Goal: Task Accomplishment & Management: Complete application form

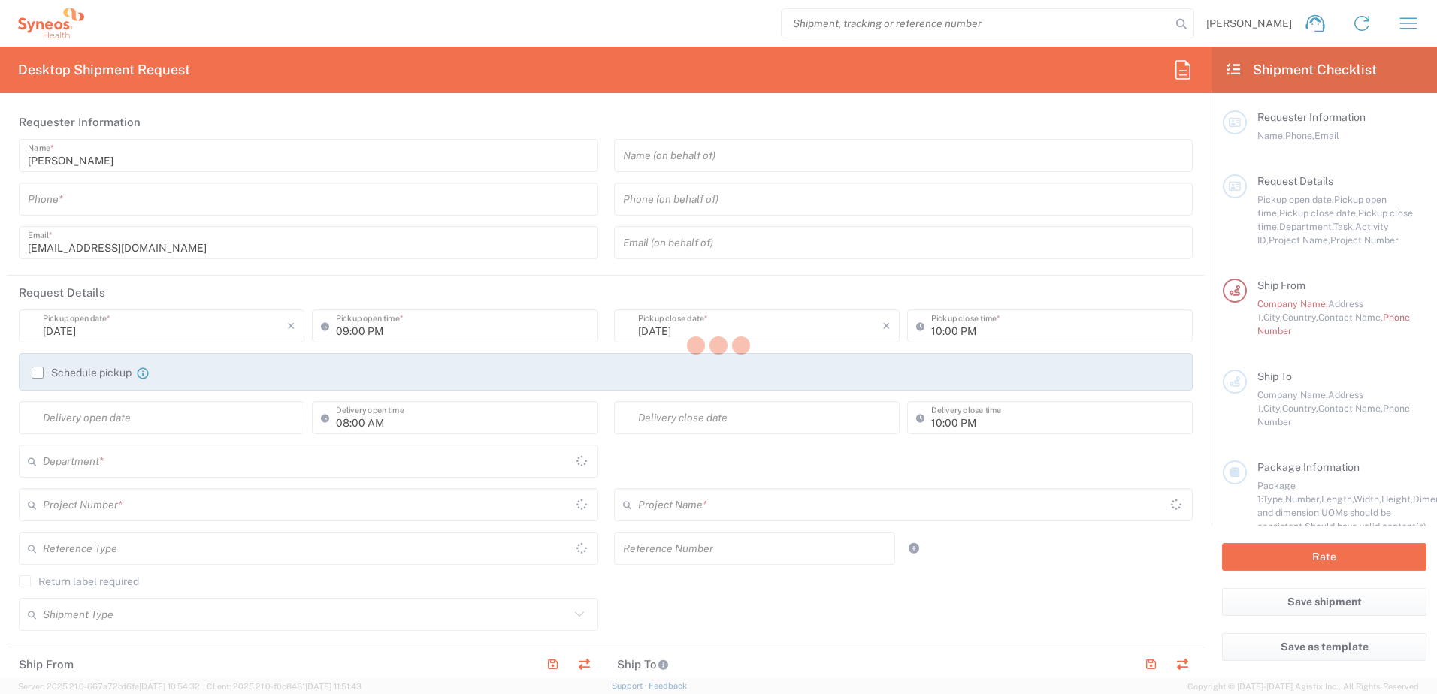
type input "England"
type input "United Kingdom"
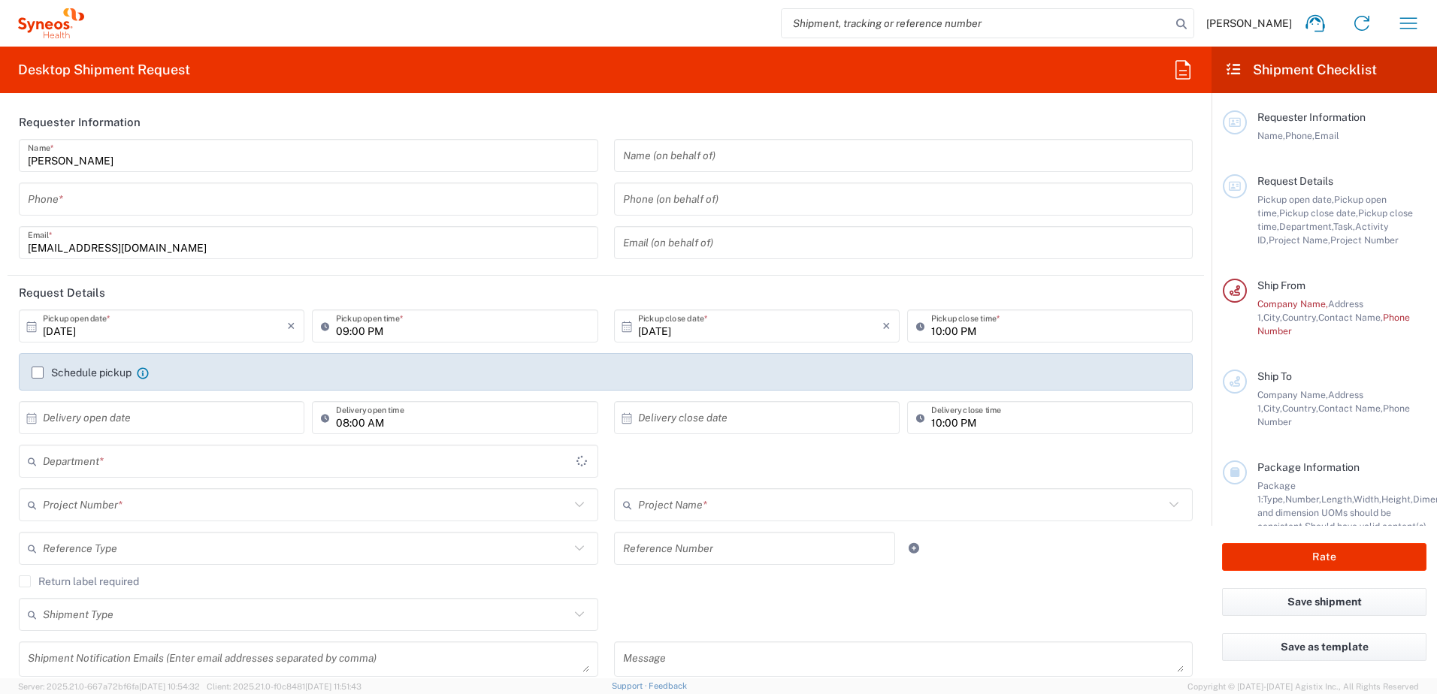
type input "3238"
type input "Syneos Health UK Limited"
click at [312, 192] on input "tel" at bounding box center [308, 199] width 561 height 26
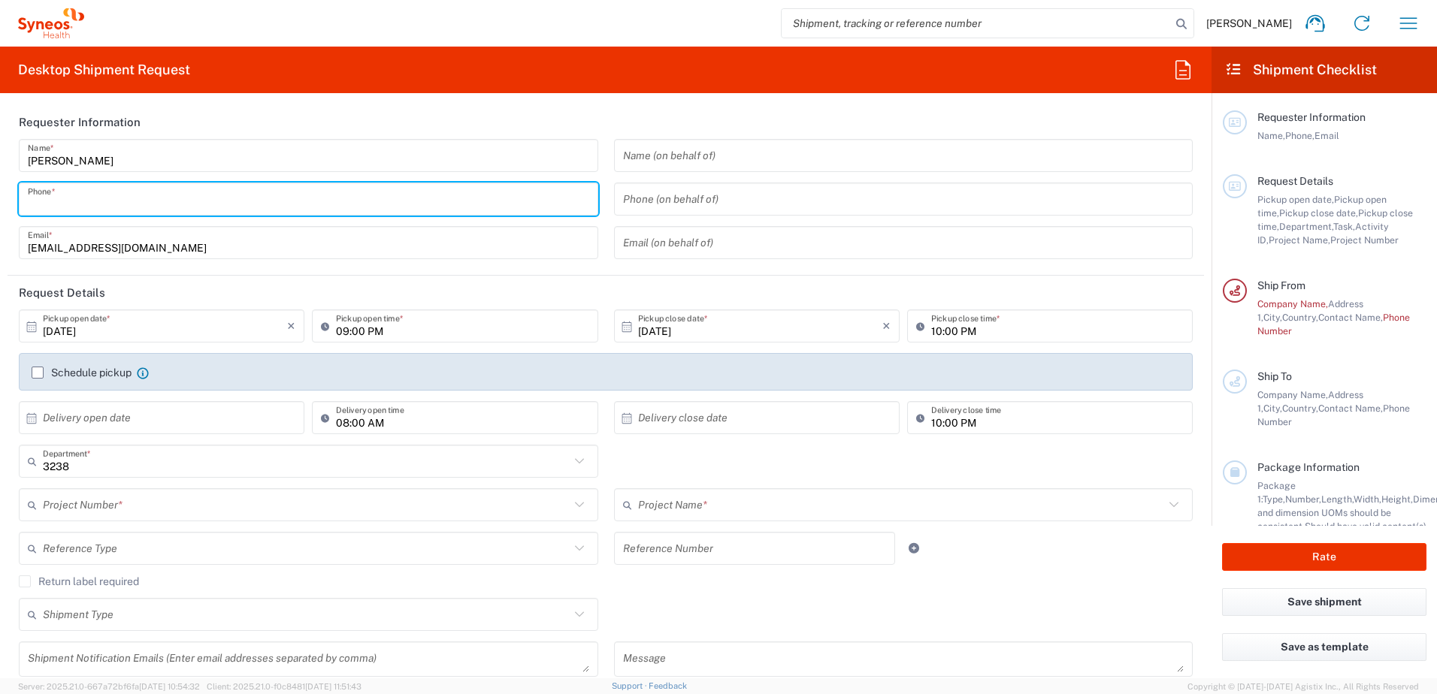
type input "07818581873"
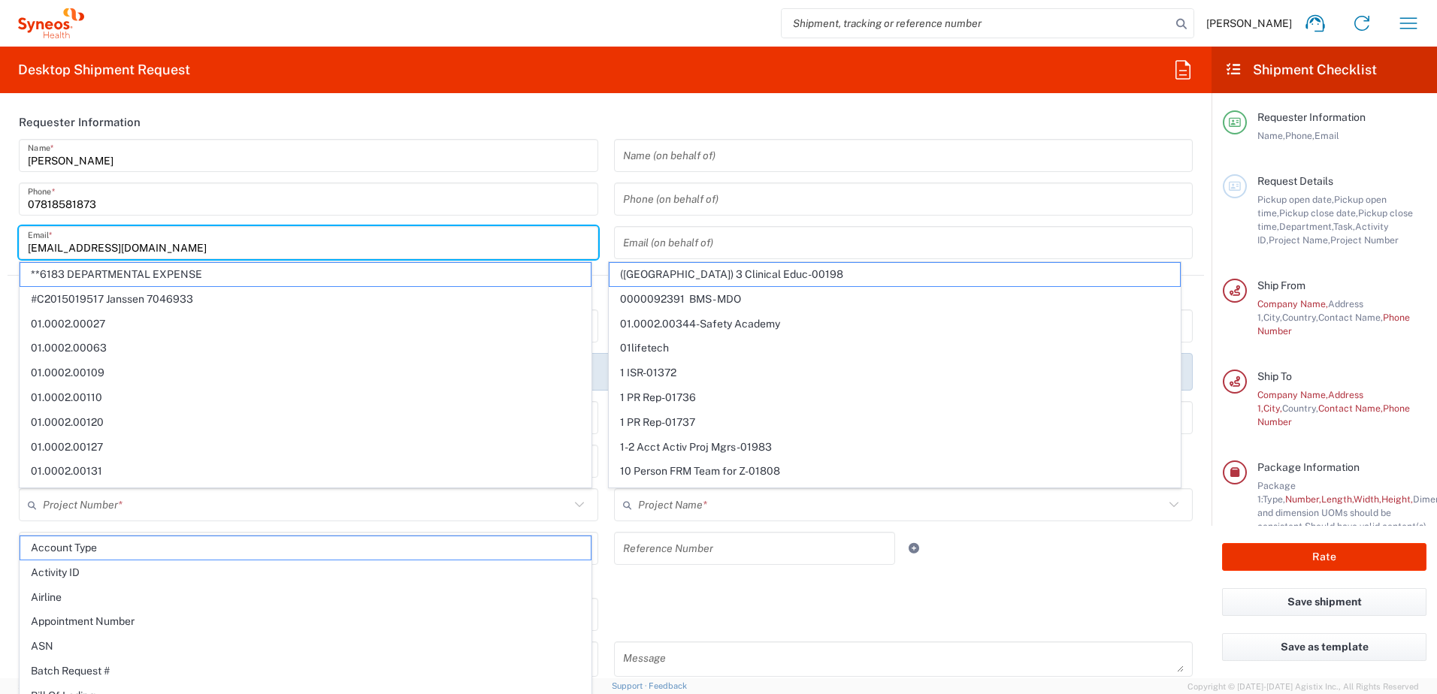
click at [219, 252] on input "sandrine.yeates@syneoshealth.com" at bounding box center [308, 243] width 561 height 26
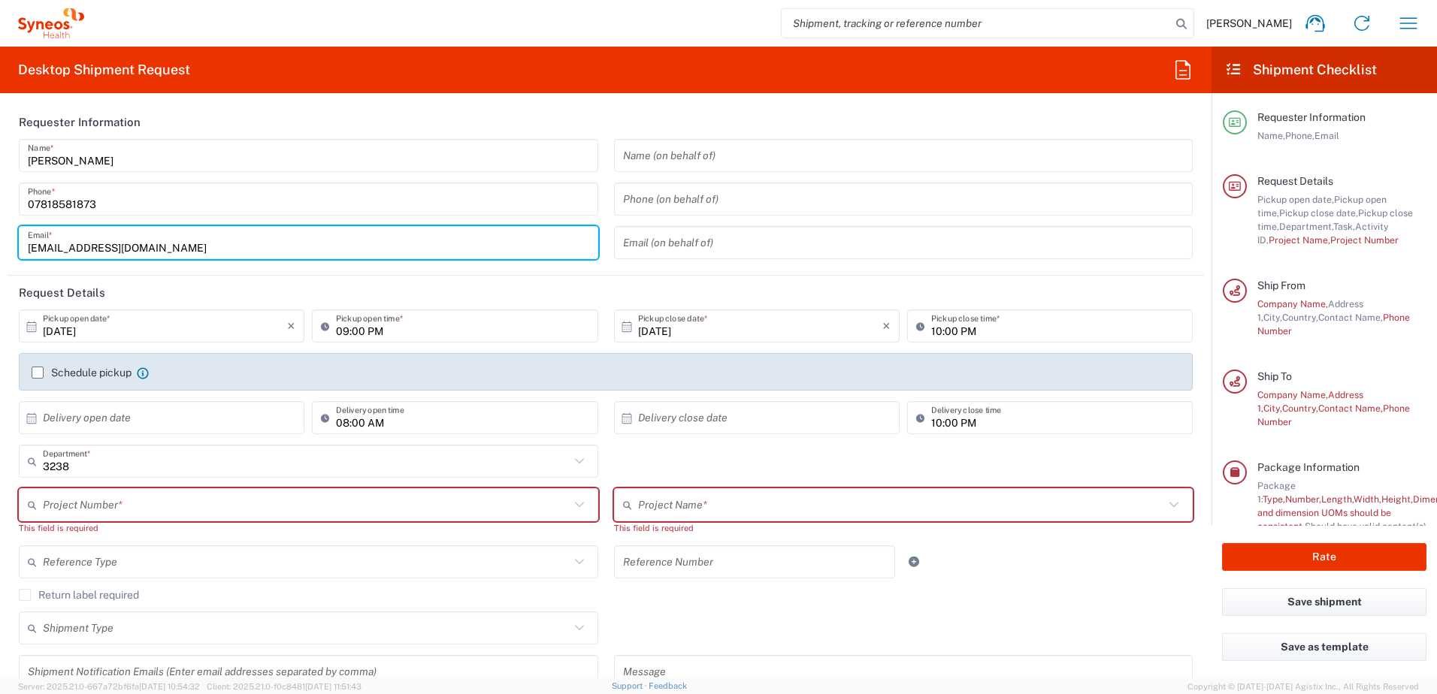
click at [355, 267] on div "Sandrine Yeates Name * 07818581873 Phone * sandrine.yeates@syneoshealth.com Ema…" at bounding box center [308, 204] width 595 height 131
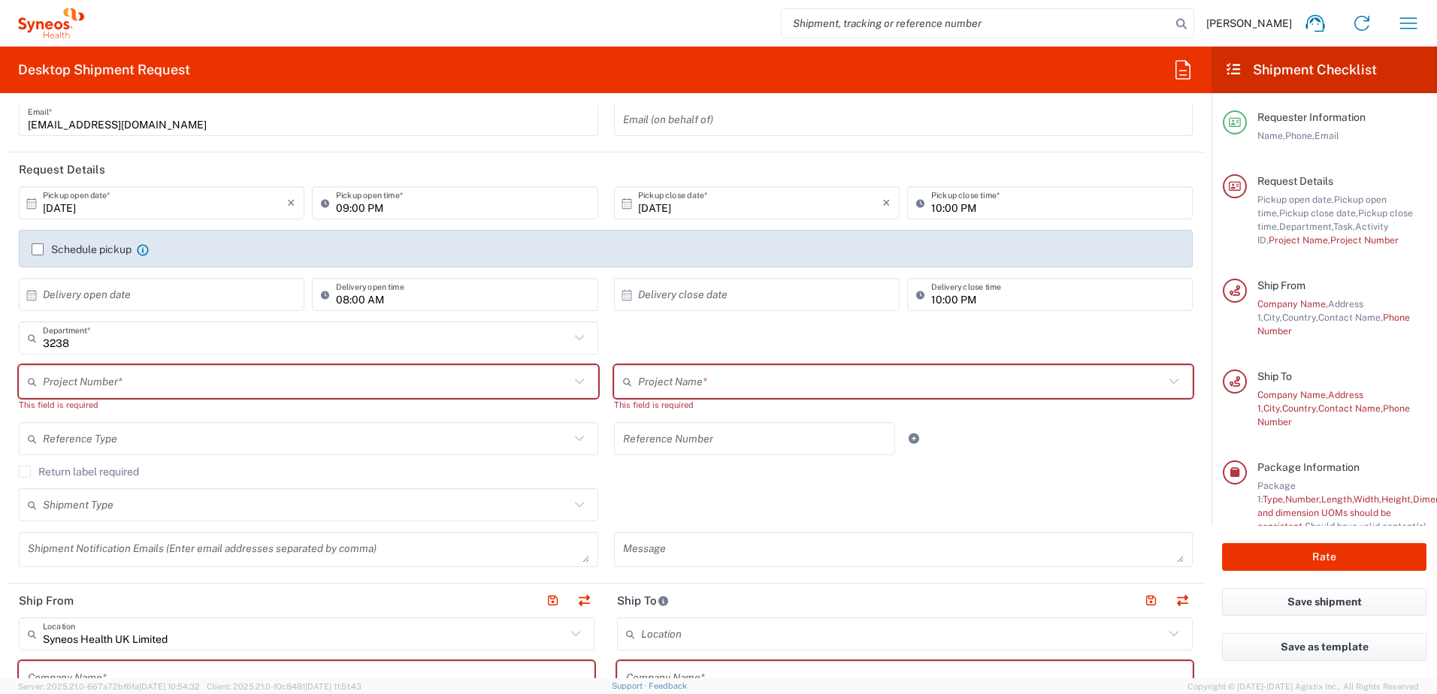
scroll to position [150, 0]
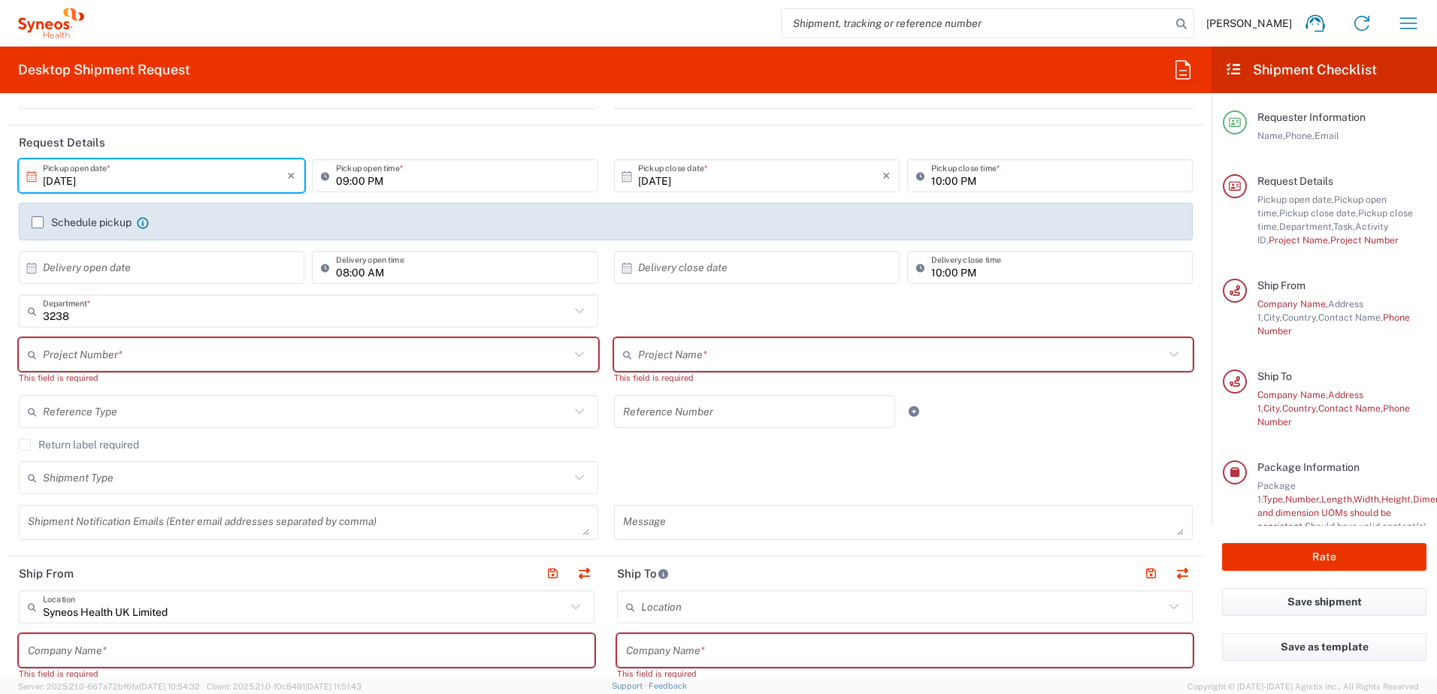
click at [77, 181] on input "10/13/2025" at bounding box center [165, 176] width 244 height 26
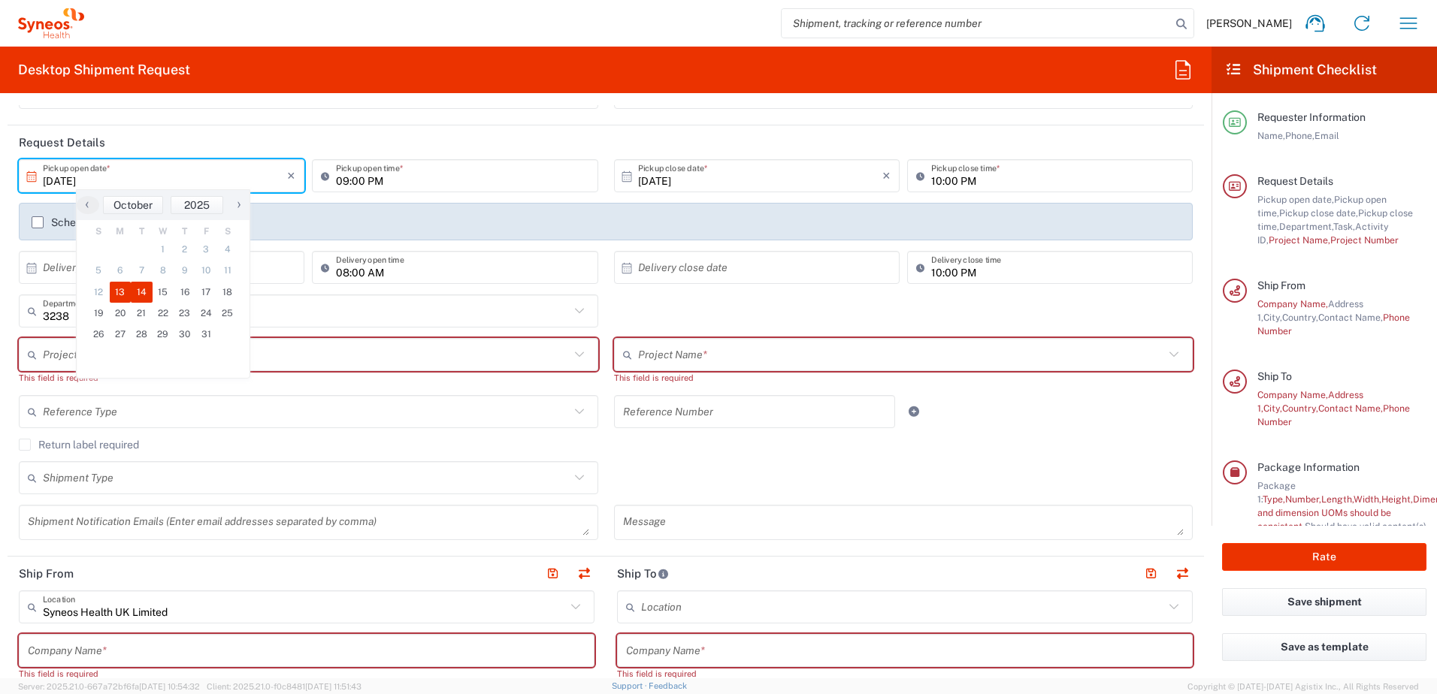
click at [142, 289] on span "14" at bounding box center [142, 292] width 22 height 21
type input "10/14/2025"
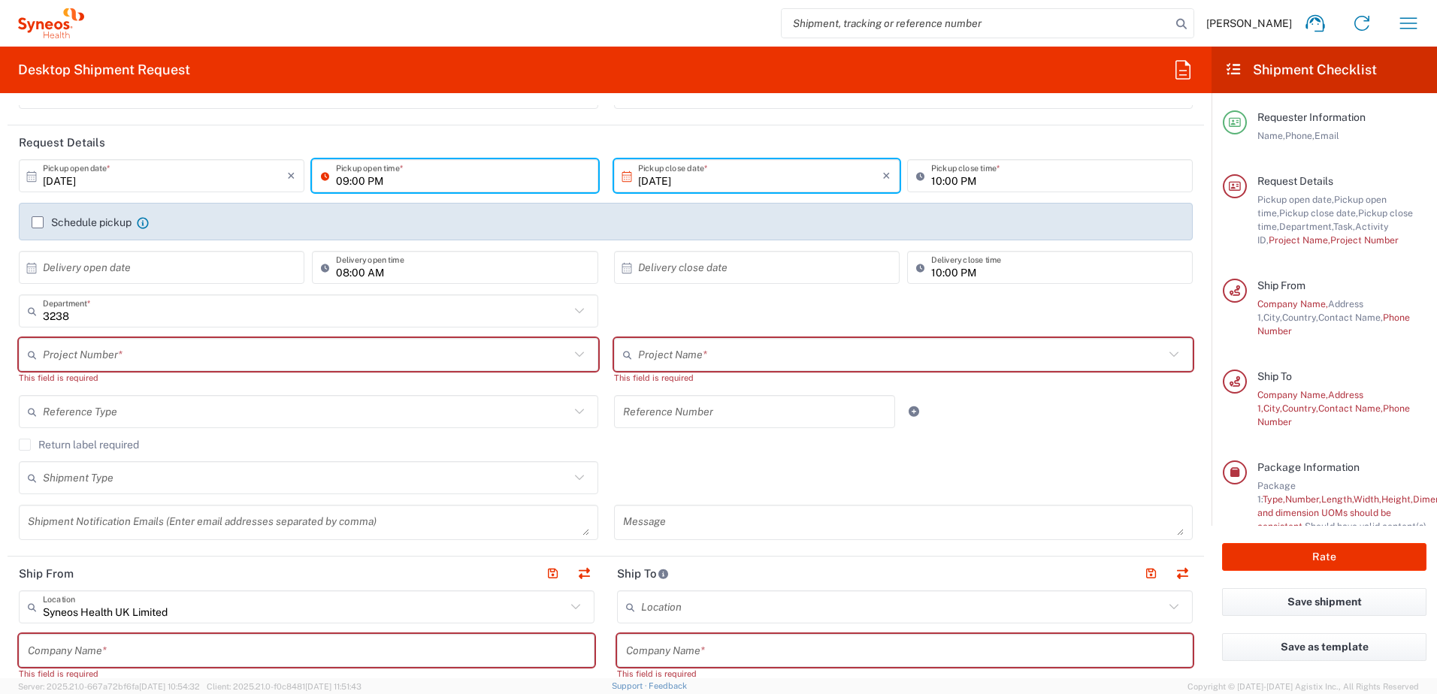
click at [356, 183] on input "09:00 PM" at bounding box center [462, 176] width 252 height 26
click at [378, 181] on input "09:00 PM" at bounding box center [462, 176] width 252 height 26
drag, startPoint x: 378, startPoint y: 181, endPoint x: 364, endPoint y: 180, distance: 14.4
click at [364, 180] on input "09:00 PM" at bounding box center [462, 176] width 252 height 26
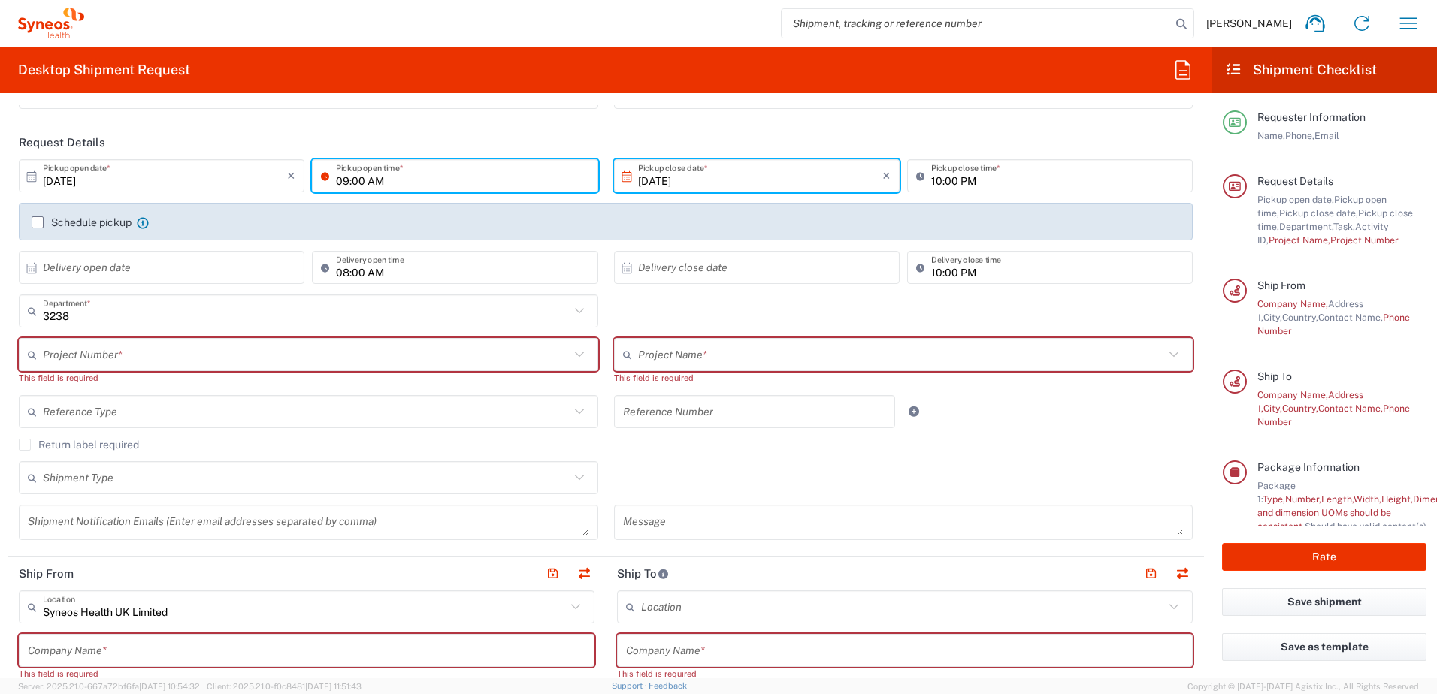
type input "09:00 AM"
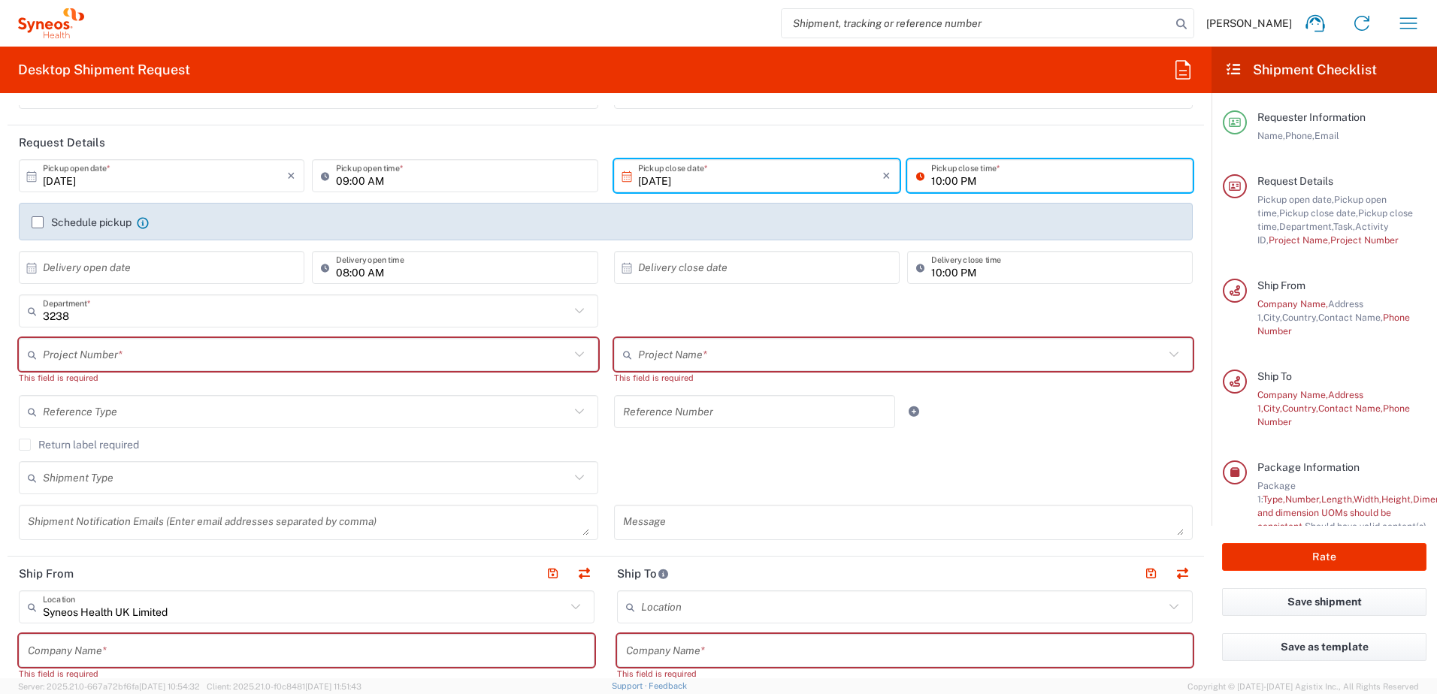
click at [932, 186] on input "10:00 PM" at bounding box center [1057, 176] width 252 height 26
type input "18:00 PM"
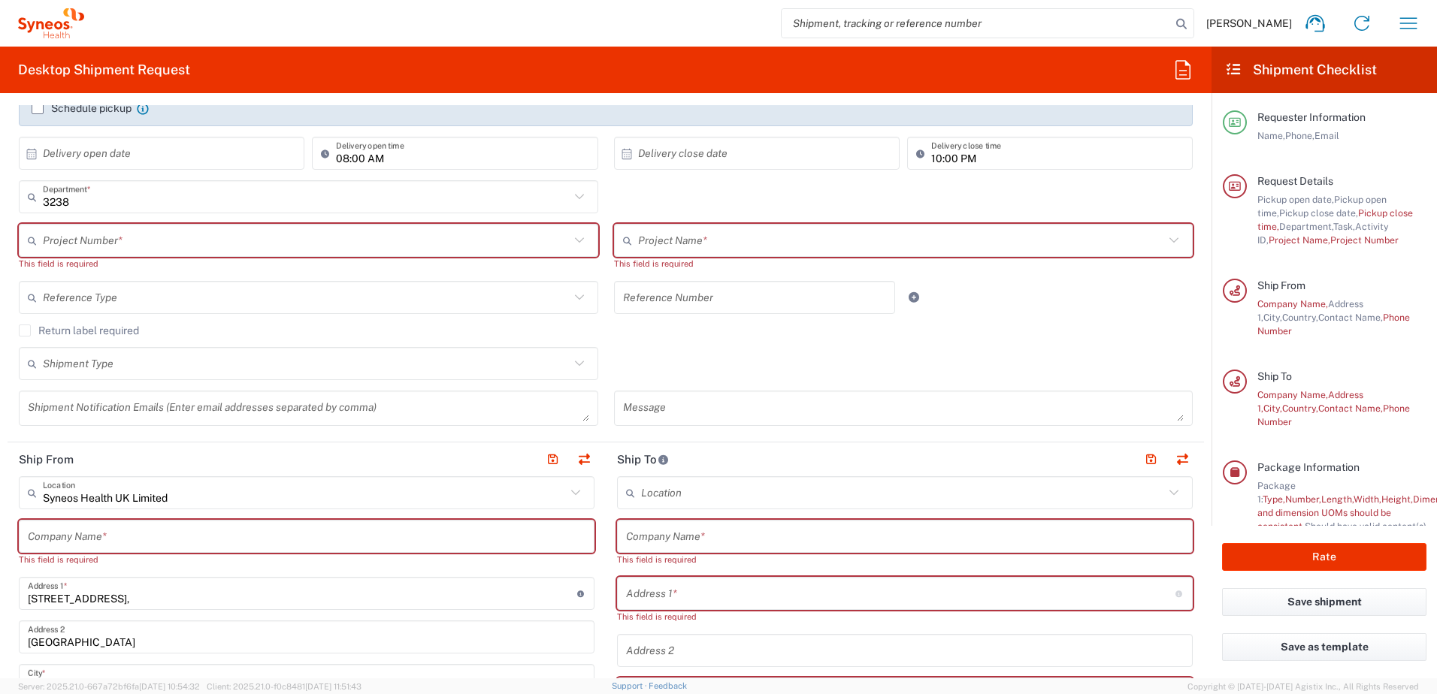
scroll to position [301, 0]
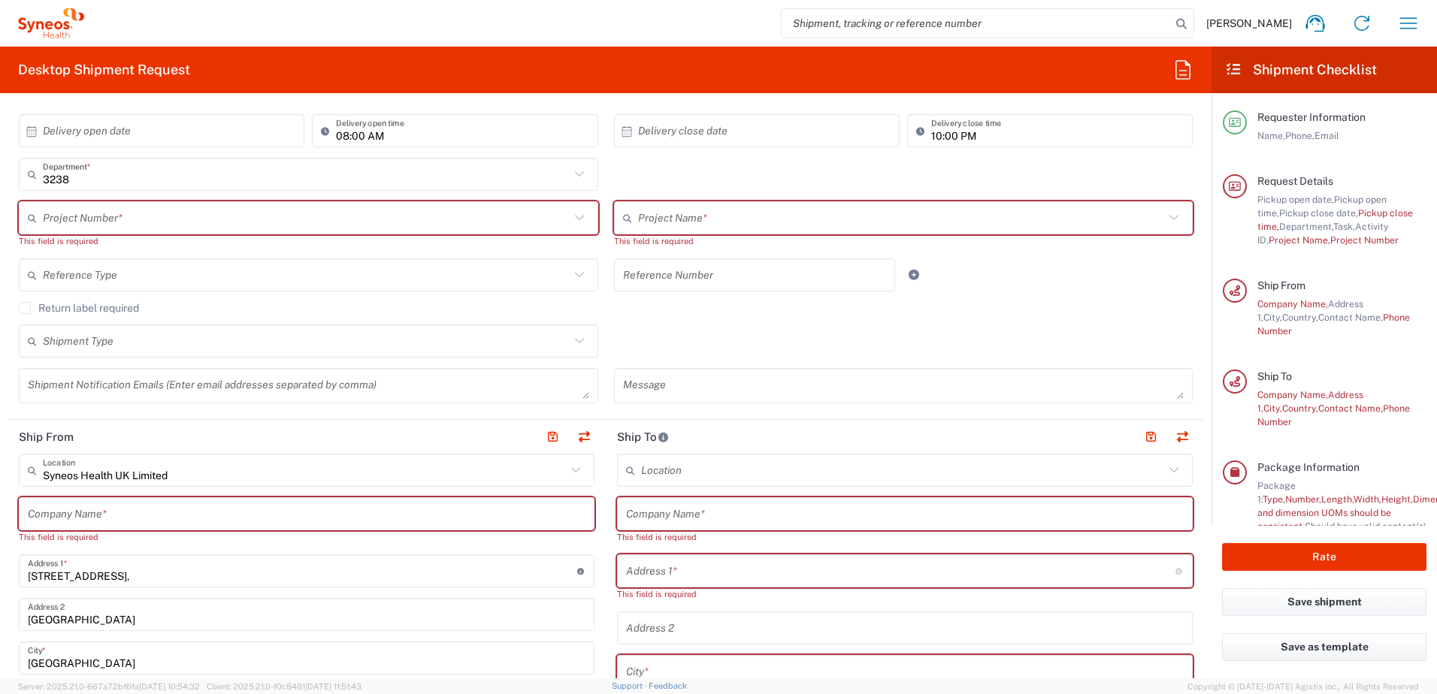
type input "08:59 PM"
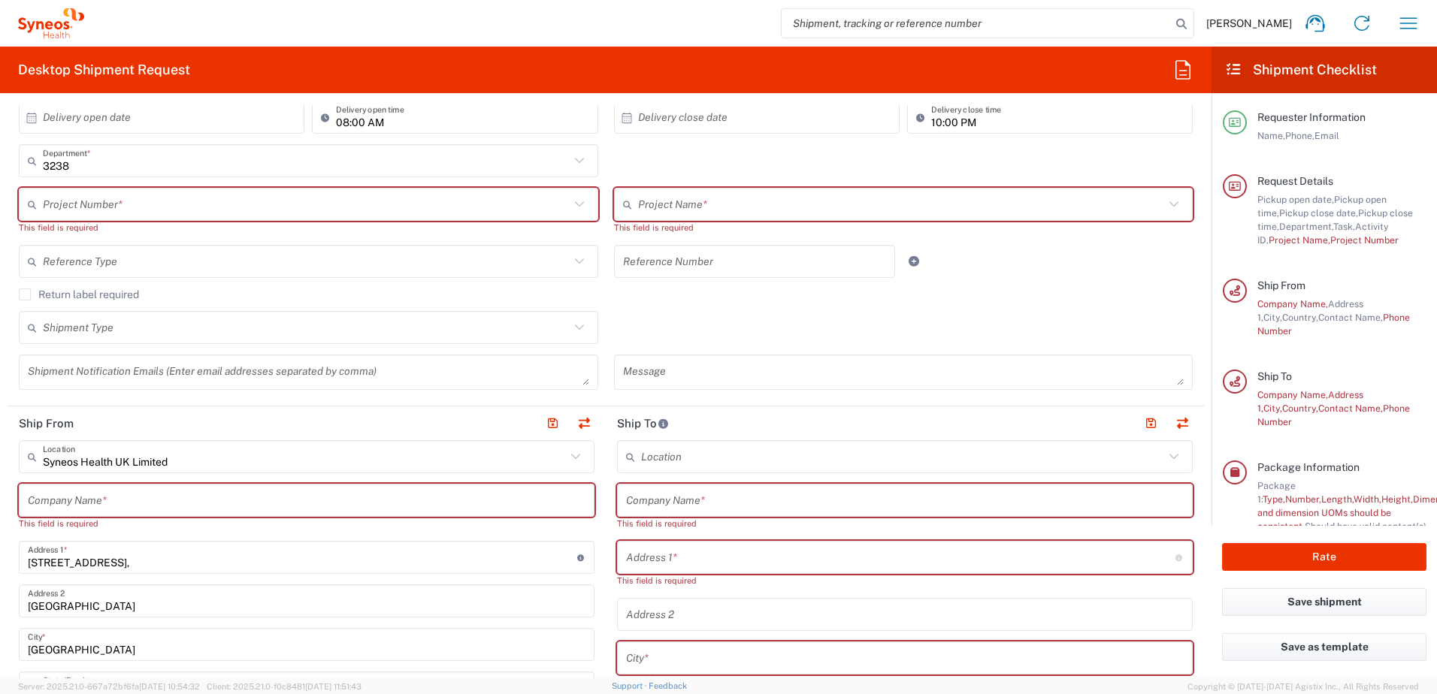
scroll to position [287, 0]
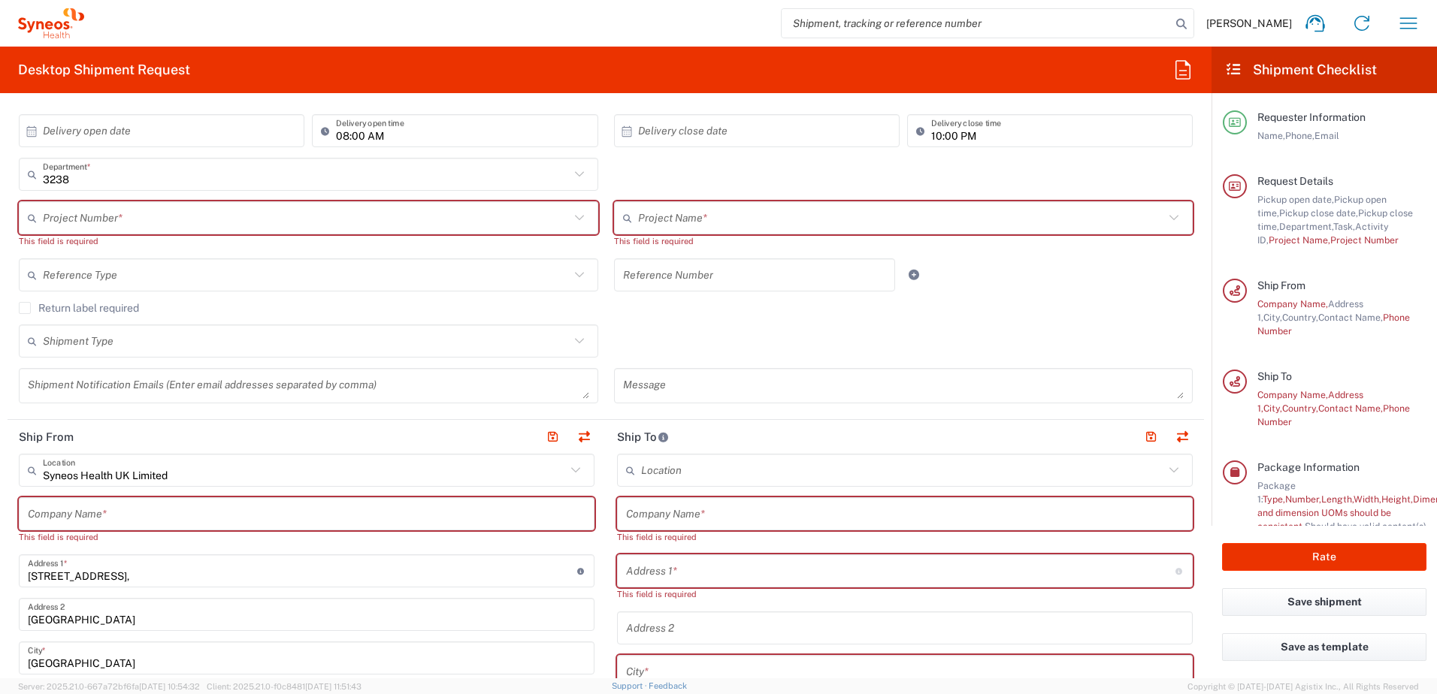
click at [578, 176] on icon at bounding box center [580, 175] width 20 height 20
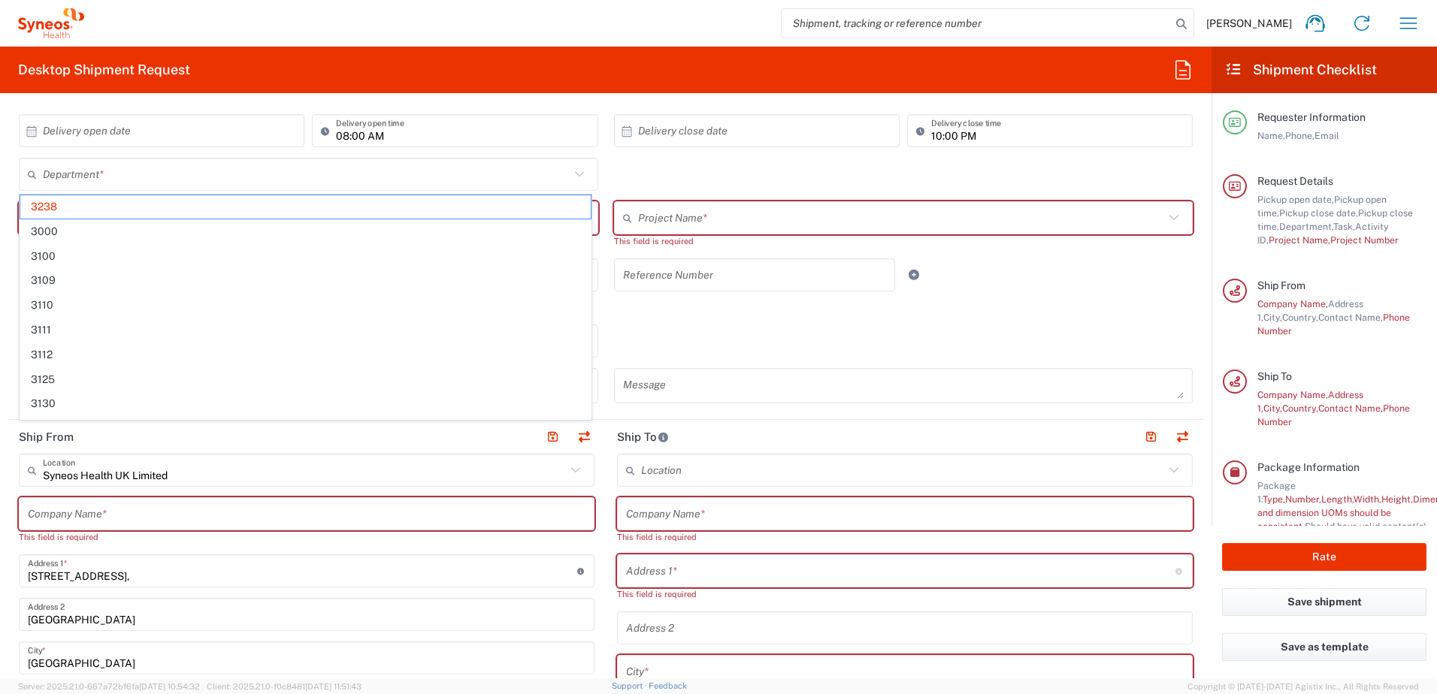
click at [578, 176] on icon at bounding box center [580, 175] width 20 height 20
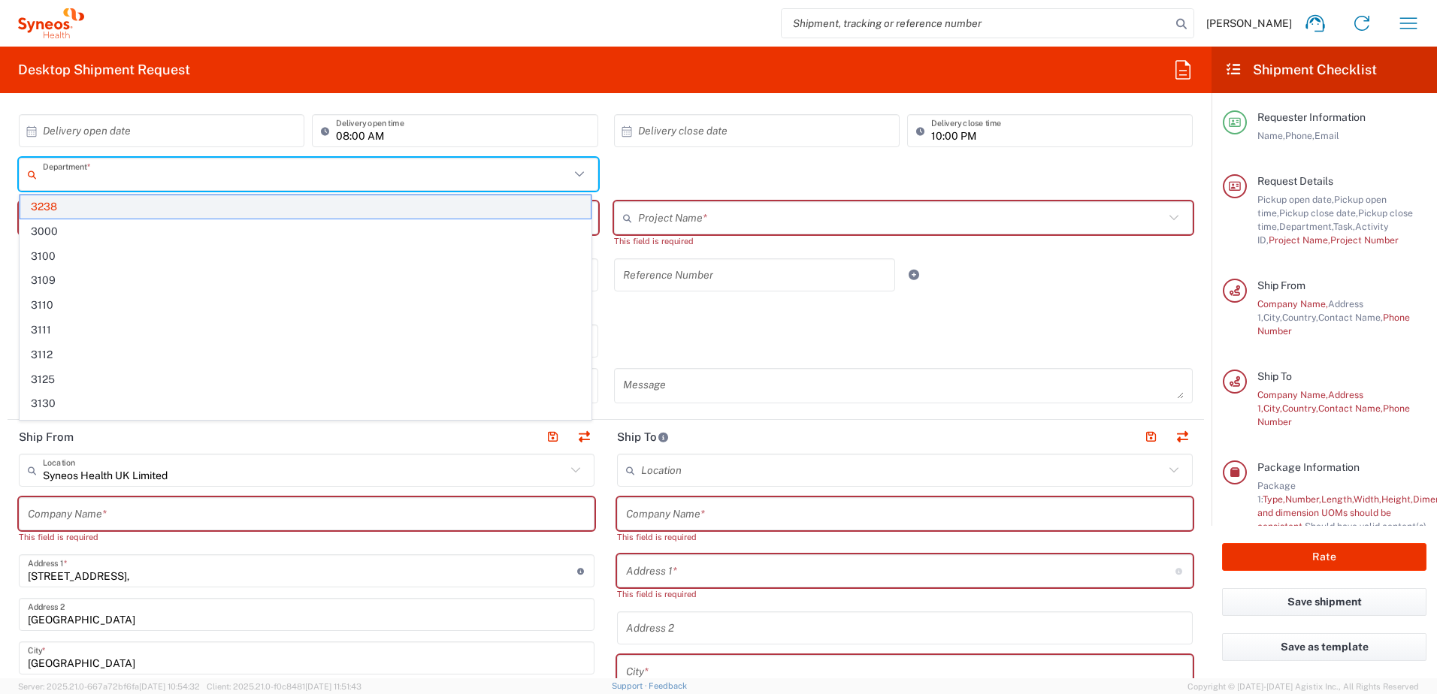
click at [109, 210] on span "3238" at bounding box center [305, 206] width 570 height 23
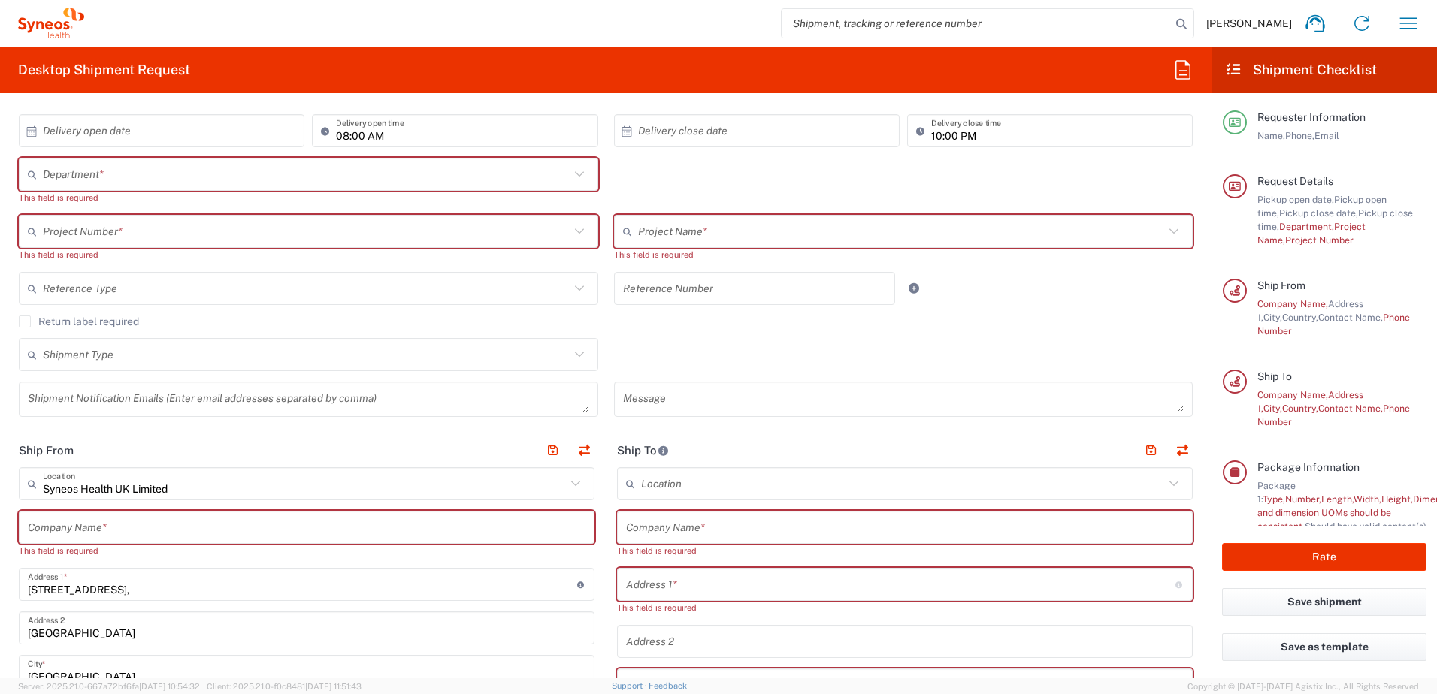
click at [74, 159] on div "Department *" at bounding box center [308, 174] width 579 height 33
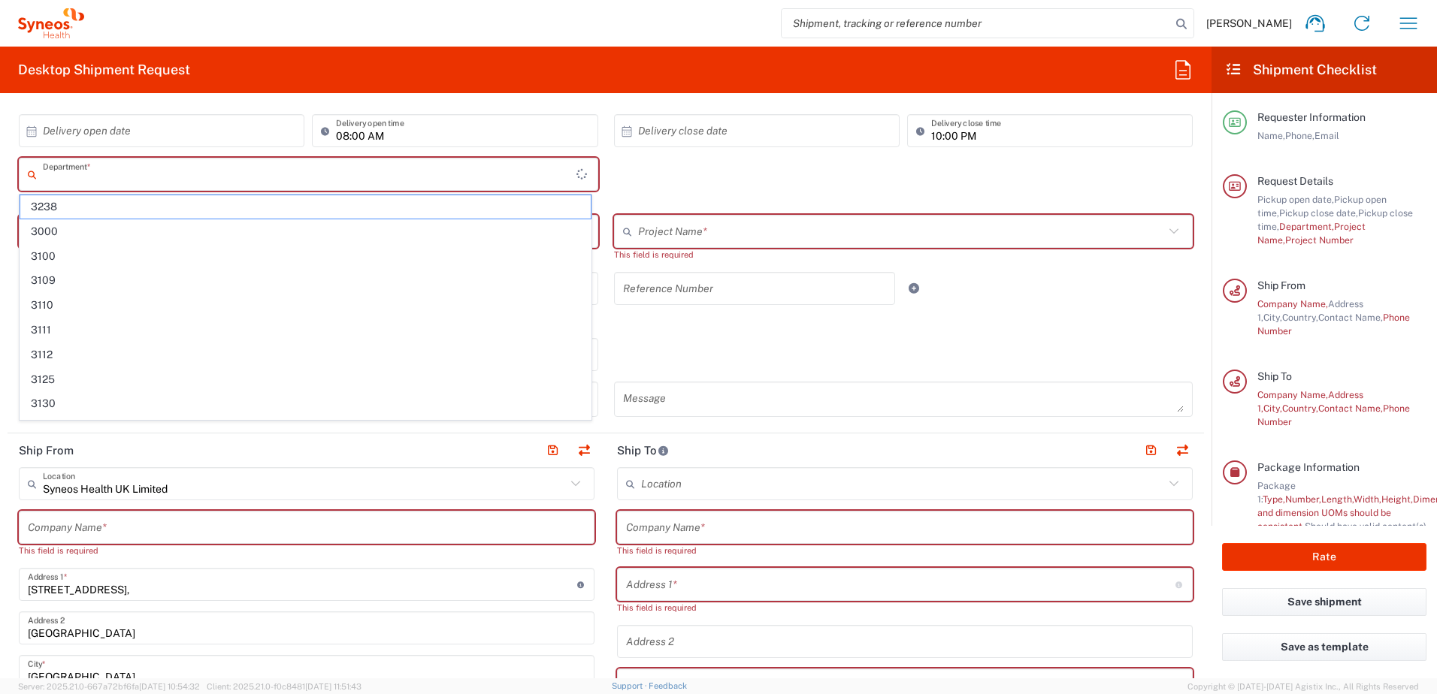
click at [51, 177] on input "text" at bounding box center [309, 175] width 533 height 26
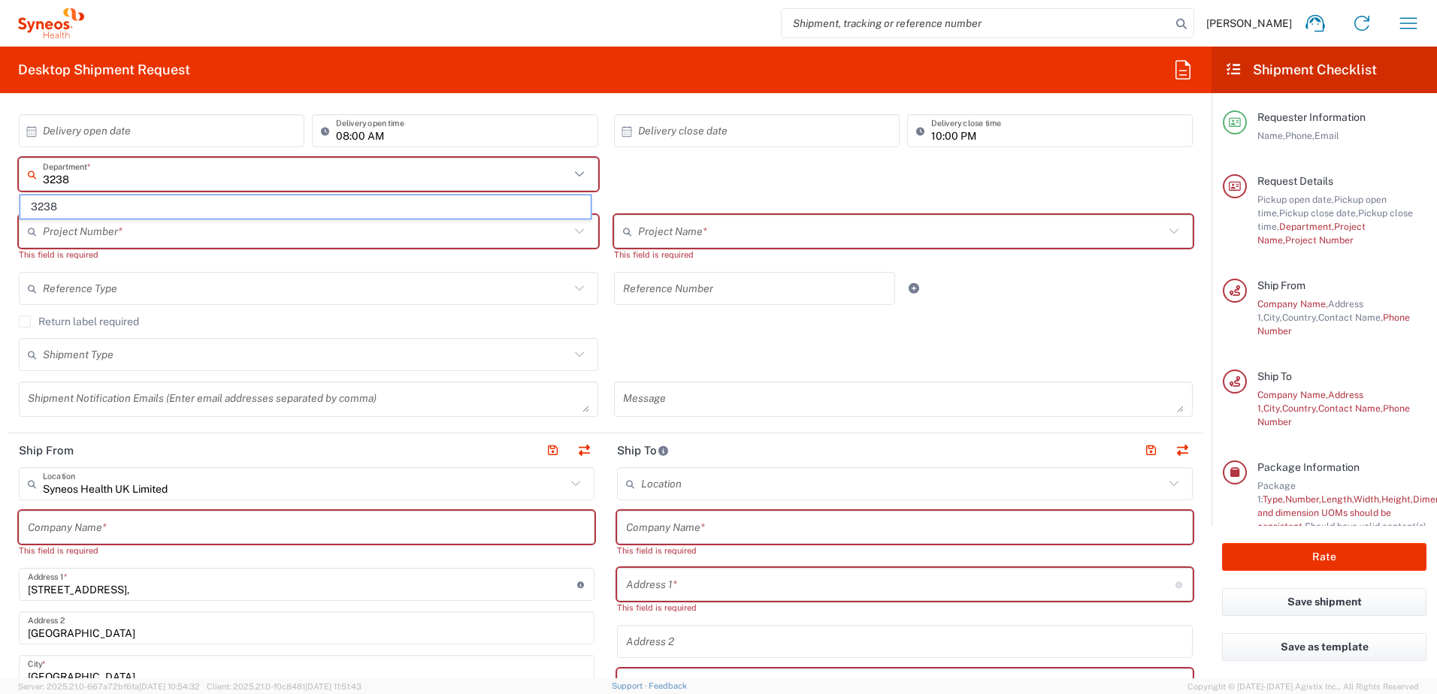
type input "3238"
click at [384, 255] on div "This field is required" at bounding box center [308, 255] width 579 height 14
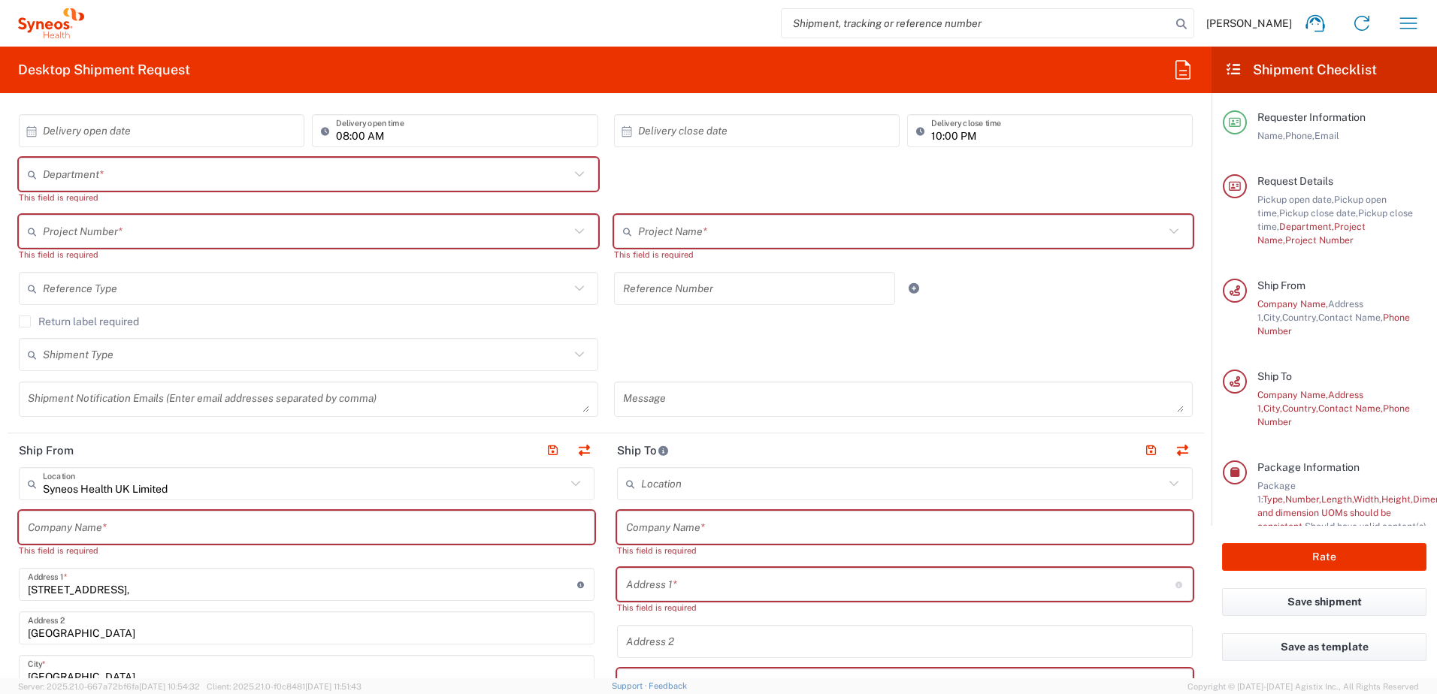
click at [84, 168] on input "text" at bounding box center [306, 175] width 527 height 26
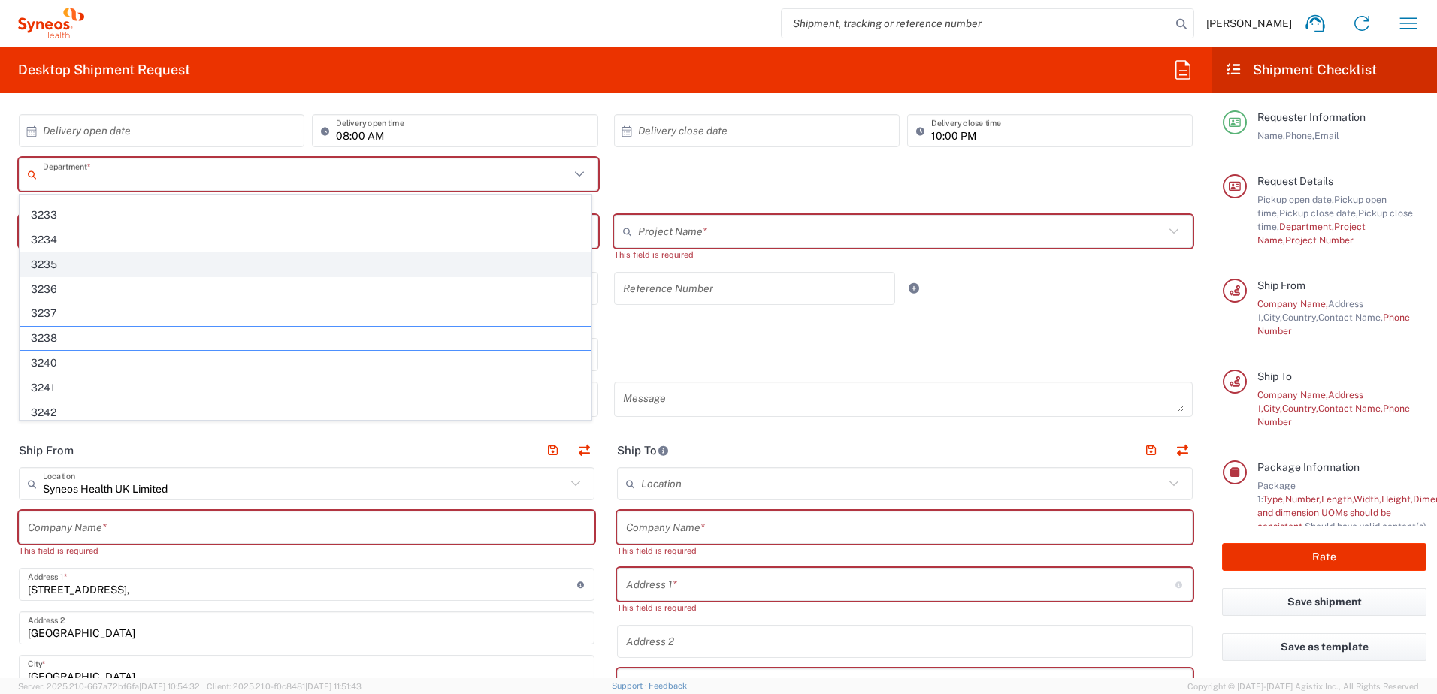
scroll to position [1052, 0]
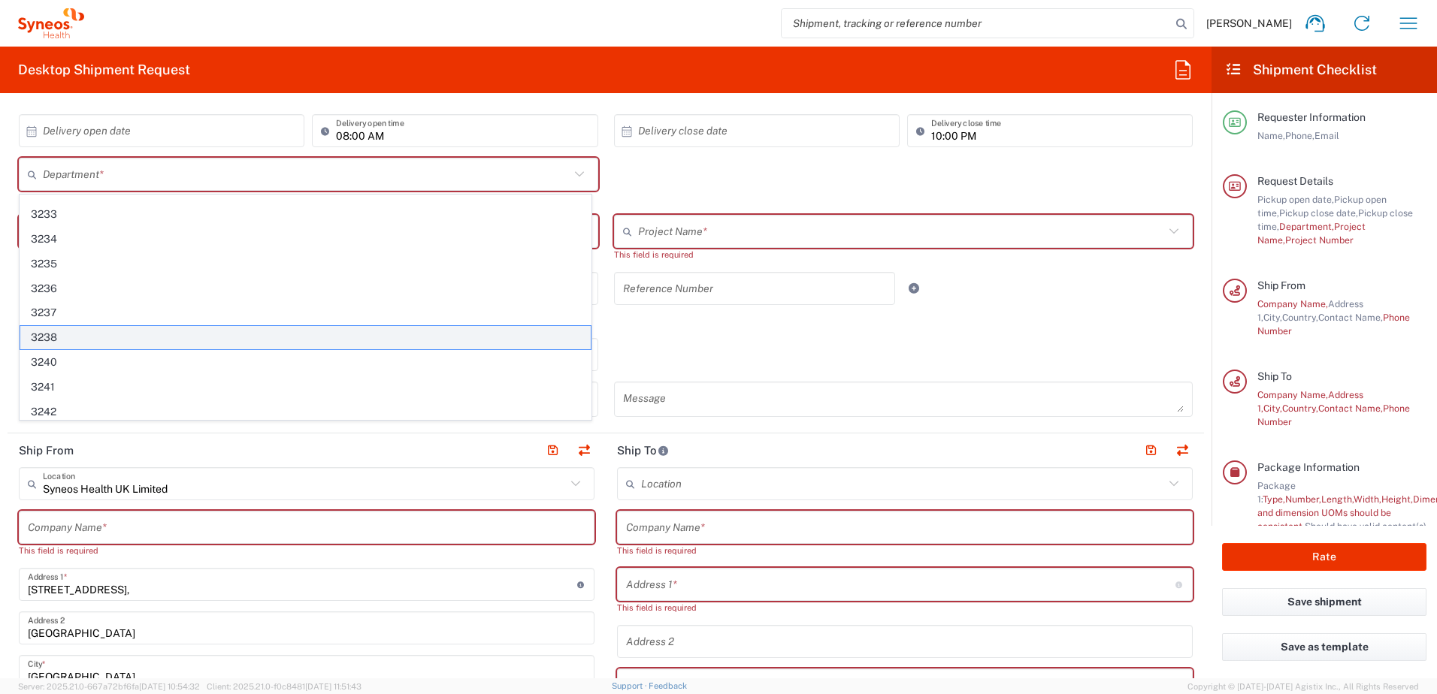
click at [62, 333] on span "3238" at bounding box center [305, 337] width 570 height 23
type input "3238"
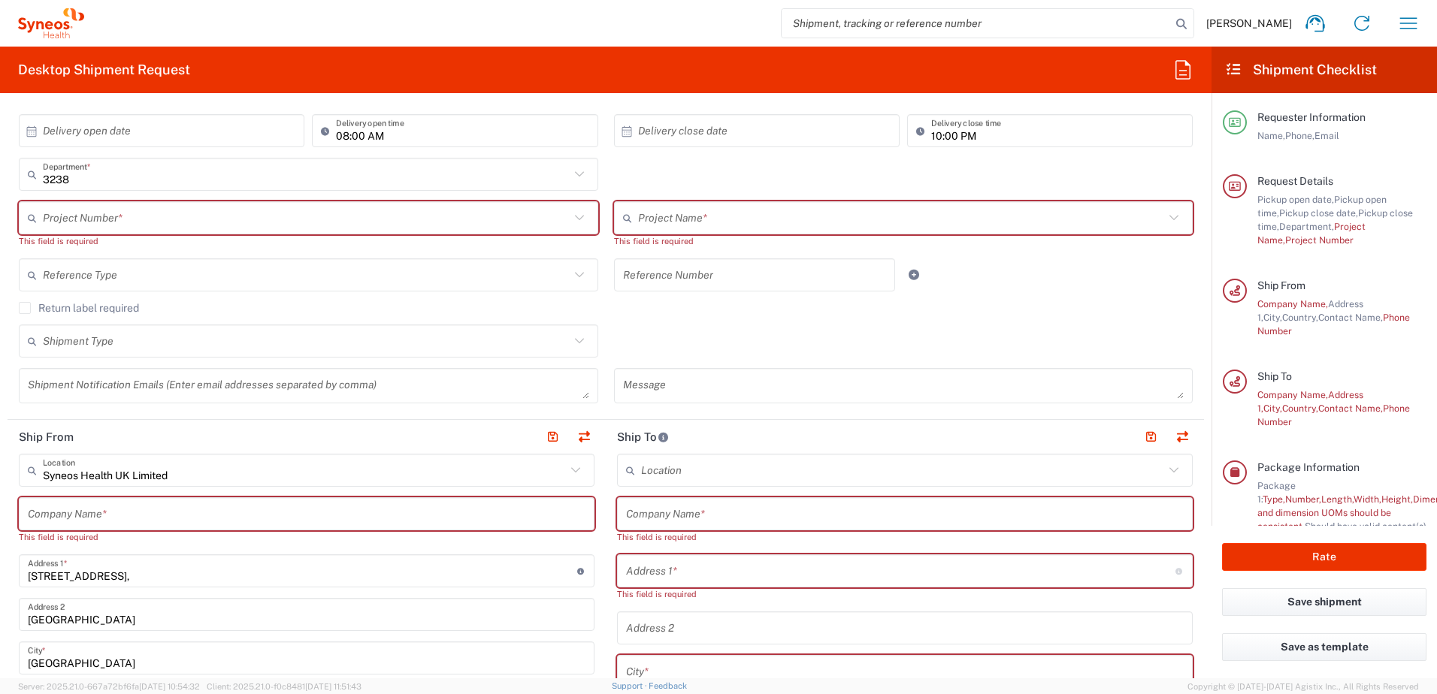
click at [574, 216] on icon at bounding box center [580, 218] width 20 height 20
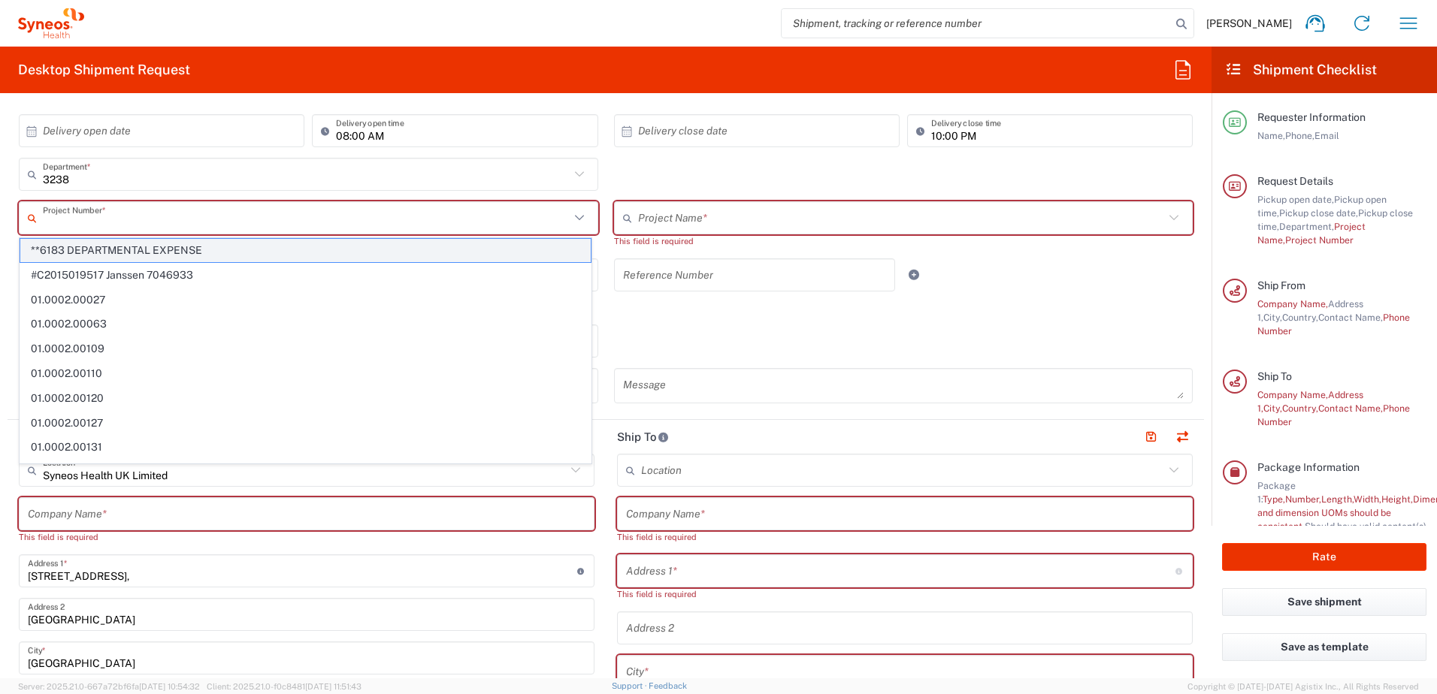
click at [307, 254] on span "**6183 DEPARTMENTAL EXPENSE" at bounding box center [305, 250] width 570 height 23
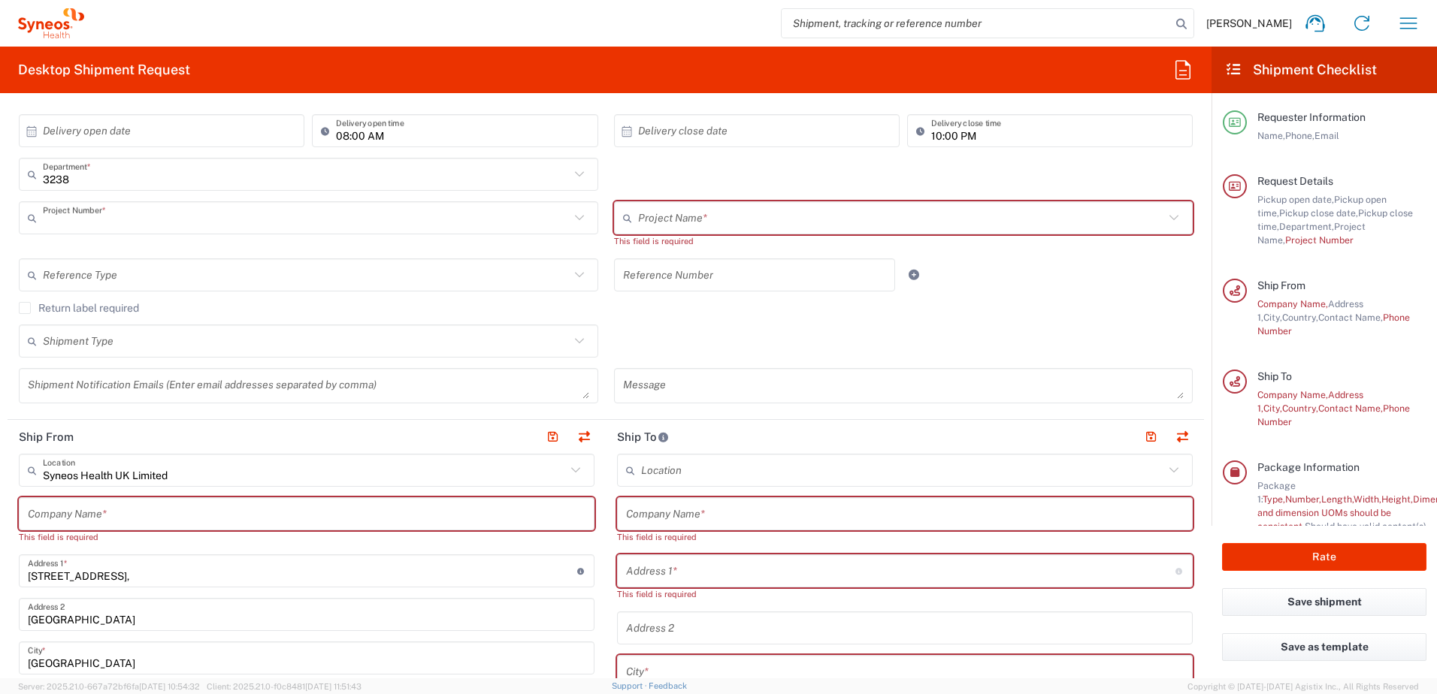
type input "**6183 DEPARTMENTAL EXPENSE"
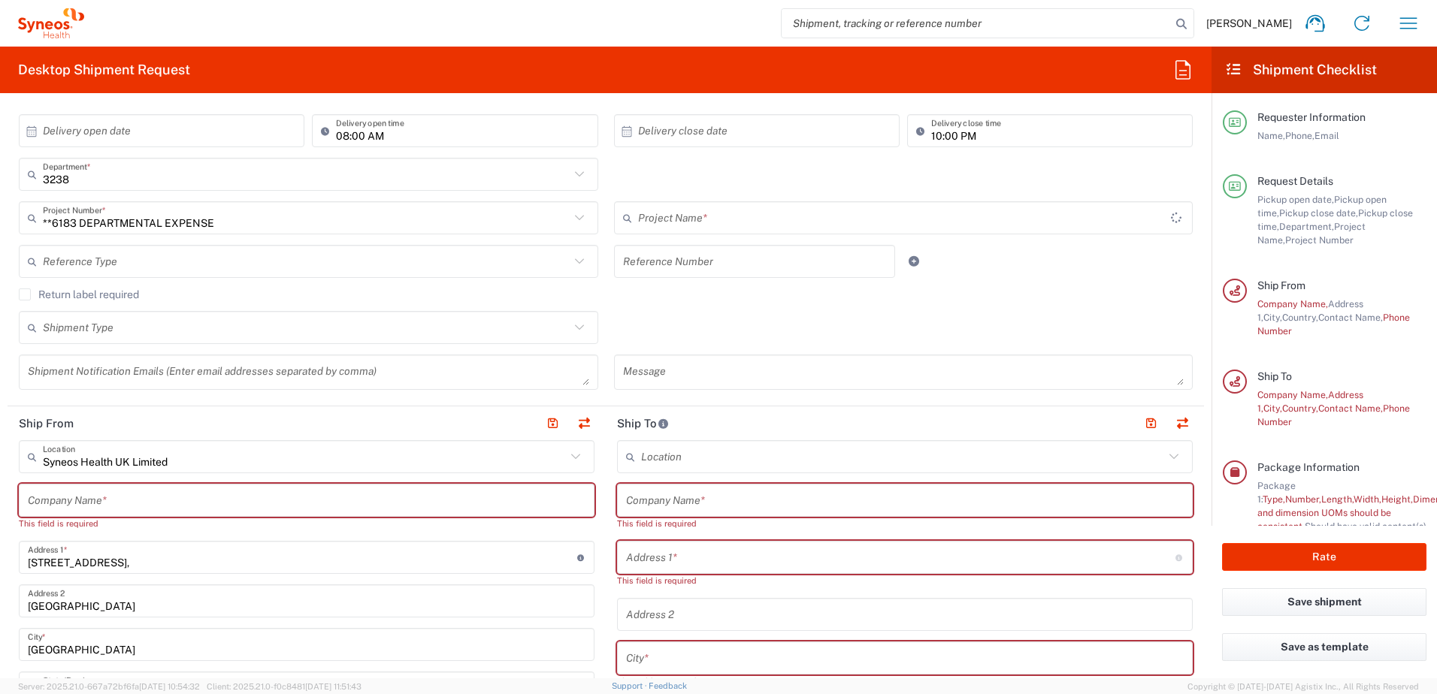
type input "6183"
click at [77, 223] on input "**6183 DEPARTMENTAL EXPENSE" at bounding box center [306, 218] width 527 height 26
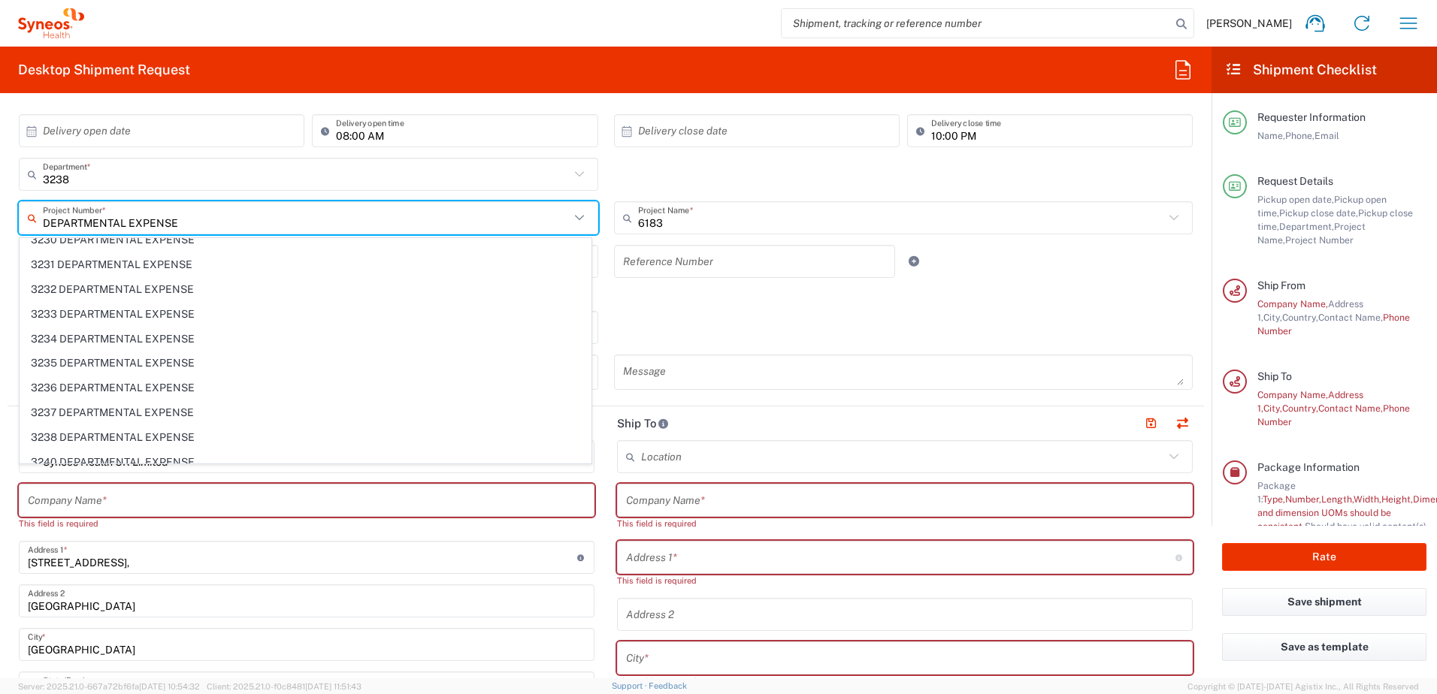
scroll to position [1428, 0]
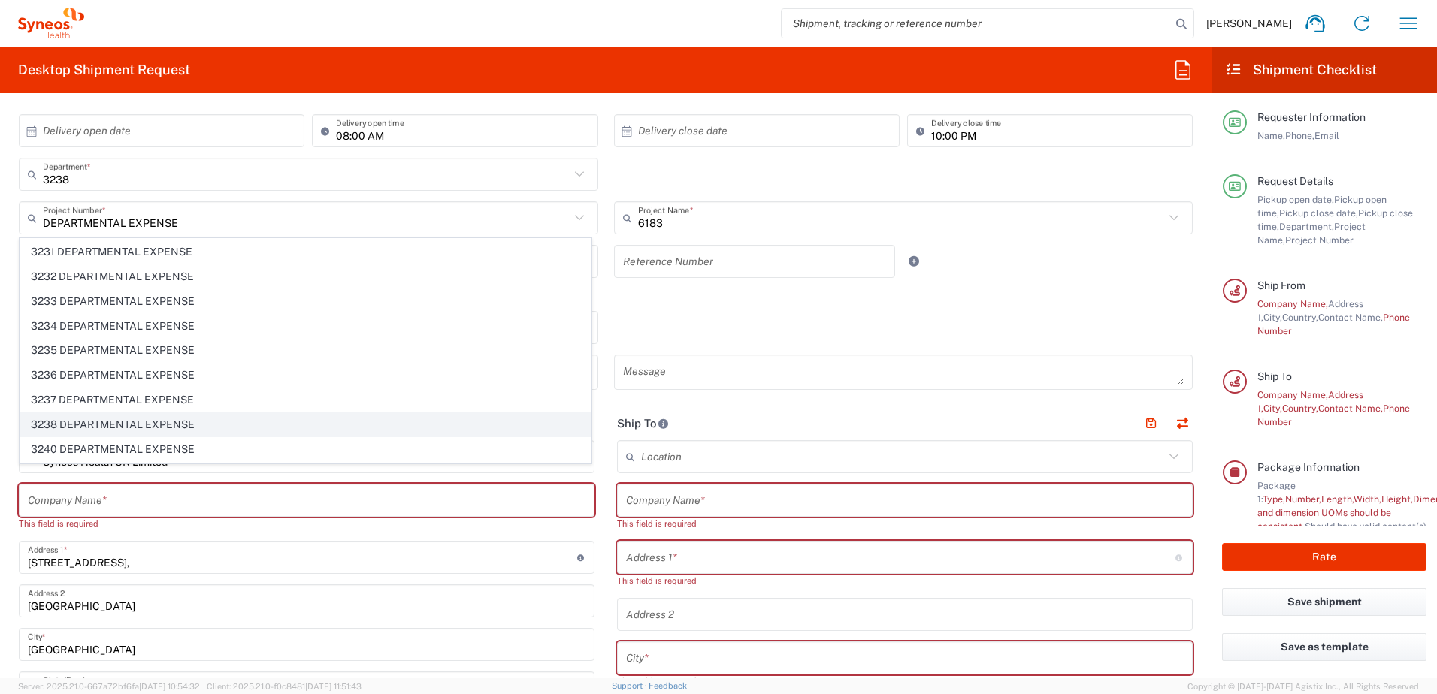
click at [137, 424] on span "3238 DEPARTMENTAL EXPENSE" at bounding box center [305, 424] width 570 height 23
type input "3238 DEPARTMENTAL EXPENSE"
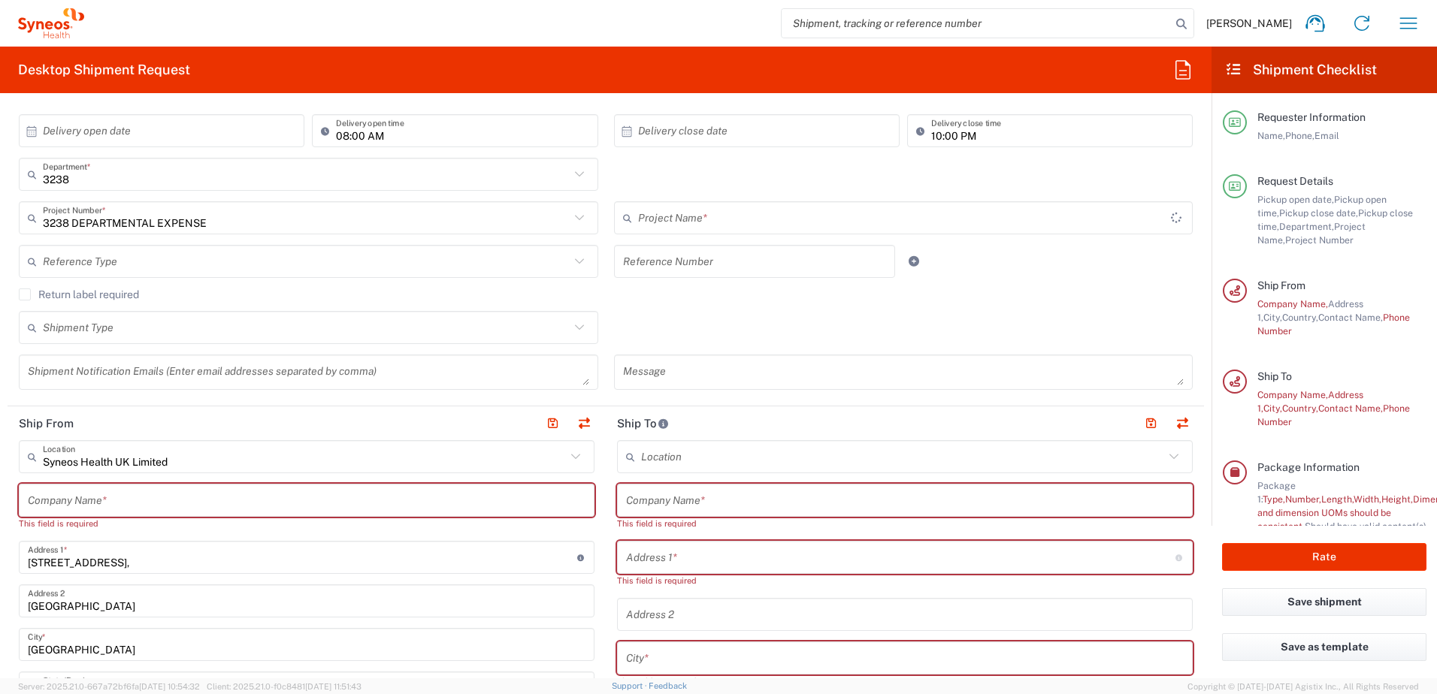
type input "3238 DEPARTMENTAL EXPENSE"
click at [575, 261] on icon at bounding box center [578, 260] width 9 height 5
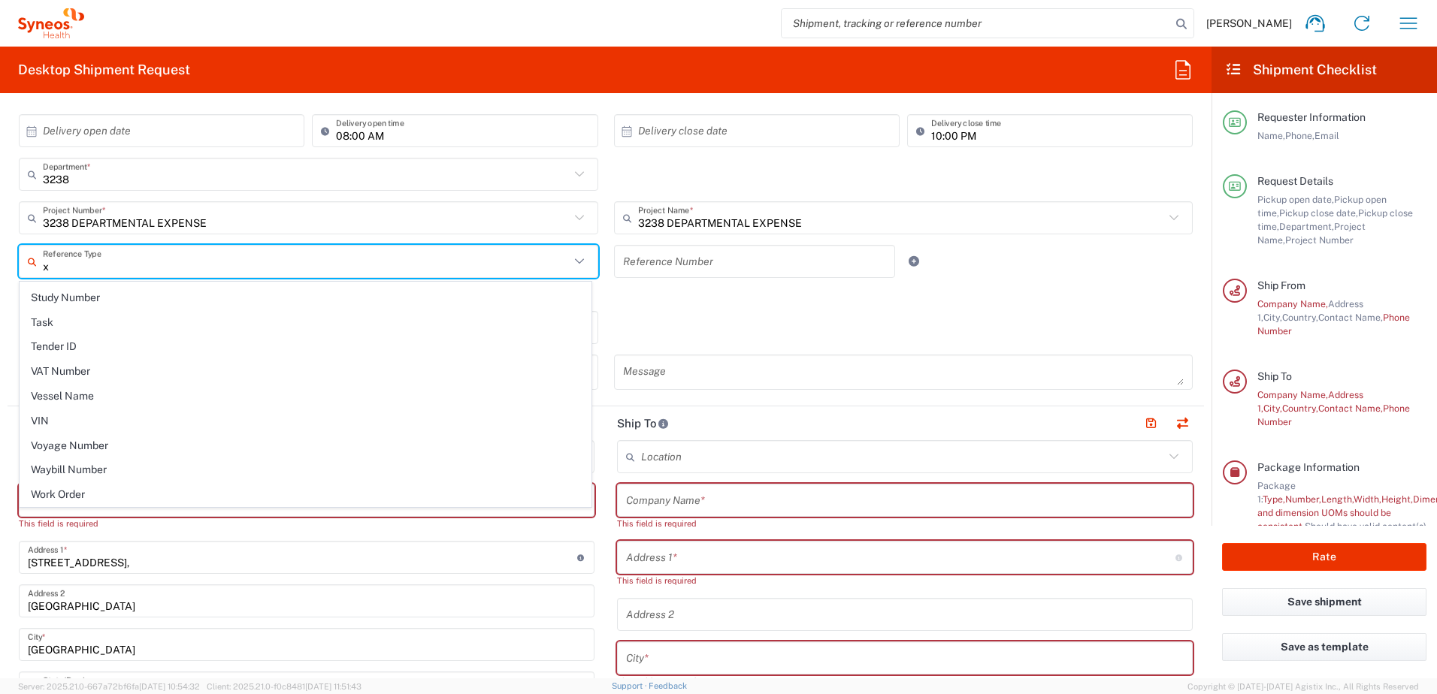
scroll to position [0, 0]
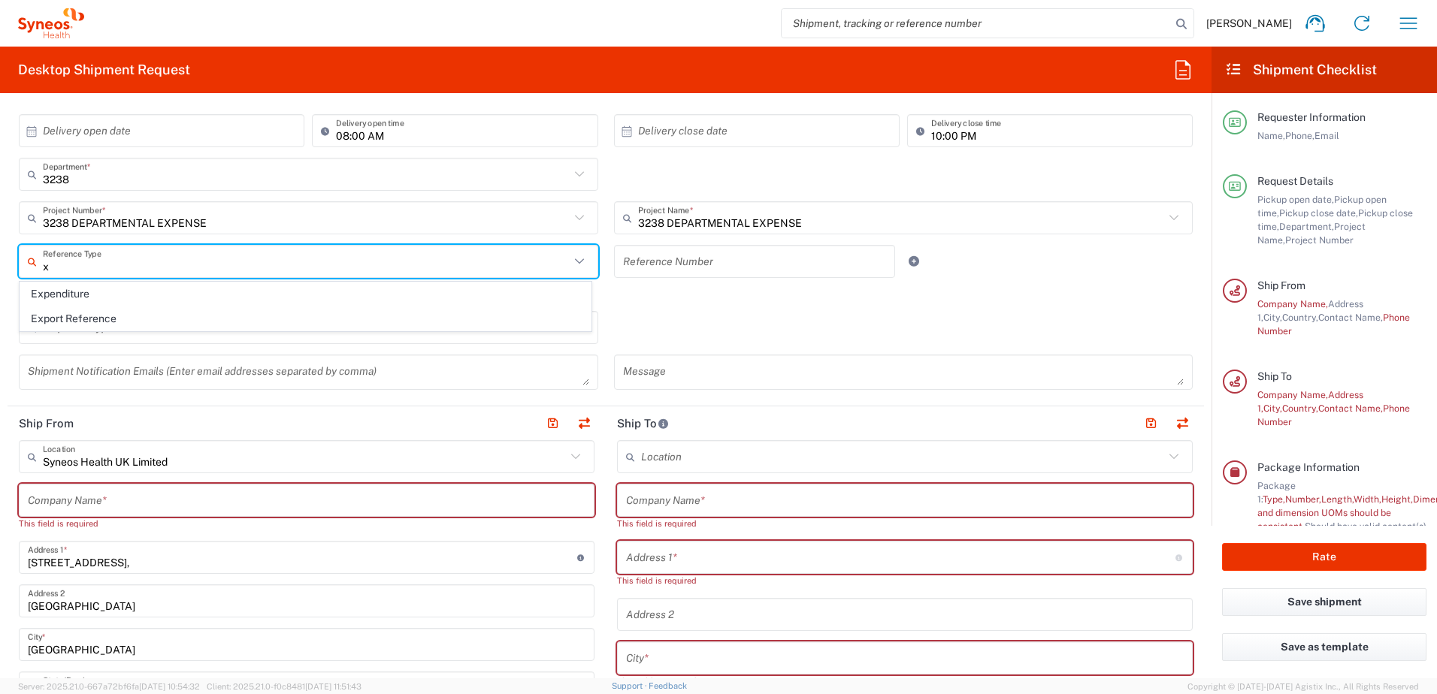
type input "x"
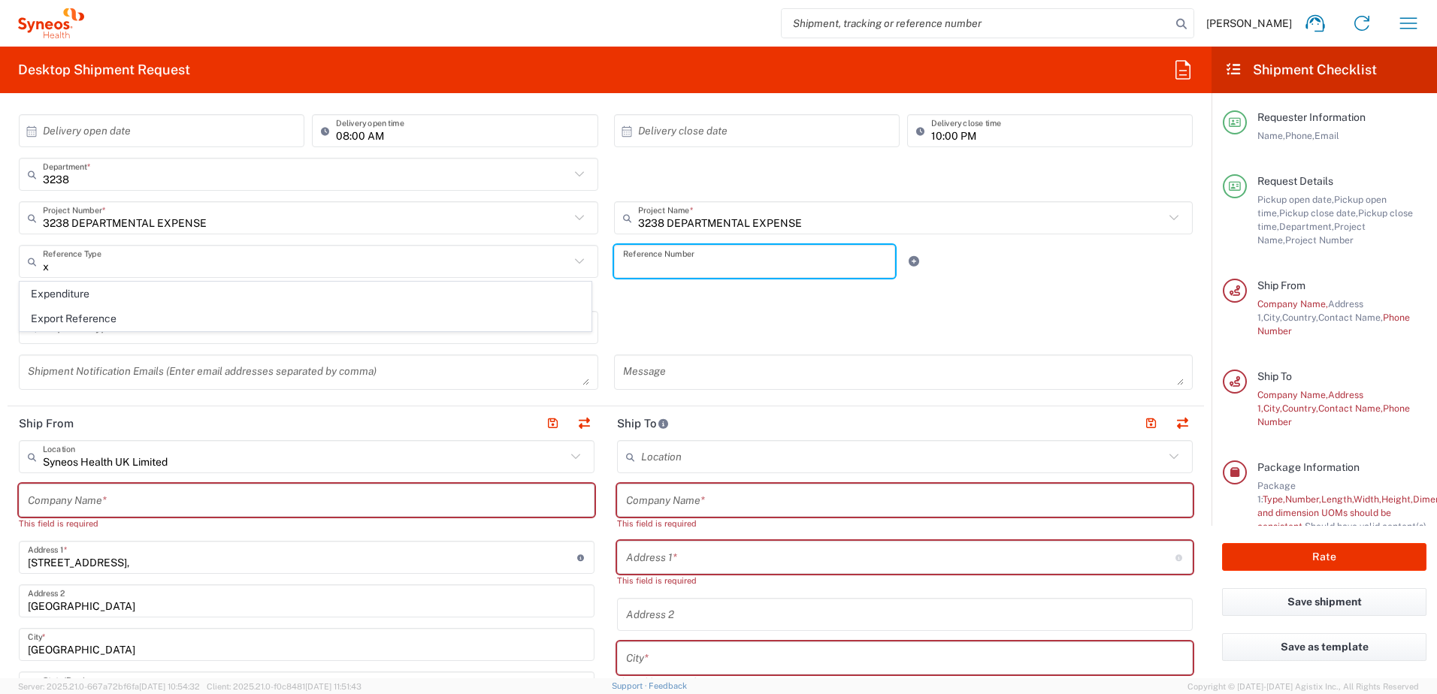
click at [636, 261] on input "text" at bounding box center [755, 262] width 264 height 26
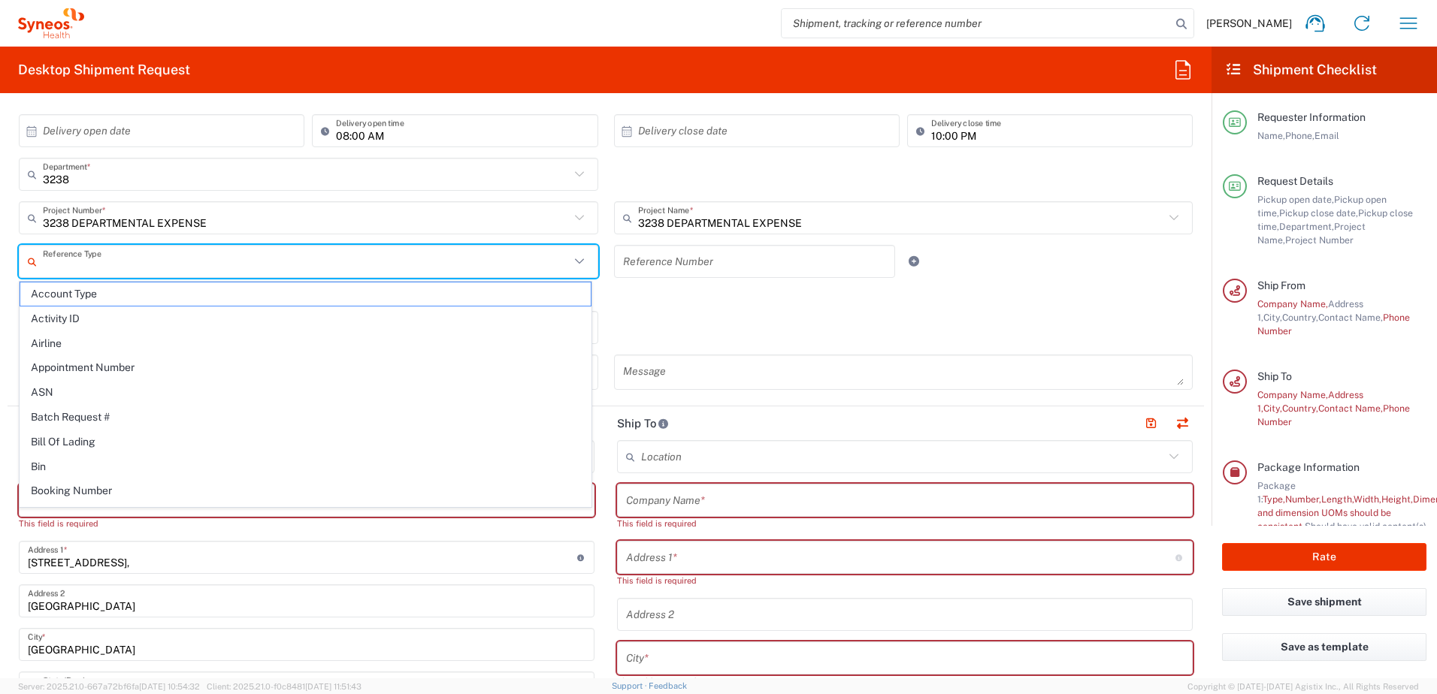
click at [153, 259] on input "text" at bounding box center [306, 262] width 527 height 26
click at [173, 485] on span "General" at bounding box center [305, 486] width 570 height 23
type input "General"
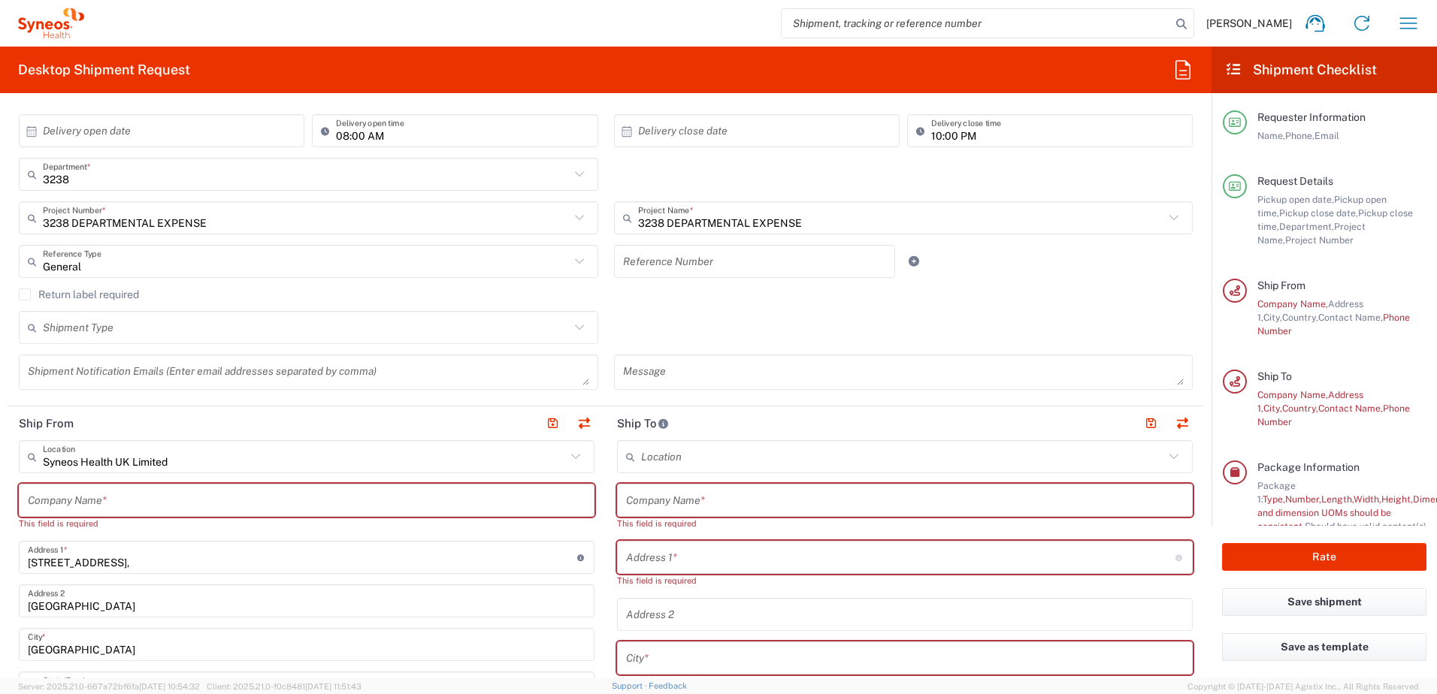
click at [637, 269] on input "text" at bounding box center [755, 262] width 264 height 26
type input "SYEATES LAPTOP"
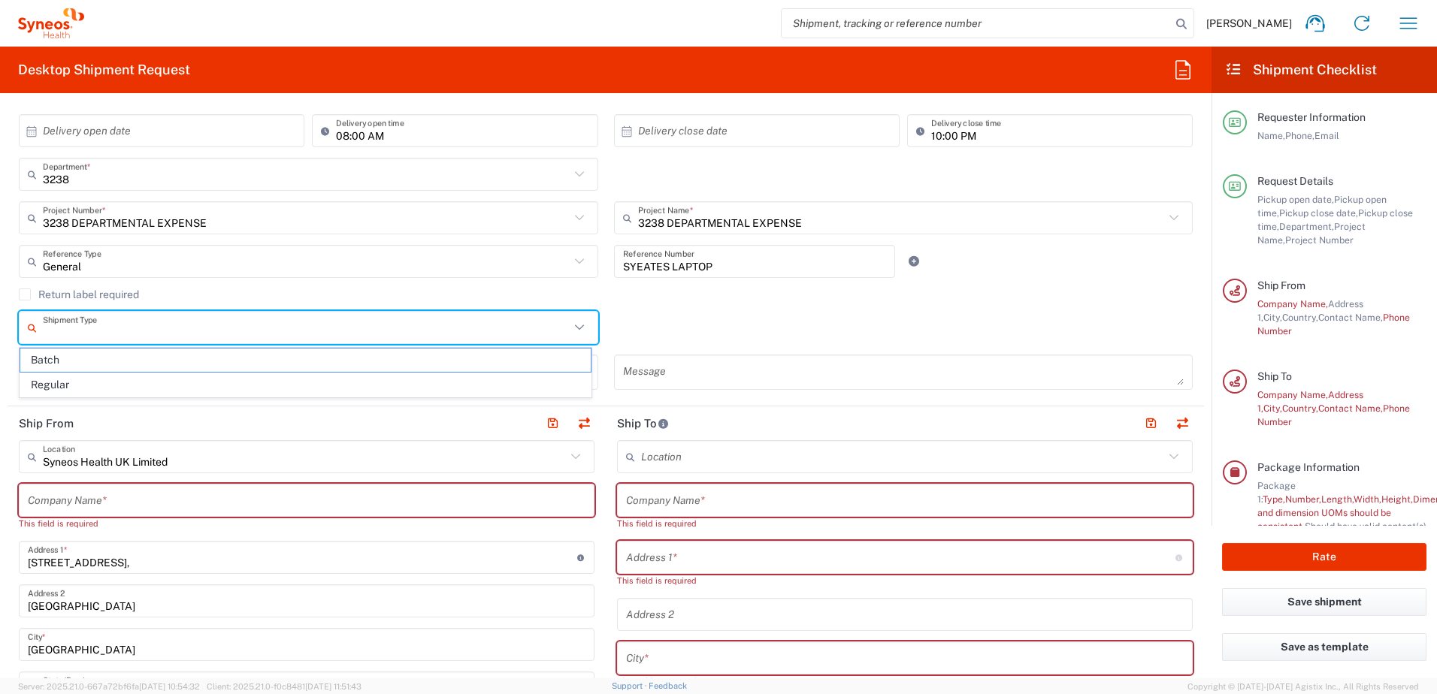
click at [178, 324] on input "text" at bounding box center [306, 328] width 527 height 26
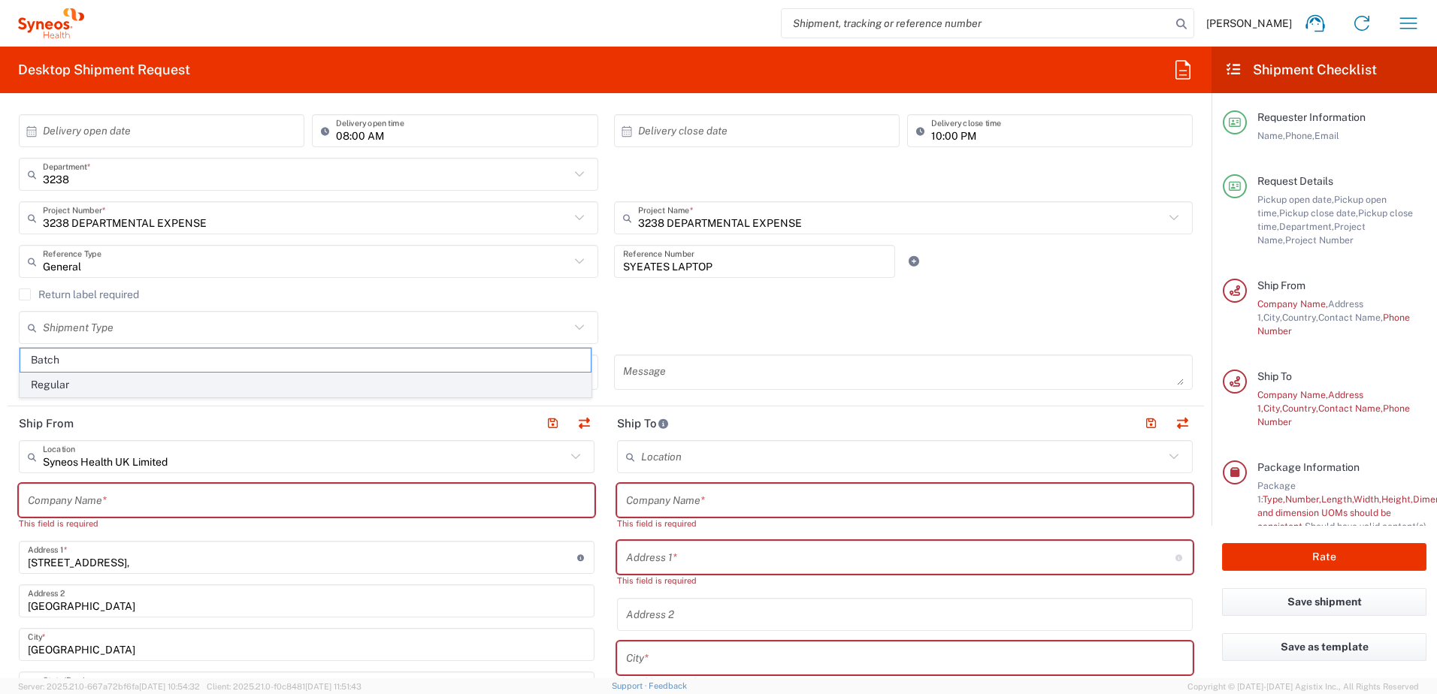
click at [152, 375] on span "Regular" at bounding box center [305, 384] width 570 height 23
type input "Regular"
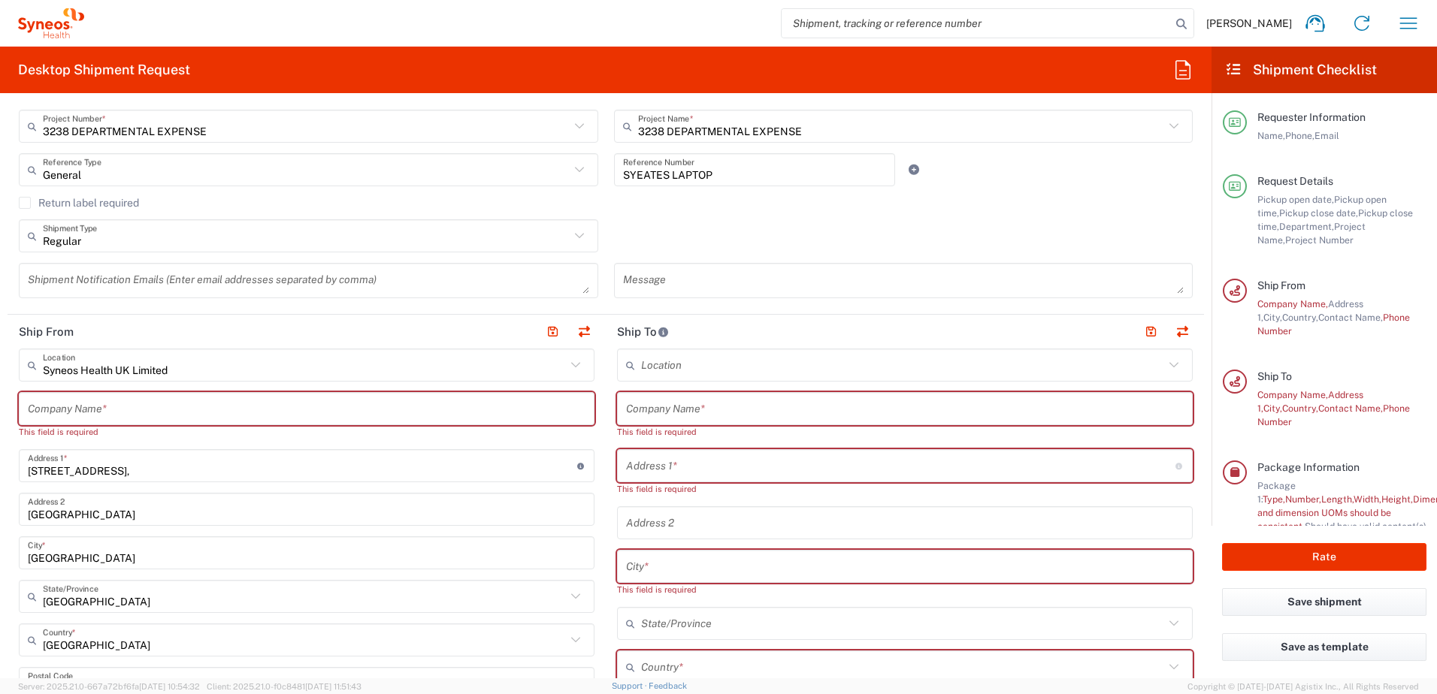
scroll to position [362, 0]
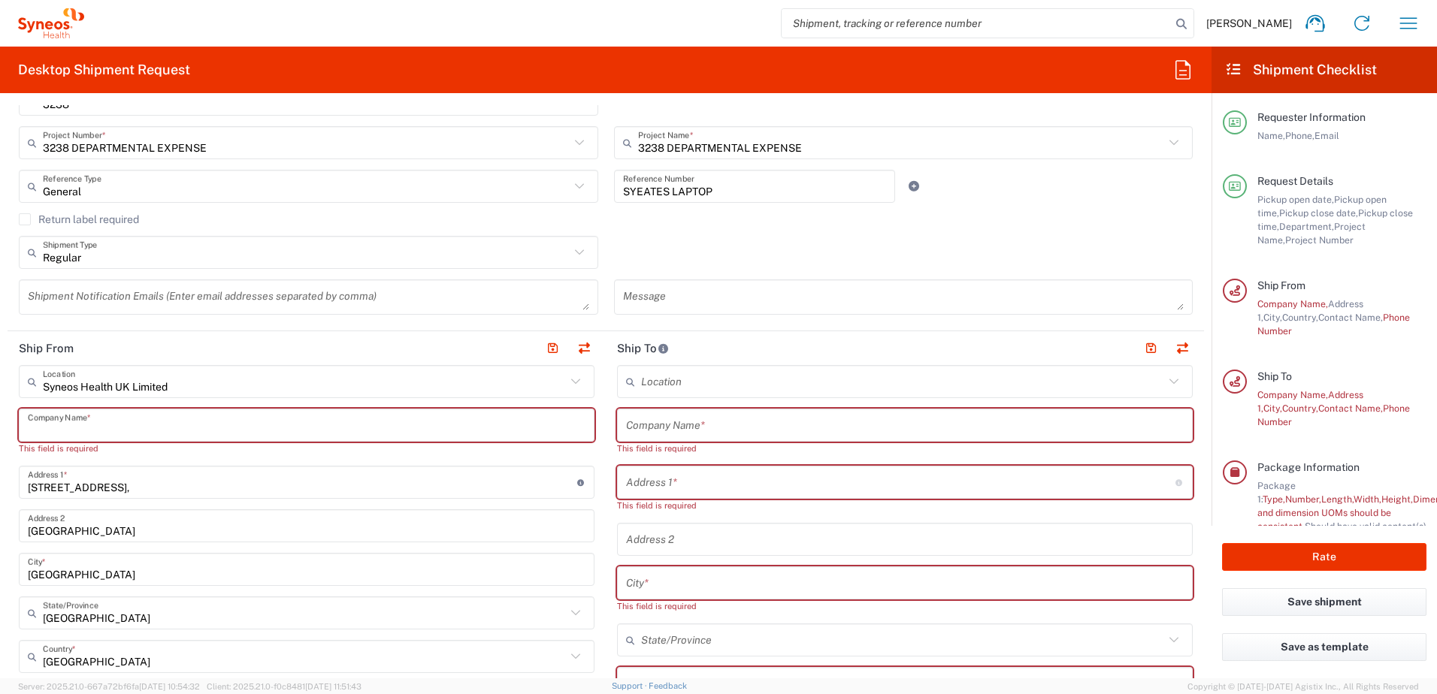
click at [516, 416] on input "text" at bounding box center [306, 425] width 557 height 26
type input "S"
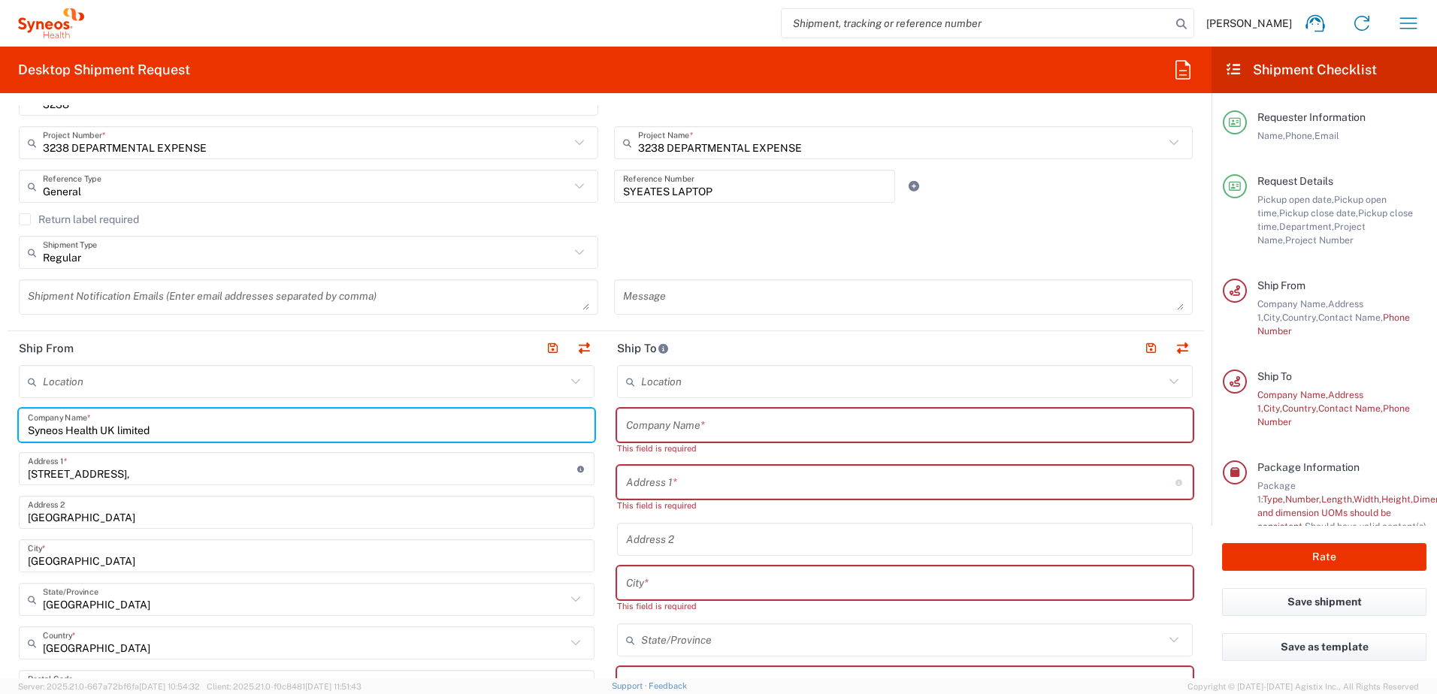
type input "Syneos Health UK limited"
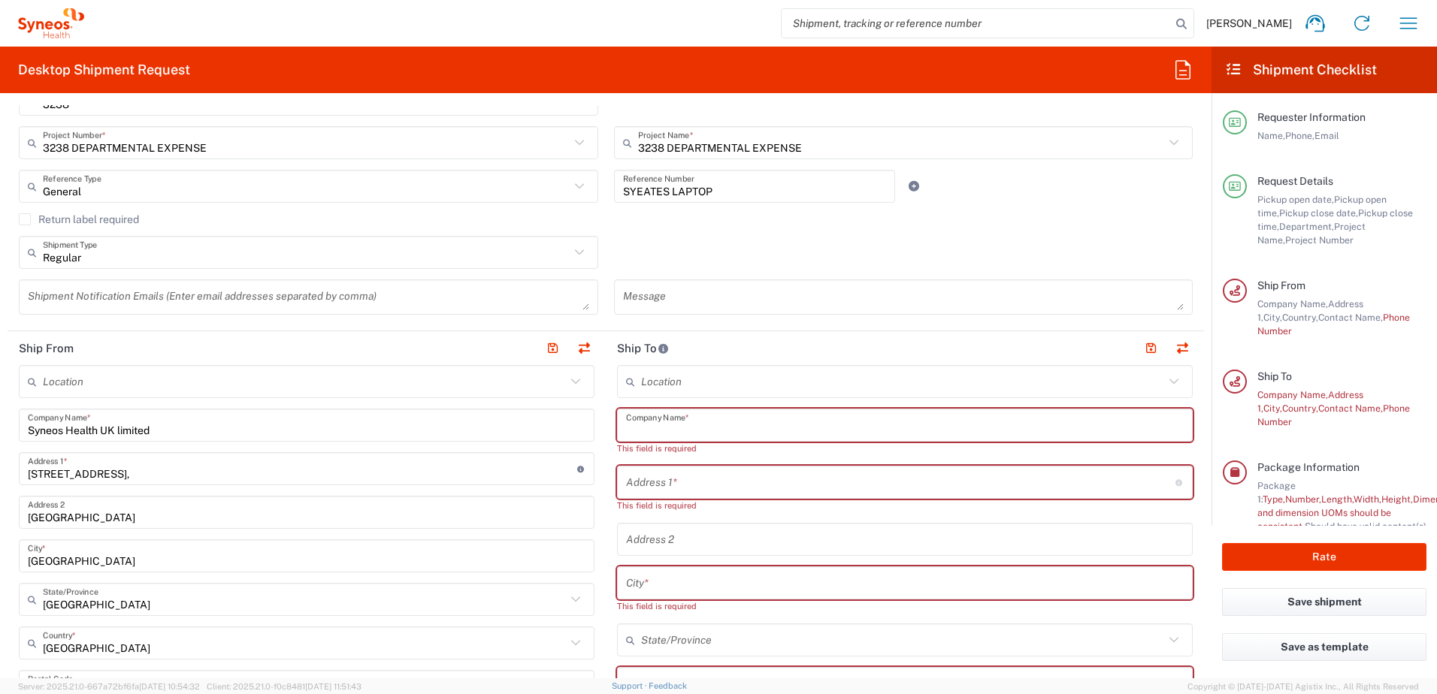
click at [656, 424] on input "text" at bounding box center [904, 425] width 557 height 26
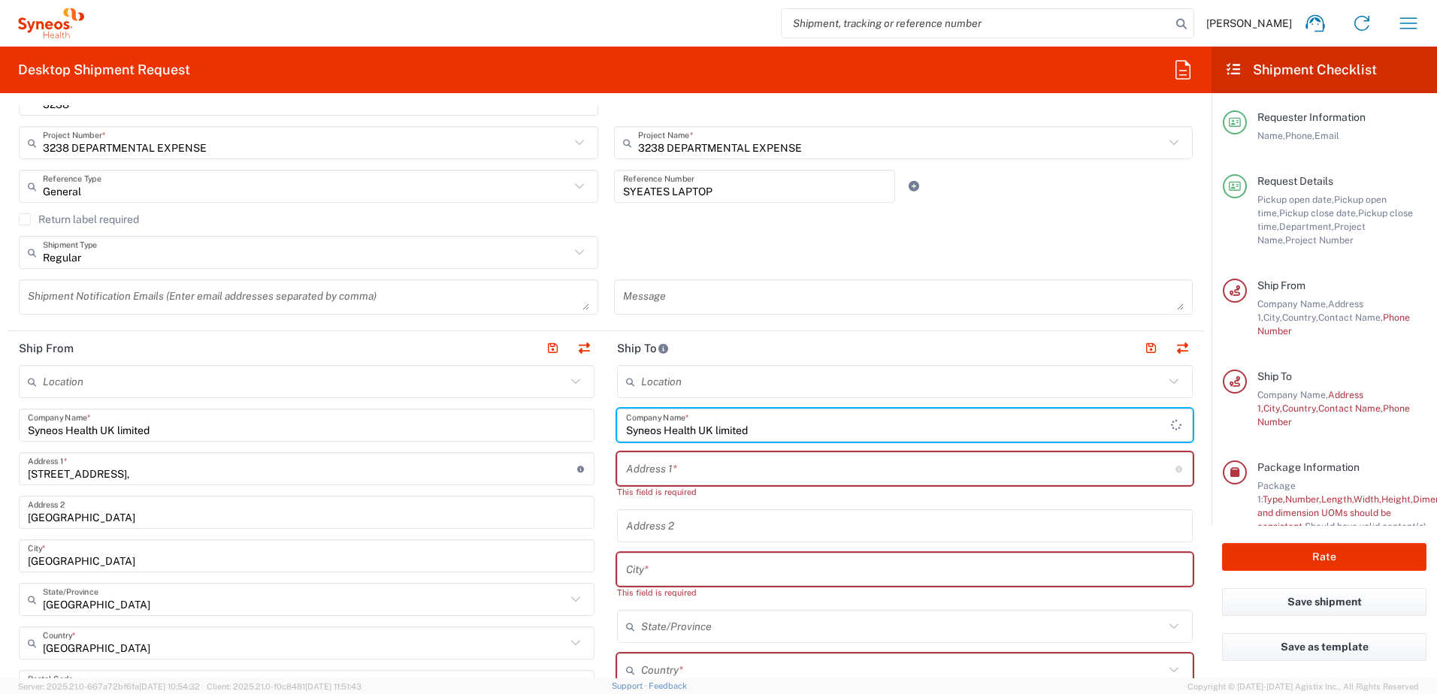
type input "Syneos Health UK limited"
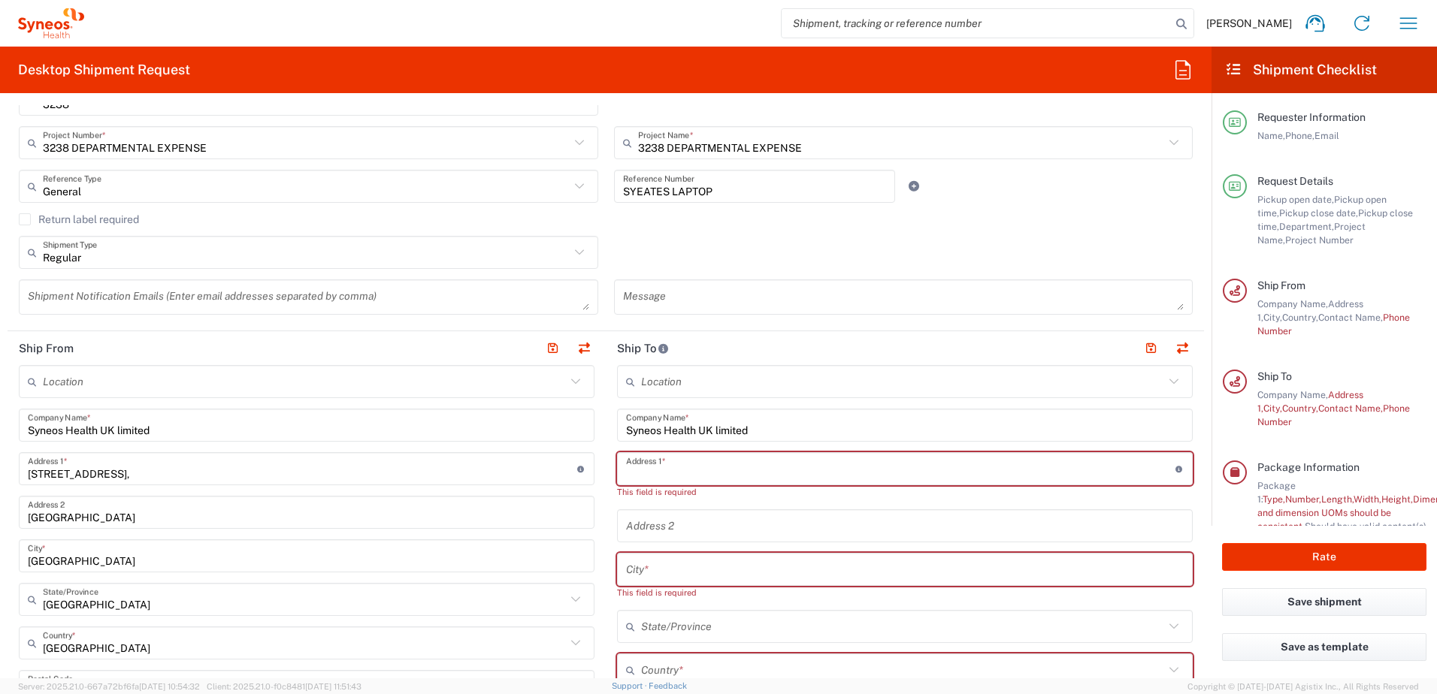
click at [649, 460] on input "text" at bounding box center [900, 469] width 549 height 26
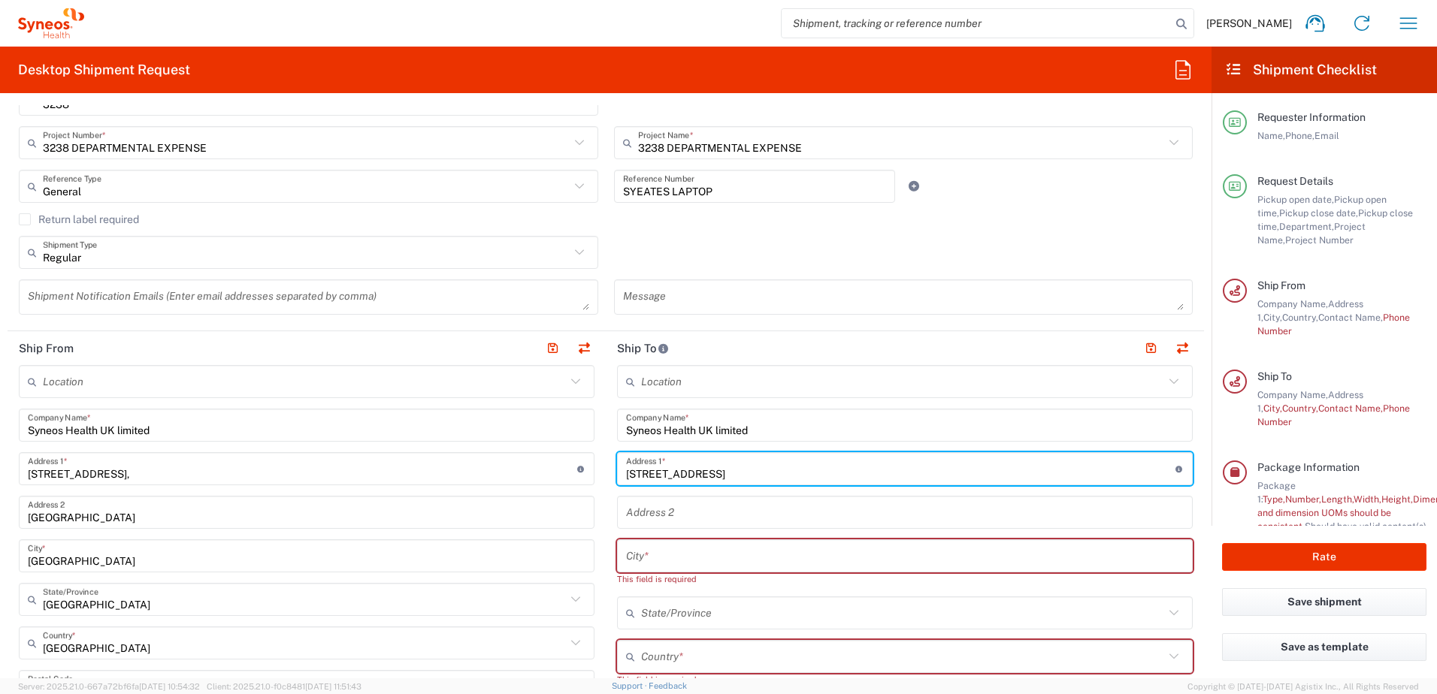
type input "1 Pinehurst Road,"
type input "07718581873"
type input "Farnborough Business Park"
type input "Hampshire"
type input "England"
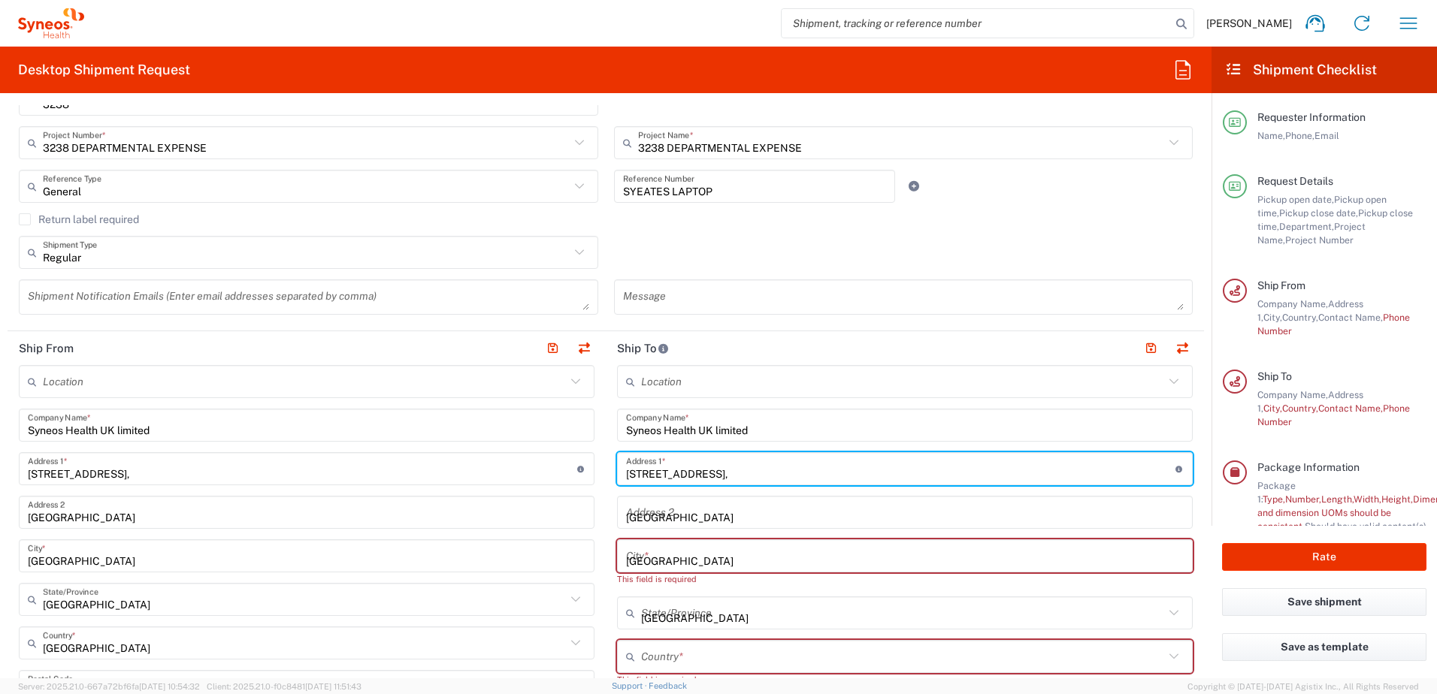
type input "United Kingdom"
type input "GU14 7BF"
type input "07718581873"
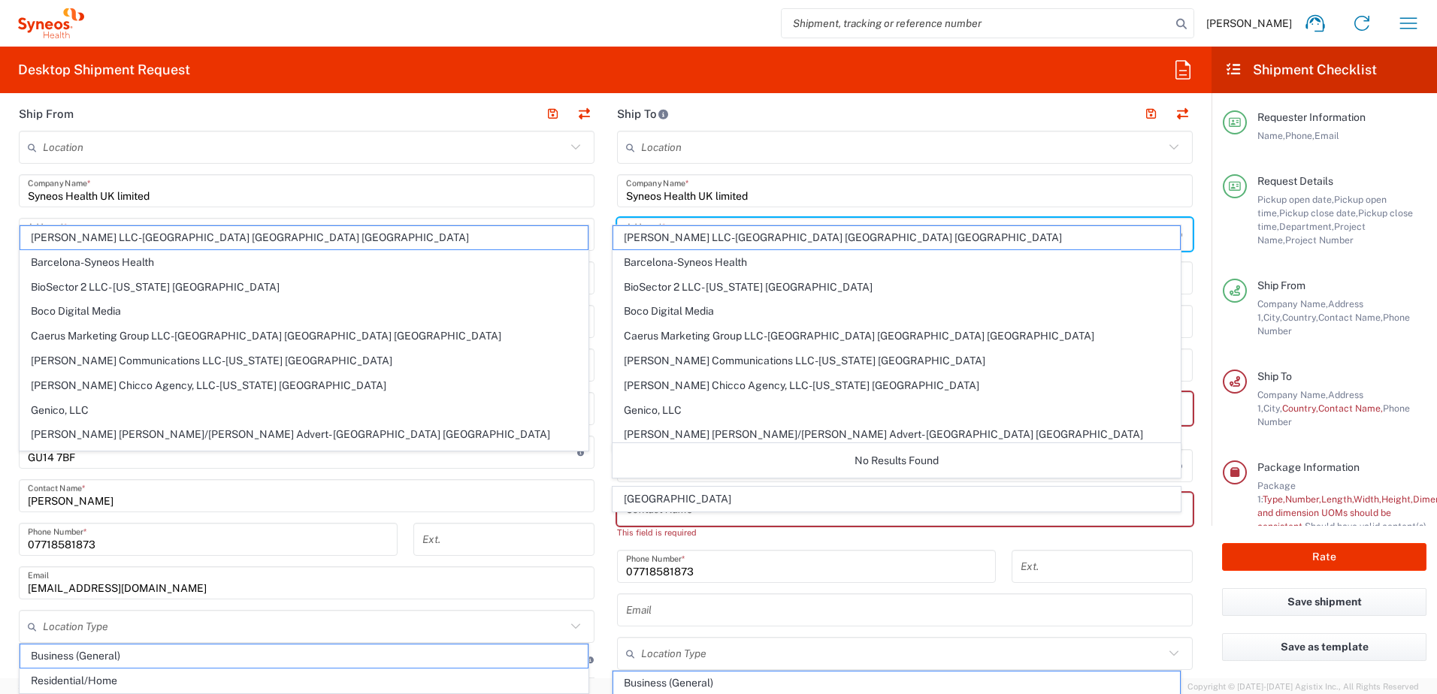
scroll to position [512, 0]
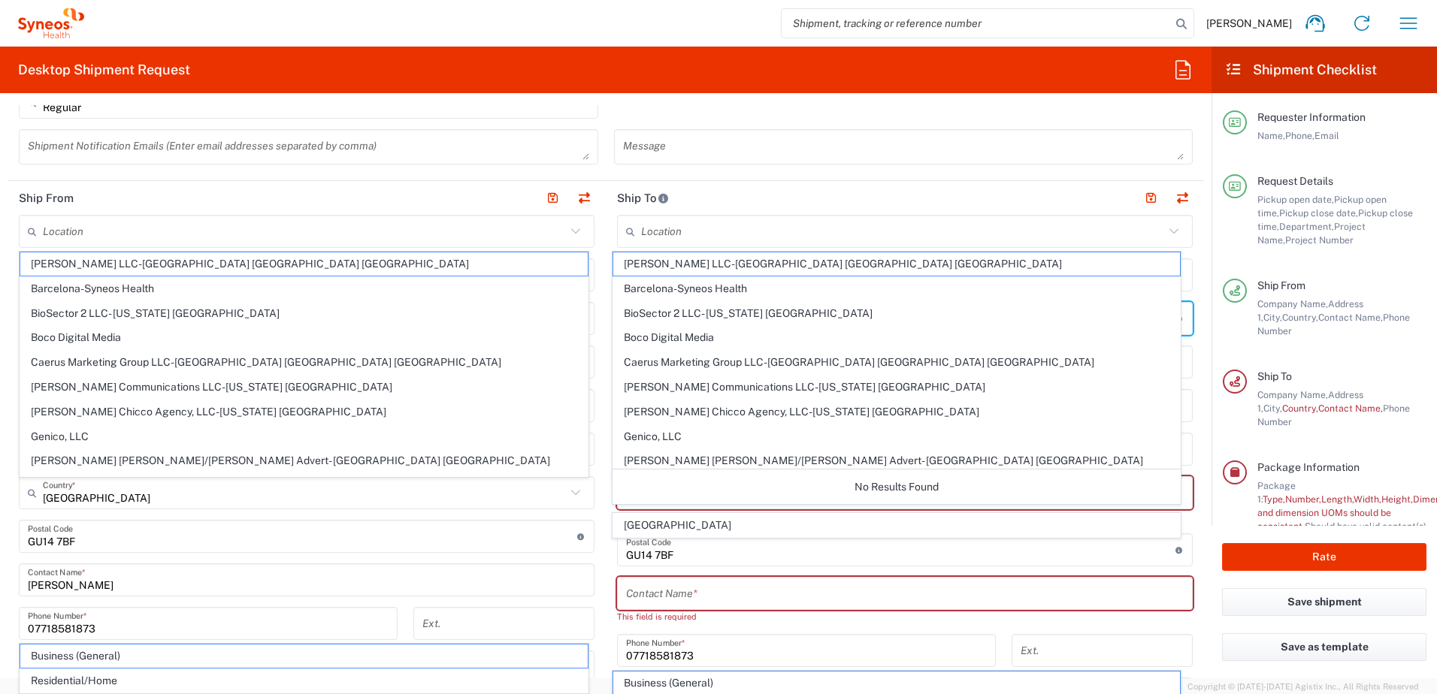
click at [330, 213] on header "Ship From" at bounding box center [307, 198] width 598 height 34
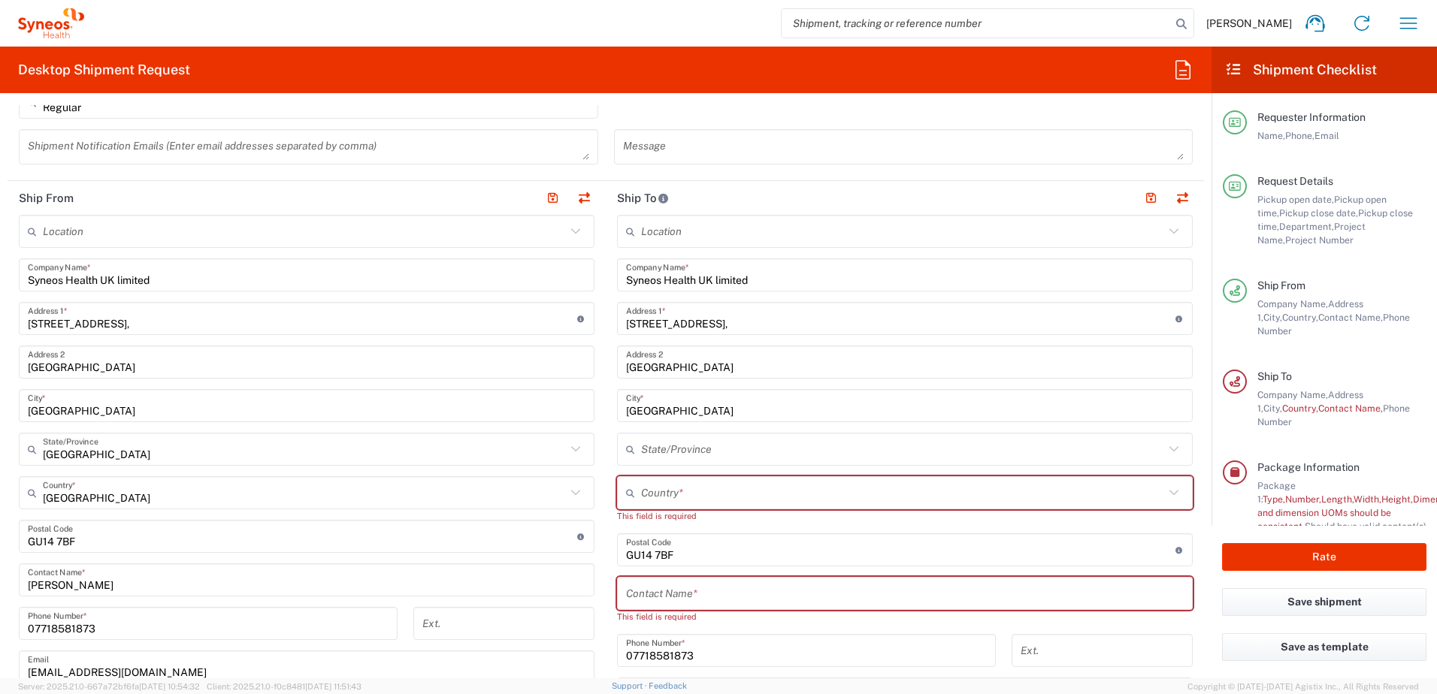
click at [1164, 231] on icon at bounding box center [1174, 232] width 20 height 20
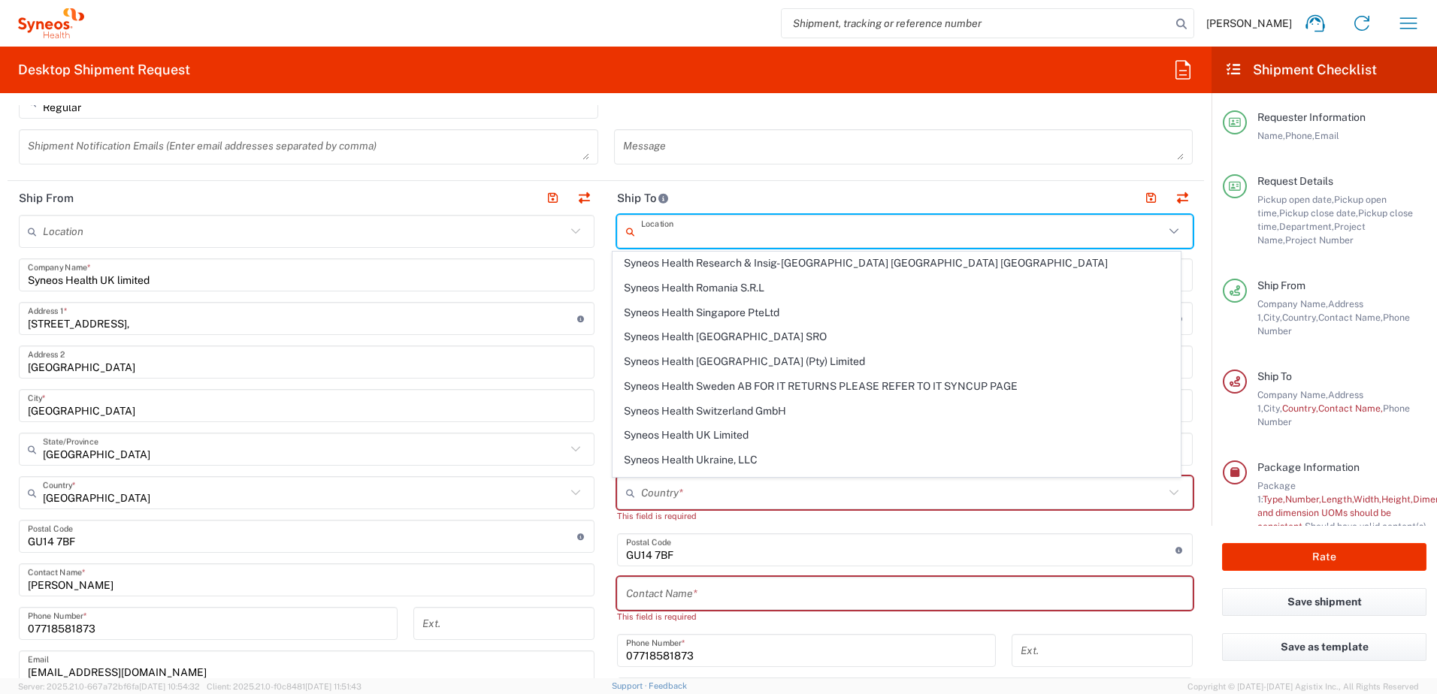
scroll to position [2329, 0]
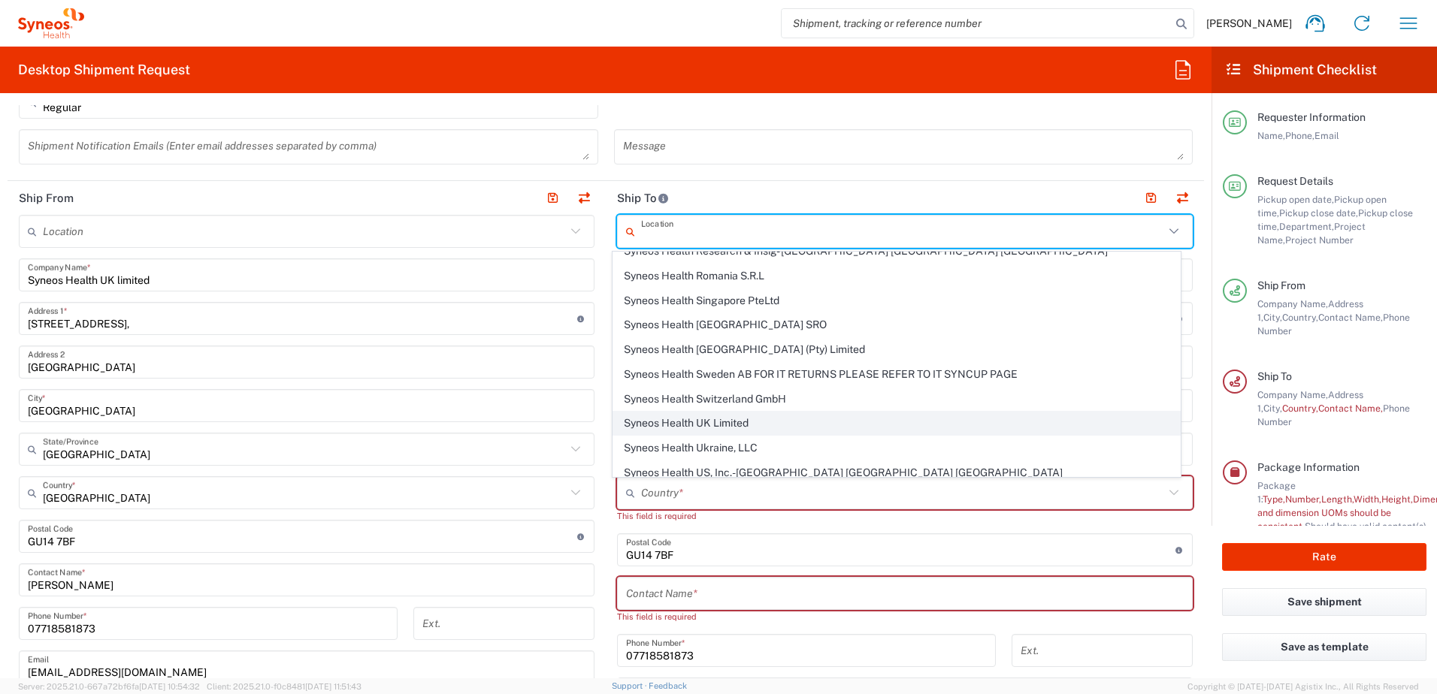
click at [733, 425] on span "Syneos Health UK Limited" at bounding box center [896, 423] width 567 height 23
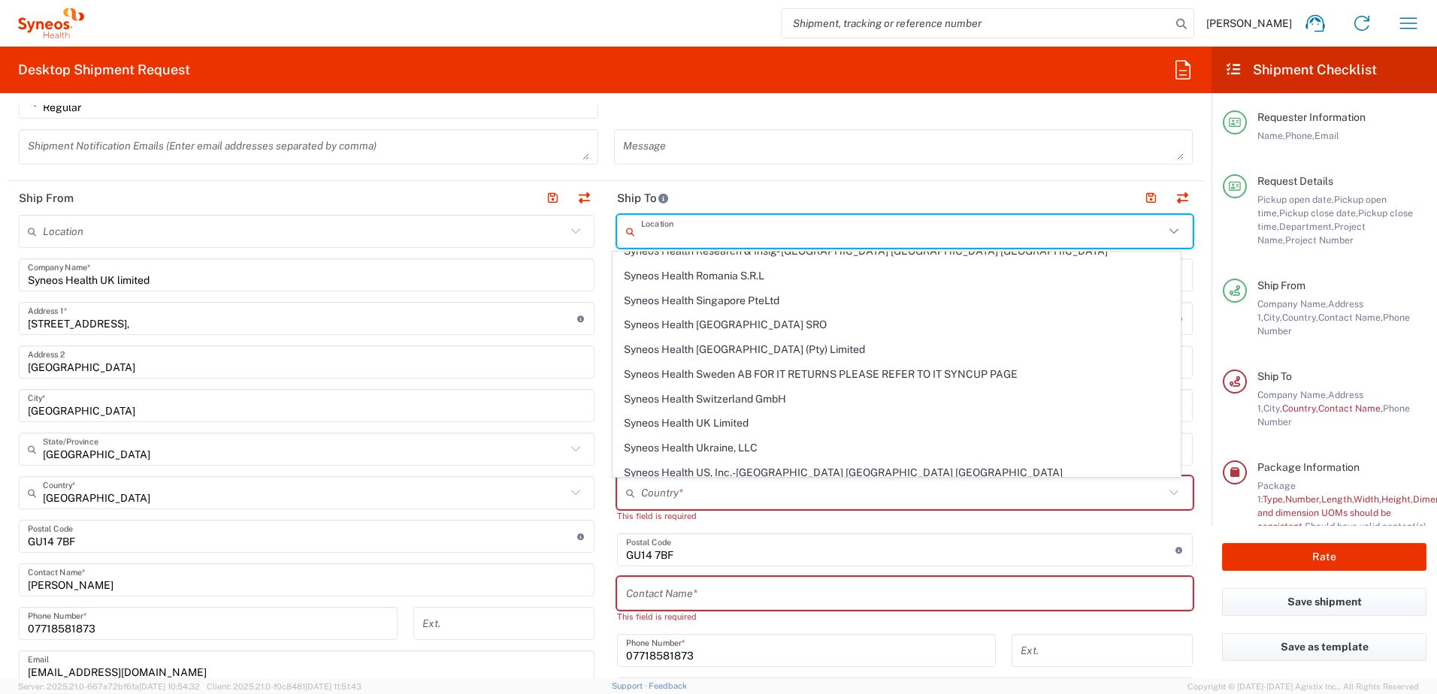
type input "Syneos Health UK Limited"
type input "United Kingdom"
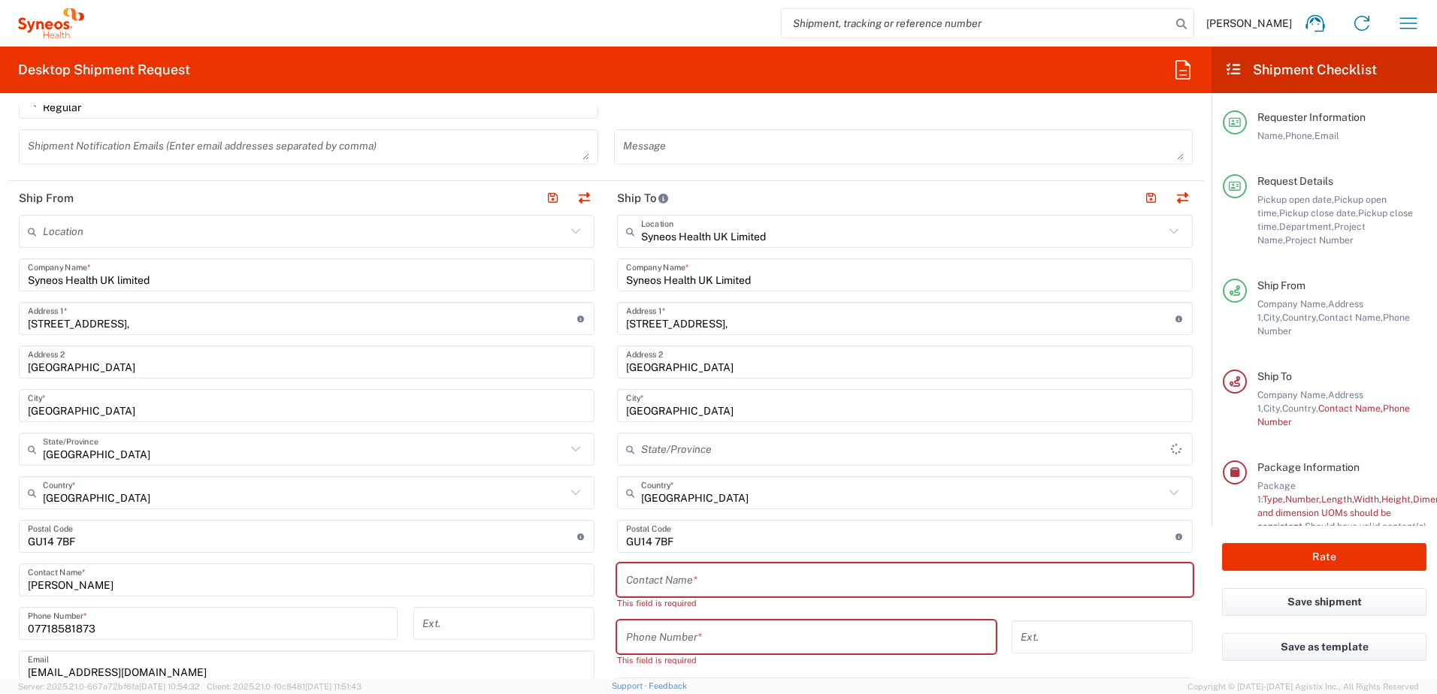
type input "England"
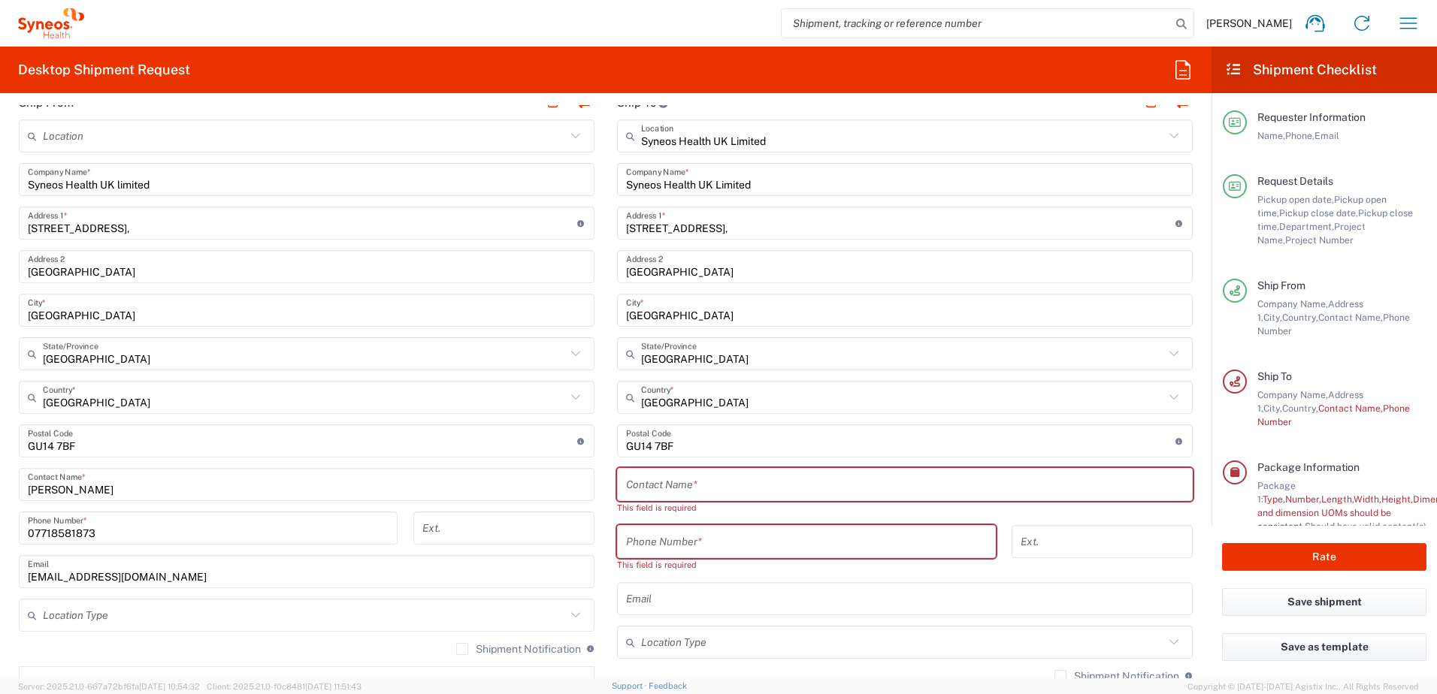
scroll to position [663, 0]
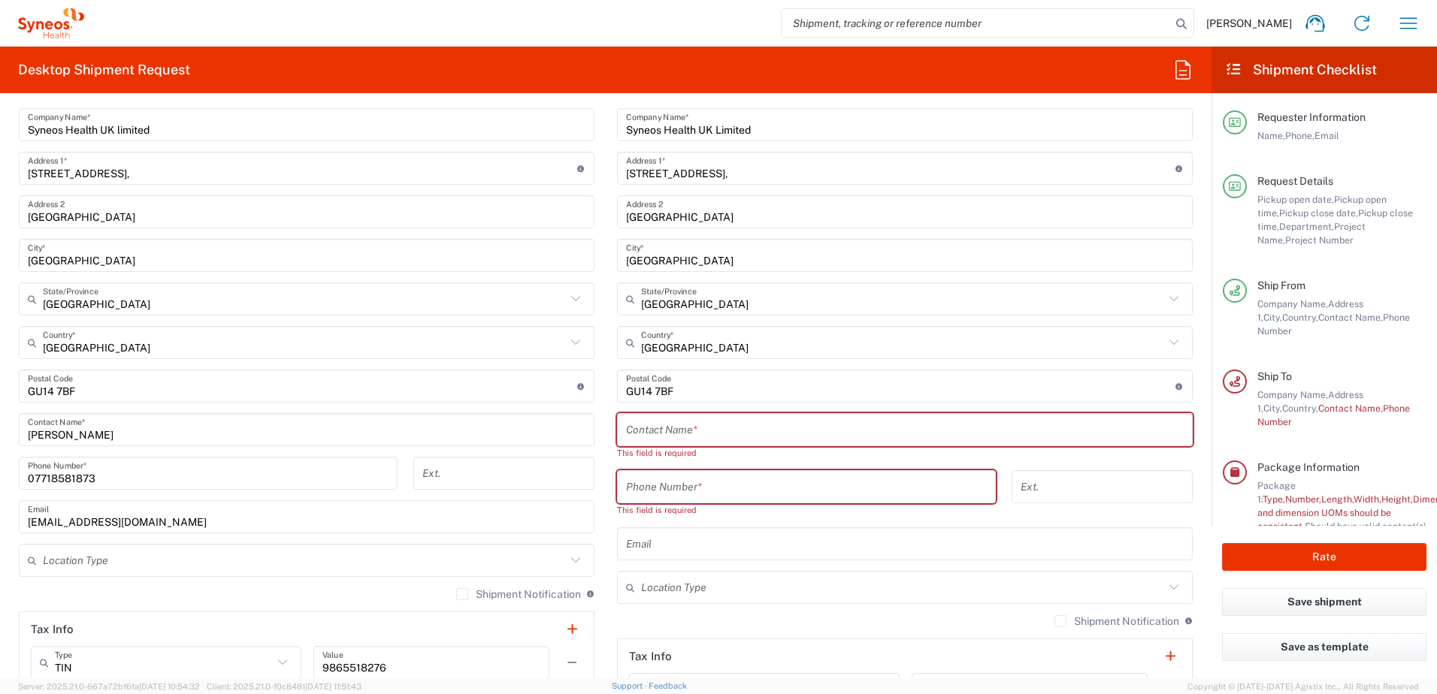
click at [633, 429] on input "text" at bounding box center [904, 430] width 557 height 26
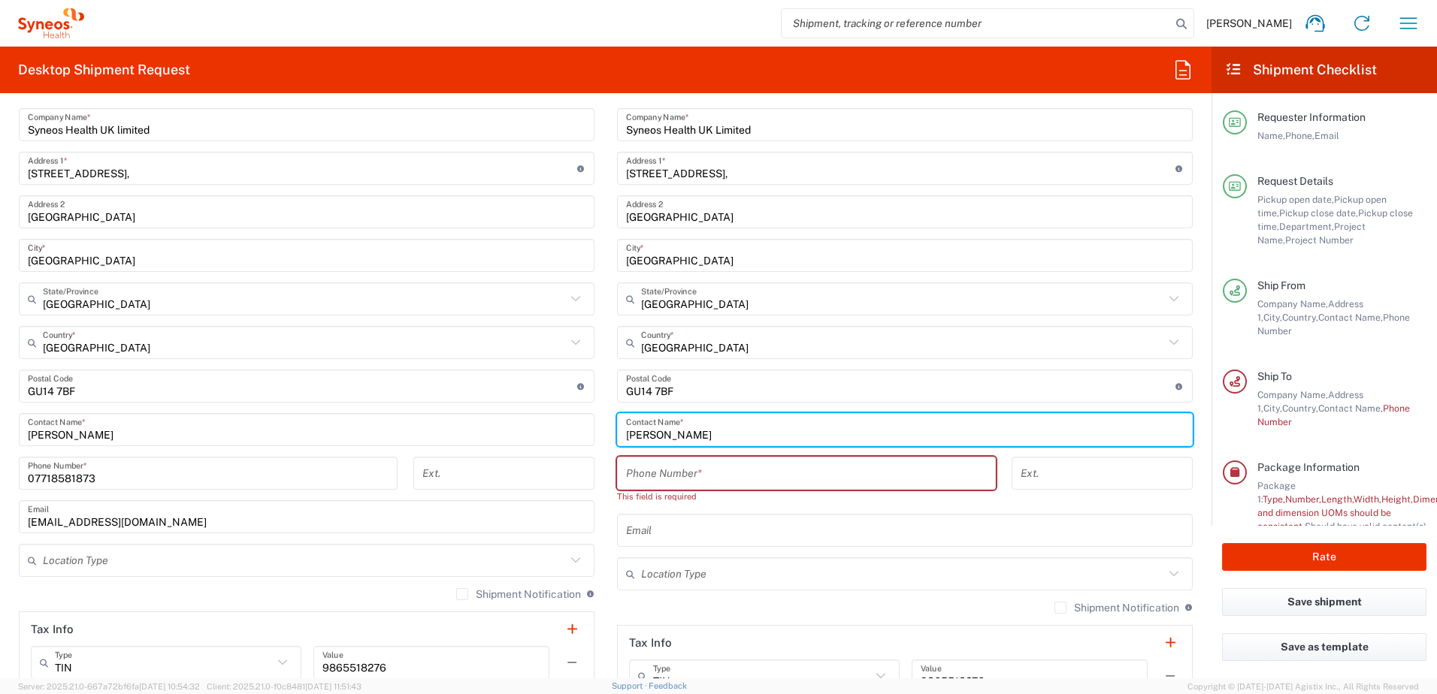
type input "Ross Farr"
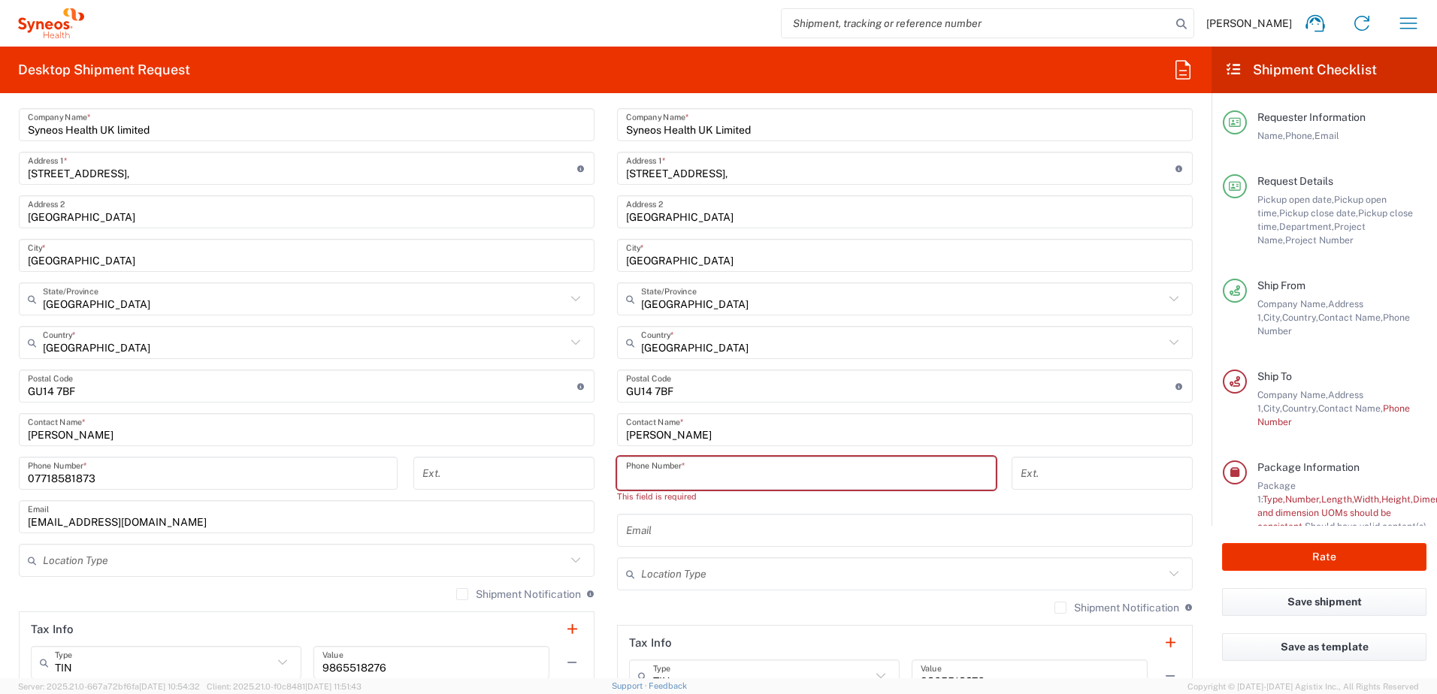
drag, startPoint x: 634, startPoint y: 476, endPoint x: 527, endPoint y: 515, distance: 114.6
click at [635, 476] on input "tel" at bounding box center [806, 474] width 361 height 26
click at [640, 476] on input "tel" at bounding box center [806, 474] width 361 height 26
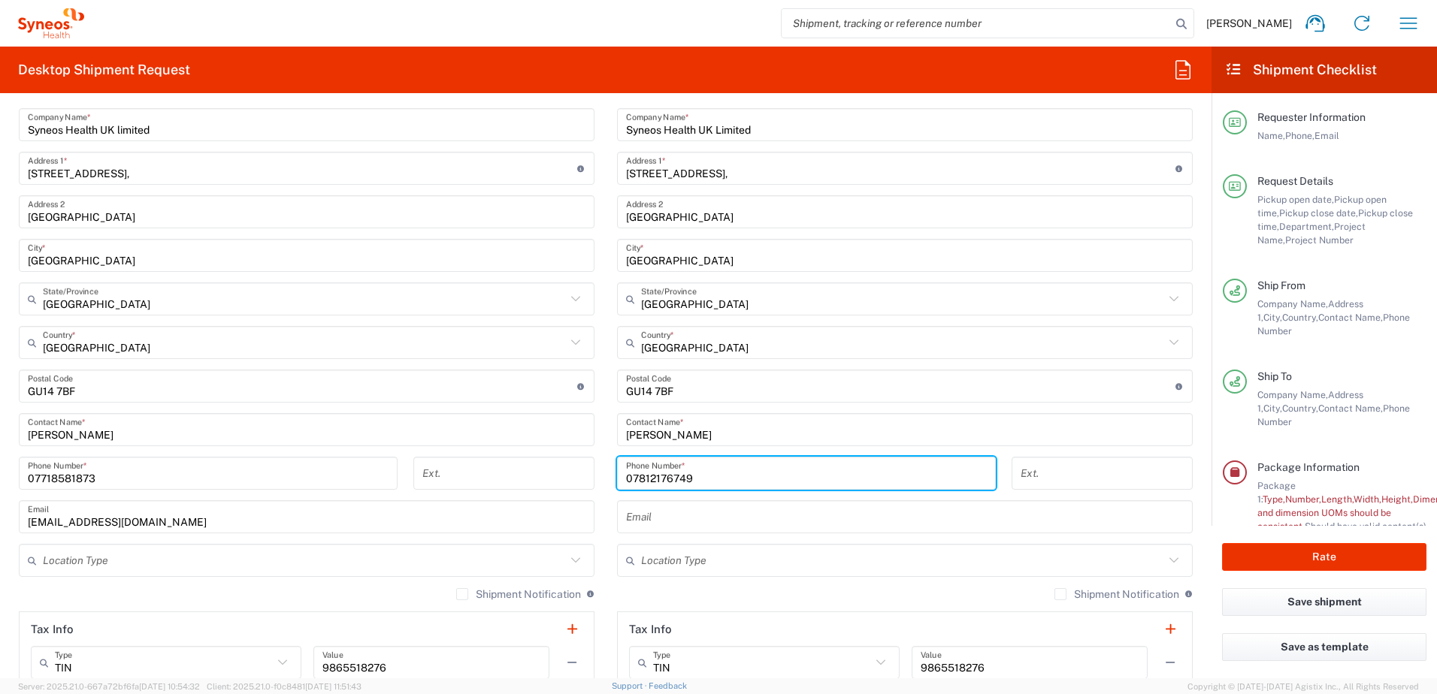
type input "07812176749"
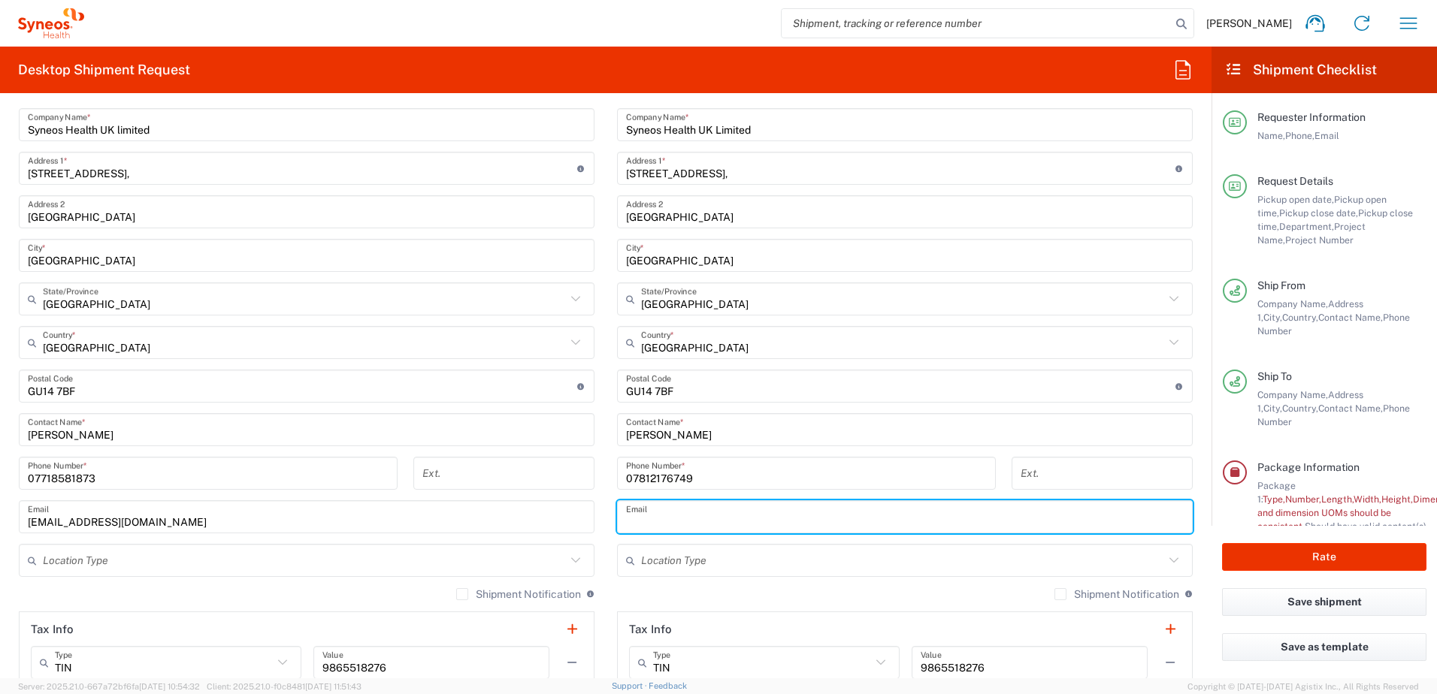
click at [651, 521] on input "text" at bounding box center [904, 517] width 557 height 26
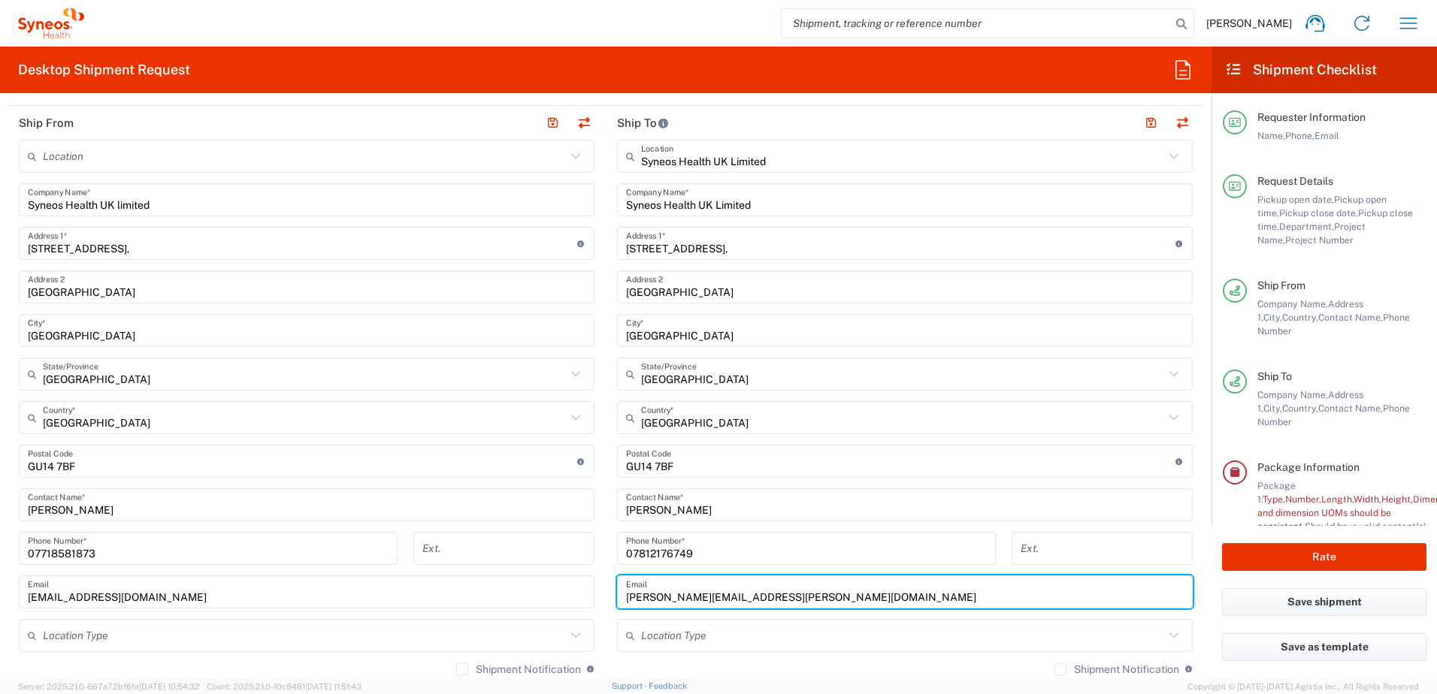
scroll to position [512, 0]
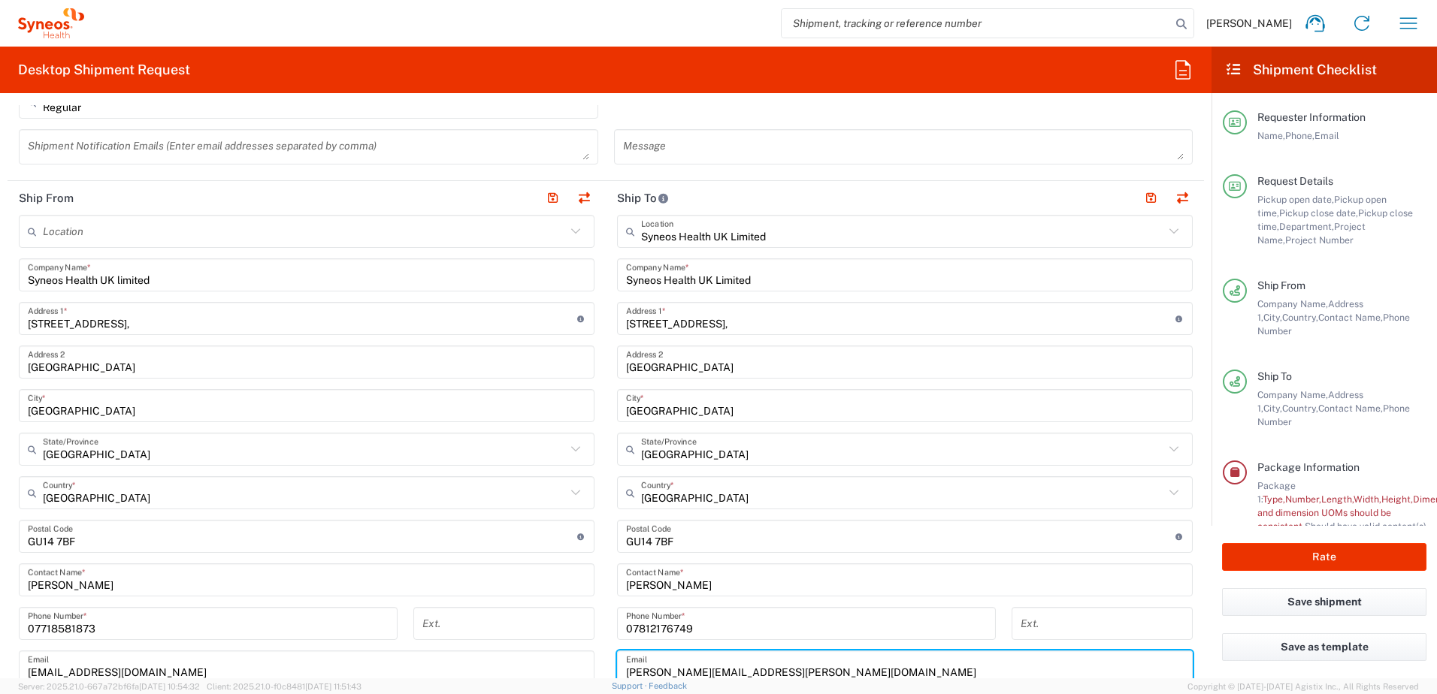
type input "ross.farr@syneoshealth.com"
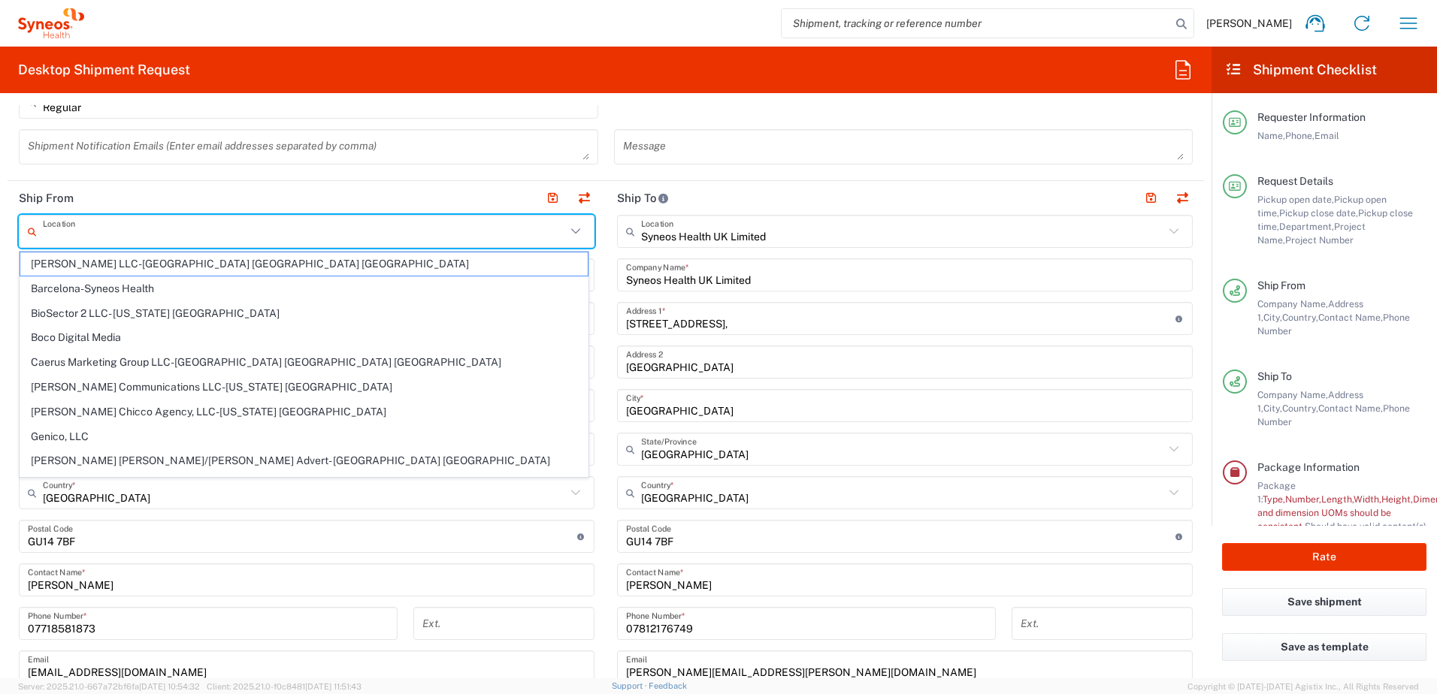
click at [72, 236] on input "text" at bounding box center [304, 232] width 523 height 26
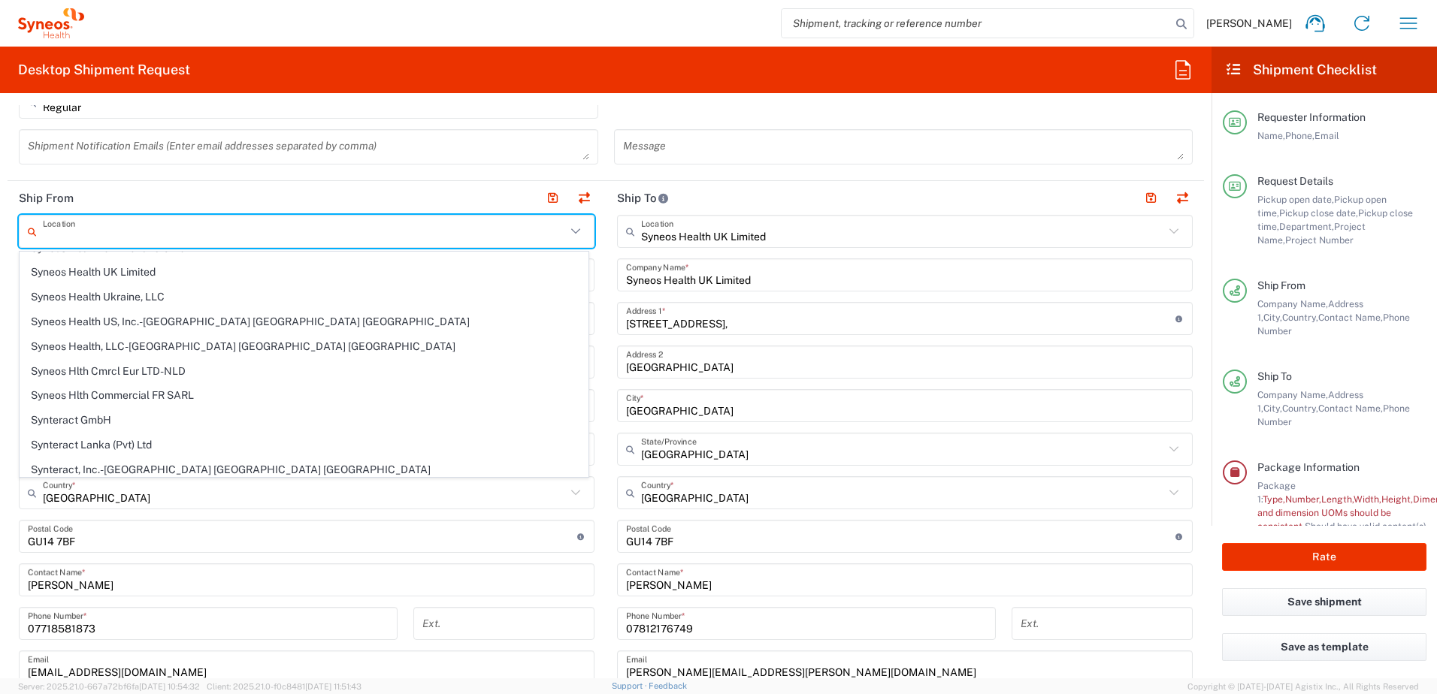
scroll to position [2479, 0]
click at [140, 186] on header "Ship From" at bounding box center [307, 198] width 598 height 34
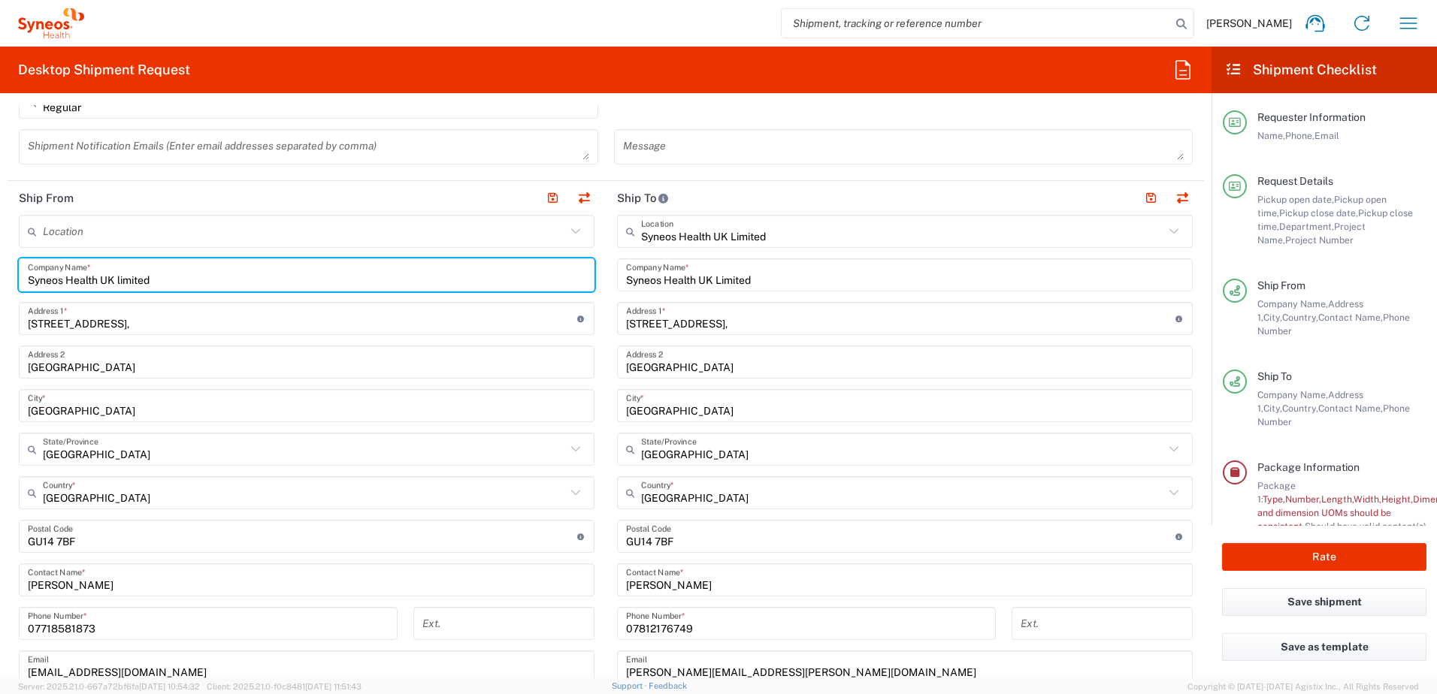
drag, startPoint x: 167, startPoint y: 282, endPoint x: 22, endPoint y: 287, distance: 145.1
click at [22, 287] on div "Syneos Health UK limited Company Name *" at bounding box center [307, 274] width 576 height 33
click at [119, 325] on input "1 Pinehurst Road," at bounding box center [302, 319] width 549 height 26
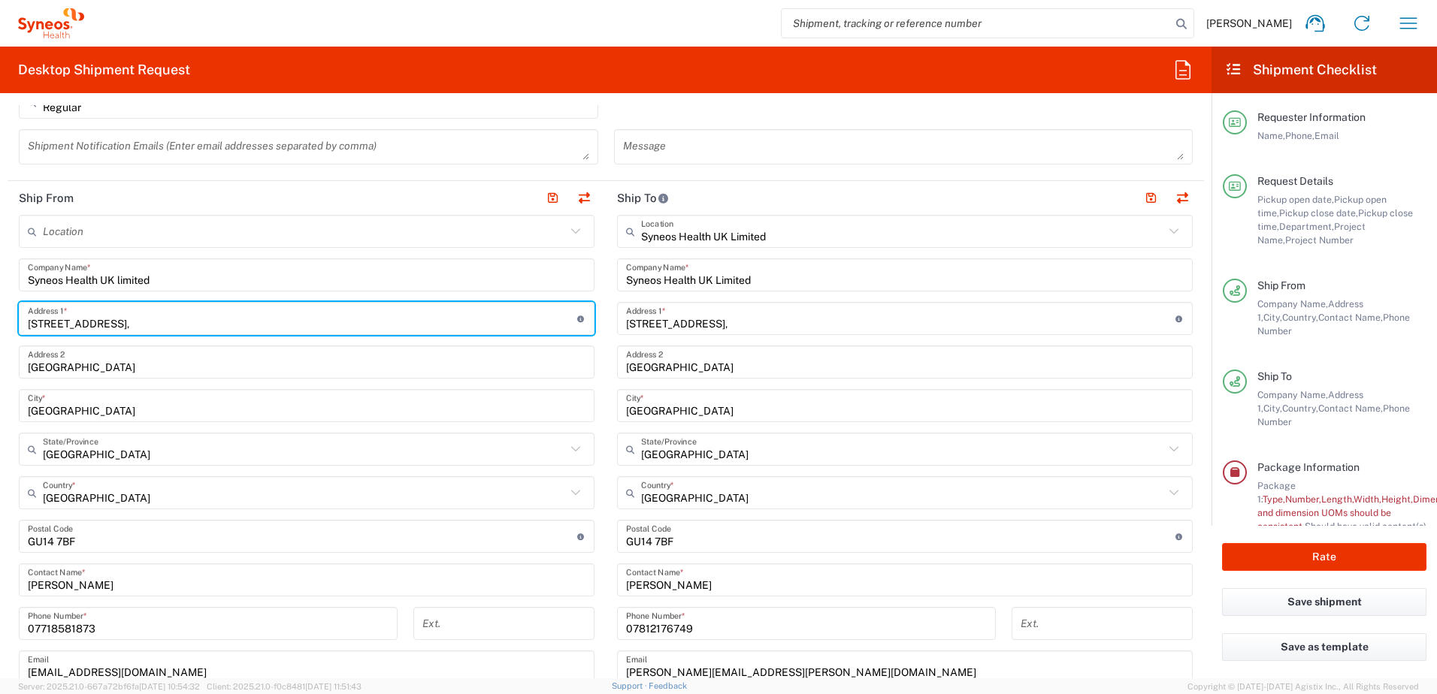
drag, startPoint x: 120, startPoint y: 324, endPoint x: -11, endPoint y: 319, distance: 130.8
click at [0, 319] on html "Sandrine Yeates Home Shipment estimator Shipment tracking Desktop shipment requ…" at bounding box center [718, 347] width 1437 height 694
type input "31 Brook Road"
type input "sandrine.yeates@syneoshealth.com"
type input "31 Brook Road"
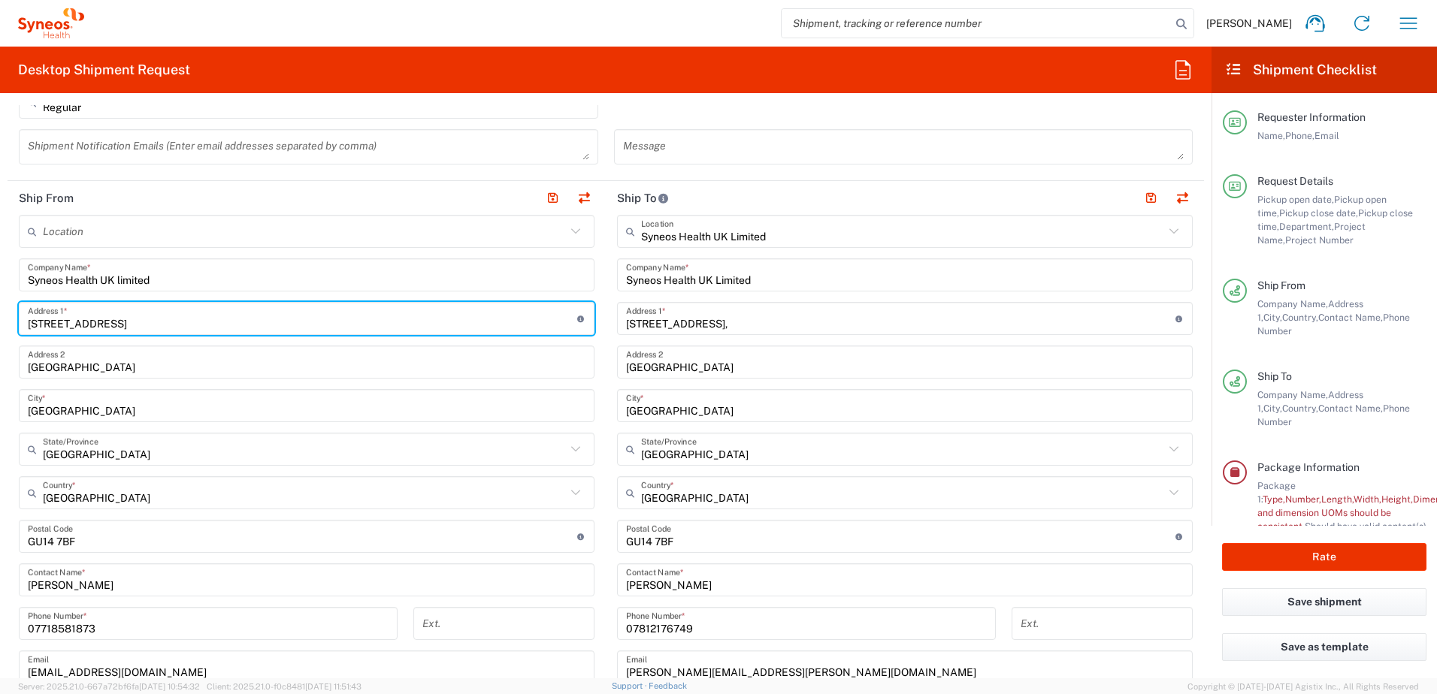
click at [0, 0] on span "Syneos Hlth Cmrcl Eur LTD-NLD" at bounding box center [0, 0] width 0 height 0
click at [158, 364] on input "Farnborough Business Park" at bounding box center [306, 362] width 557 height 26
click at [98, 367] on input "Farnborough Business Park" at bounding box center [306, 362] width 557 height 26
type input "Syneos Hlth Cmrcl Eur LTD-NLD"
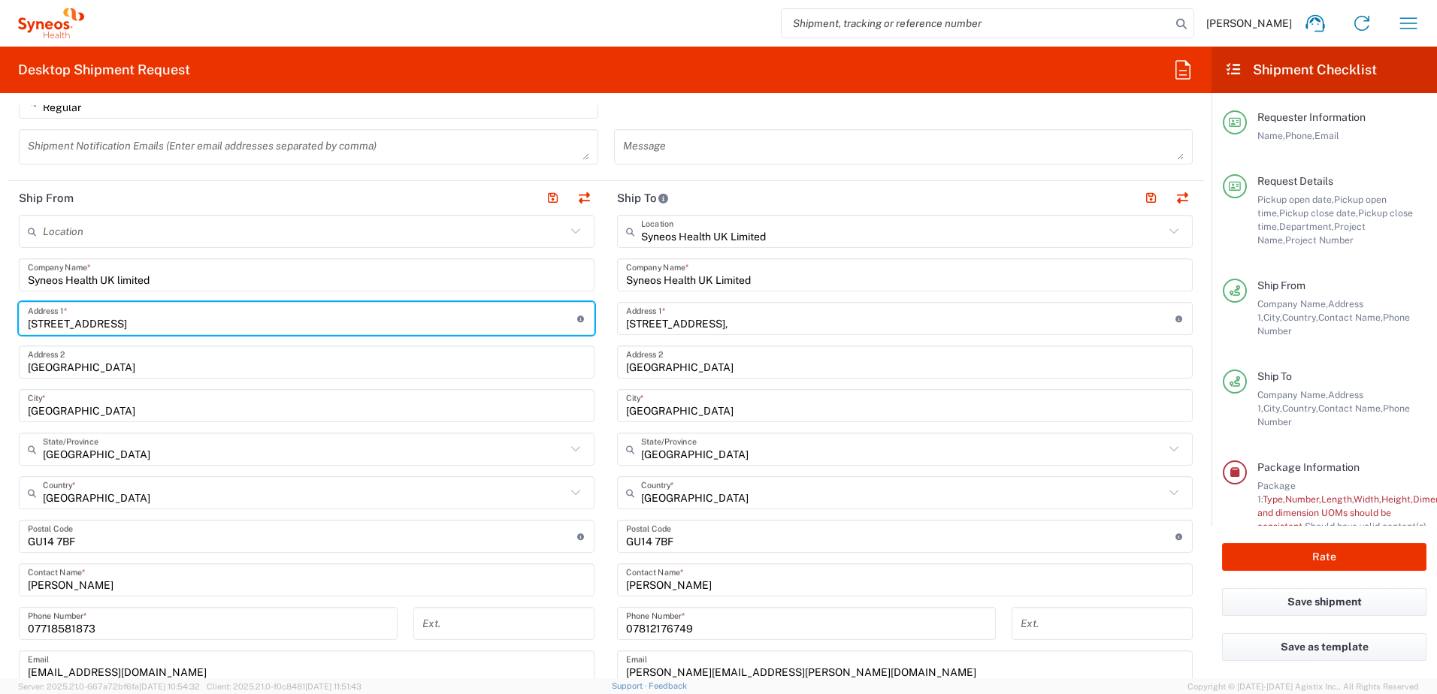
type input "Alpha Tower / 13th Floor"
type input "De Entree 63"
type input "Amsterdam"
type input "Netherlands"
type input "1101 BH"
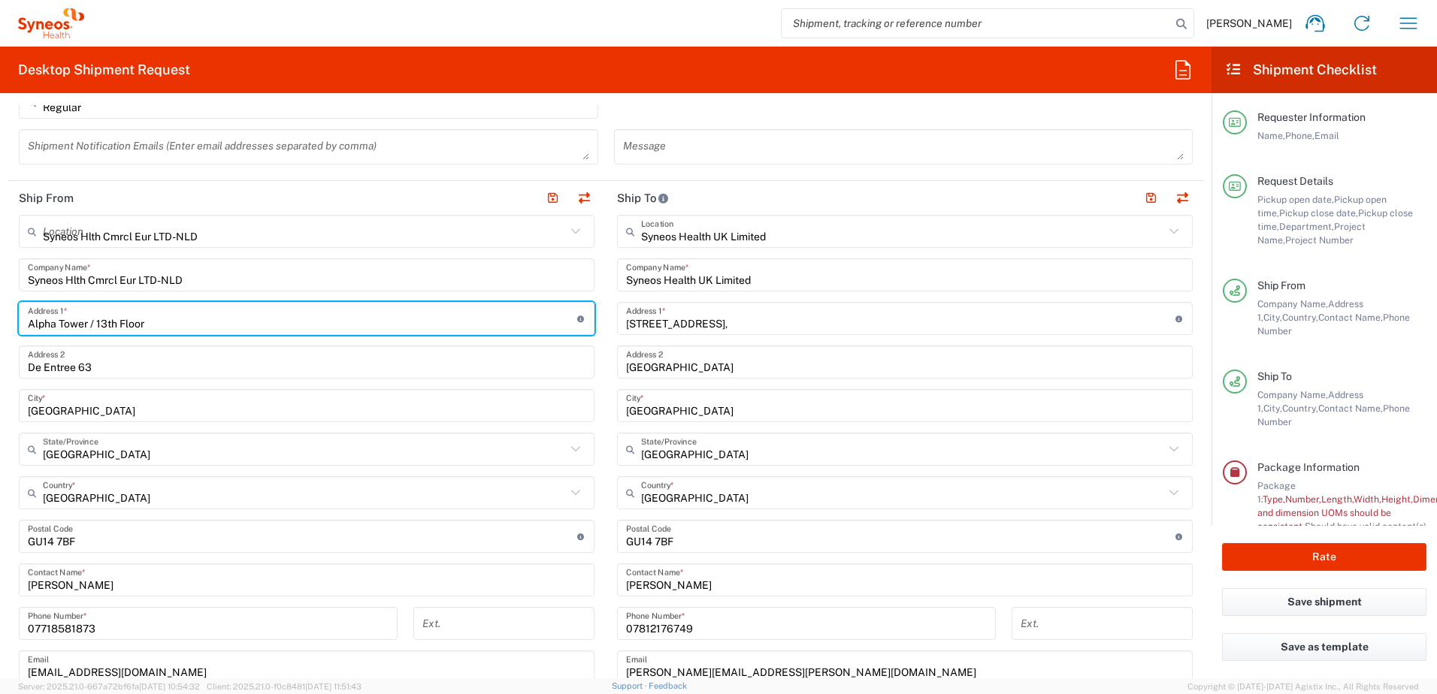
type input "Sender/Shipper"
type input "Delivery Duty Paid"
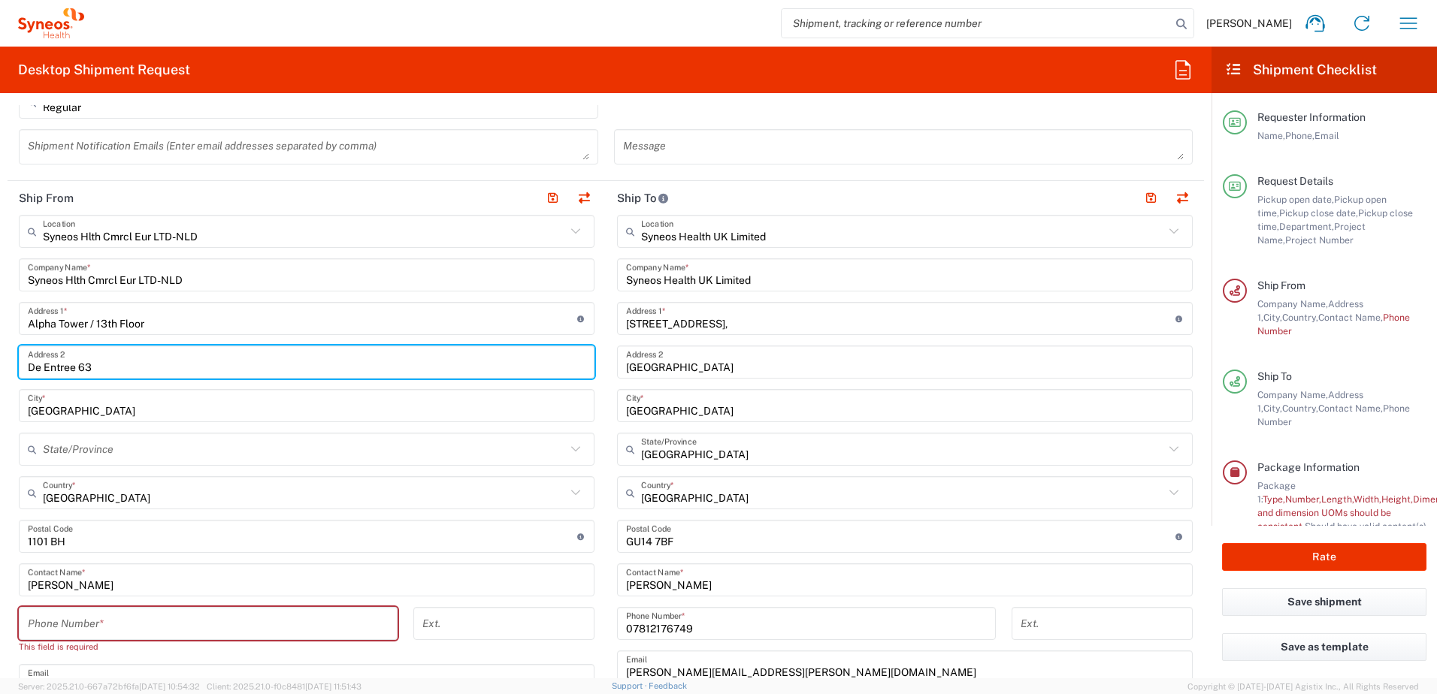
click at [175, 362] on input "De Entree 63" at bounding box center [306, 362] width 557 height 26
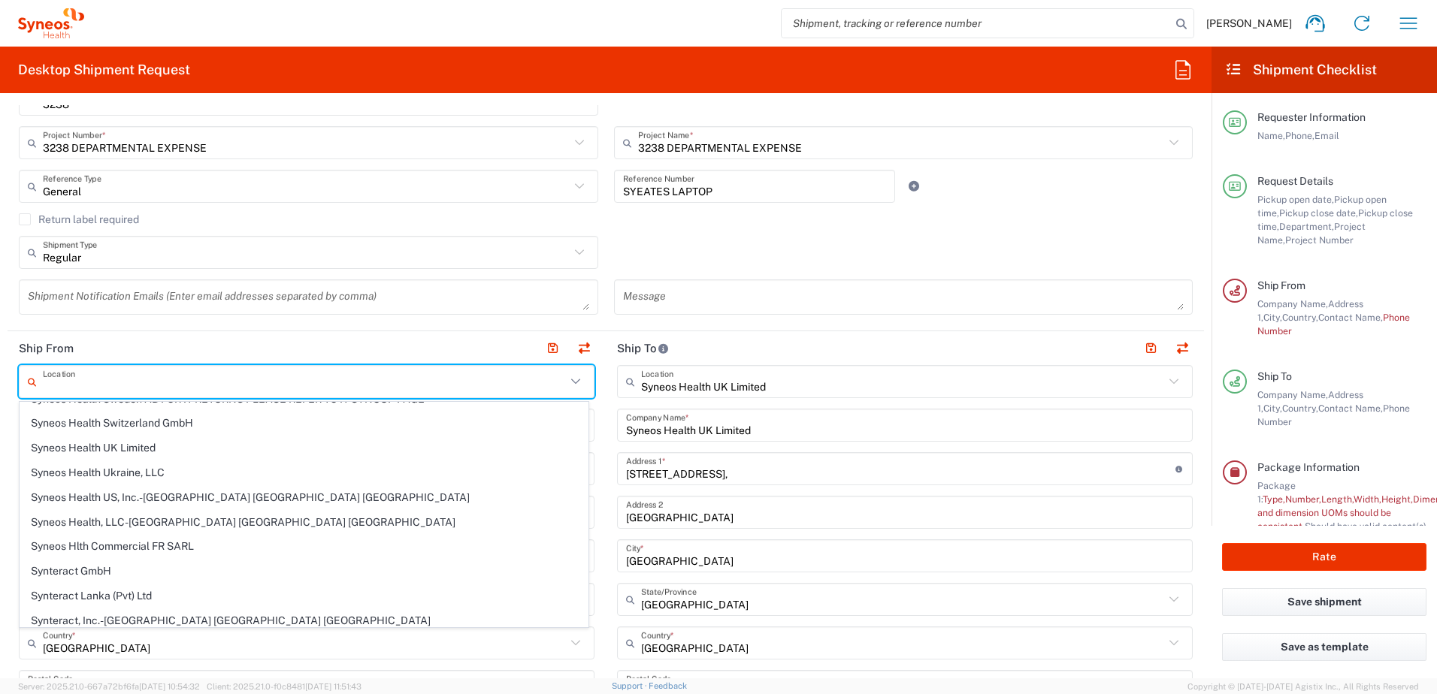
scroll to position [0, 0]
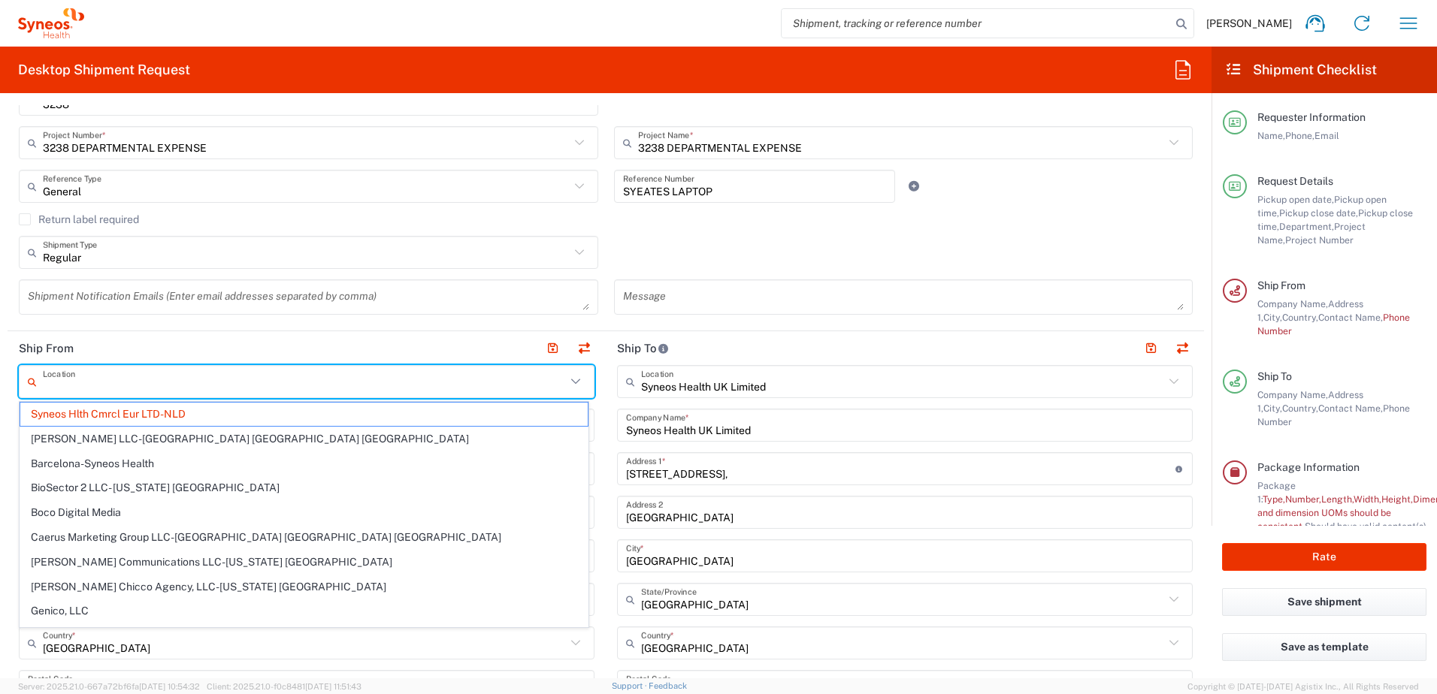
click at [235, 382] on input "text" at bounding box center [304, 382] width 523 height 26
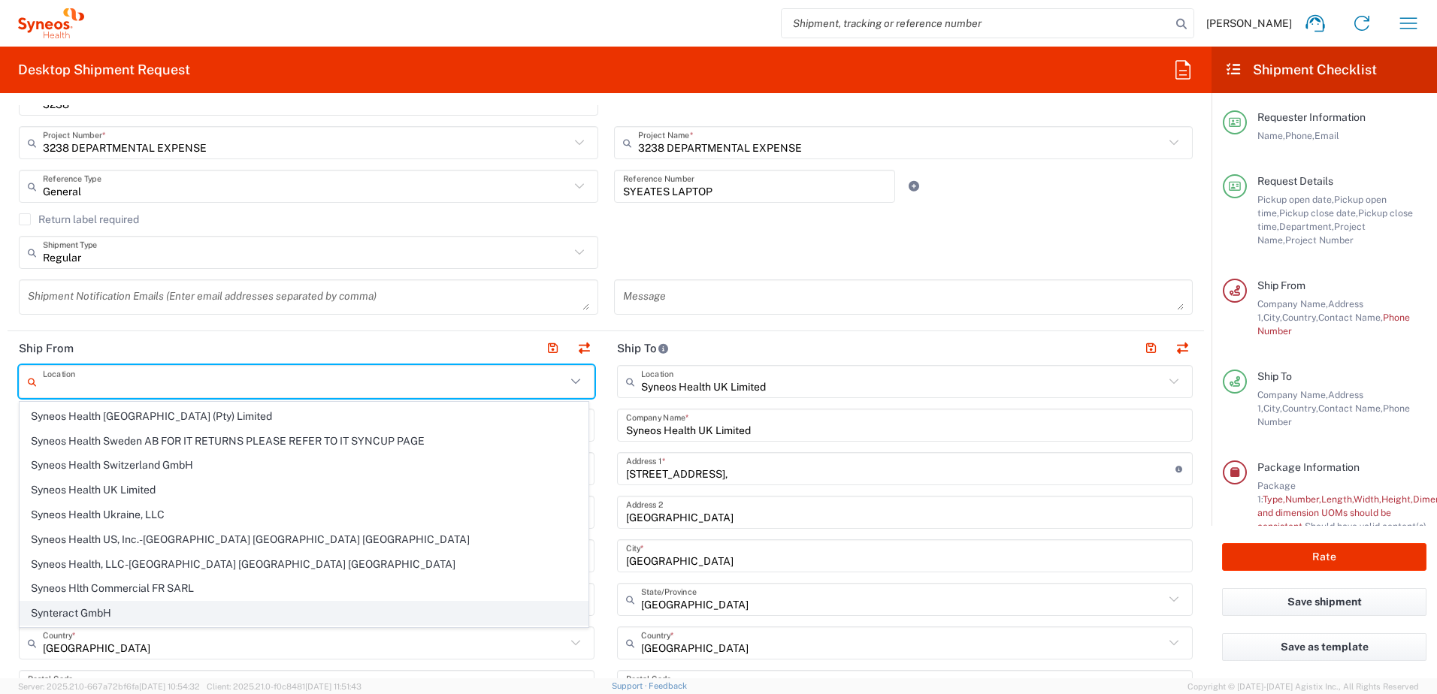
scroll to position [2404, 0]
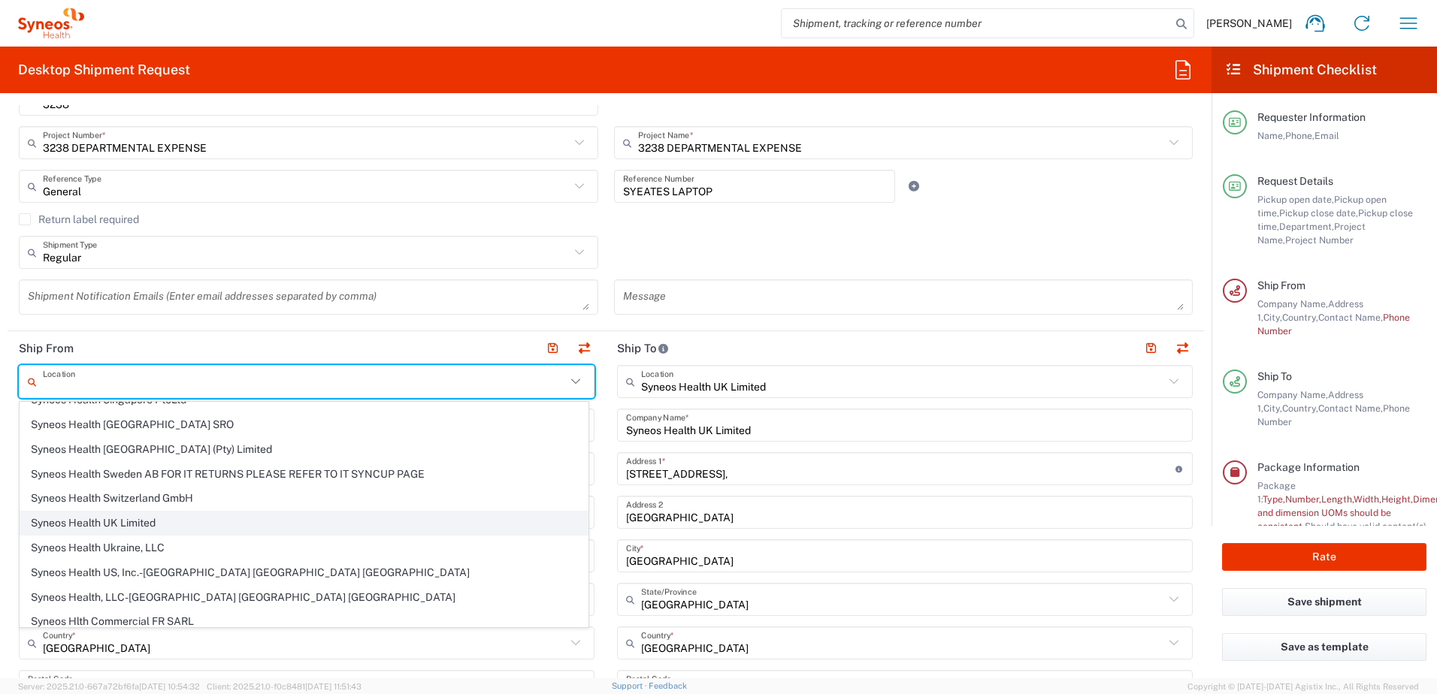
click at [114, 520] on span "Syneos Health UK Limited" at bounding box center [303, 523] width 567 height 23
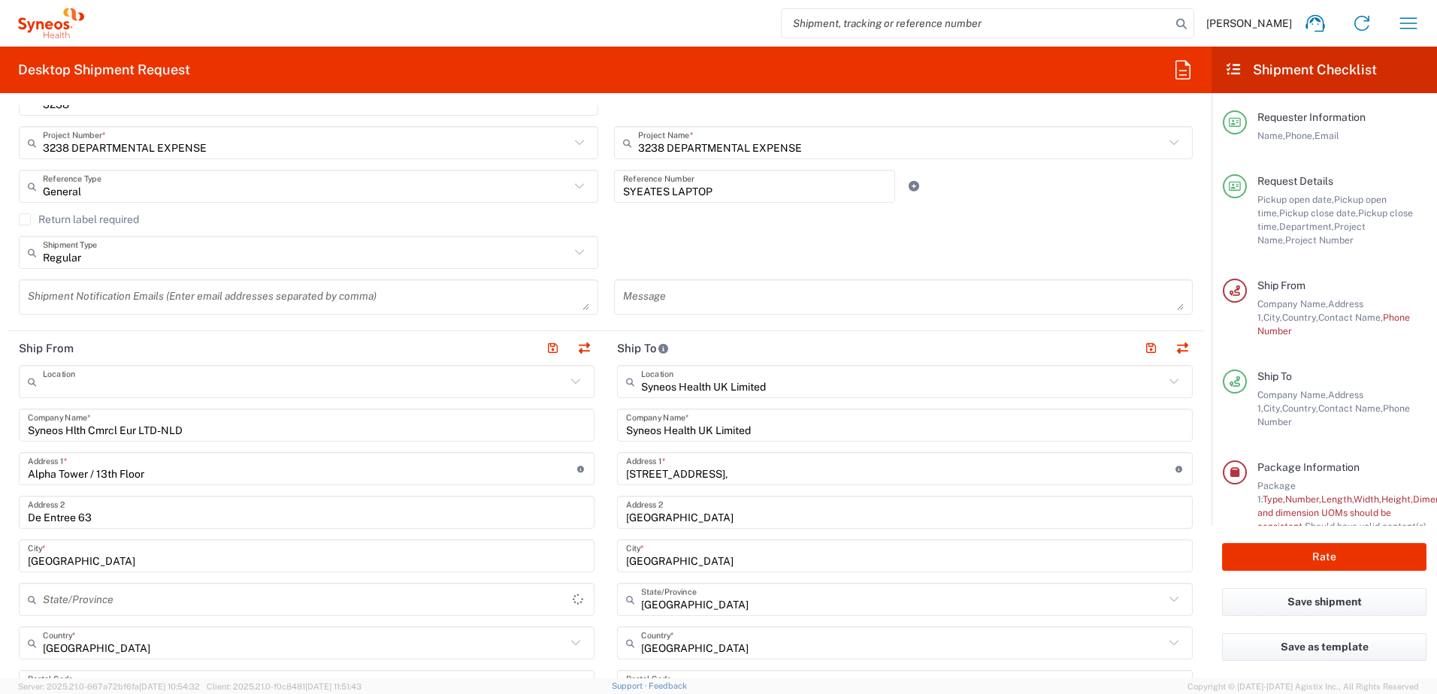
type input "Syneos Health UK Limited"
type input "1 Pinehurst Road,"
type input "Farnborough Business Park"
type input "Hampshire"
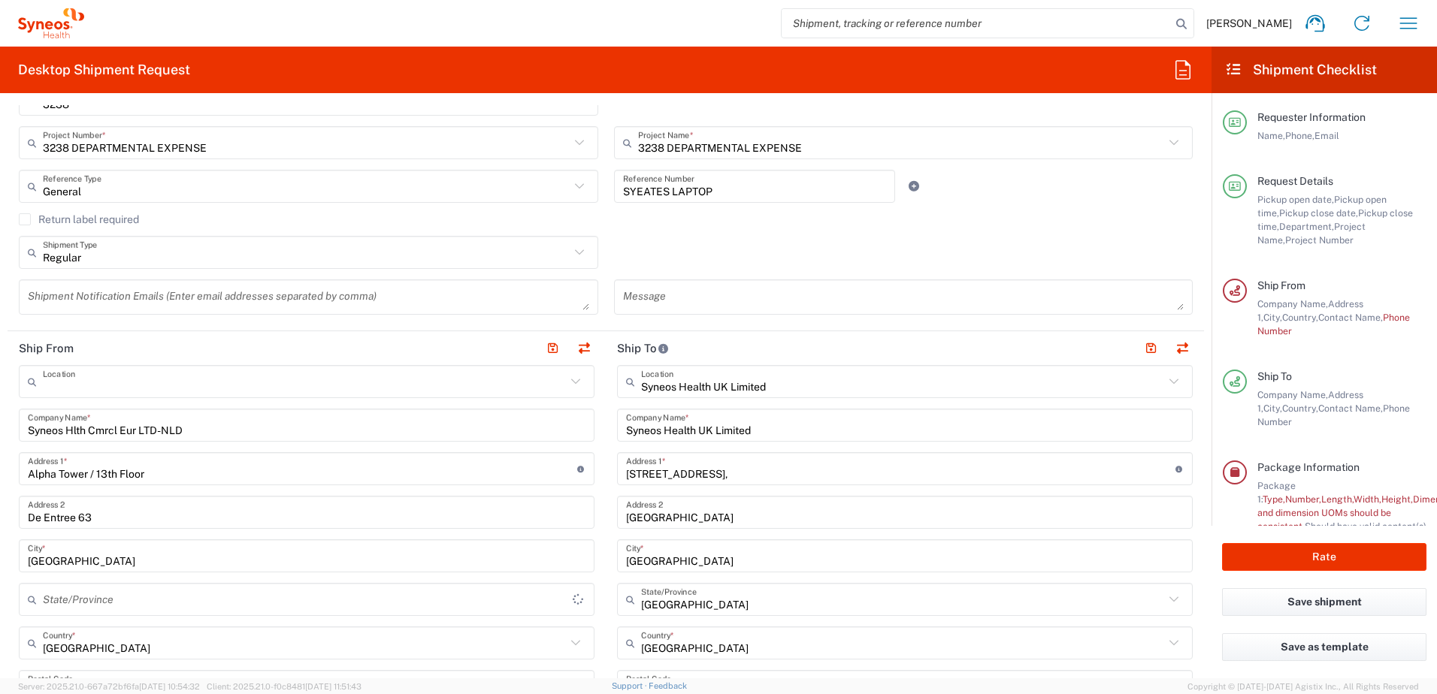
type input "United Kingdom"
type input "GU14 7BF"
type input "England"
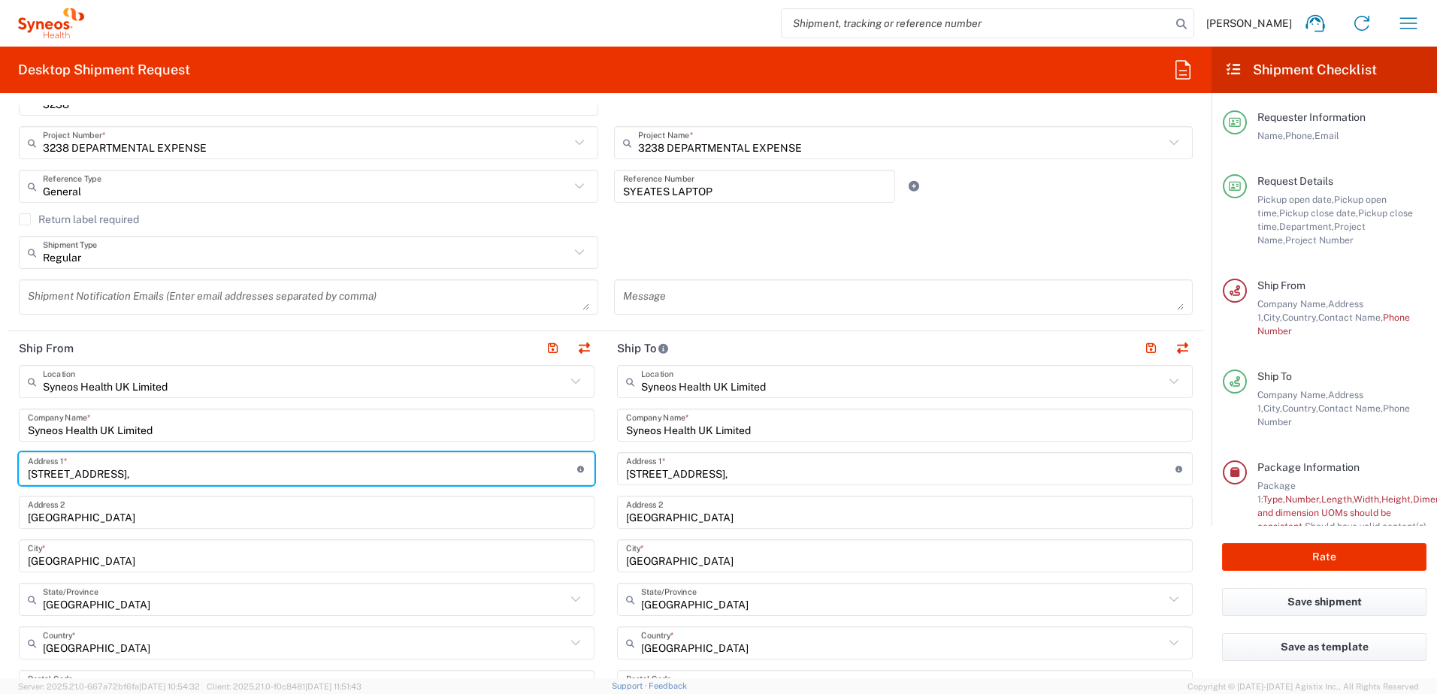
drag, startPoint x: 119, startPoint y: 476, endPoint x: -11, endPoint y: 464, distance: 130.5
click at [0, 464] on html "Sandrine Yeates Home Shipment estimator Shipment tracking Desktop shipment requ…" at bounding box center [718, 347] width 1437 height 694
type input "3"
type input "31 Brook Road"
type input "07818581873"
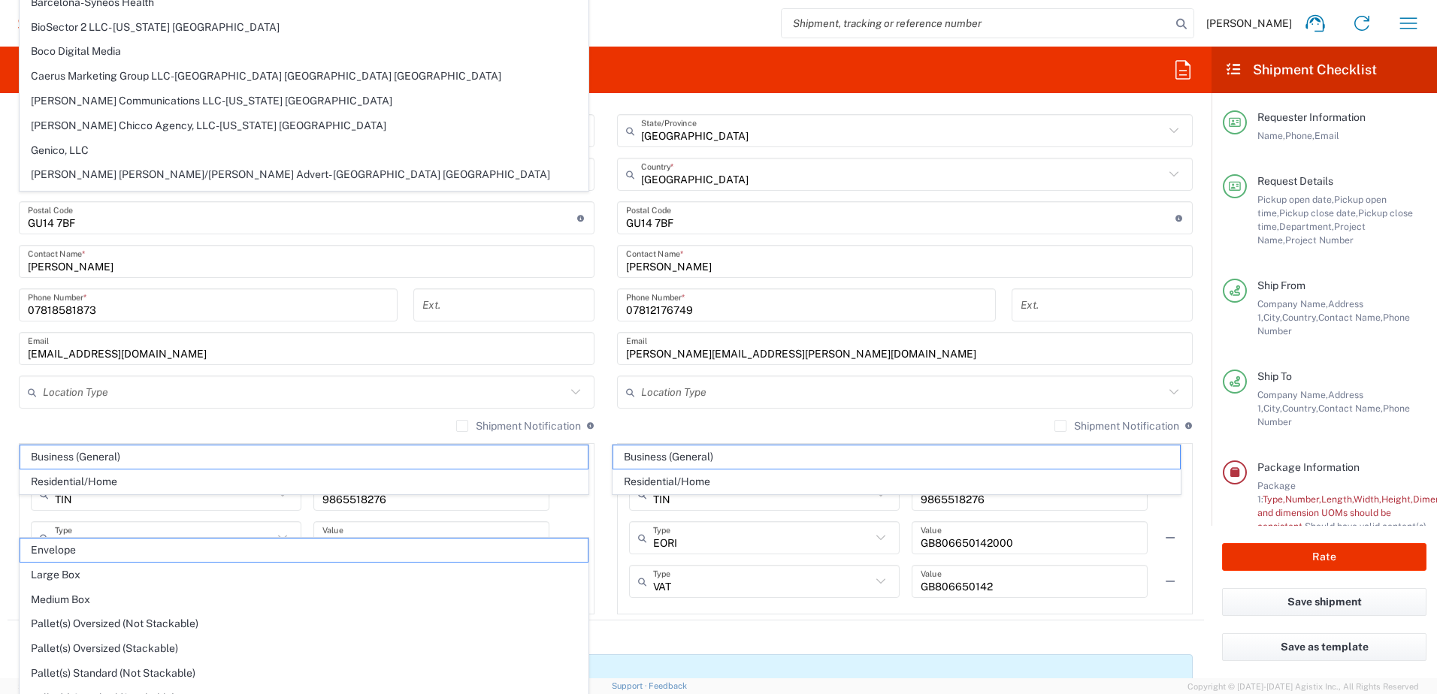
scroll to position [873, 0]
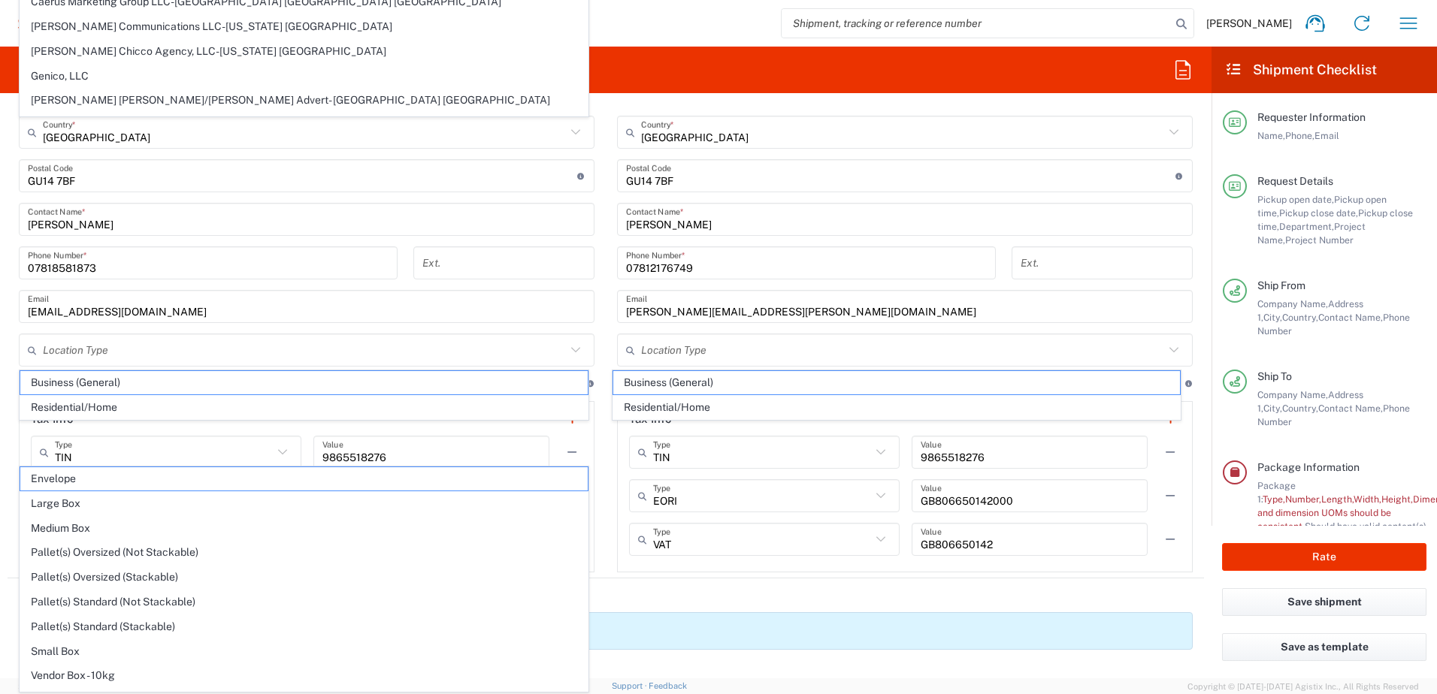
click at [697, 53] on agx-form-header "Desktop Shipment Request" at bounding box center [605, 70] width 1211 height 47
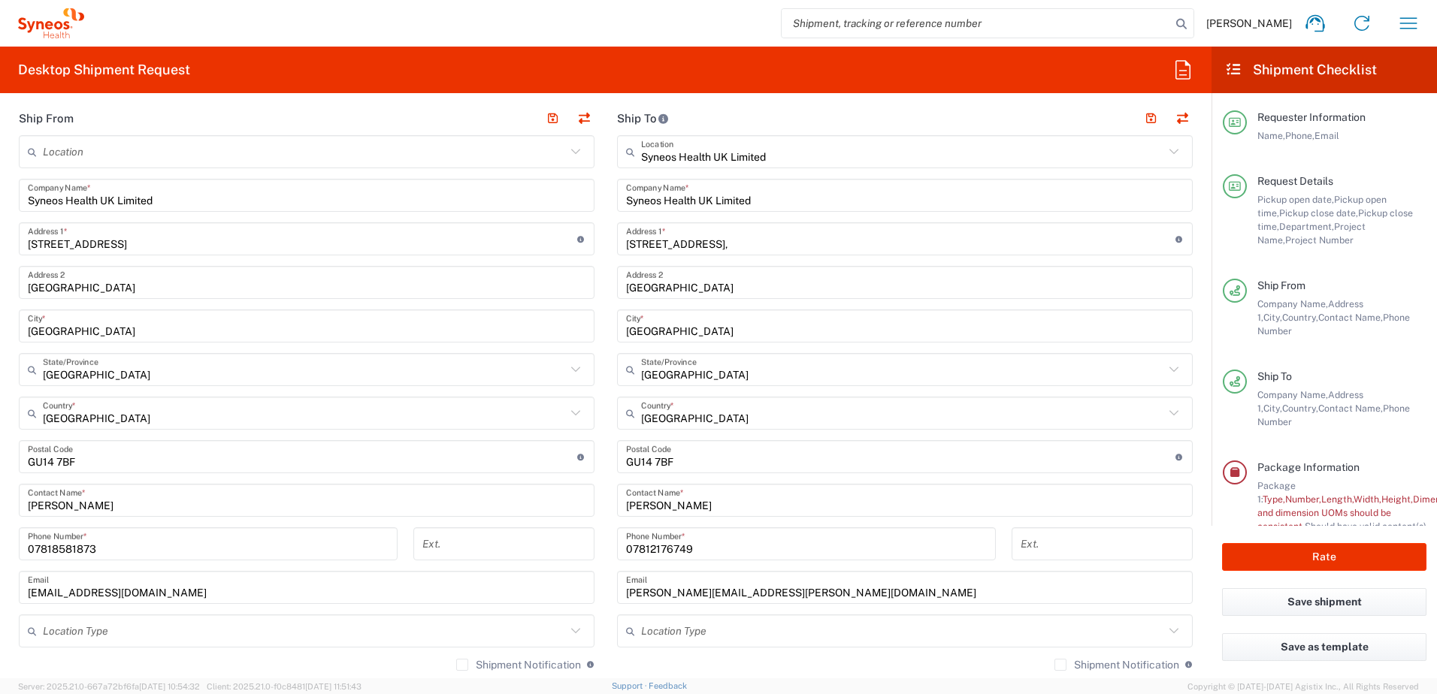
scroll to position [497, 0]
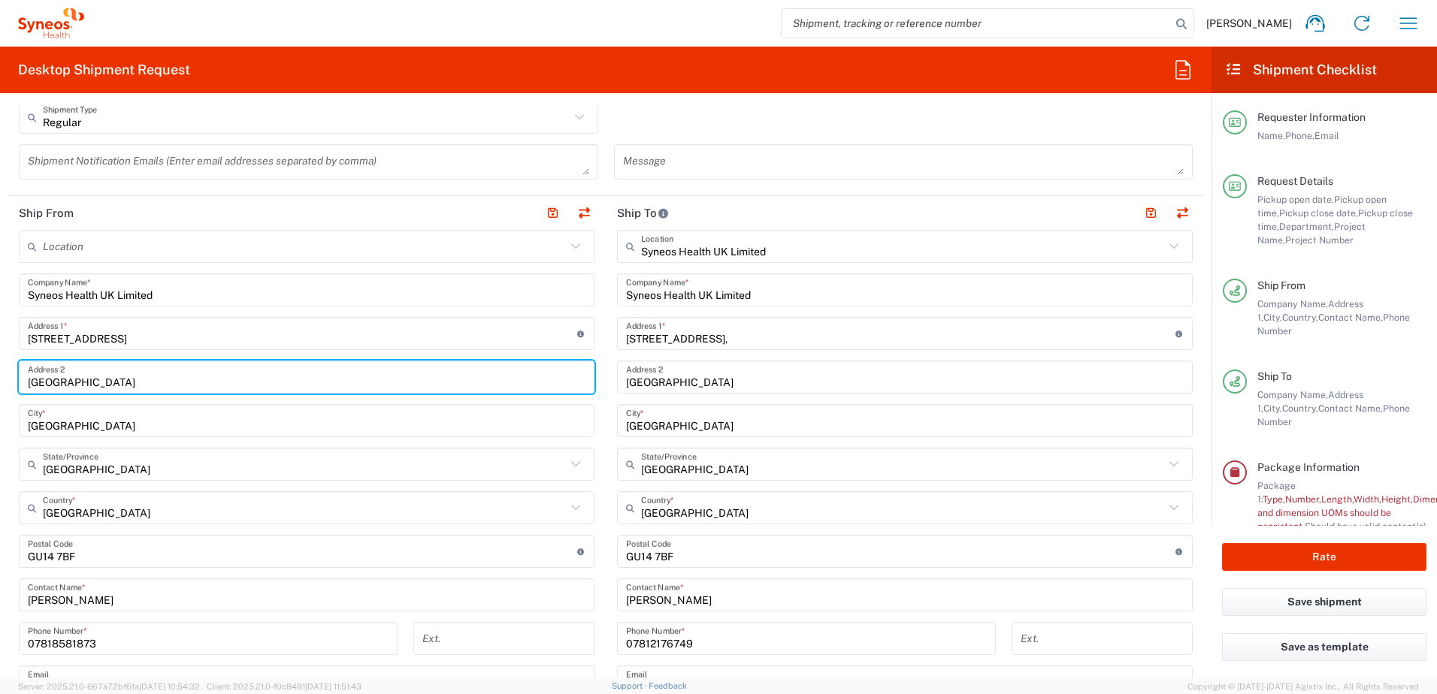
drag, startPoint x: 168, startPoint y: 384, endPoint x: 5, endPoint y: 370, distance: 163.7
click at [5, 370] on form "Requester Information Sandrine Yeates Name * 07818581873 Phone * sandrine.yeate…" at bounding box center [605, 391] width 1211 height 573
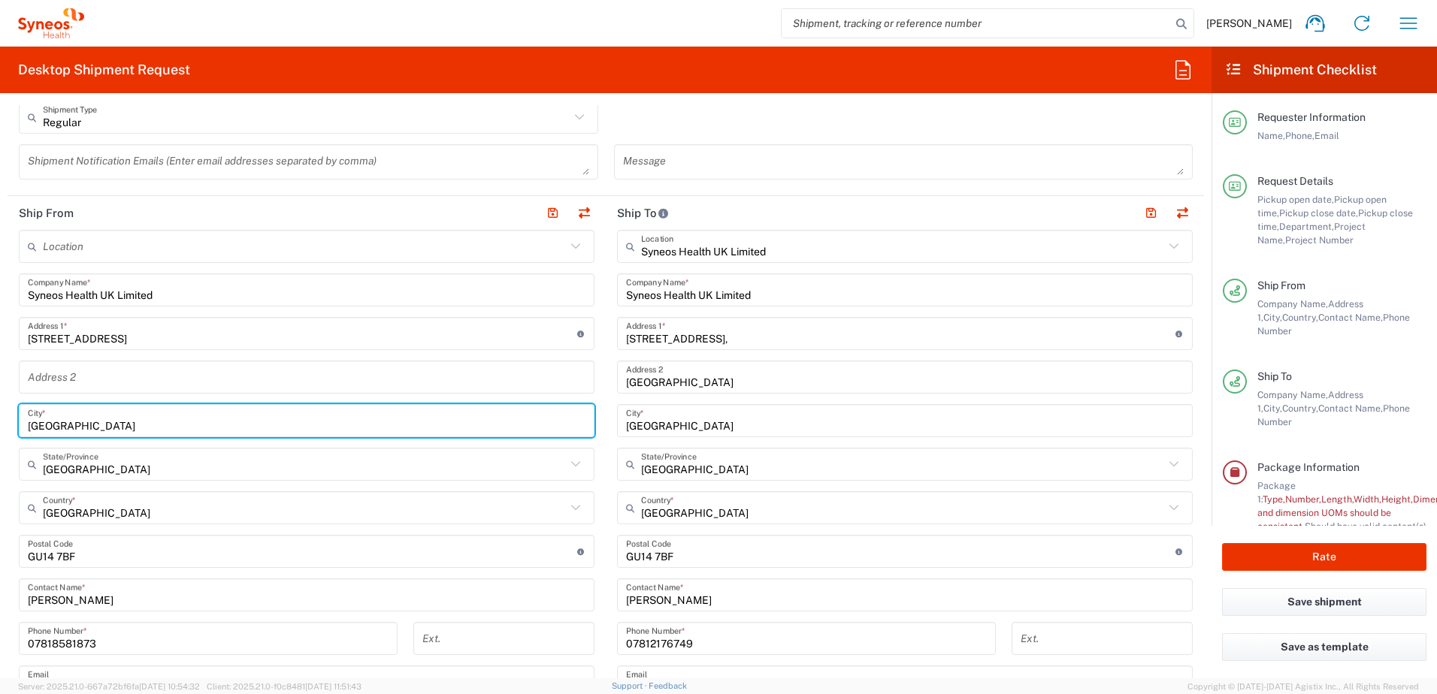
drag, startPoint x: 106, startPoint y: 428, endPoint x: 23, endPoint y: 427, distance: 82.7
click at [23, 427] on div "Hampshire City *" at bounding box center [307, 420] width 576 height 33
type input "Horsham"
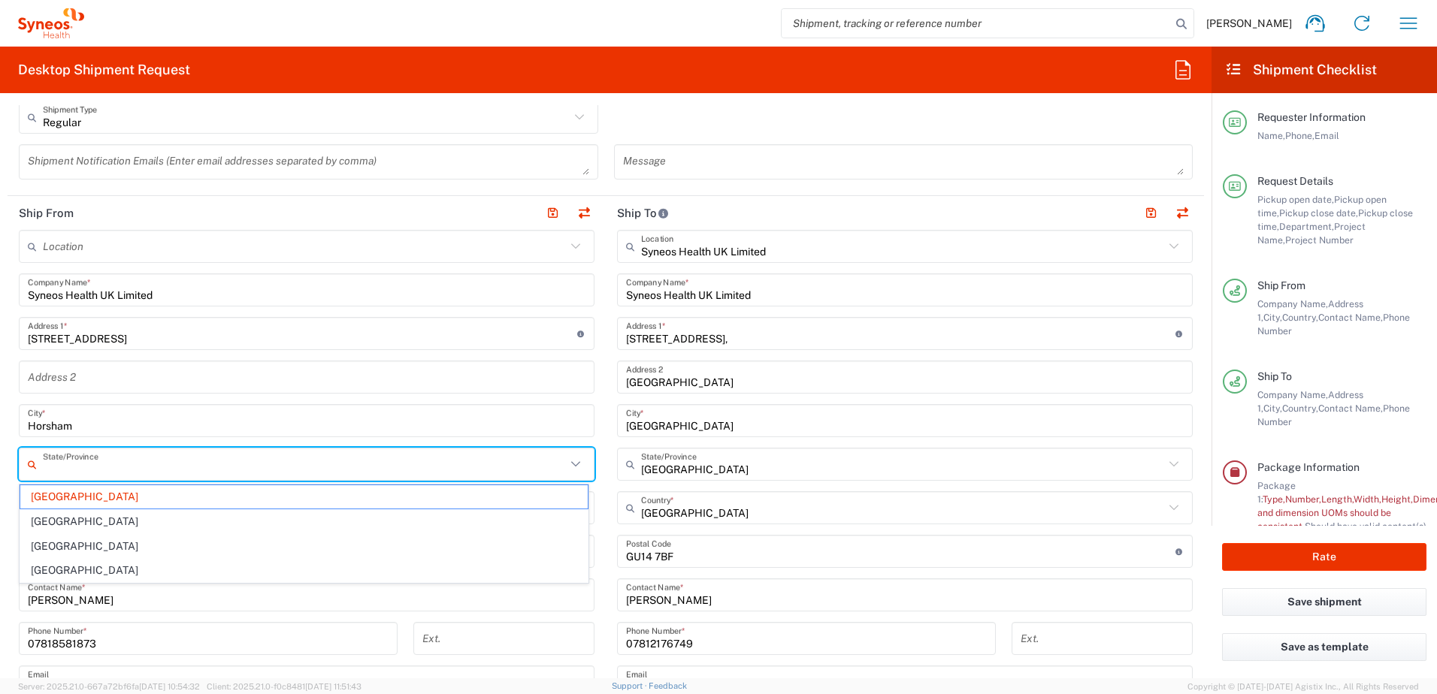
click at [96, 470] on input "text" at bounding box center [304, 465] width 523 height 26
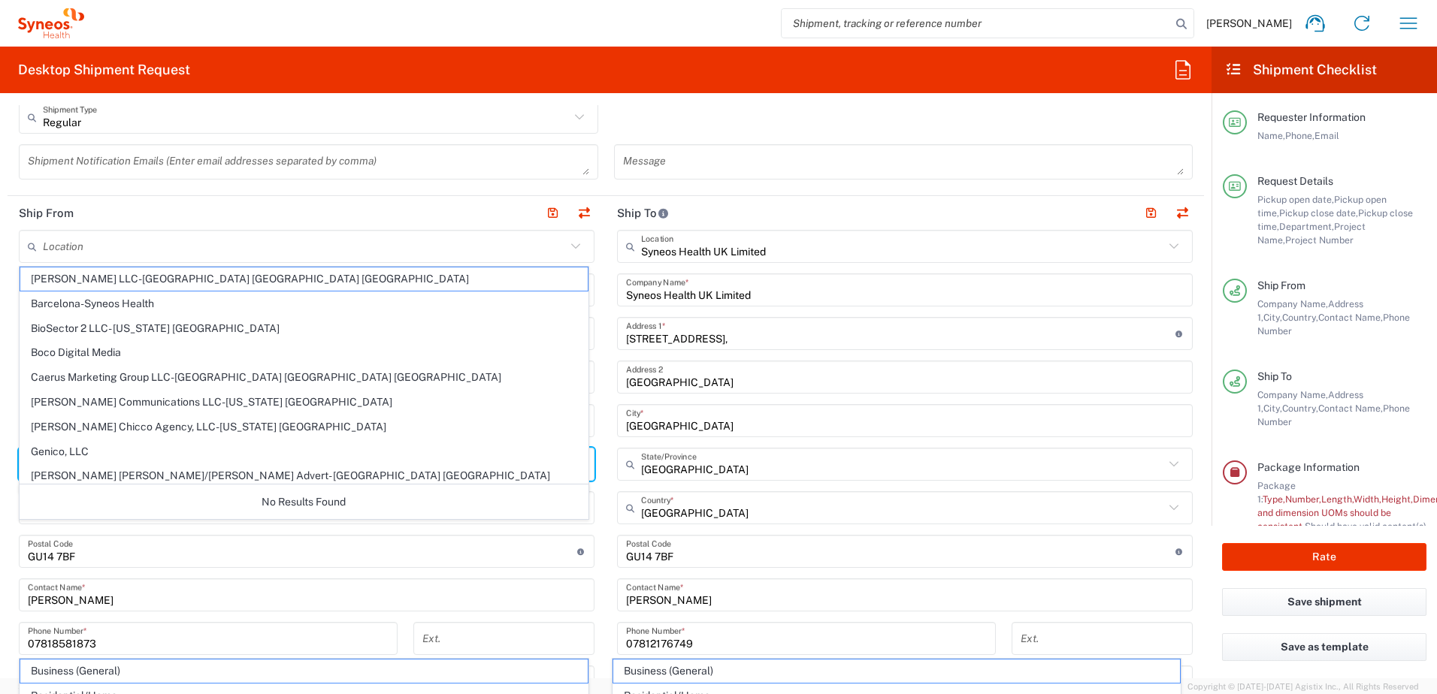
scroll to position [53, 0]
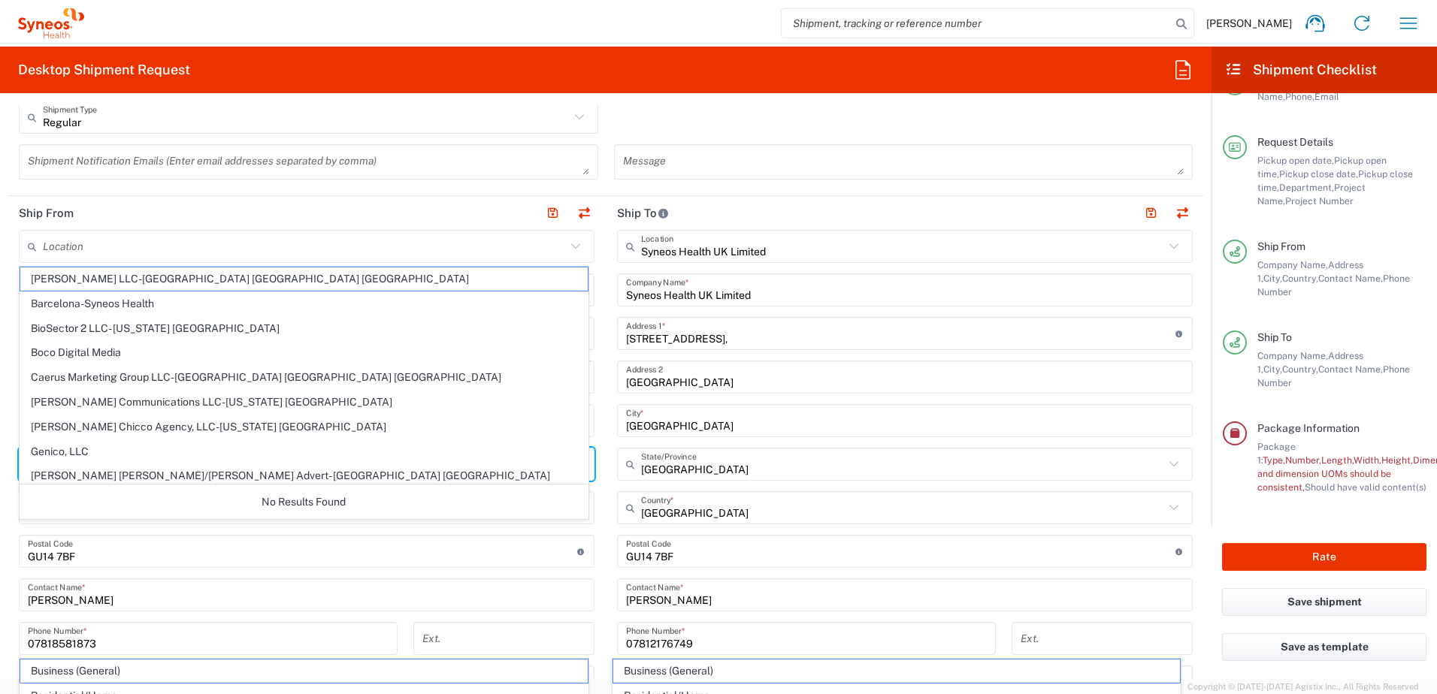
type input "West Sussex"
click at [433, 58] on agx-form-header "Desktop Shipment Request" at bounding box center [605, 70] width 1211 height 47
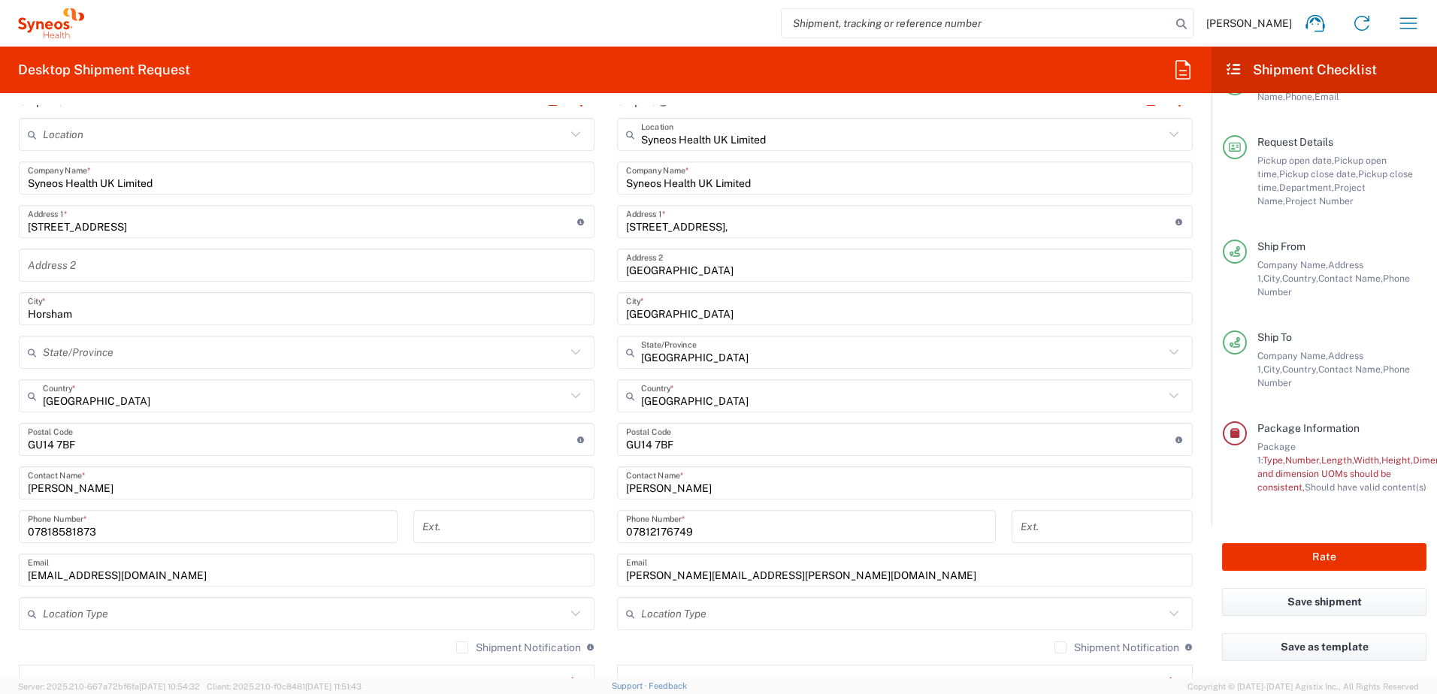
scroll to position [648, 0]
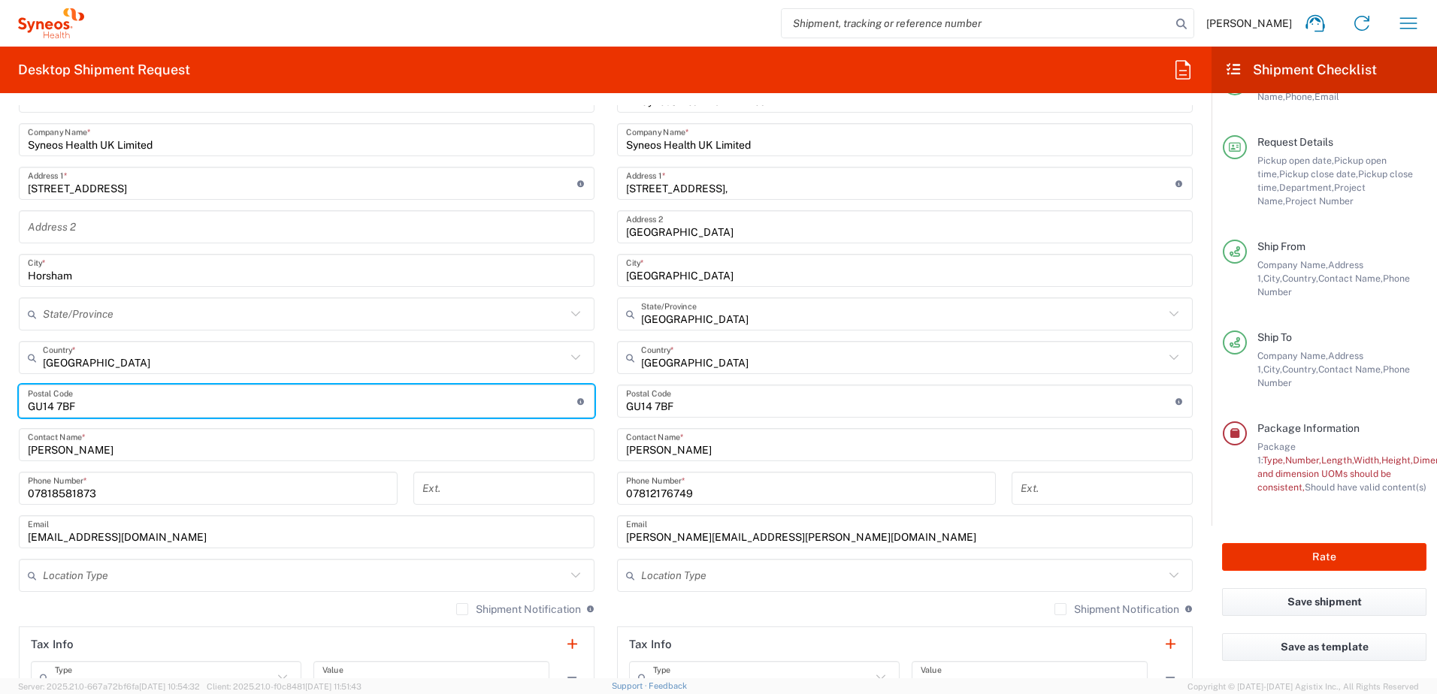
drag, startPoint x: 75, startPoint y: 406, endPoint x: -23, endPoint y: 408, distance: 98.5
click at [0, 408] on html "Sandrine Yeates Home Shipment estimator Shipment tracking Desktop shipment requ…" at bounding box center [718, 347] width 1437 height 694
type input "RH12 5FS"
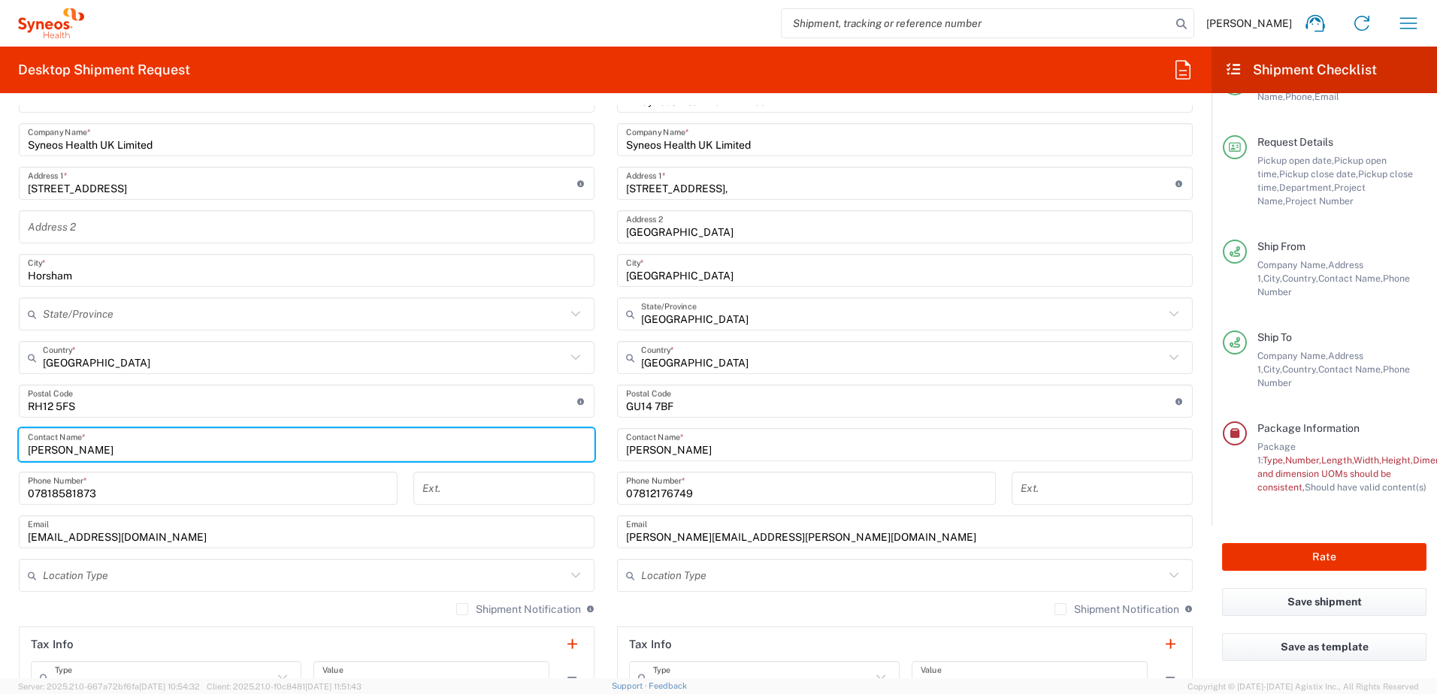
click at [387, 455] on input "Sandrine Yeates" at bounding box center [306, 445] width 557 height 26
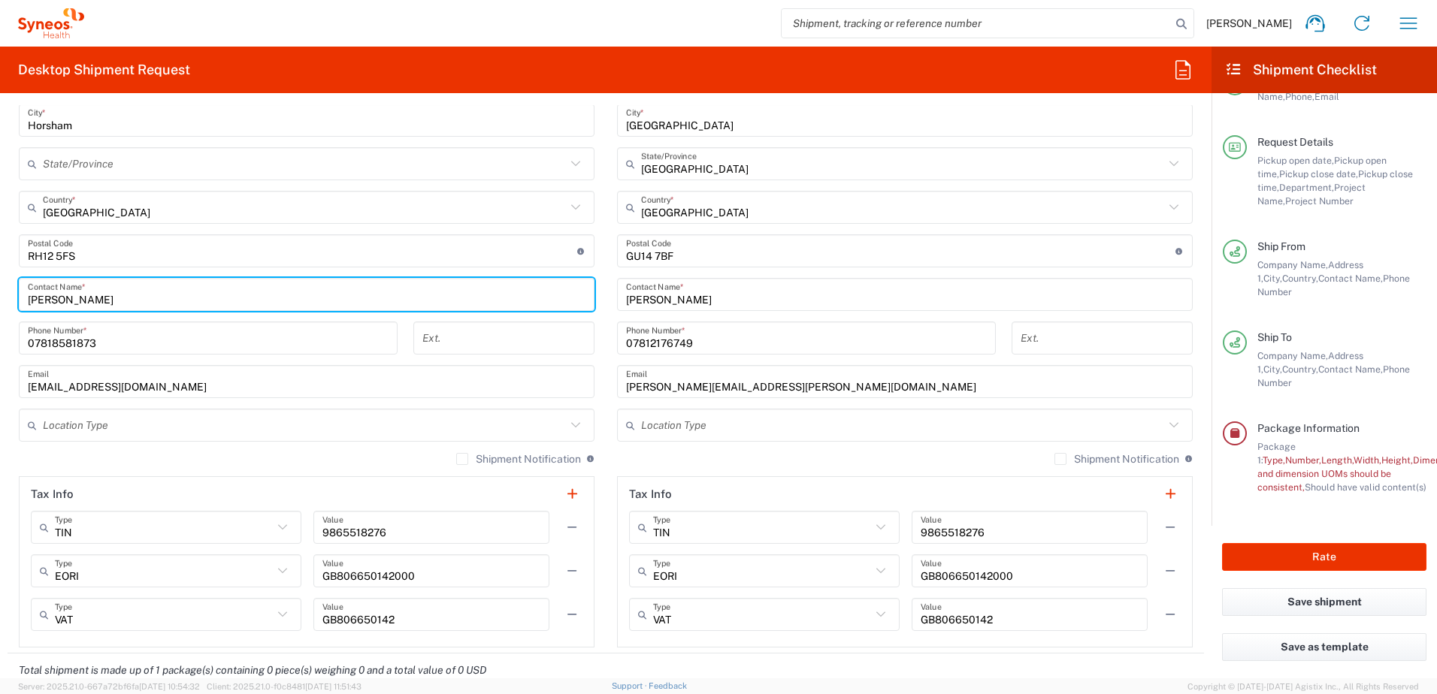
scroll to position [873, 0]
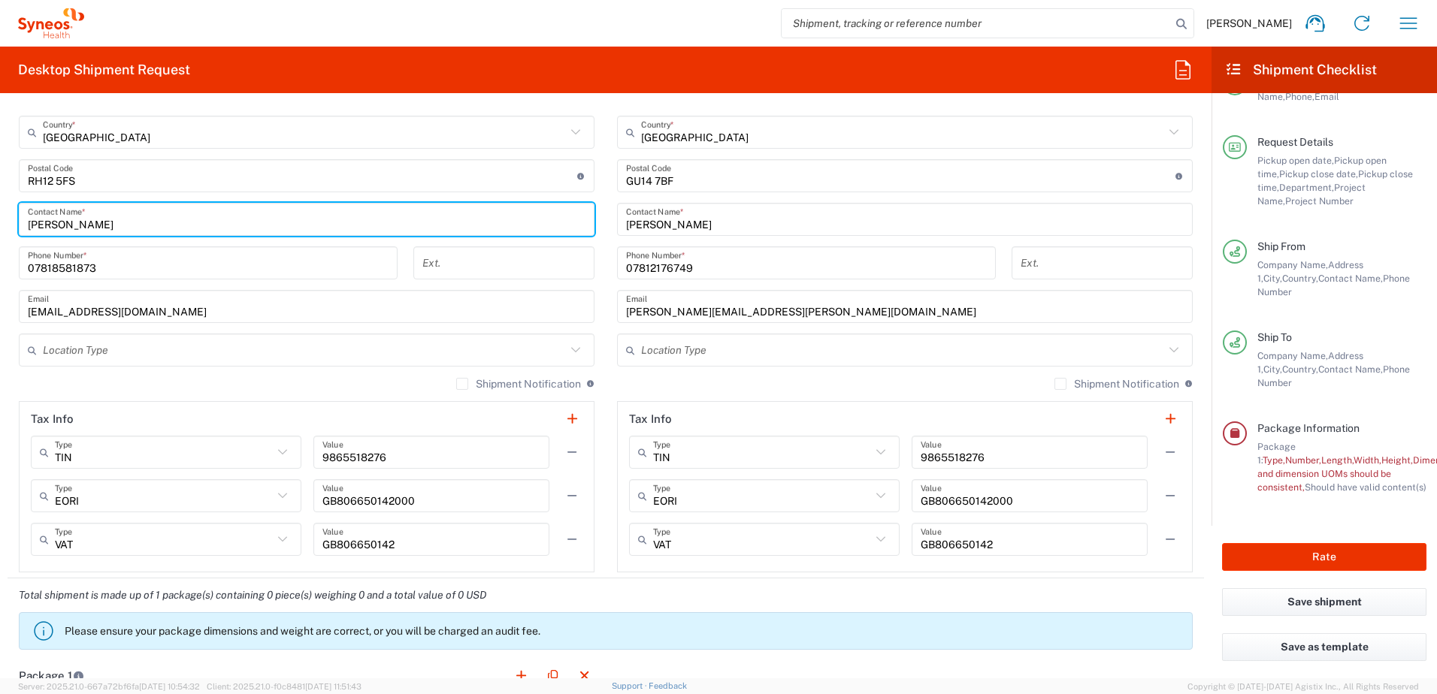
click at [573, 350] on icon at bounding box center [576, 350] width 20 height 20
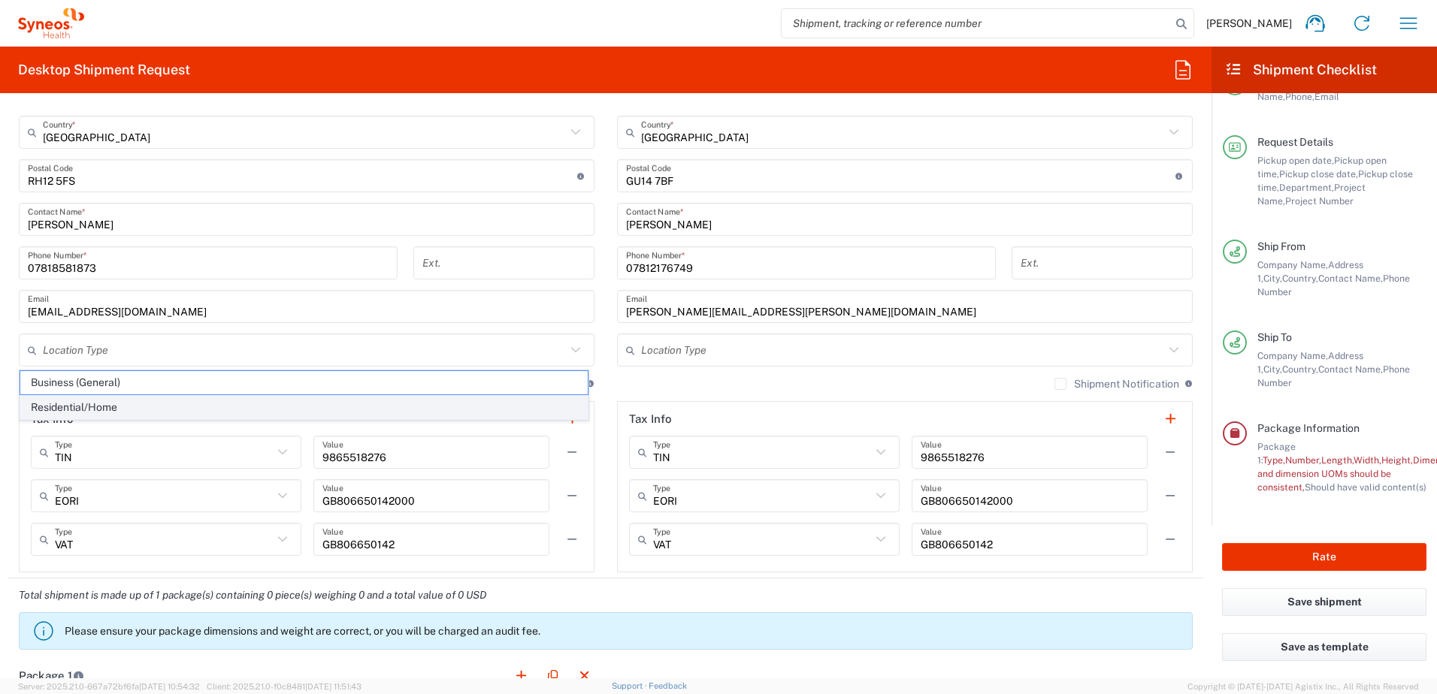
click at [52, 413] on span "Residential/Home" at bounding box center [303, 407] width 567 height 23
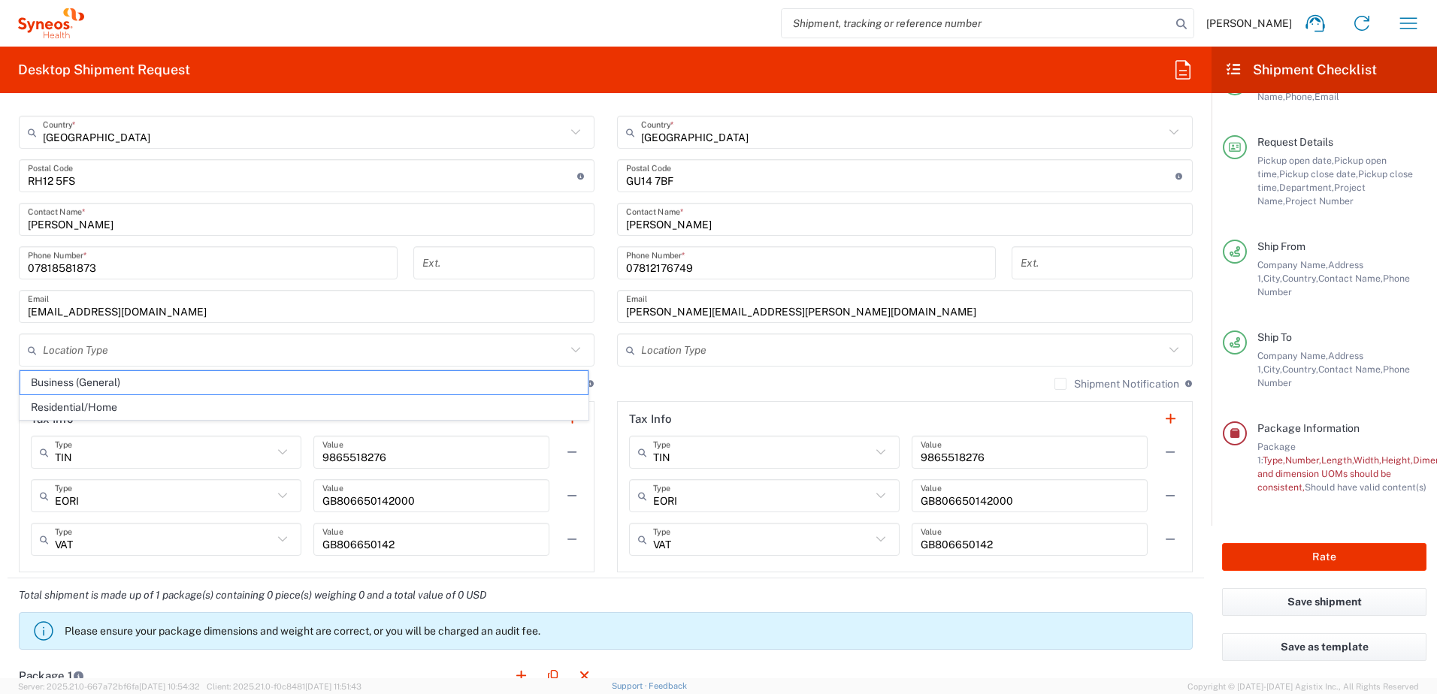
type input "Residential/Home"
click at [456, 382] on label "Shipment Notification" at bounding box center [518, 384] width 125 height 12
click at [462, 384] on input "Shipment Notification" at bounding box center [462, 384] width 0 height 0
click at [1054, 385] on label "Shipment Notification" at bounding box center [1116, 384] width 125 height 12
click at [1060, 384] on input "Shipment Notification" at bounding box center [1060, 384] width 0 height 0
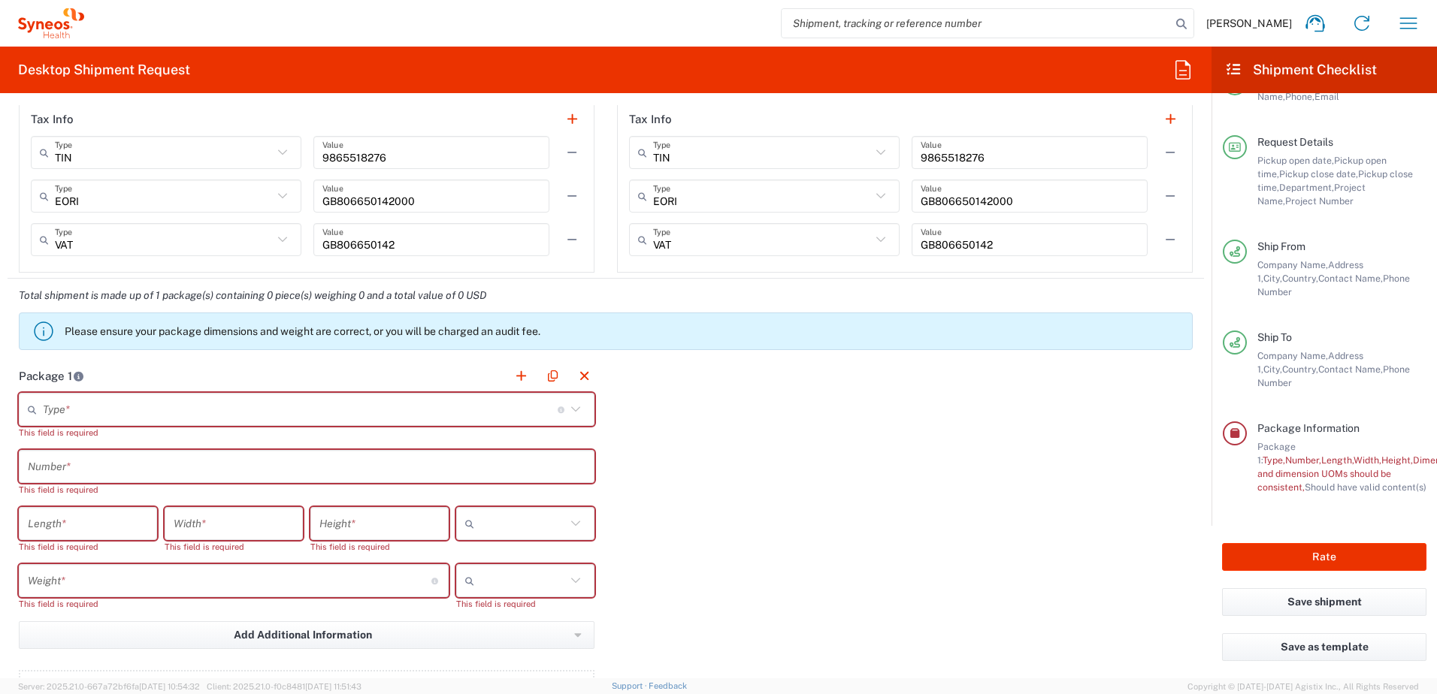
scroll to position [1174, 0]
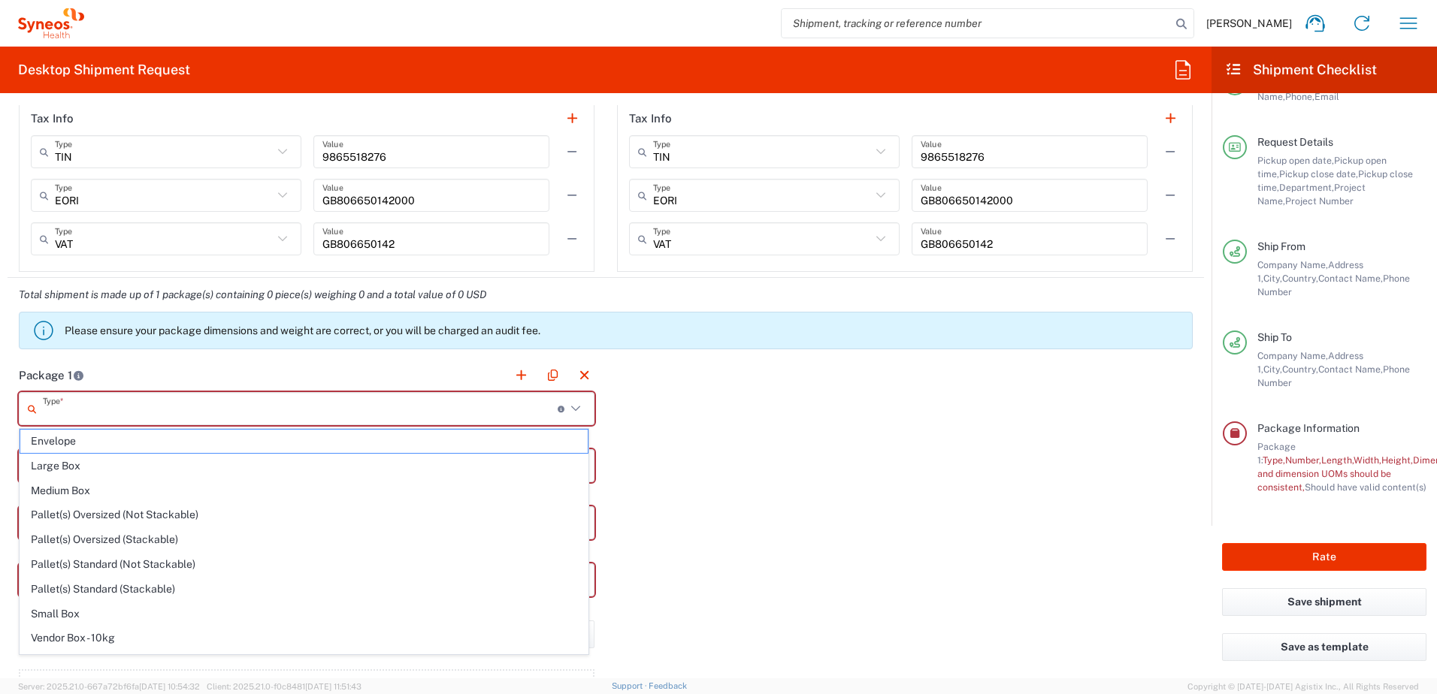
click at [92, 412] on input "text" at bounding box center [300, 409] width 515 height 26
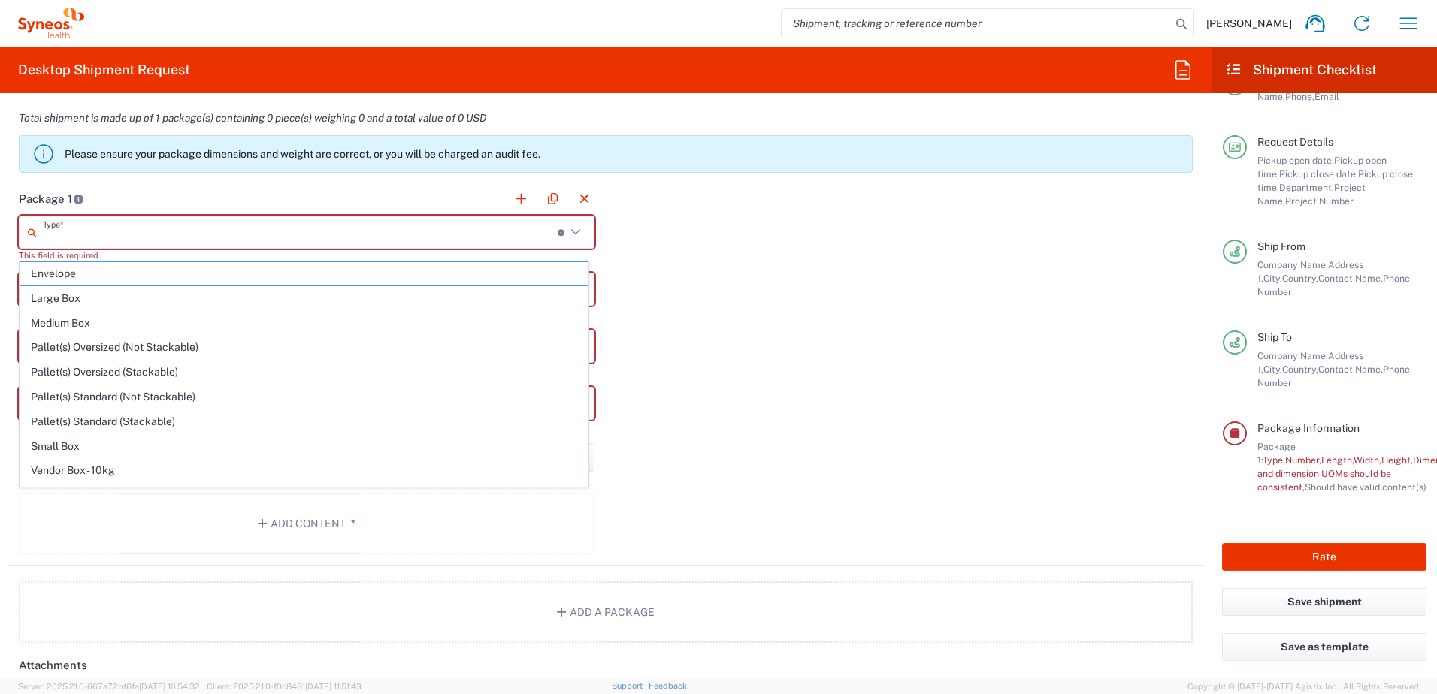
scroll to position [1324, 0]
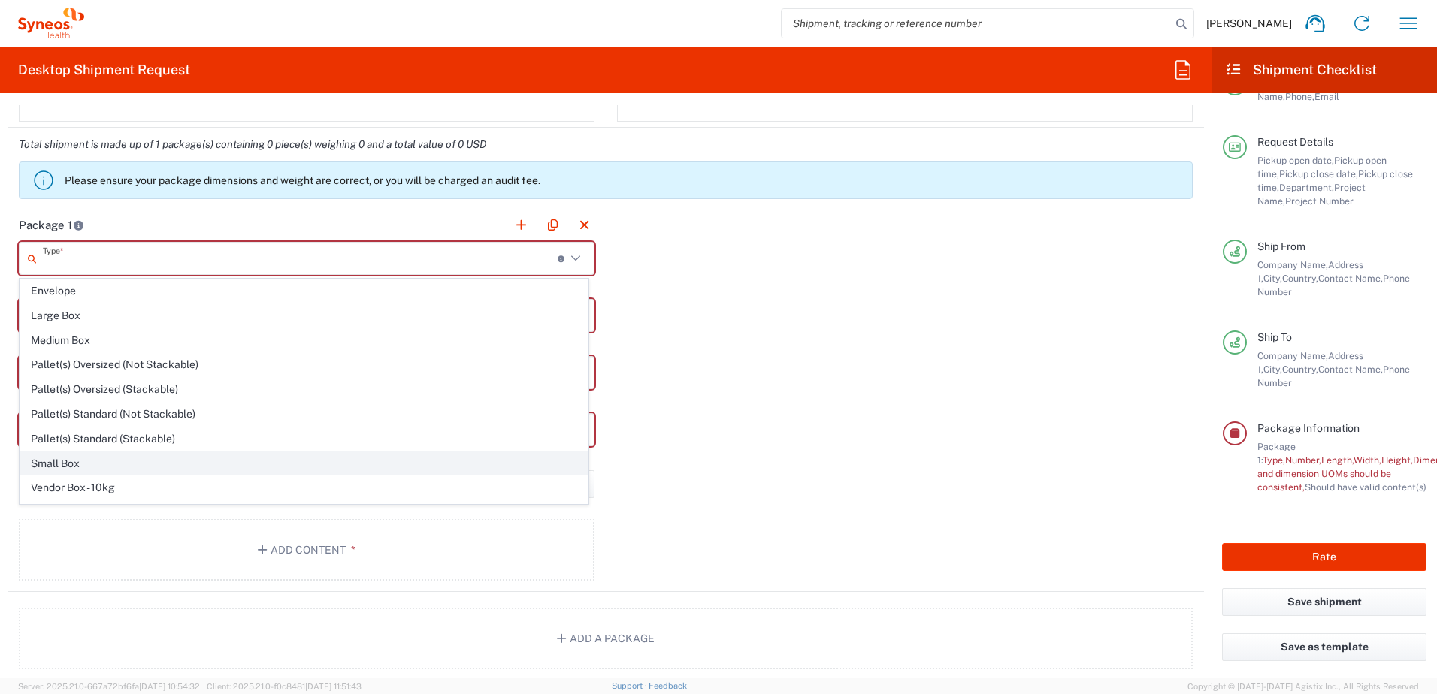
click at [200, 466] on span "Small Box" at bounding box center [303, 463] width 567 height 23
type input "Small Box"
type input "12.25"
type input "11"
type input "1.5"
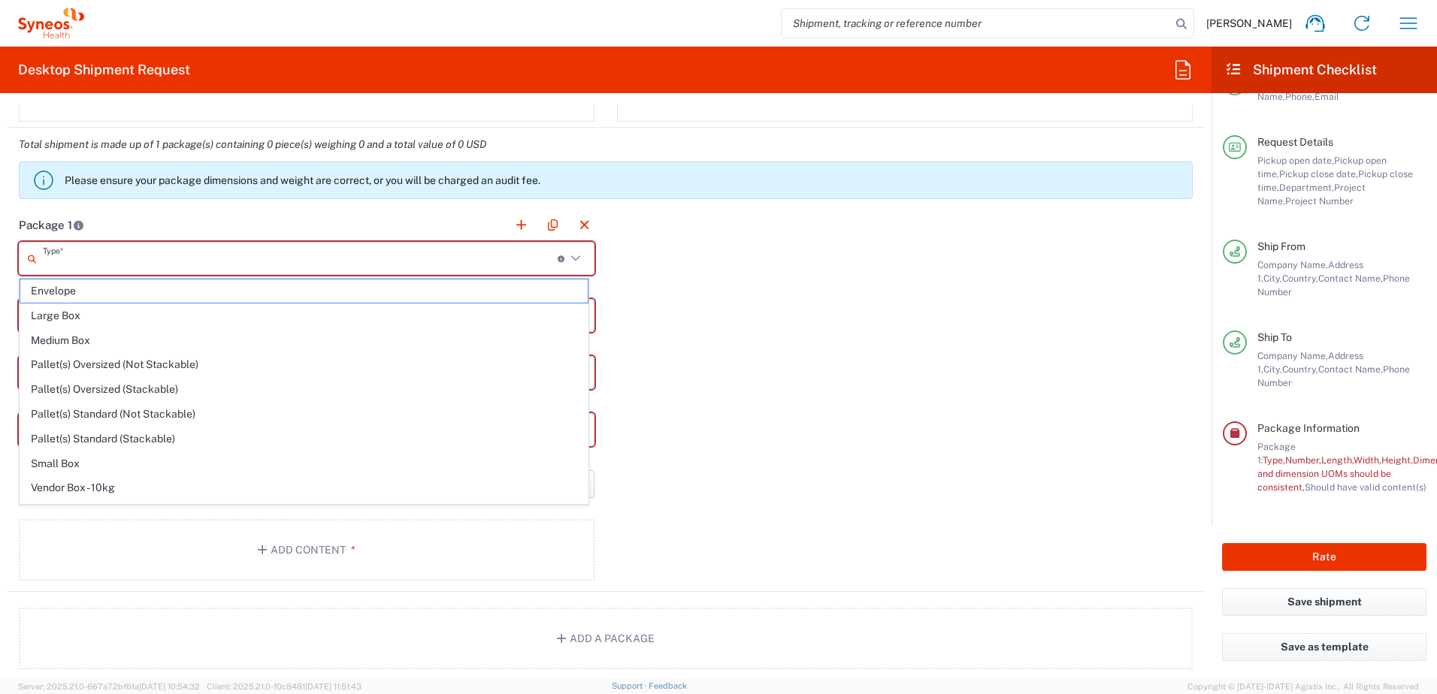
type input "in"
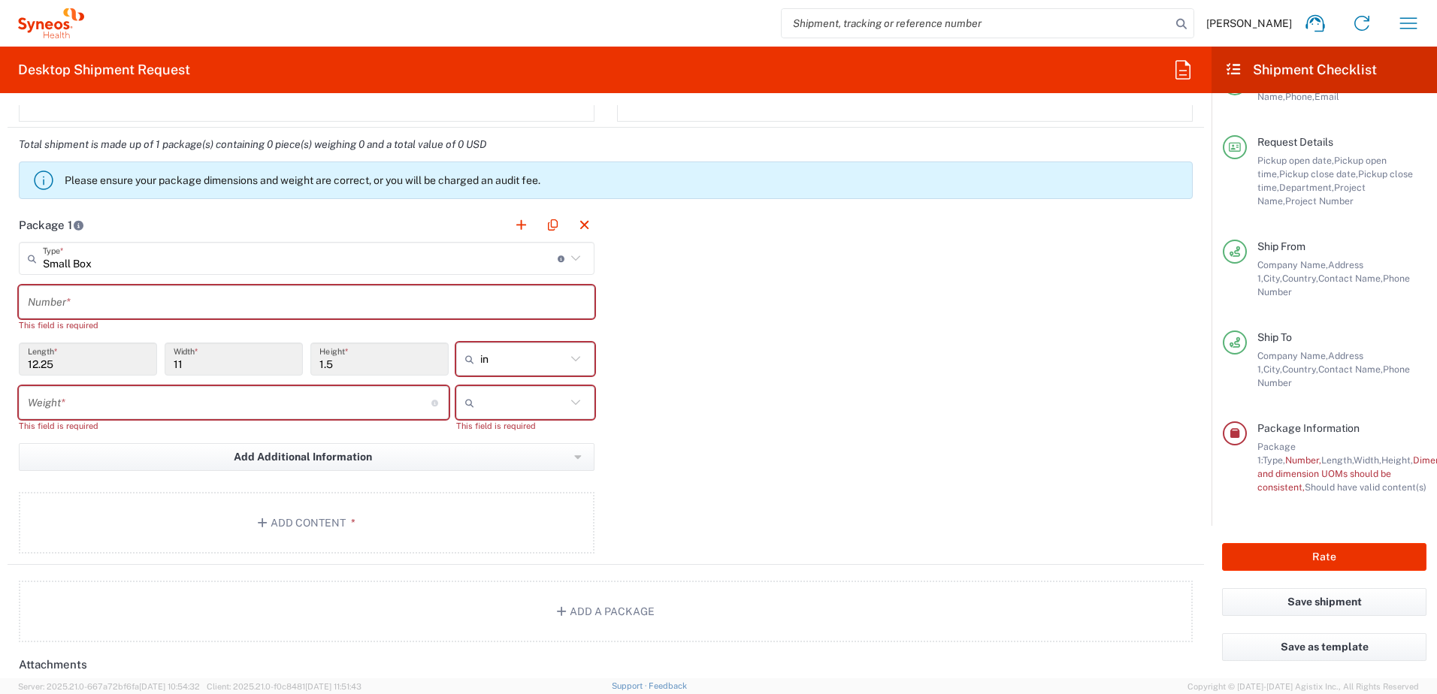
click at [575, 361] on icon at bounding box center [576, 359] width 20 height 20
click at [476, 419] on span "cm" at bounding box center [520, 416] width 134 height 23
type input "31.12"
type input "27.94"
type input "3.81"
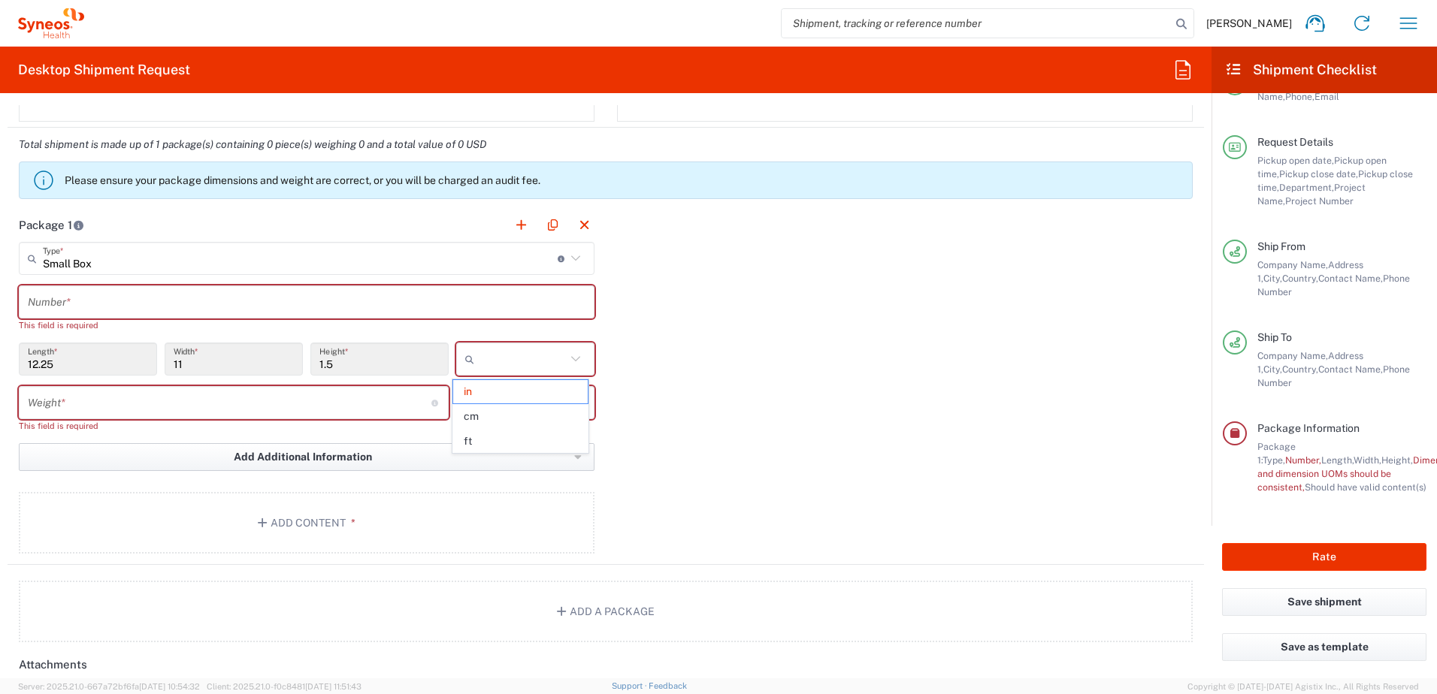
type input "cm"
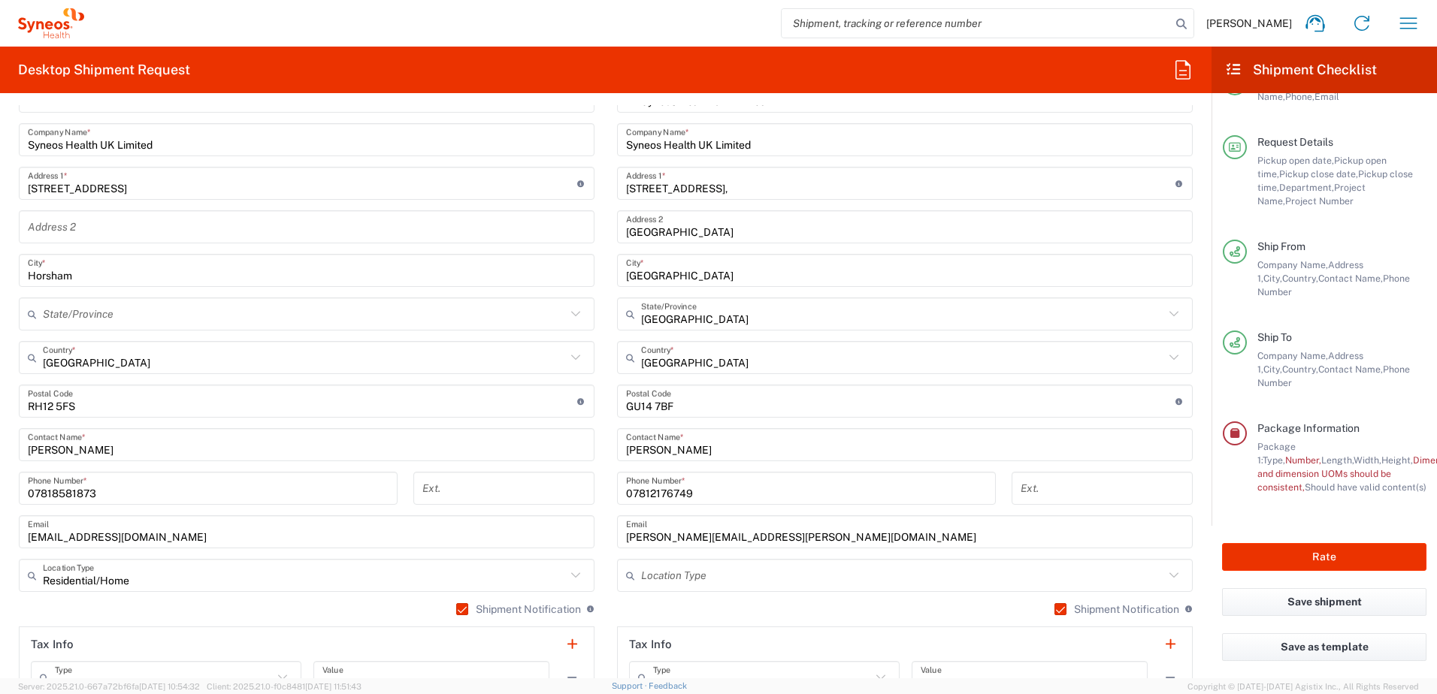
scroll to position [347, 0]
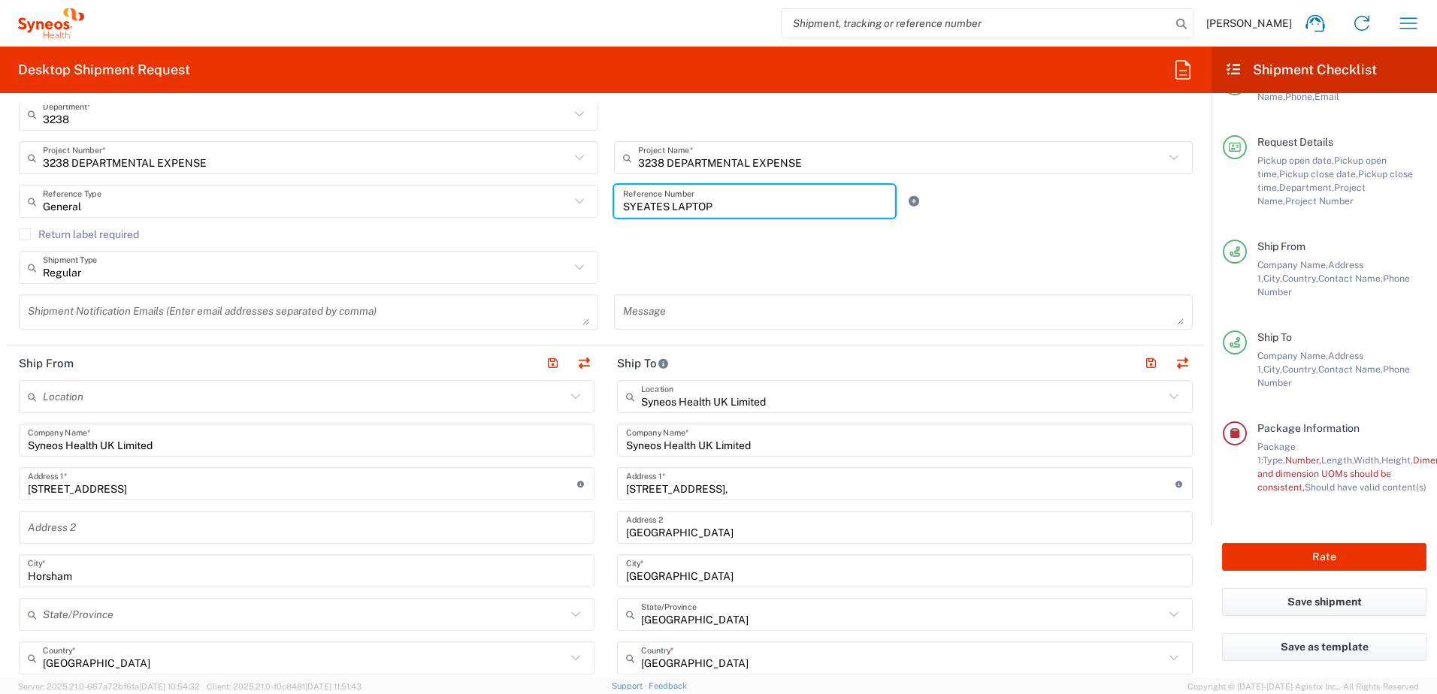
click at [666, 204] on input "SYEATES LAPTOP" at bounding box center [755, 202] width 264 height 26
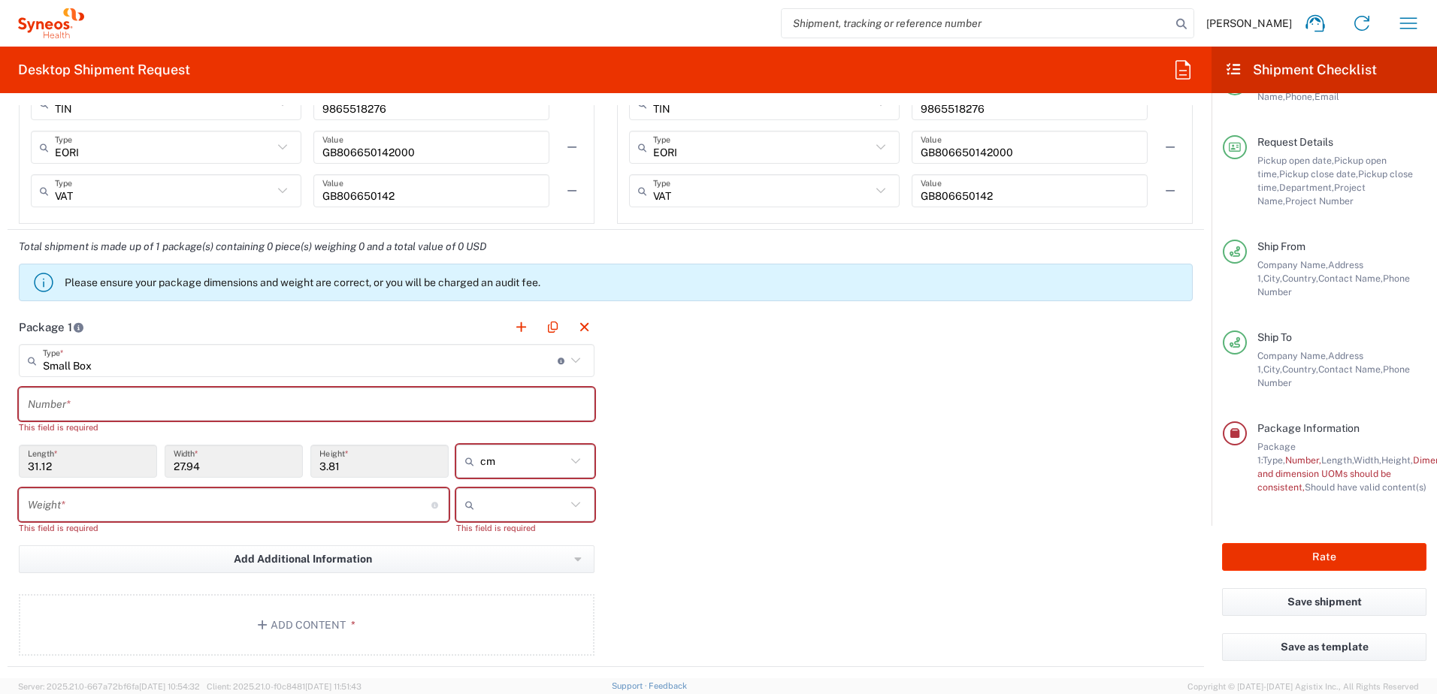
scroll to position [1249, 0]
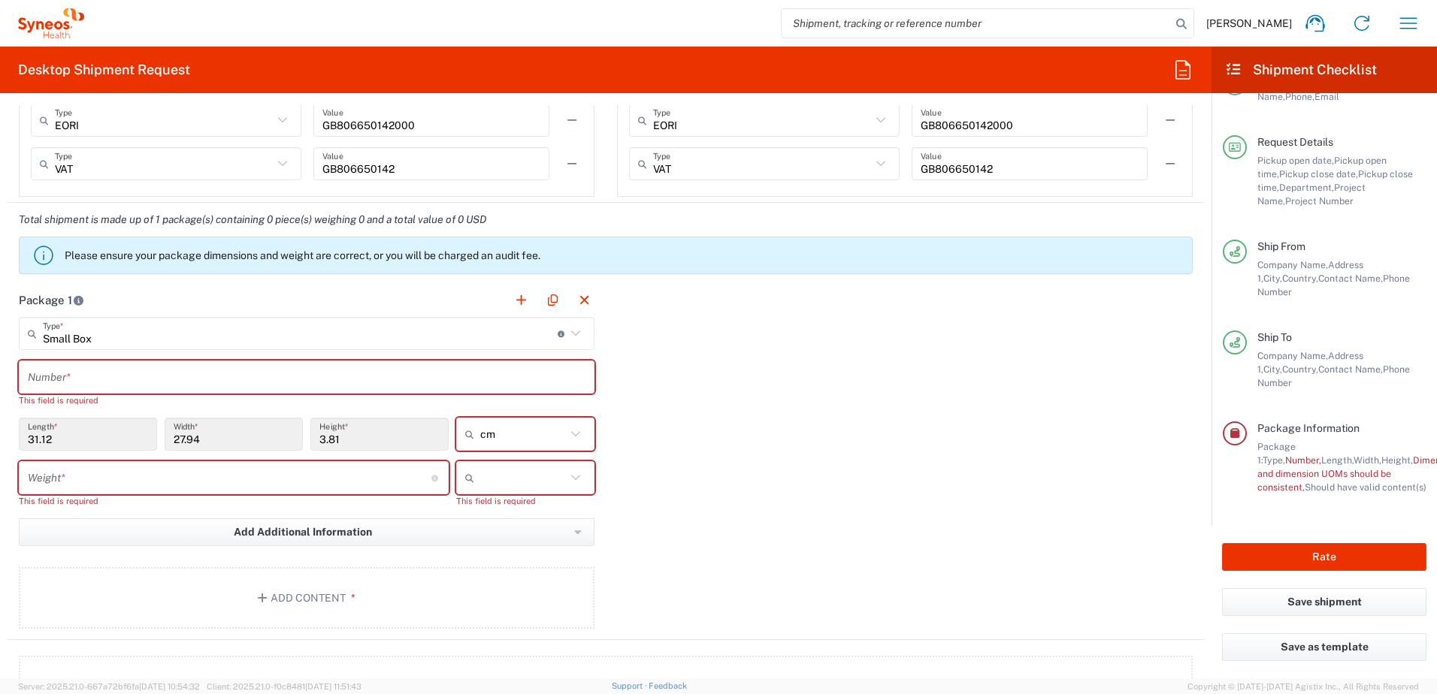
type input "SYEATES OLD LAPTOP"
click at [86, 376] on input "text" at bounding box center [306, 377] width 557 height 26
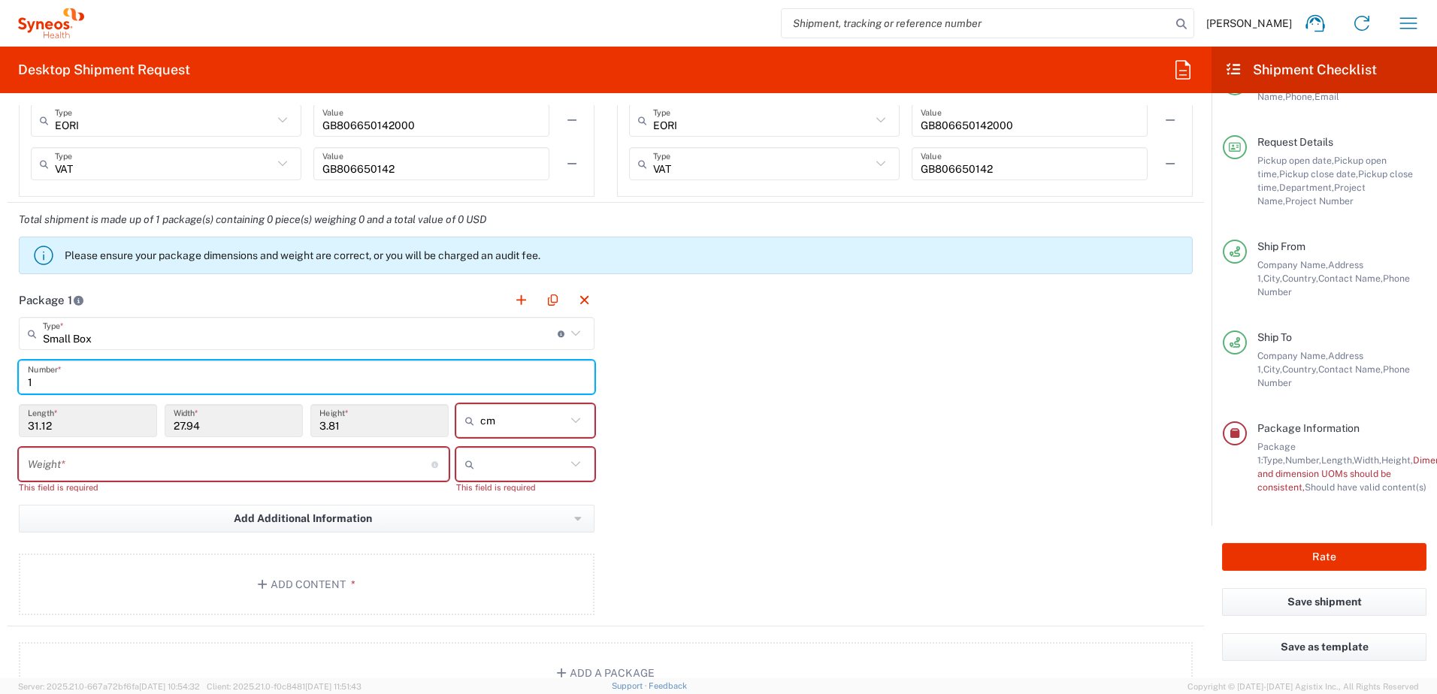
type input "1"
click at [116, 423] on input "31.12" at bounding box center [88, 421] width 120 height 26
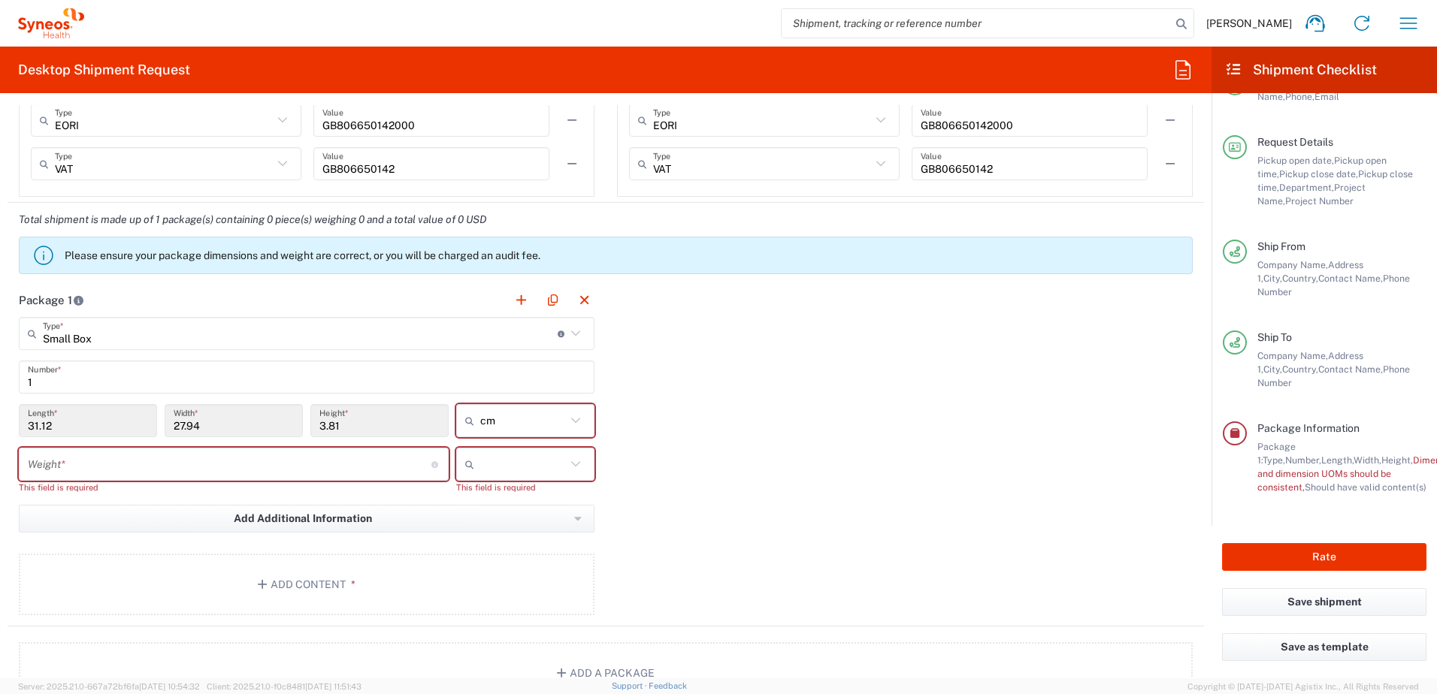
click at [54, 425] on input "31.12" at bounding box center [88, 421] width 120 height 26
click at [108, 467] on input "number" at bounding box center [229, 465] width 403 height 26
click at [567, 328] on icon at bounding box center [576, 334] width 20 height 20
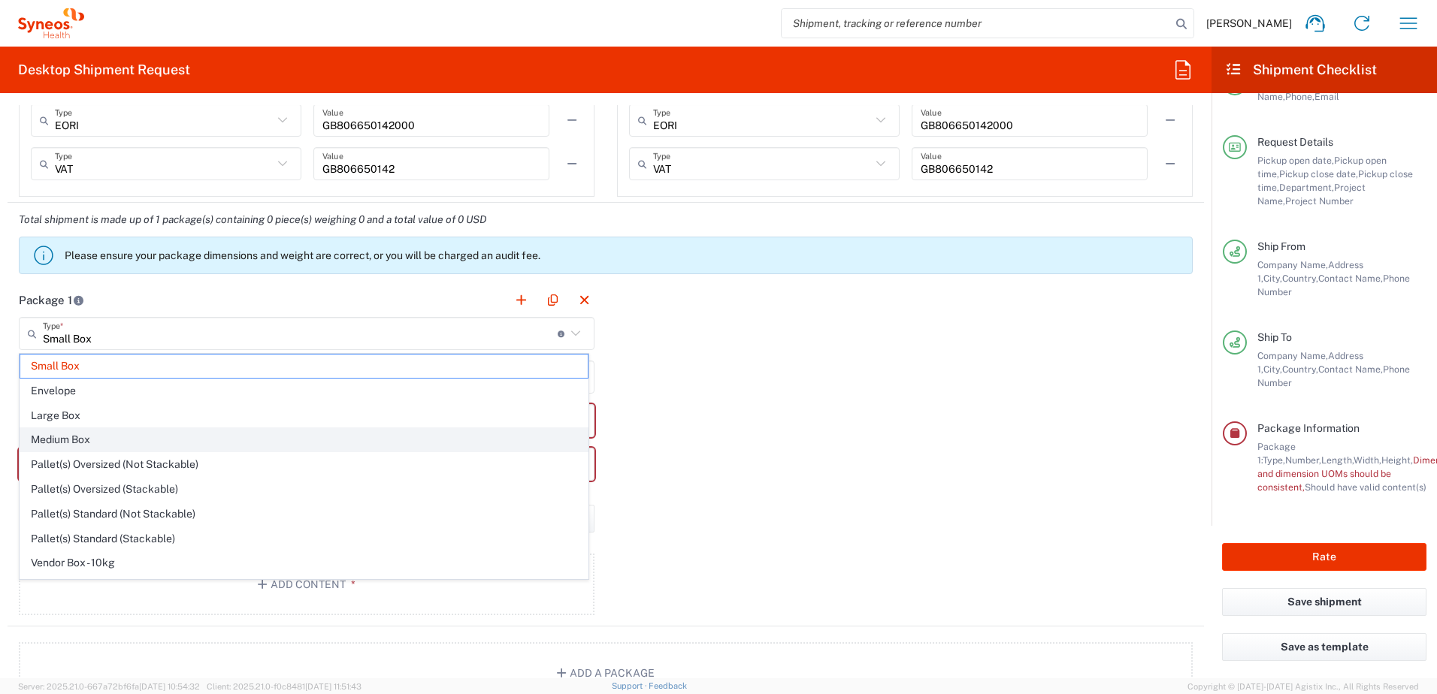
click at [89, 450] on span "Medium Box" at bounding box center [303, 439] width 567 height 23
type input "Medium Box"
type input "33.02"
type input "29.21"
type input "6.35"
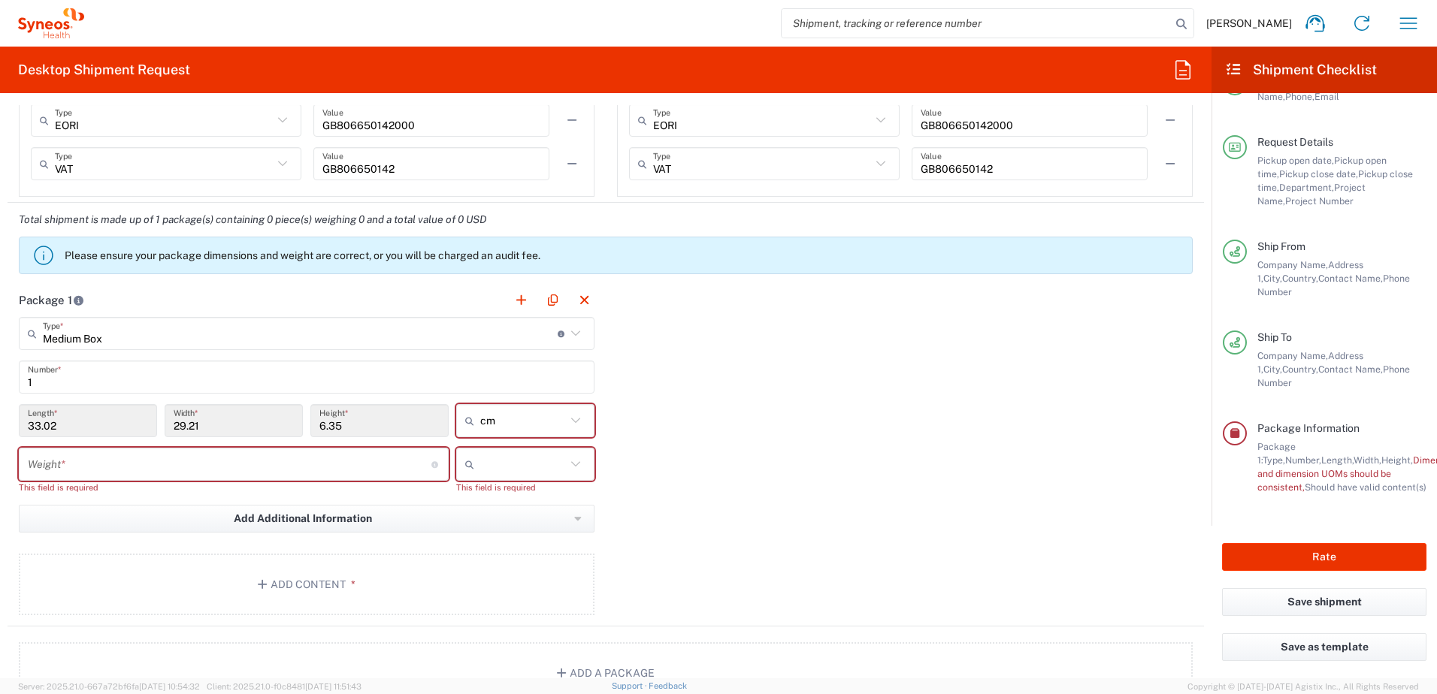
click at [570, 334] on icon at bounding box center [576, 334] width 20 height 20
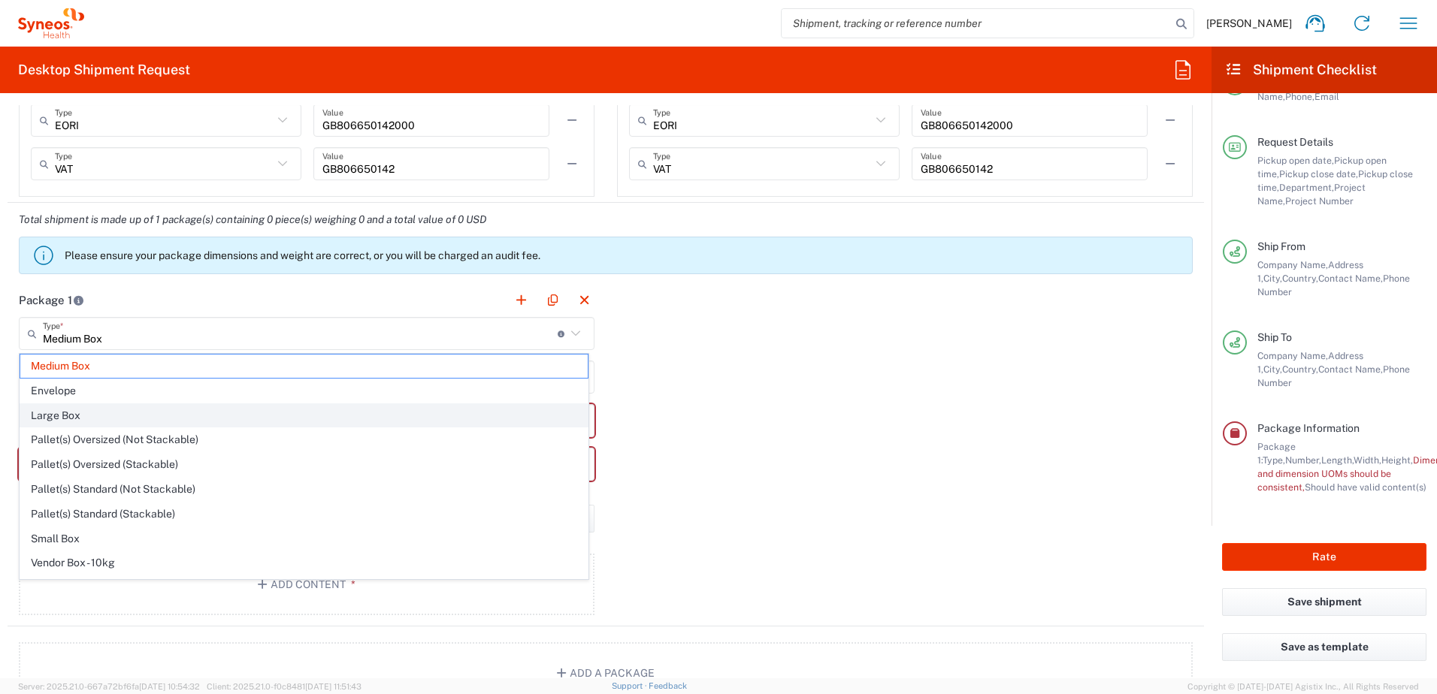
click at [115, 412] on span "Large Box" at bounding box center [303, 415] width 567 height 23
type input "Large Box"
type input "44.45"
type input "31.75"
type input "7.62"
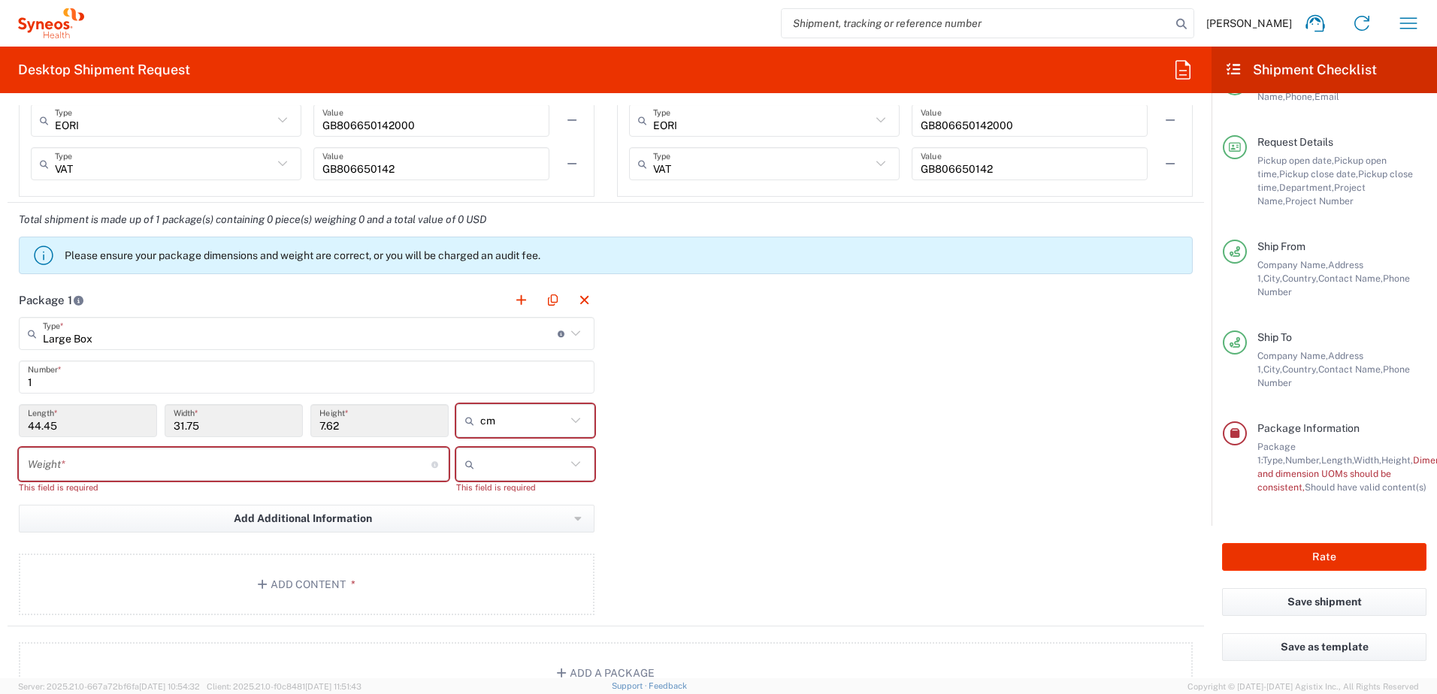
click at [572, 464] on icon at bounding box center [575, 463] width 9 height 5
click at [489, 497] on span "kgs" at bounding box center [520, 496] width 134 height 23
type input "kgs"
click at [138, 467] on input "number" at bounding box center [229, 465] width 403 height 26
click at [59, 424] on input "44.45" at bounding box center [88, 421] width 120 height 26
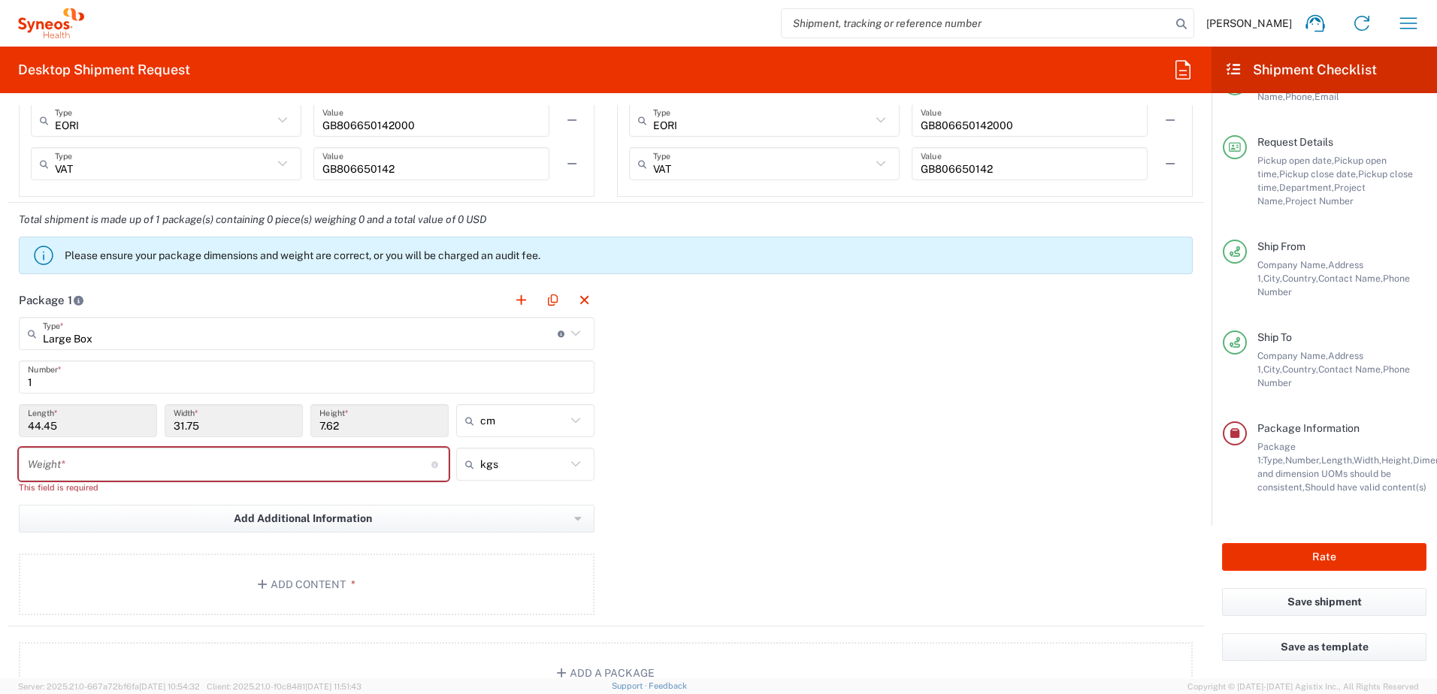
drag, startPoint x: 57, startPoint y: 423, endPoint x: 8, endPoint y: 423, distance: 49.6
click at [8, 423] on main "Large Box Type * Material used to package goods Medium Box Envelope Large Box P…" at bounding box center [307, 469] width 598 height 304
drag, startPoint x: 8, startPoint y: 423, endPoint x: 213, endPoint y: 428, distance: 205.2
click at [200, 418] on input "31.75" at bounding box center [234, 421] width 120 height 26
click at [213, 428] on input "31.75" at bounding box center [234, 421] width 120 height 26
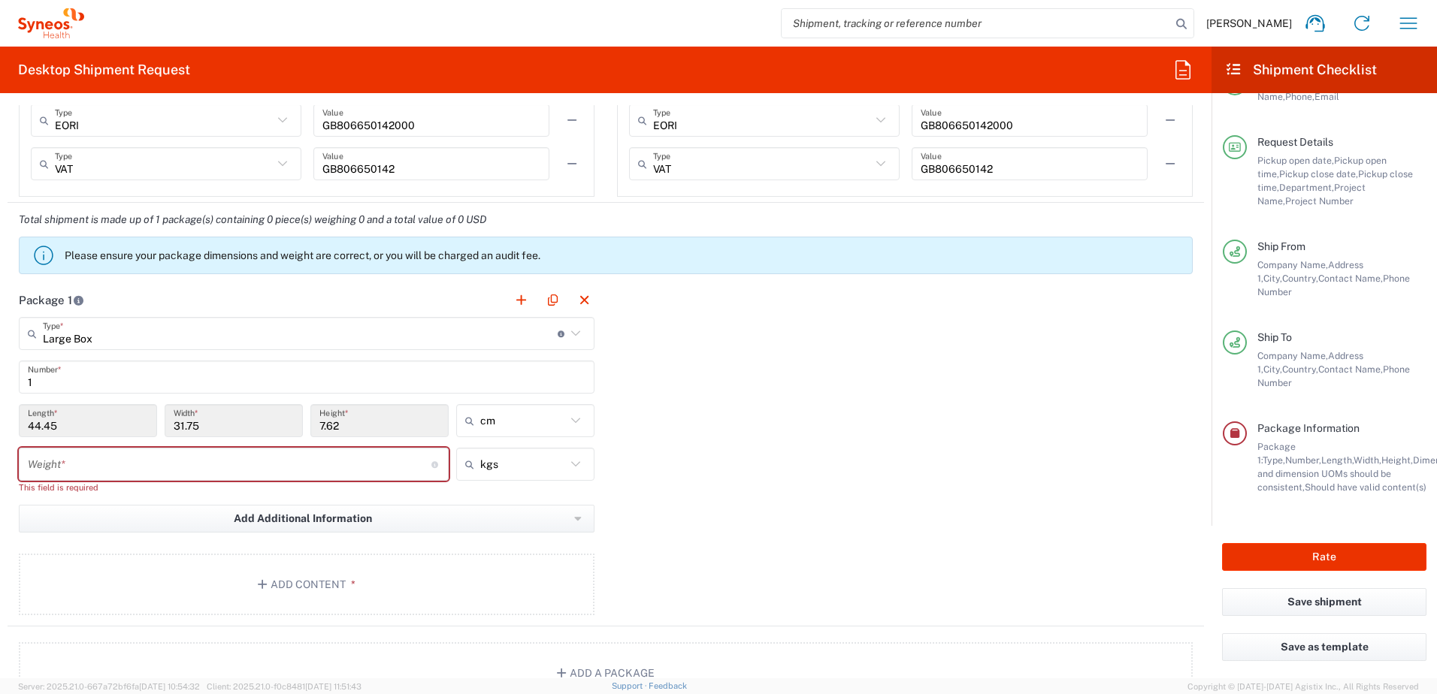
click at [576, 336] on icon at bounding box center [576, 334] width 20 height 20
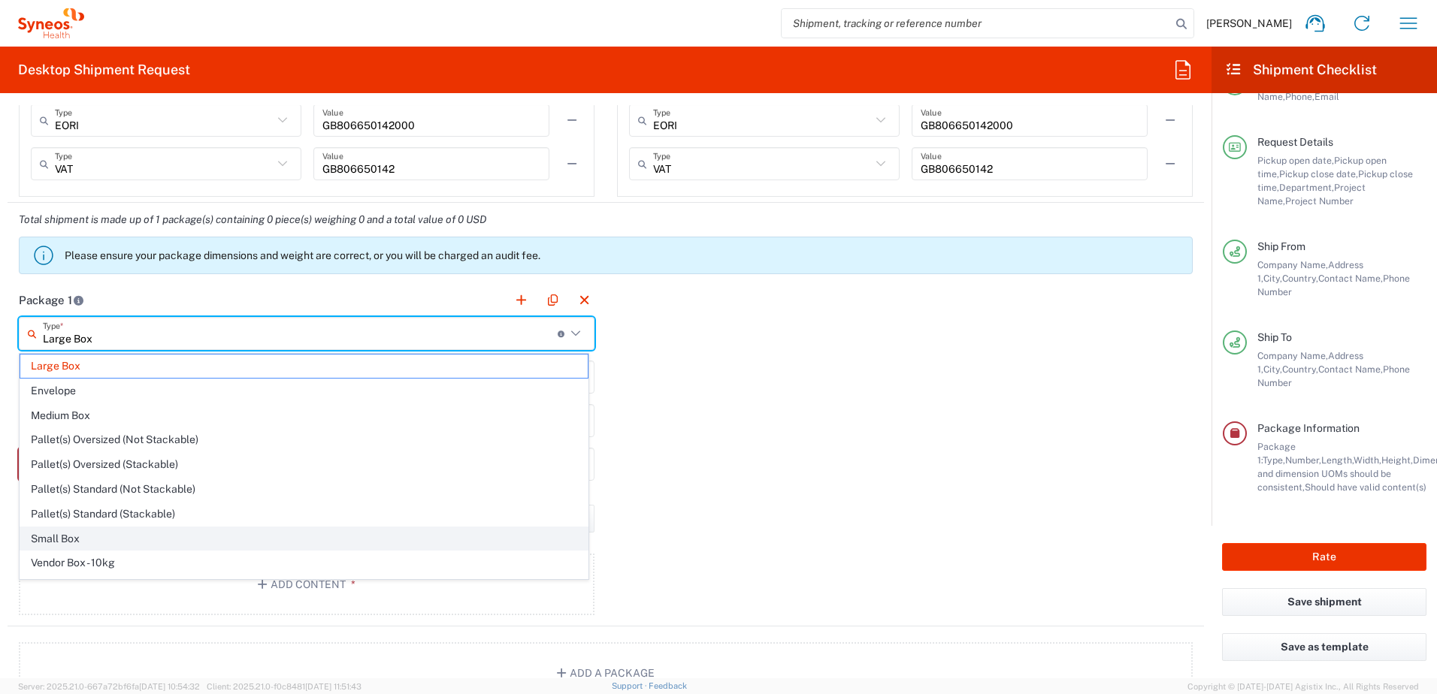
scroll to position [46, 0]
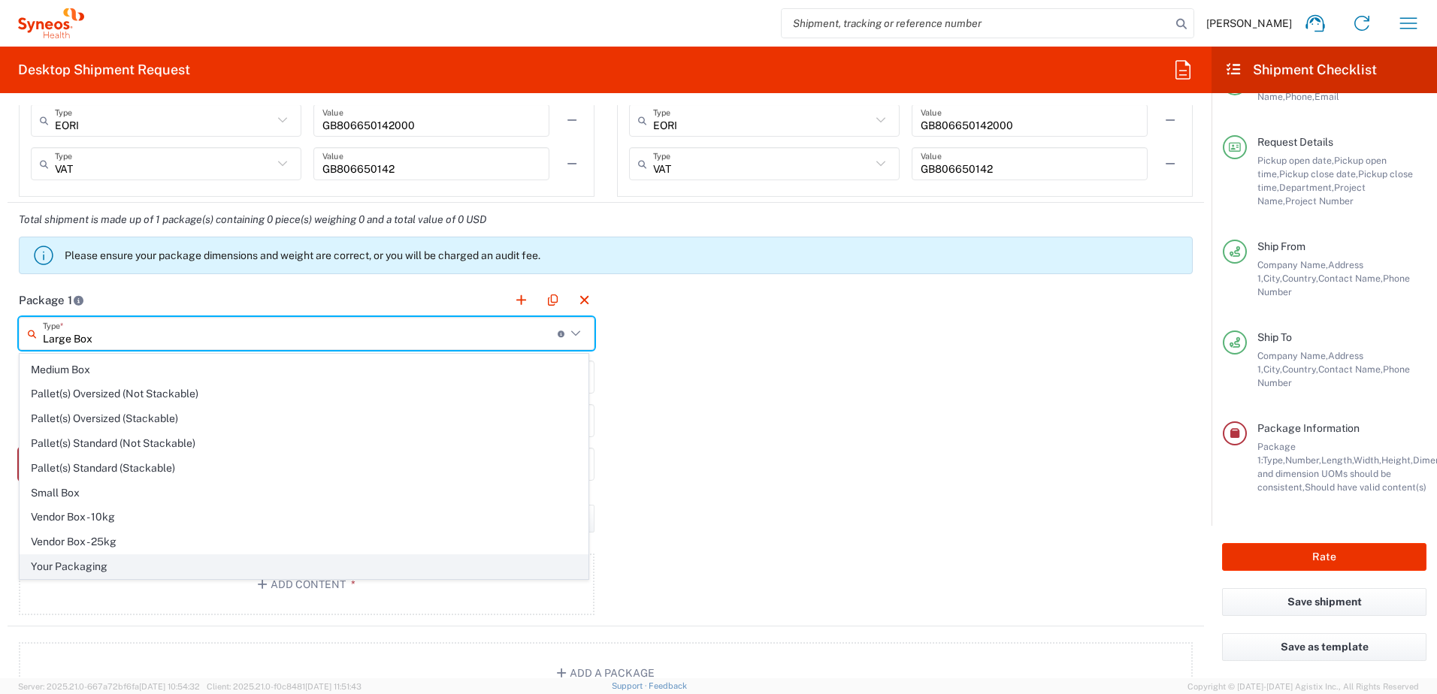
click at [72, 571] on span "Your Packaging" at bounding box center [303, 566] width 567 height 23
type input "Your Packaging"
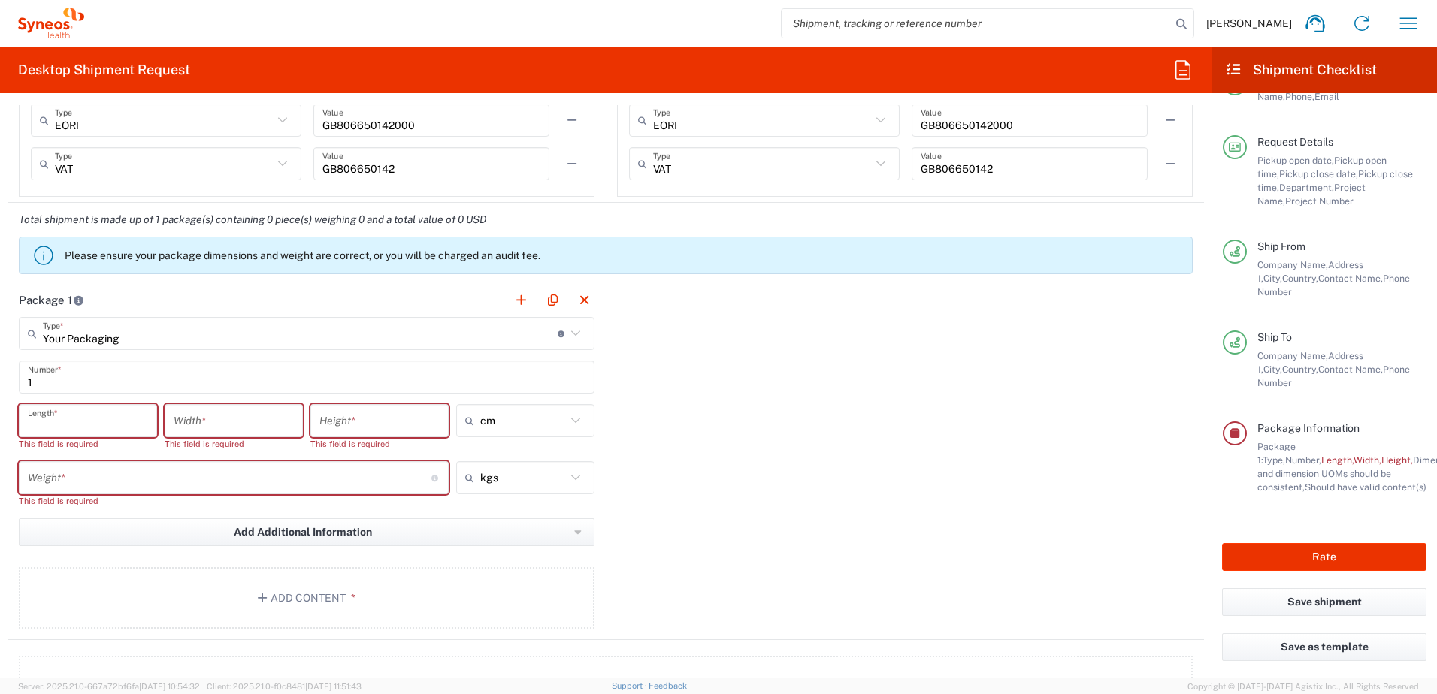
click at [55, 422] on input "number" at bounding box center [88, 421] width 120 height 26
type input "40.5"
click at [213, 430] on input "number" at bounding box center [234, 421] width 120 height 26
type input "35"
click at [397, 428] on input "number" at bounding box center [379, 421] width 120 height 26
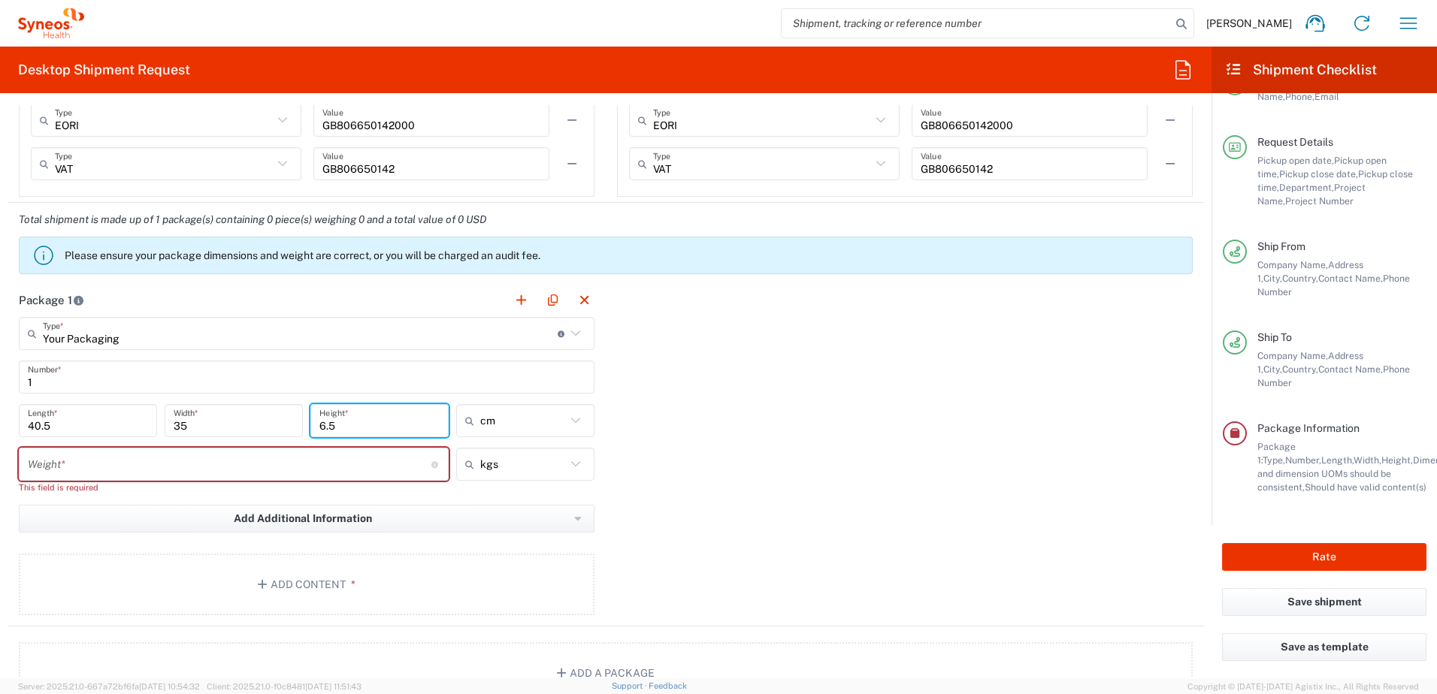
type input "6.5"
click at [160, 464] on input "number" at bounding box center [229, 465] width 403 height 26
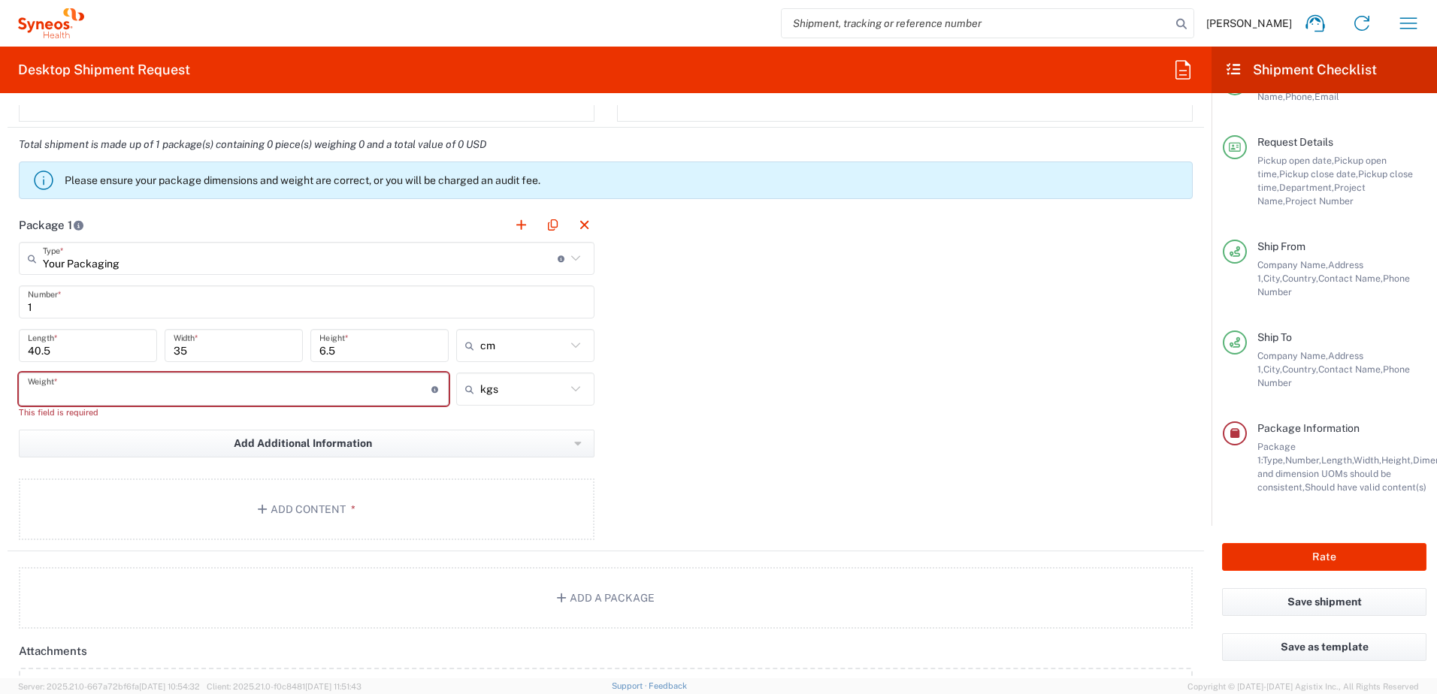
scroll to position [1399, 0]
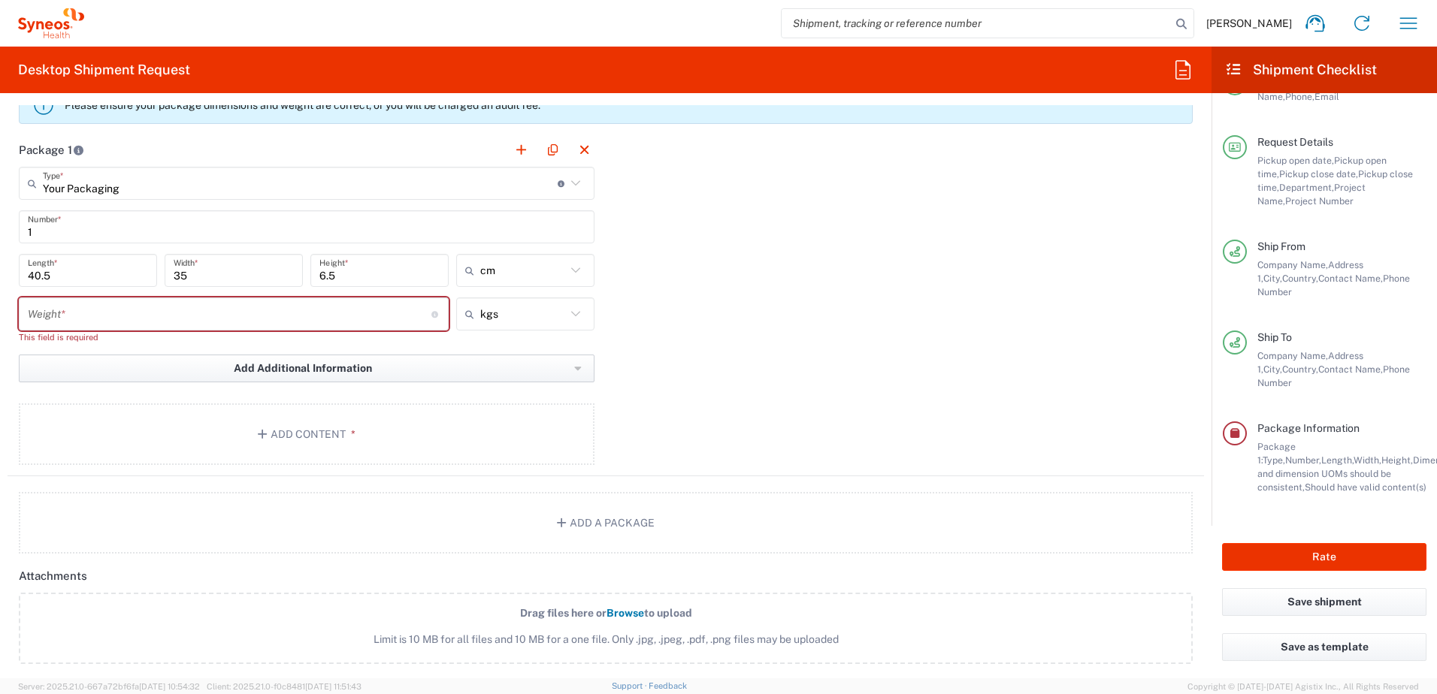
click at [574, 371] on icon "button" at bounding box center [578, 369] width 8 height 11
click at [669, 379] on div "Package 1 Your Packaging Type * Material used to package goods Large Box Envelo…" at bounding box center [606, 304] width 1196 height 343
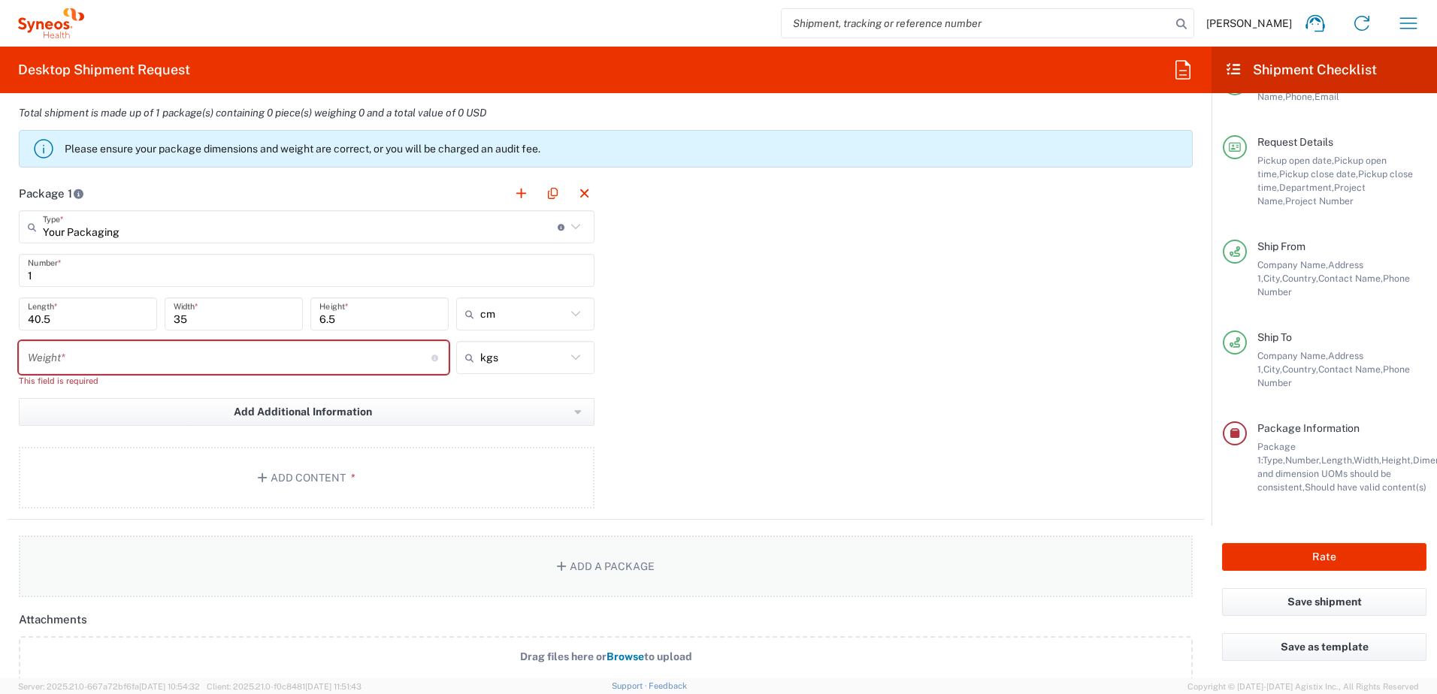
scroll to position [1263, 0]
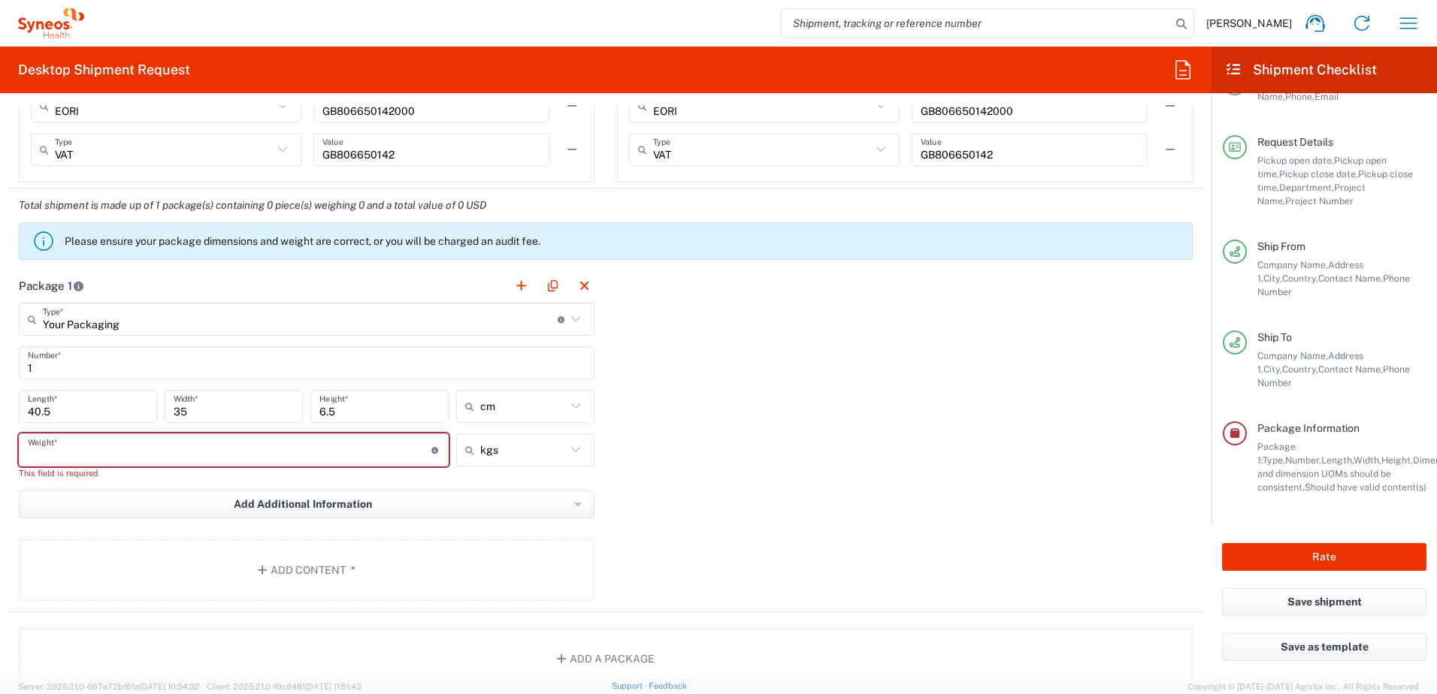
click at [80, 443] on input "number" at bounding box center [229, 450] width 403 height 26
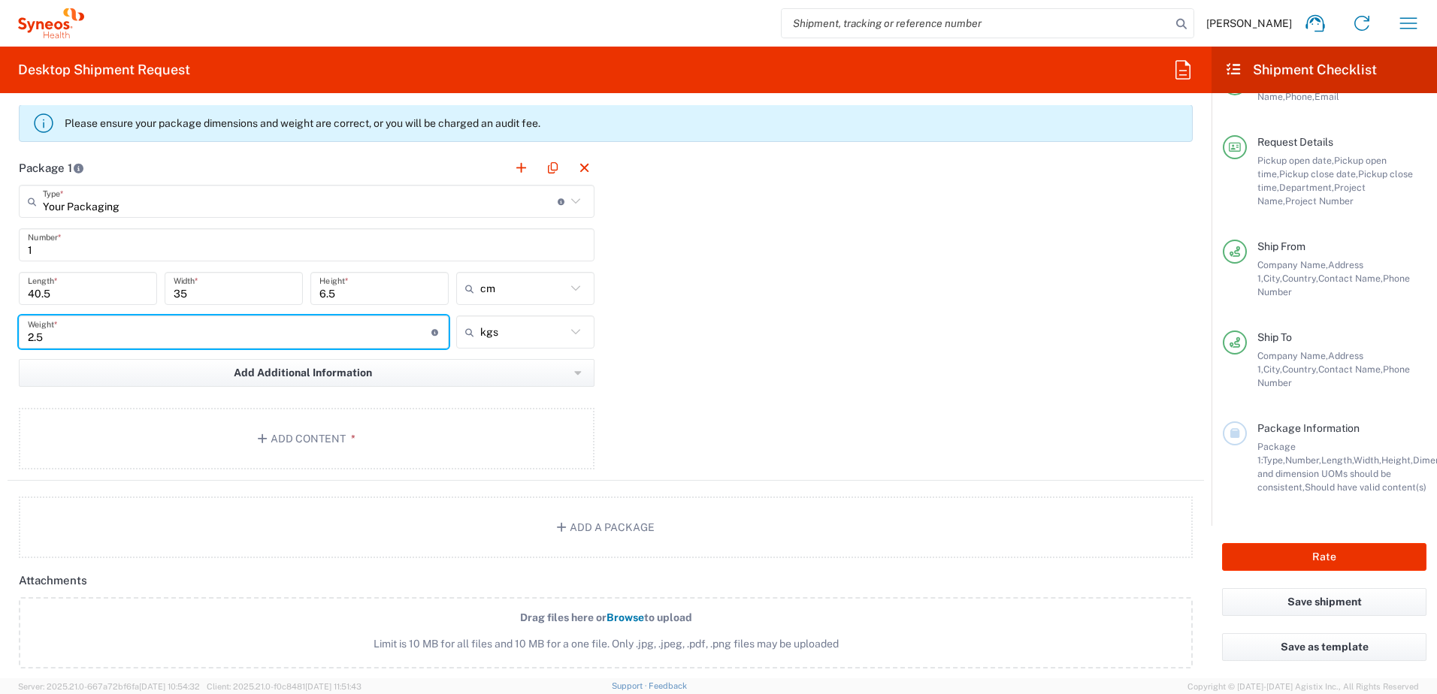
scroll to position [1400, 0]
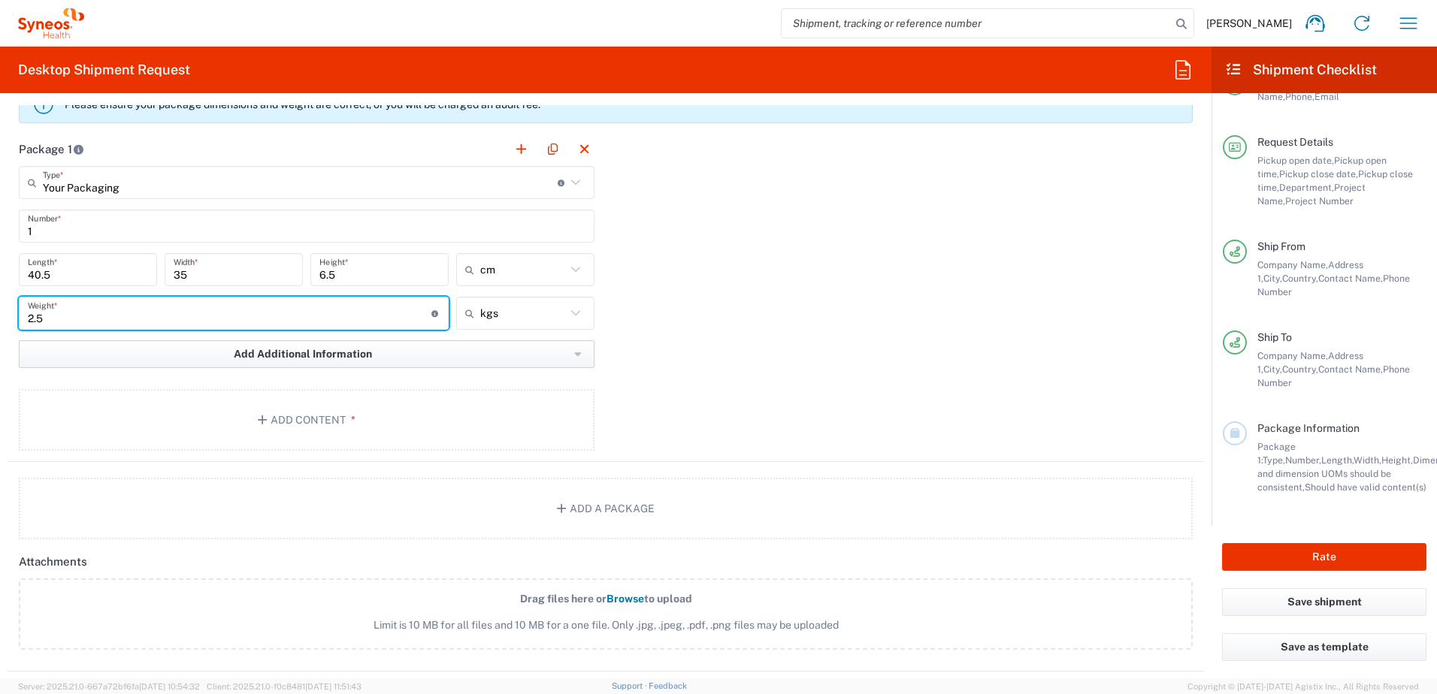
type input "2.5"
click at [574, 353] on icon "button" at bounding box center [577, 354] width 7 height 4
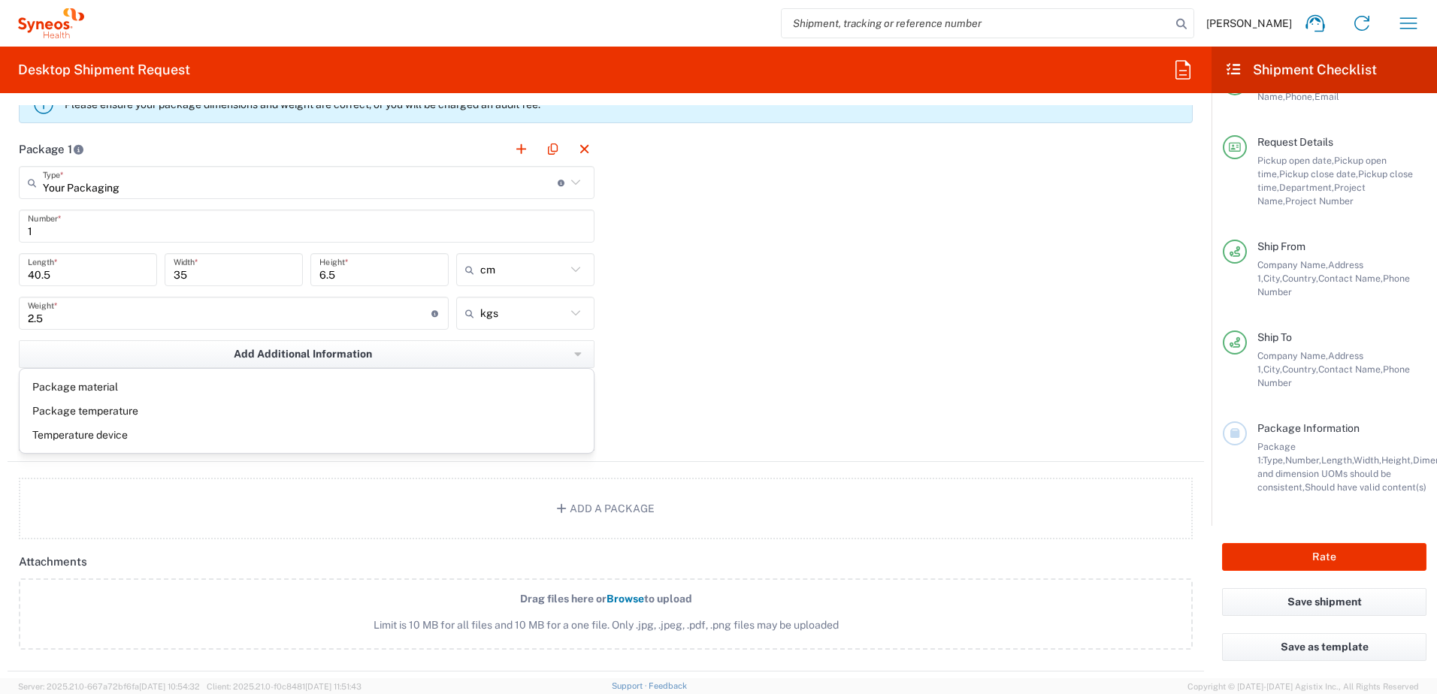
click at [670, 355] on div "Package 1 Your Packaging Type * Material used to package goods Large Box Envelo…" at bounding box center [606, 297] width 1196 height 330
click at [285, 421] on button "Add Content *" at bounding box center [307, 420] width 576 height 62
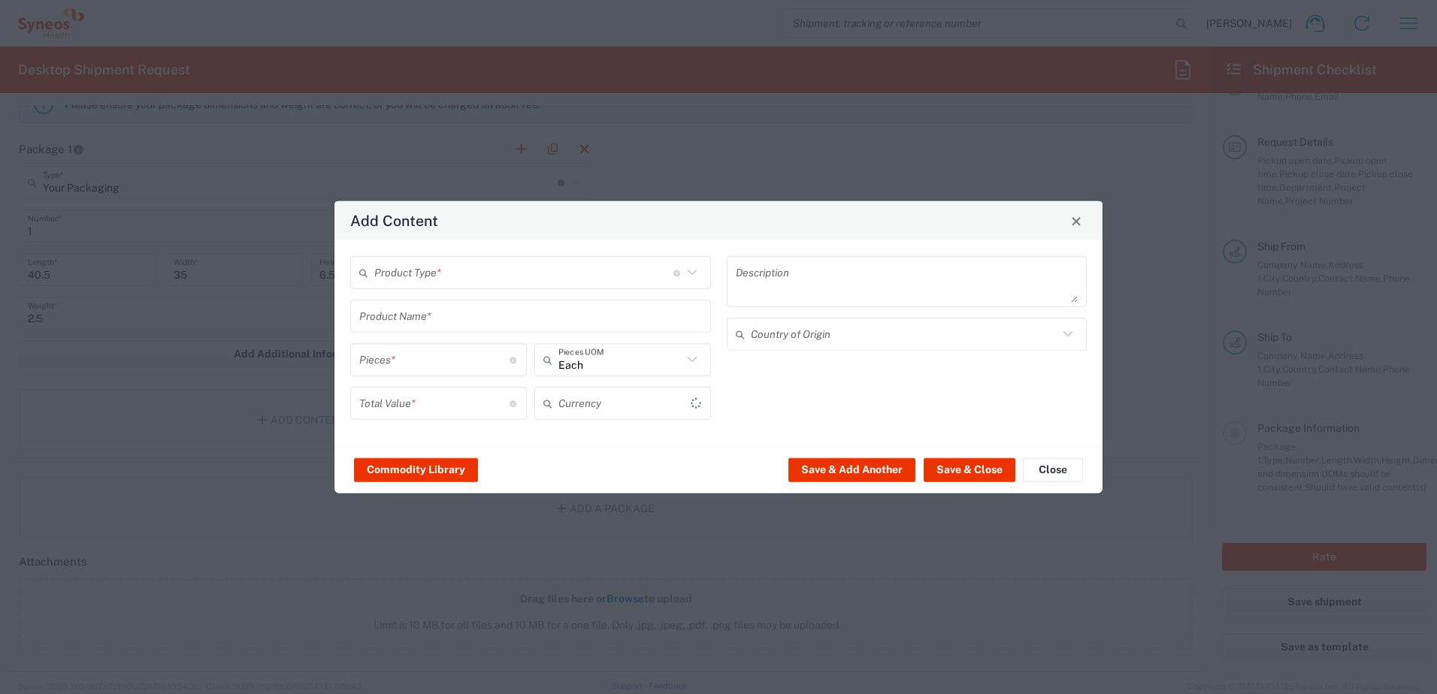
type input "US Dollar"
click at [690, 271] on icon at bounding box center [692, 273] width 20 height 20
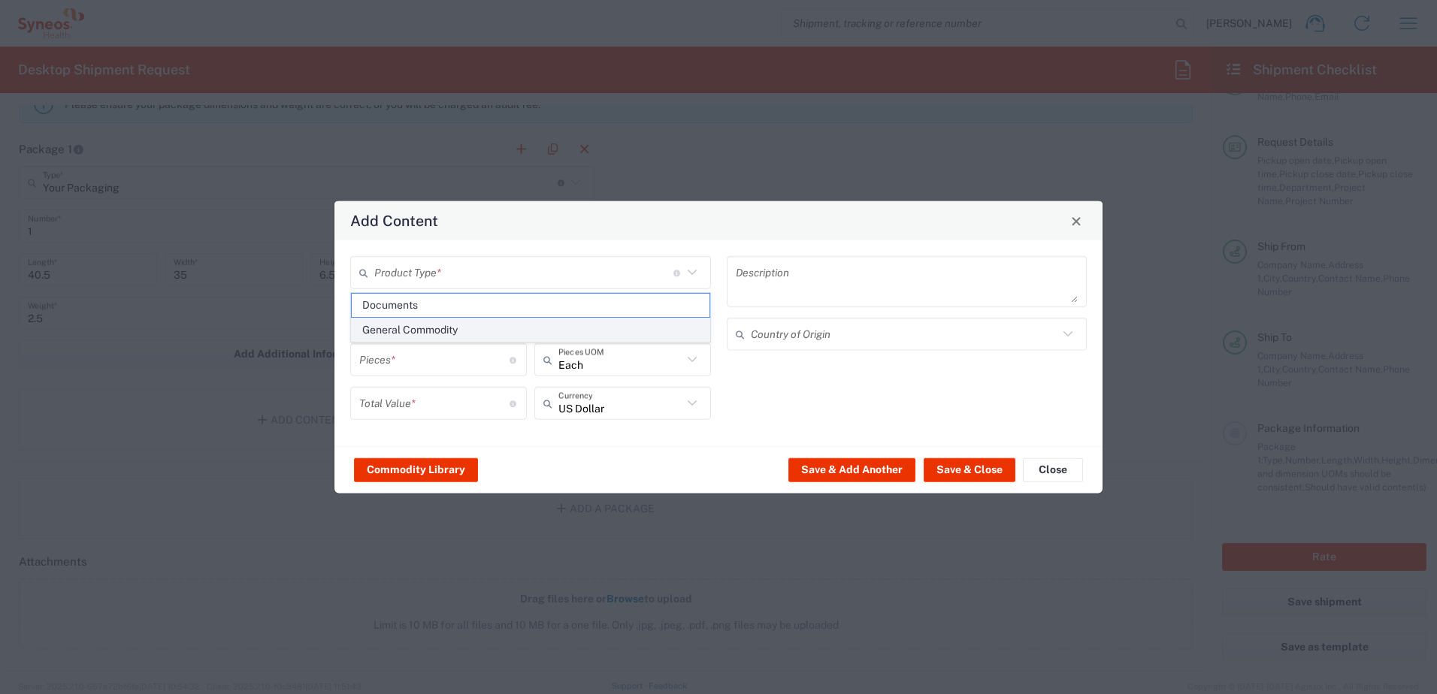
click at [493, 325] on span "General Commodity" at bounding box center [531, 330] width 358 height 23
type input "General Commodity"
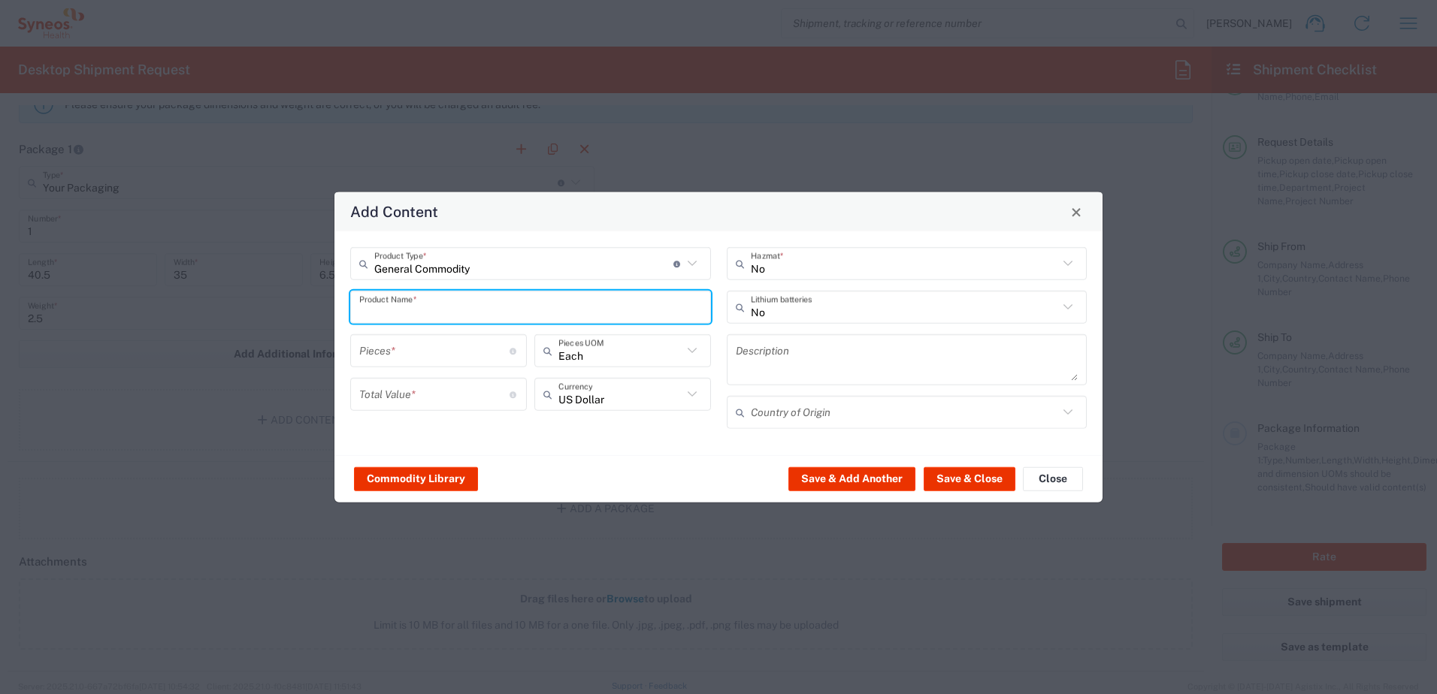
click at [373, 310] on input "text" at bounding box center [530, 307] width 343 height 26
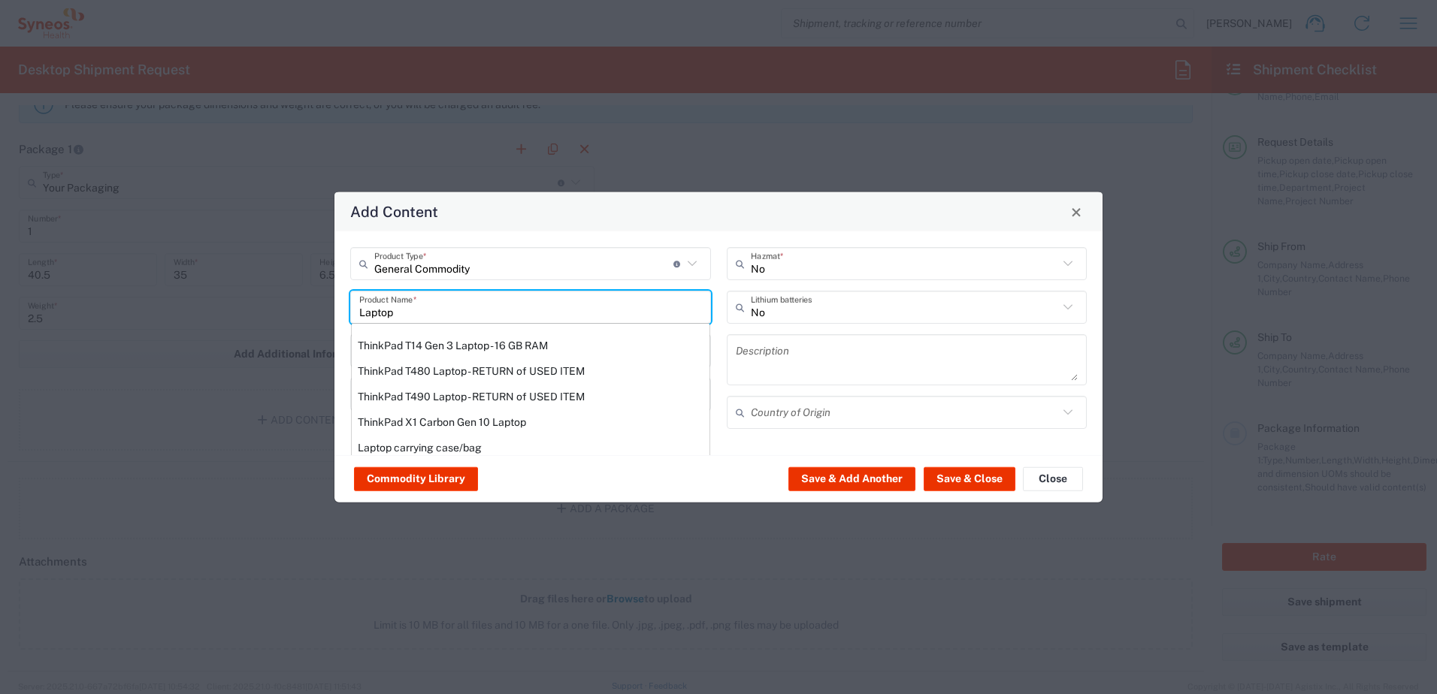
scroll to position [189, 0]
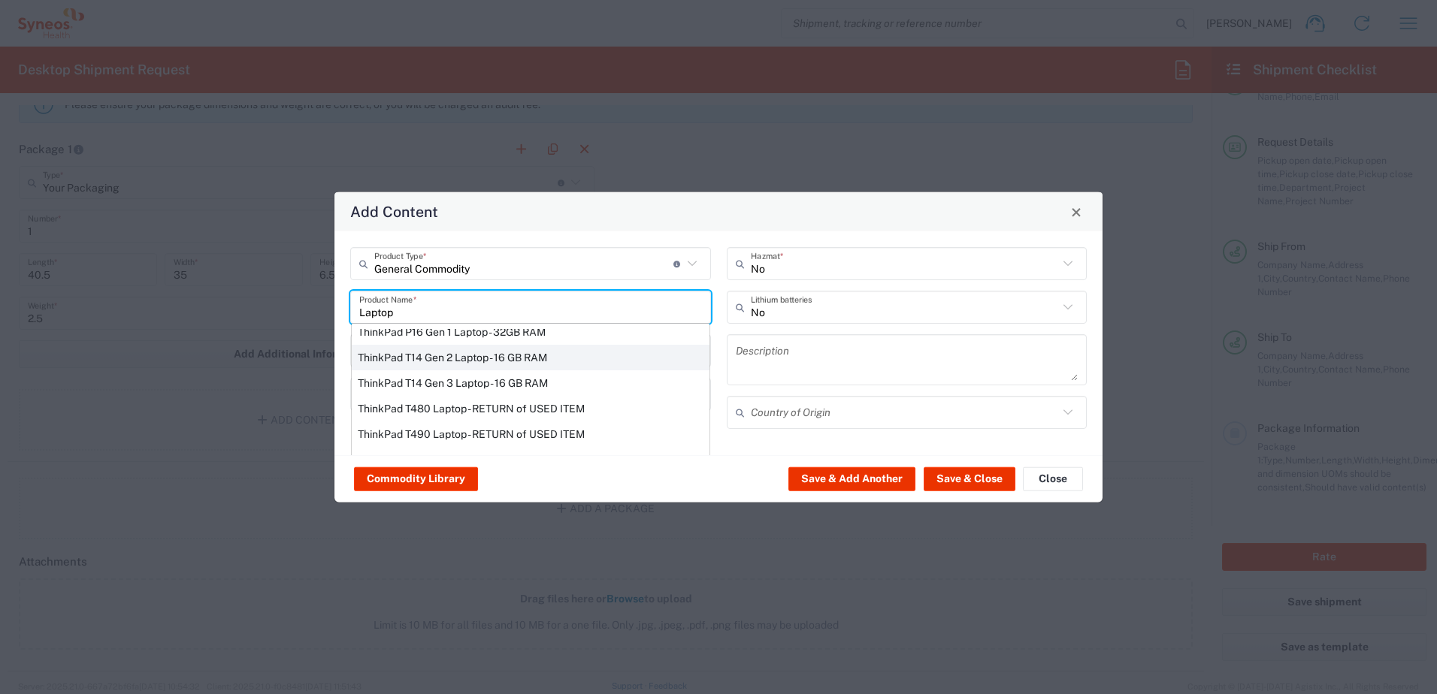
click at [482, 367] on div "ThinkPad T14 Gen 2 Laptop - 16 GB RAM" at bounding box center [531, 358] width 358 height 26
type input "ThinkPad T14 Gen 2 Laptop - 16 GB RAM"
type input "1"
type textarea "Intel Core i7-1156G7 vProÂ® Processor - 14"- 16 GB RAM - 512 GB SSD"
type input "China"
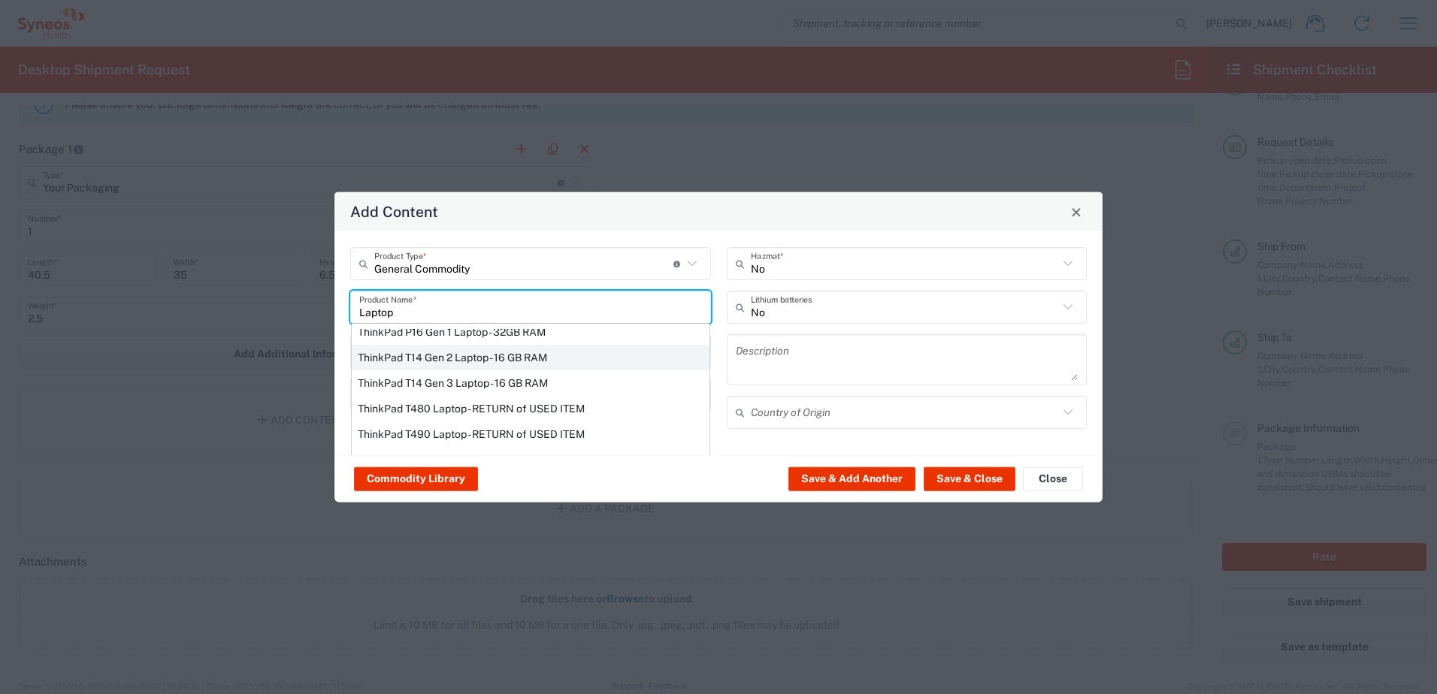
type input "Yes"
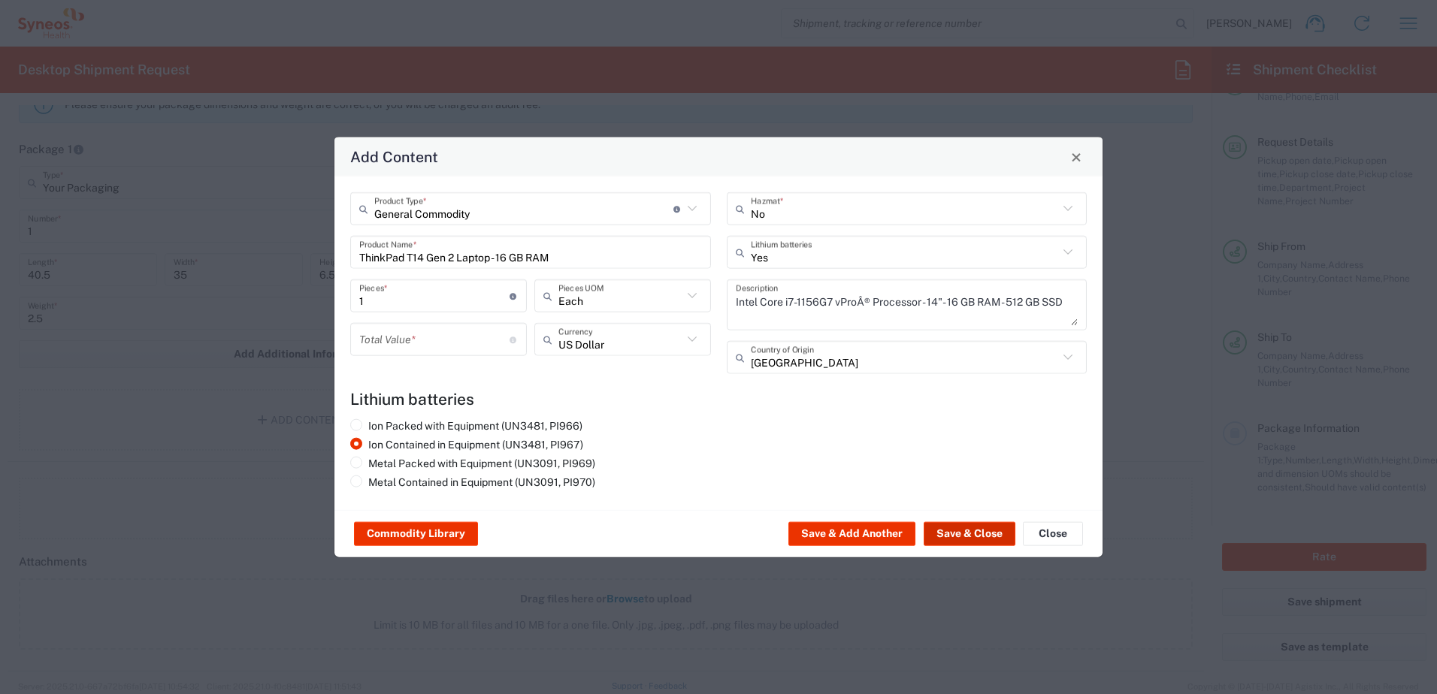
click at [965, 539] on button "Save & Close" at bounding box center [969, 534] width 92 height 24
click at [400, 337] on input "number" at bounding box center [434, 339] width 150 height 26
type input "1"
drag, startPoint x: 974, startPoint y: 536, endPoint x: 947, endPoint y: 536, distance: 27.0
click at [974, 536] on button "Save & Close" at bounding box center [969, 534] width 92 height 24
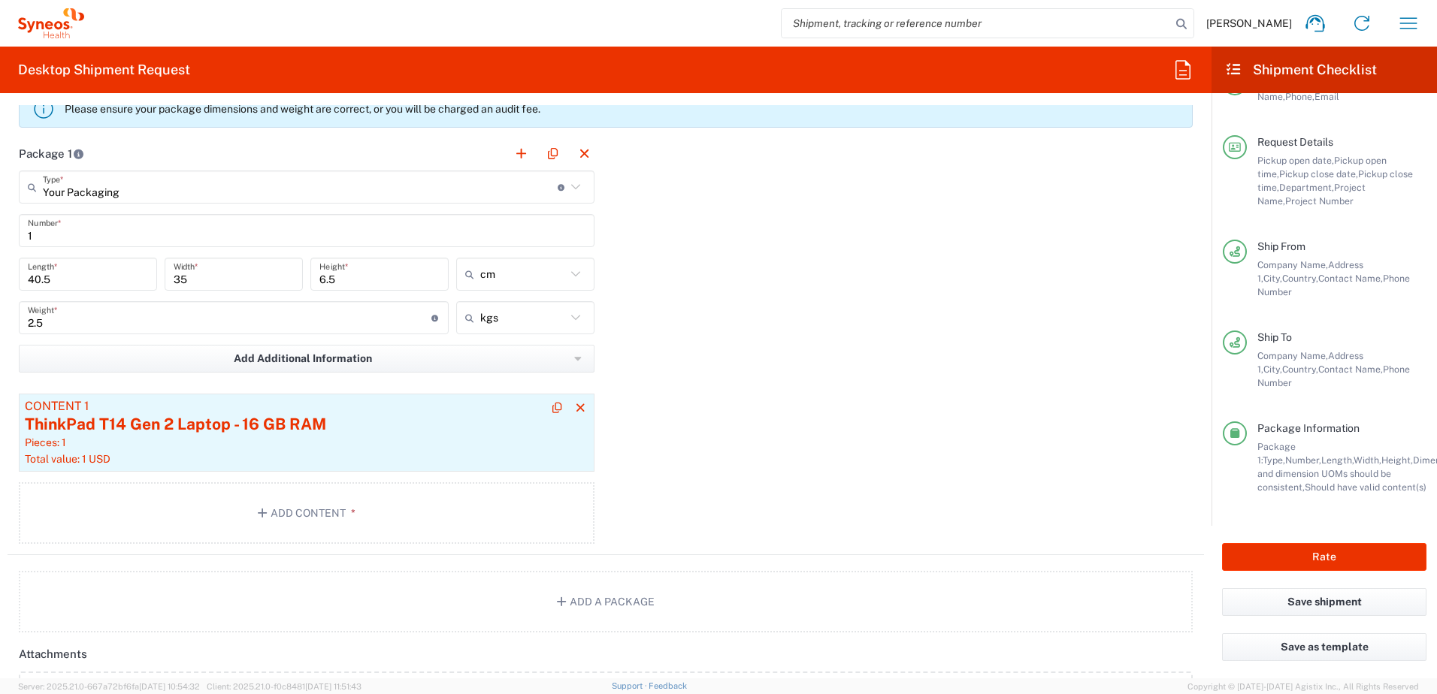
scroll to position [1400, 0]
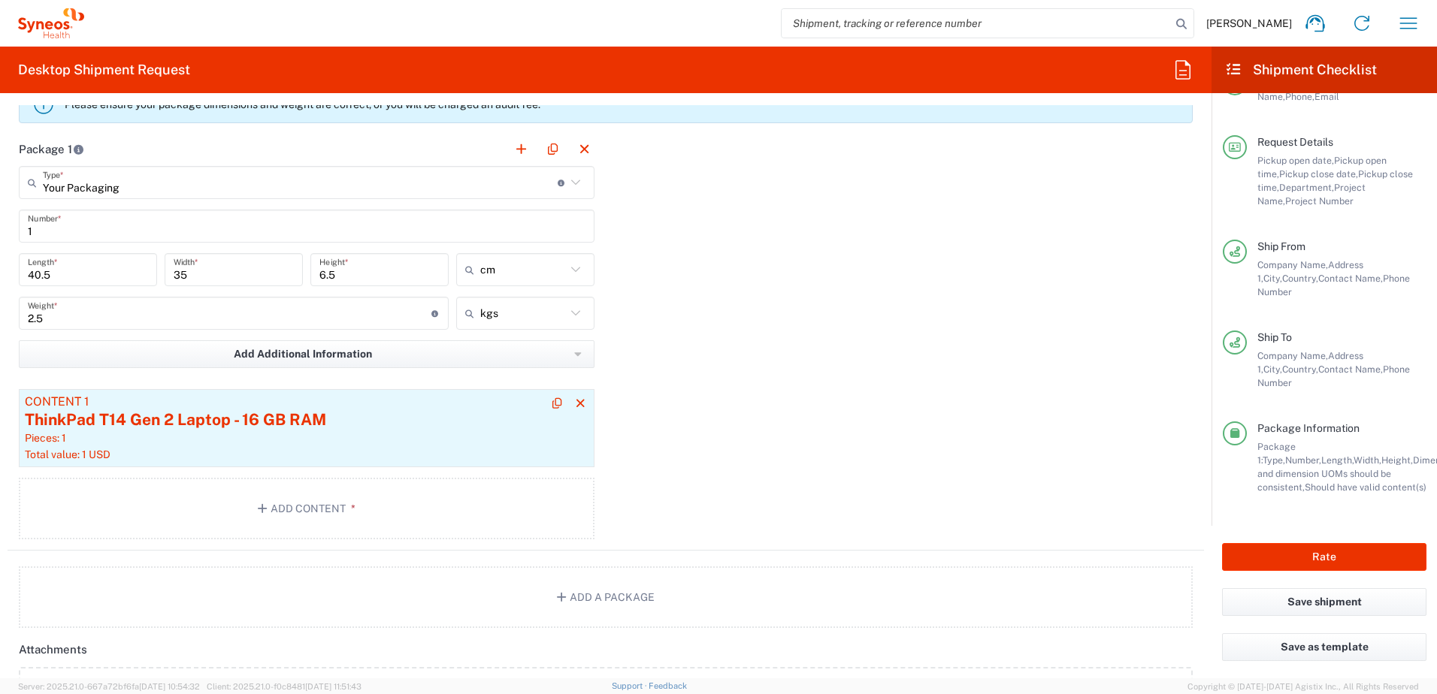
click at [135, 441] on div "Pieces: 1" at bounding box center [307, 438] width 564 height 14
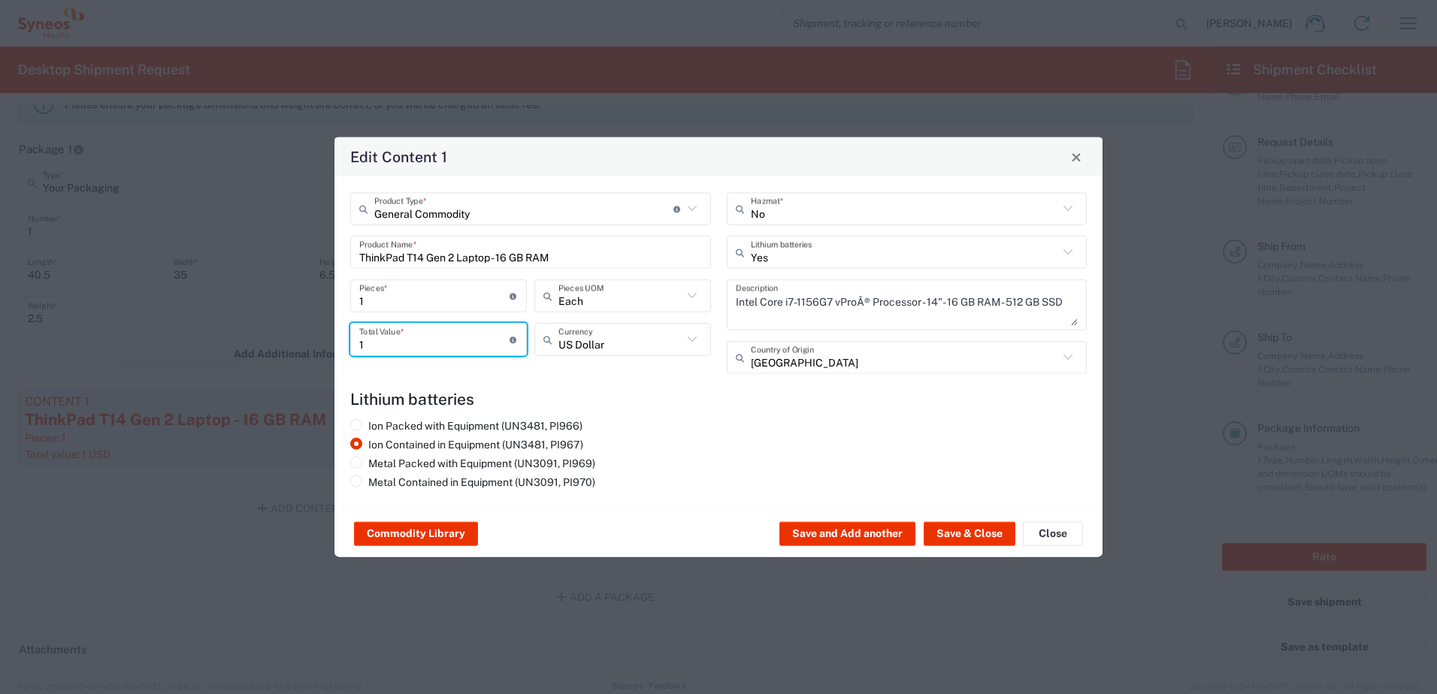
drag, startPoint x: 371, startPoint y: 339, endPoint x: 357, endPoint y: 341, distance: 14.5
click at [357, 341] on div "1 Total Value * Total value of all the pieces" at bounding box center [438, 339] width 177 height 33
type input "50"
drag, startPoint x: 965, startPoint y: 534, endPoint x: 687, endPoint y: 451, distance: 289.5
click at [965, 534] on button "Save & Close" at bounding box center [969, 534] width 92 height 24
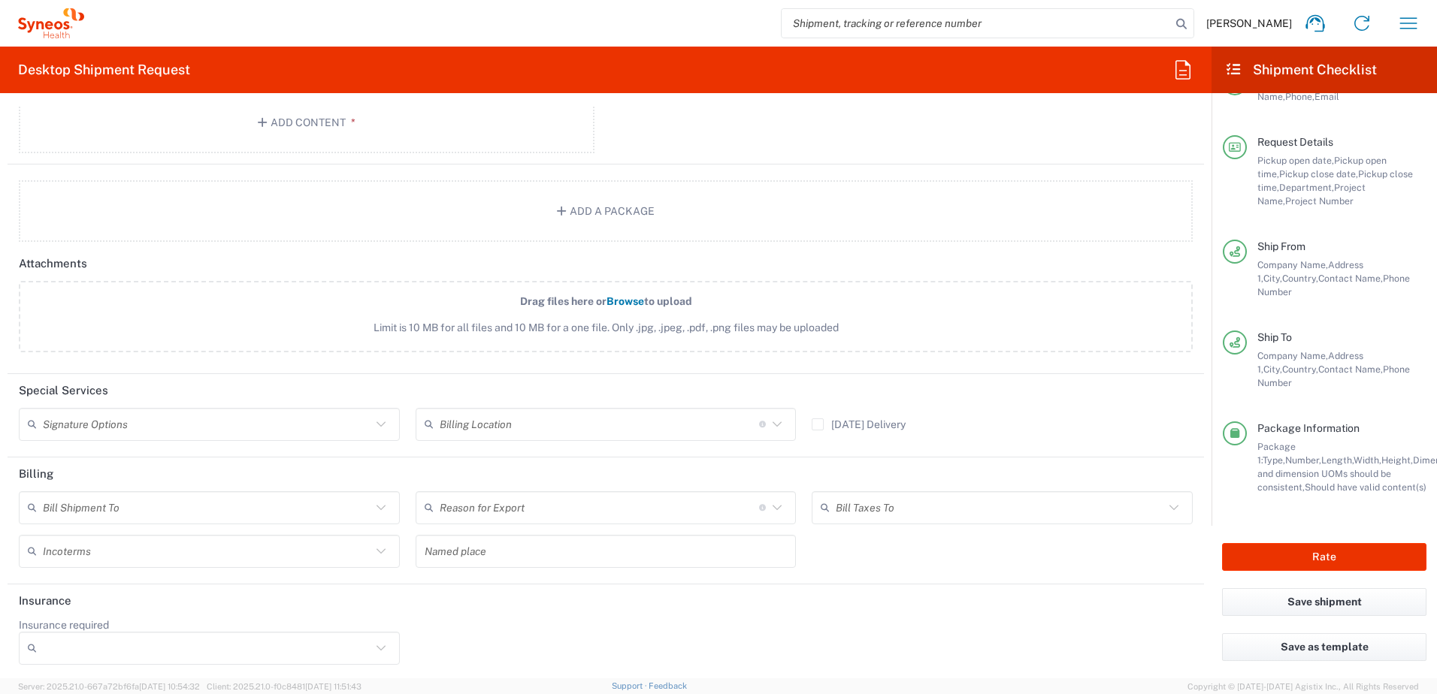
scroll to position [1789, 0]
click at [379, 423] on icon at bounding box center [381, 422] width 20 height 20
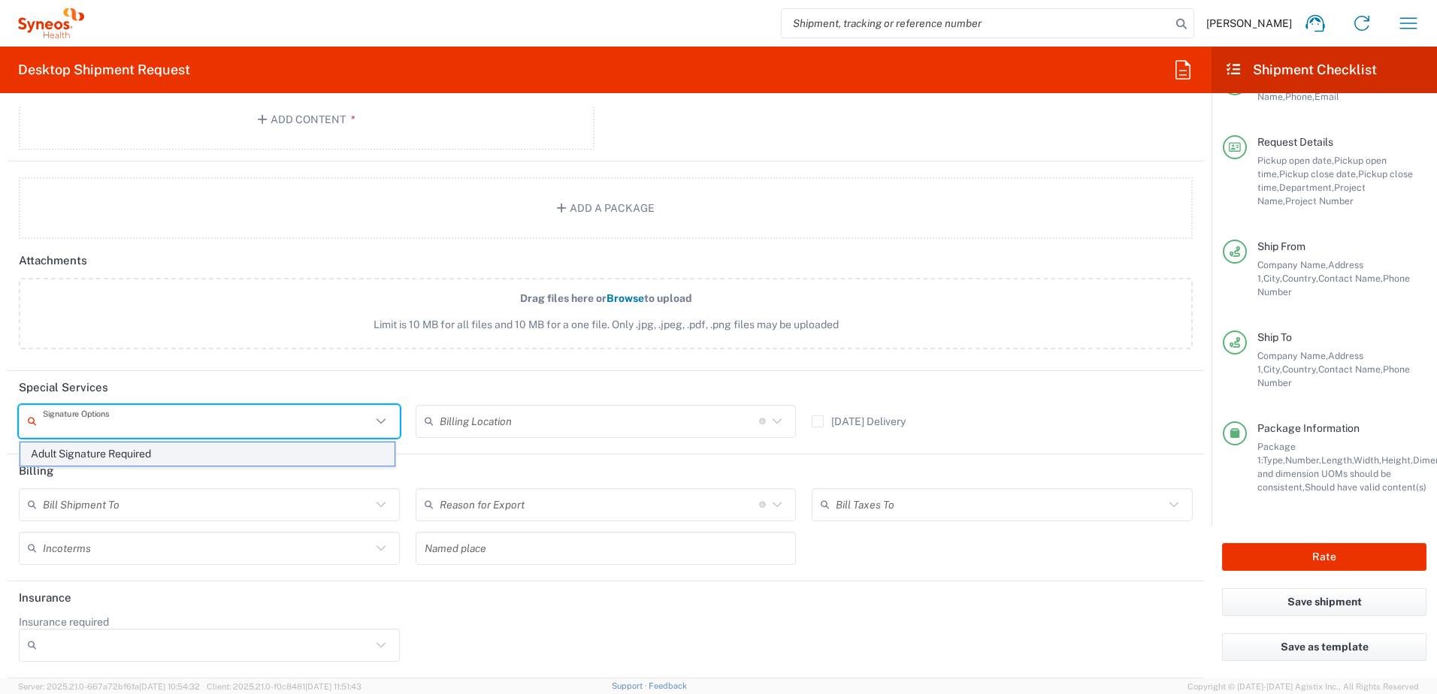
click at [267, 450] on span "Adult Signature Required" at bounding box center [207, 454] width 374 height 23
type input "Adult Signature Required"
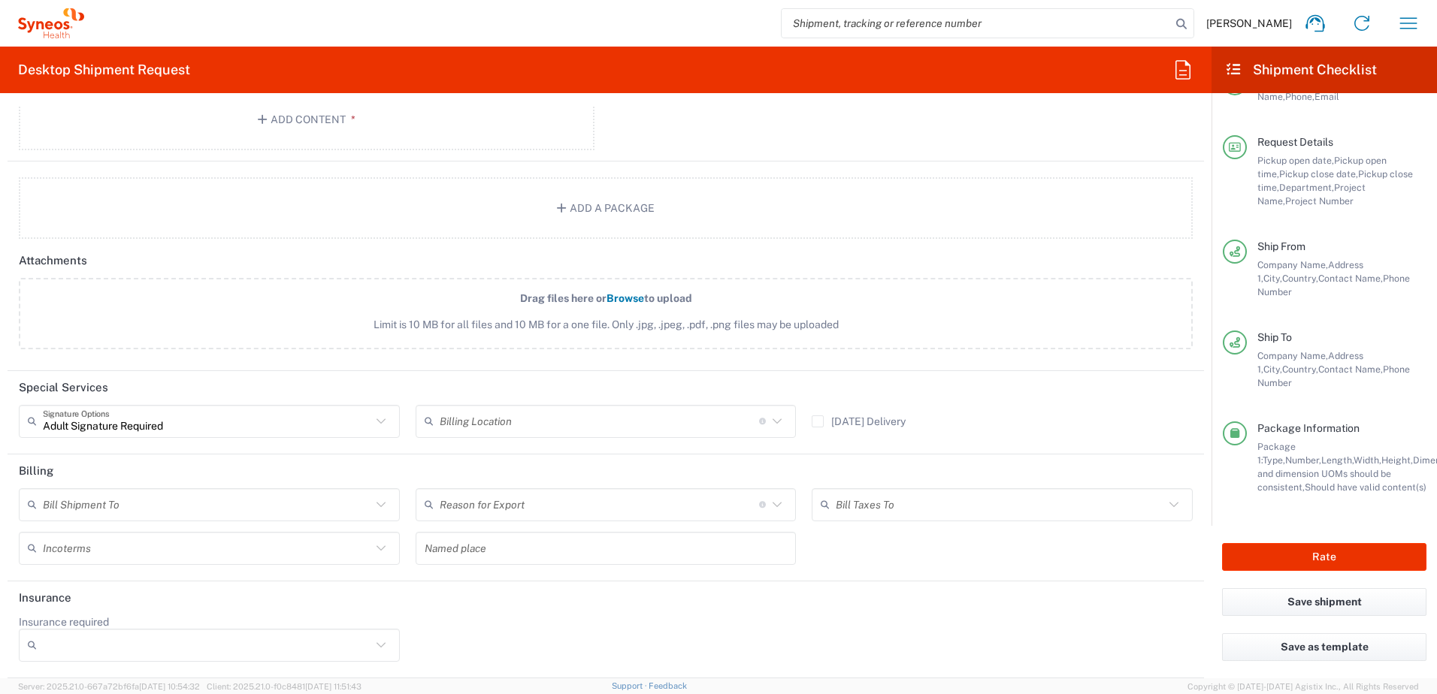
click at [379, 505] on icon at bounding box center [380, 504] width 9 height 5
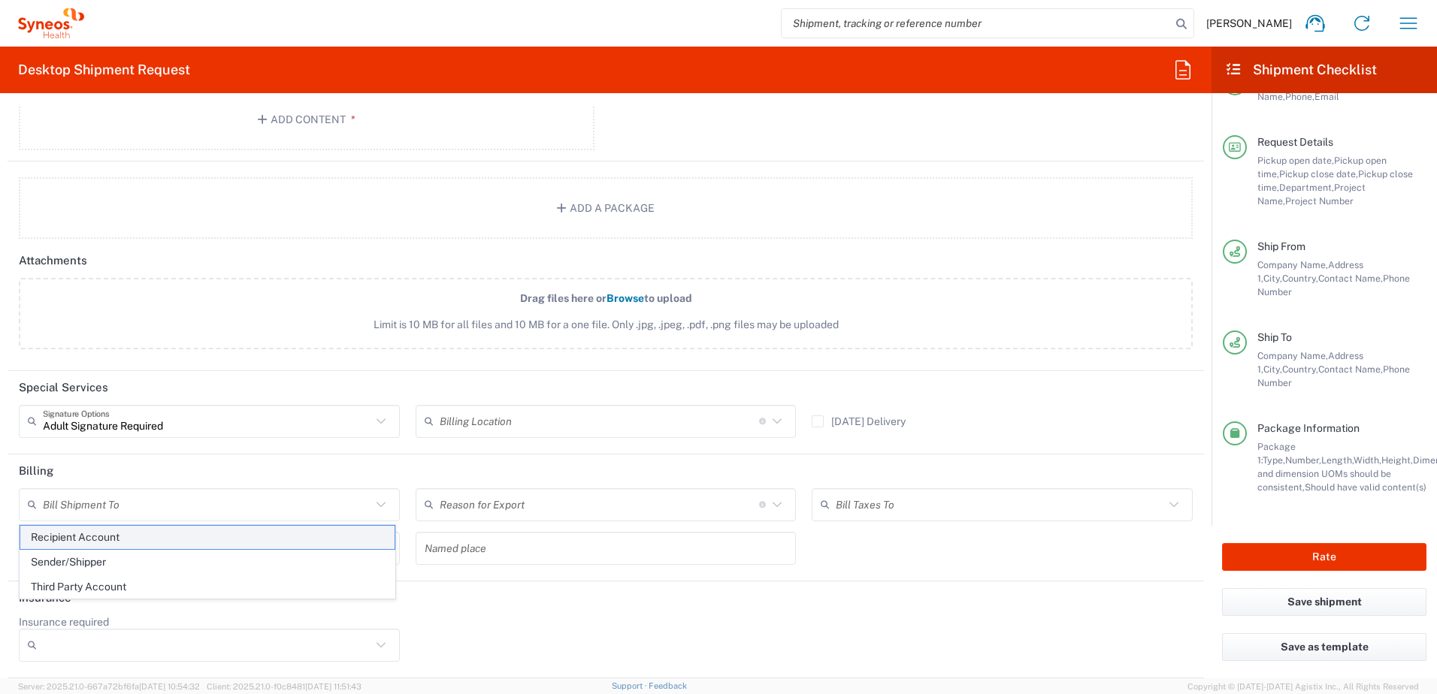
click at [292, 544] on span "Recipient Account" at bounding box center [207, 537] width 374 height 23
type input "Recipient Account"
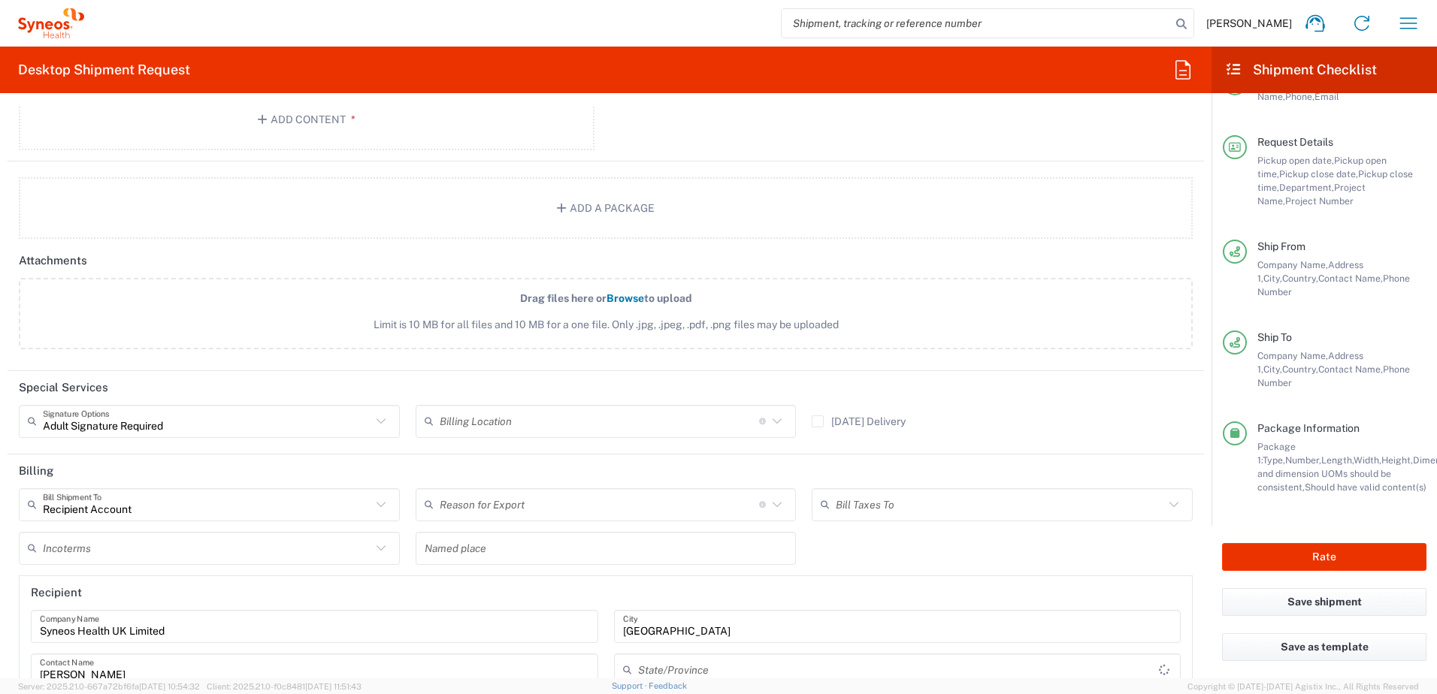
type input "England"
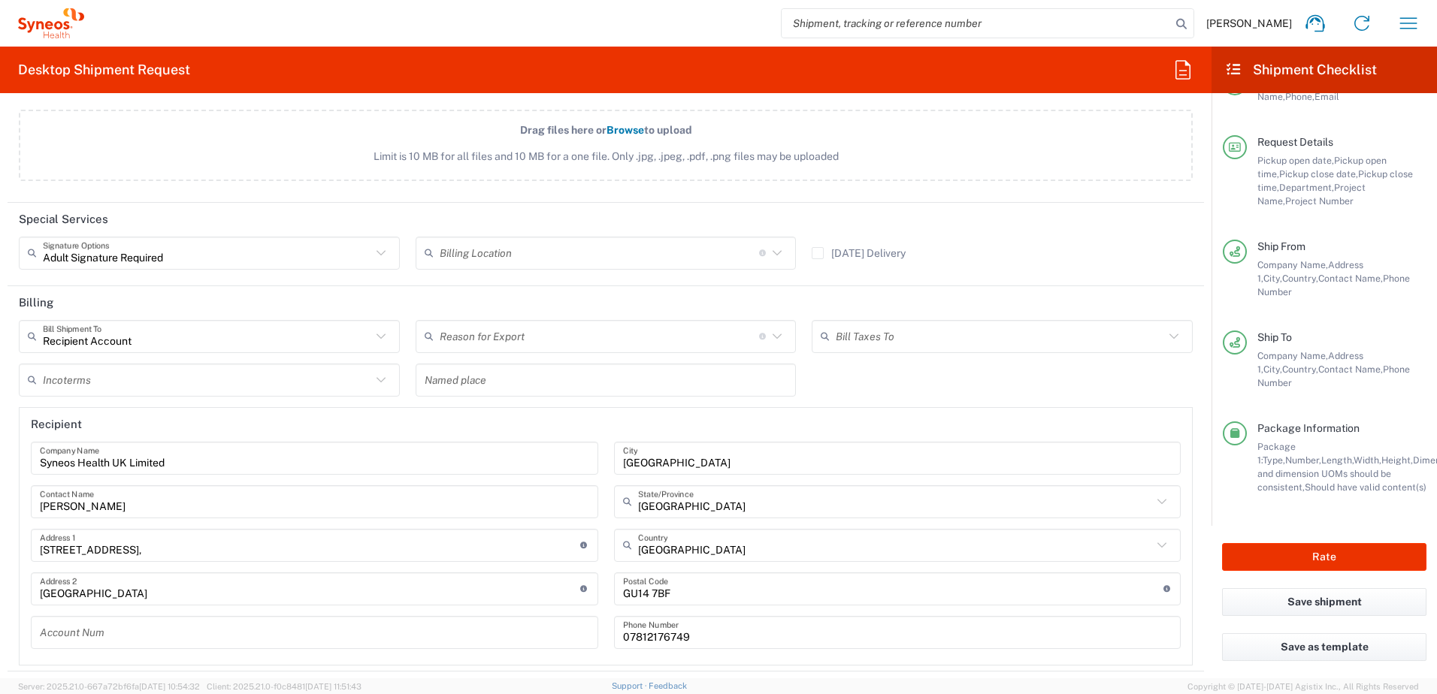
scroll to position [2047, 0]
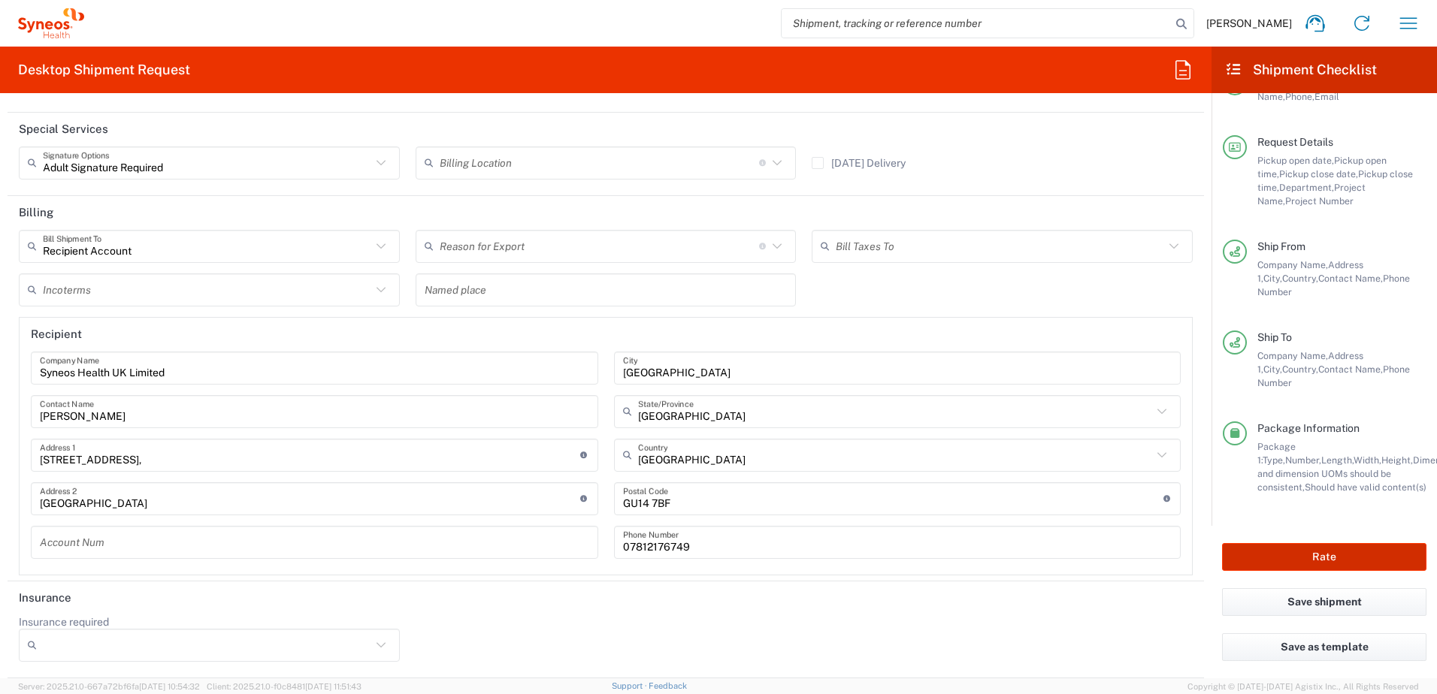
click at [1308, 556] on button "Rate" at bounding box center [1324, 557] width 204 height 28
type input "3238"
type input "3238 DEPARTMENTAL EXPENSE"
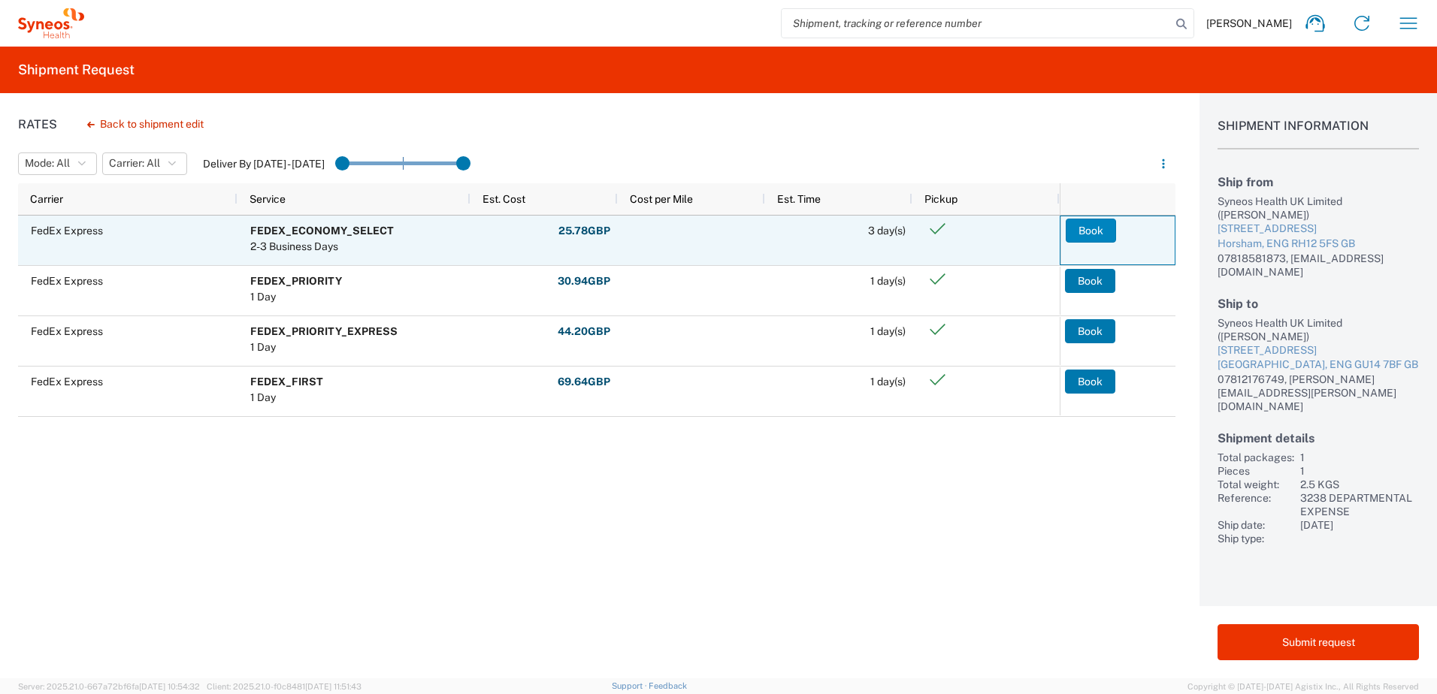
click at [1095, 229] on button "Book" at bounding box center [1090, 231] width 50 height 24
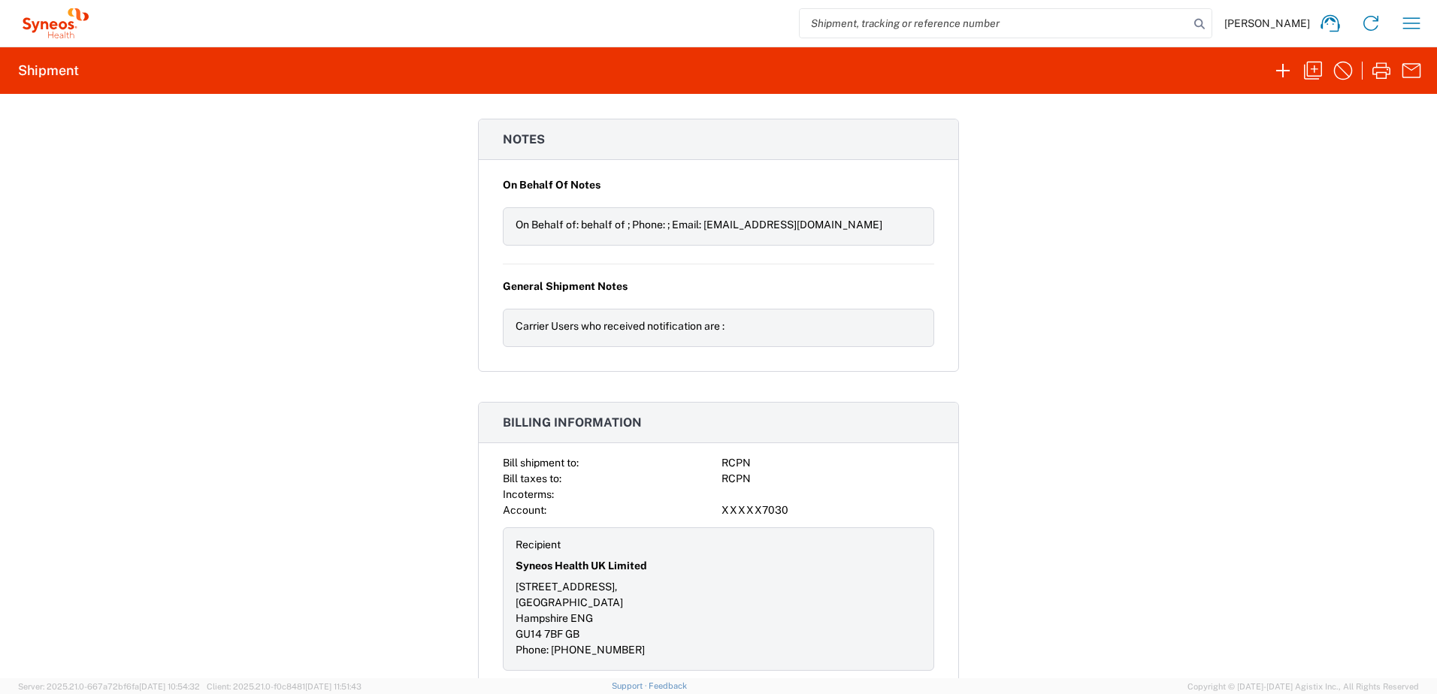
scroll to position [1766, 0]
click at [1376, 70] on icon "button" at bounding box center [1381, 71] width 24 height 24
click at [1273, 22] on span "Sandrine Yeates" at bounding box center [1267, 24] width 86 height 14
click at [1323, 21] on icon at bounding box center [1330, 23] width 24 height 24
